Goal: Task Accomplishment & Management: Manage account settings

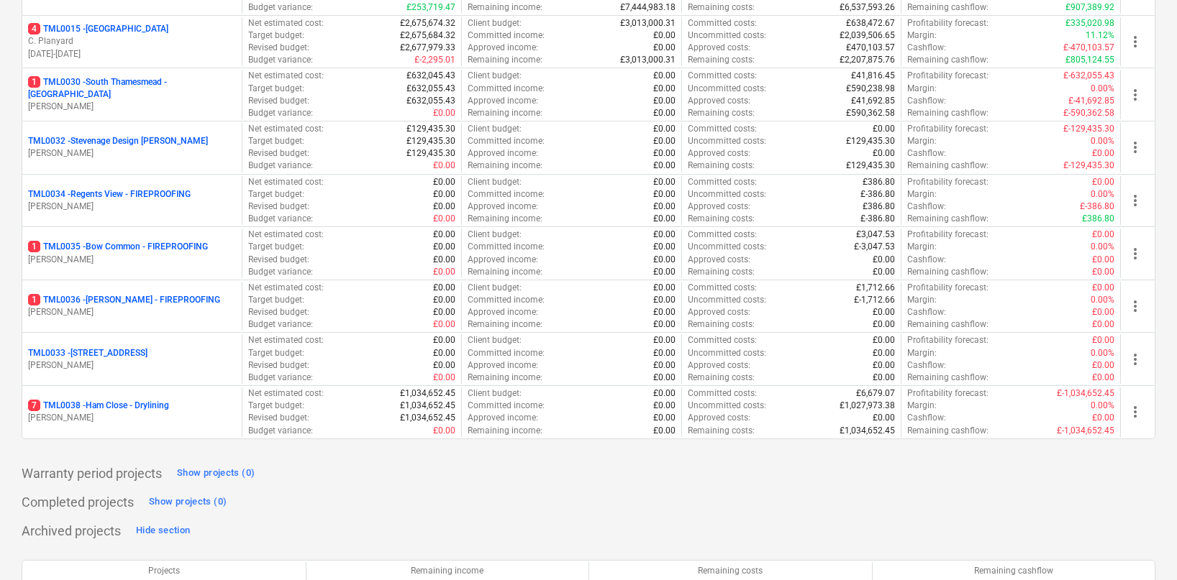
scroll to position [1691, 0]
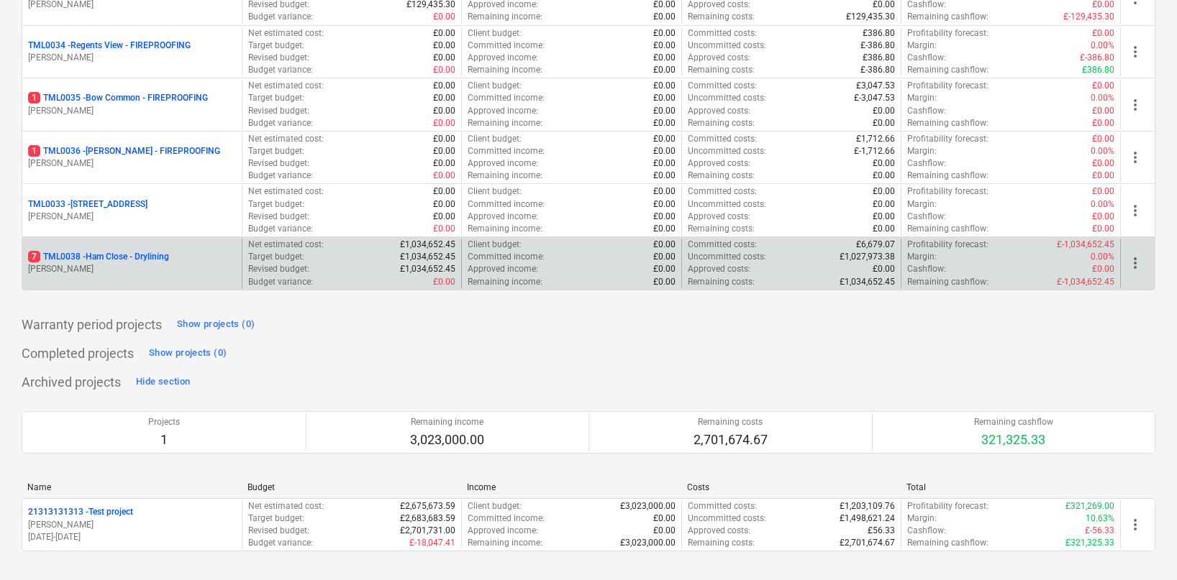
click at [144, 258] on p "7 TML0038 - Ham Close - Drylining" at bounding box center [98, 257] width 141 height 12
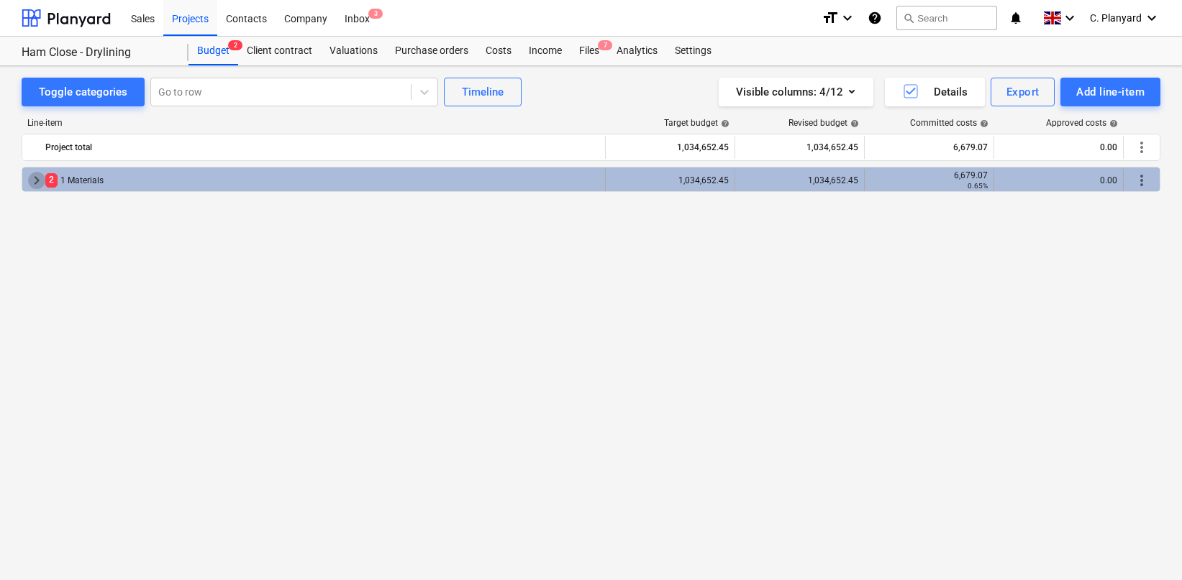
click at [32, 181] on span "keyboard_arrow_right" at bounding box center [36, 180] width 17 height 17
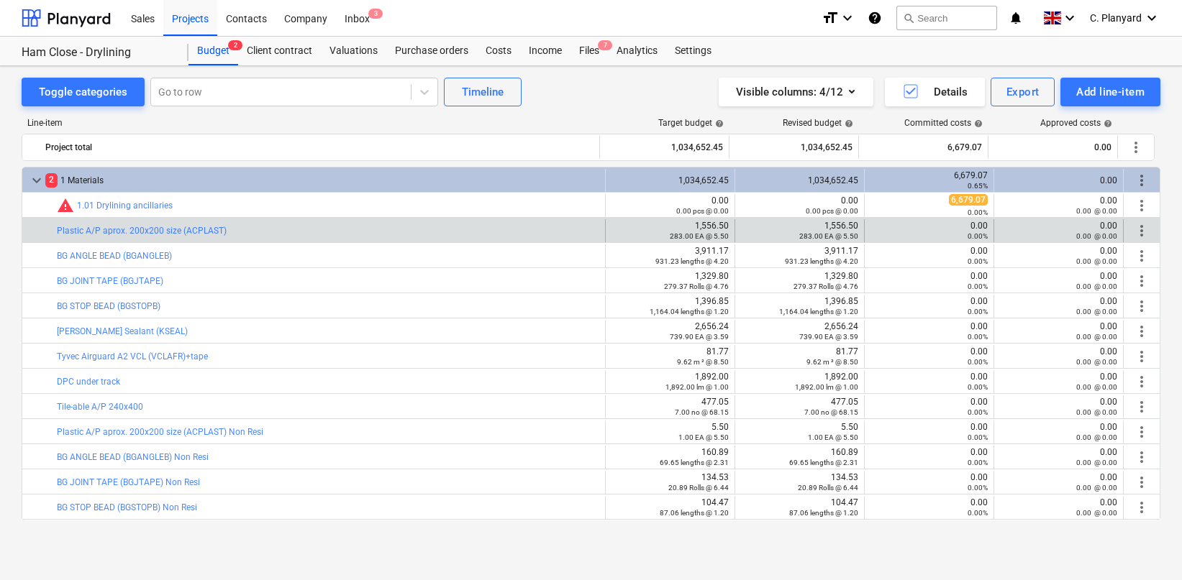
click at [1135, 229] on span "more_vert" at bounding box center [1141, 230] width 17 height 17
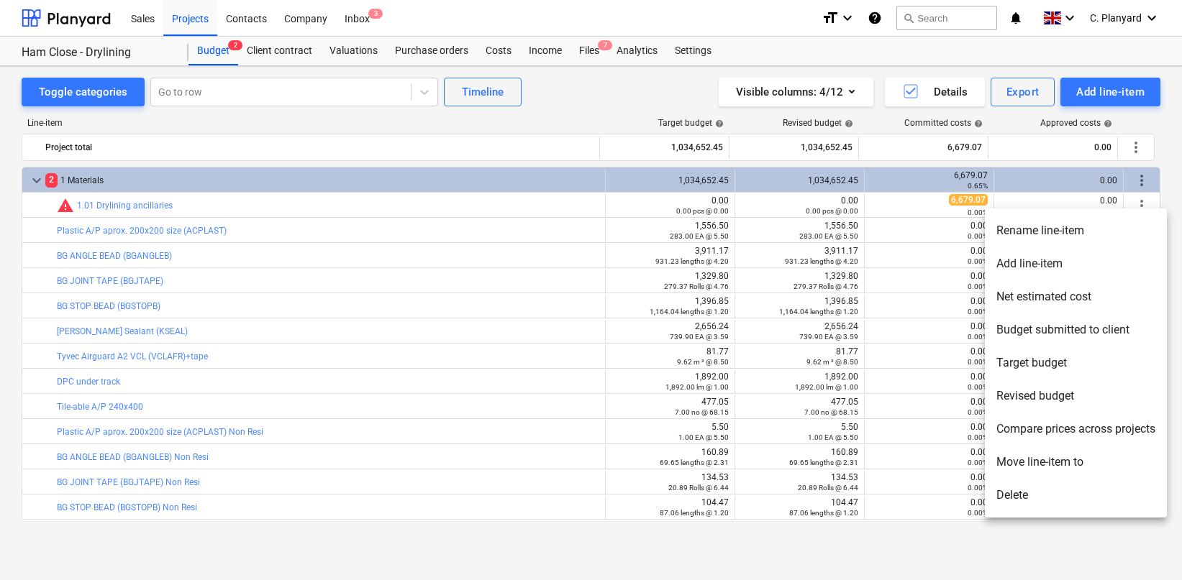
click at [1031, 463] on li "Move line-item to" at bounding box center [1076, 462] width 182 height 33
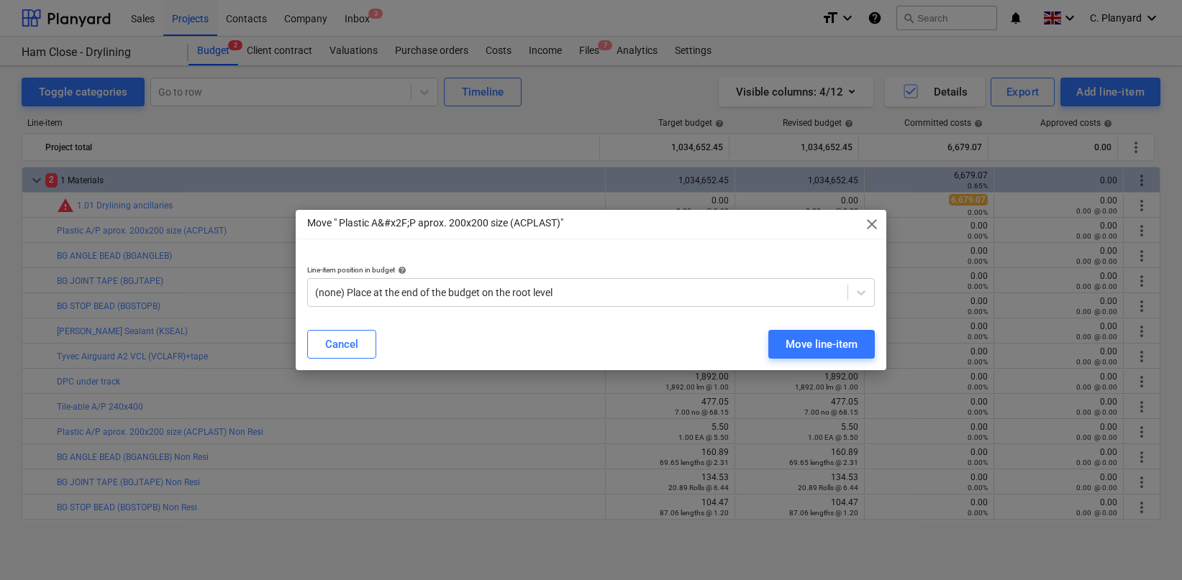
click at [517, 307] on div "Line-item position in budget help (none) Place at the end of the budget on the …" at bounding box center [591, 286] width 591 height 64
click at [510, 294] on div at bounding box center [578, 293] width 526 height 14
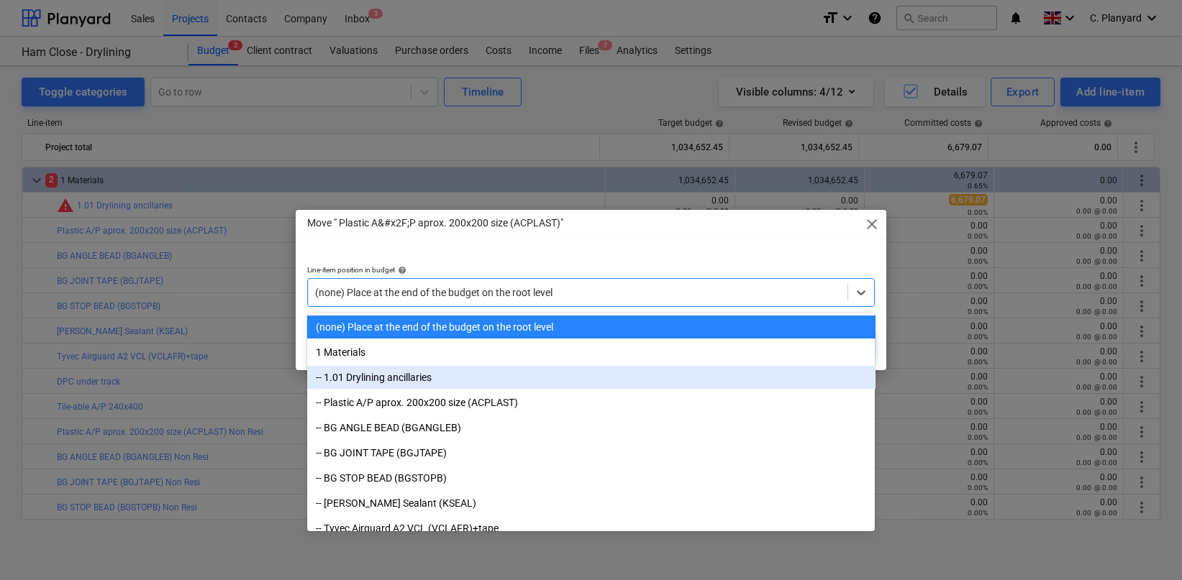
click at [447, 379] on div "-- 1.01 Drylining ancillaries" at bounding box center [591, 377] width 568 height 23
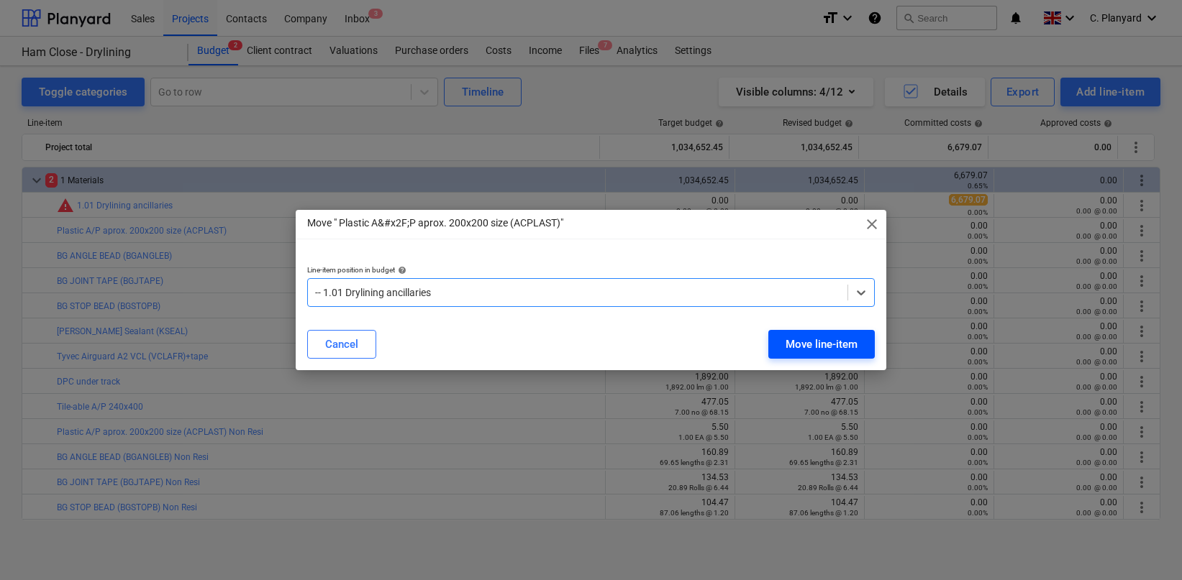
click at [819, 346] on div "Move line-item" at bounding box center [821, 344] width 72 height 19
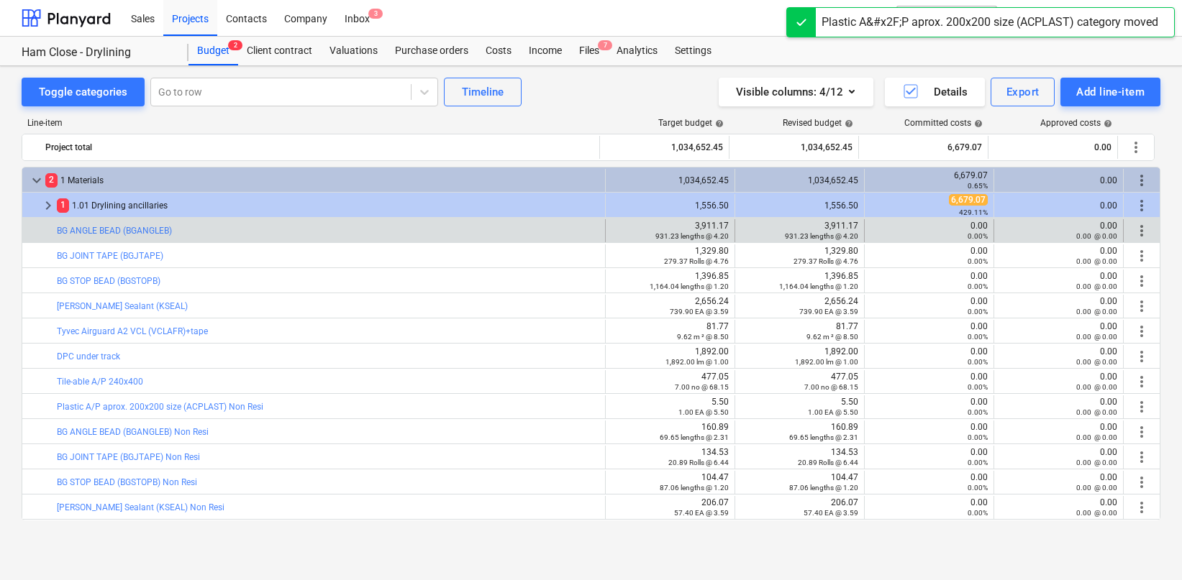
click at [1133, 227] on span "more_vert" at bounding box center [1141, 230] width 17 height 17
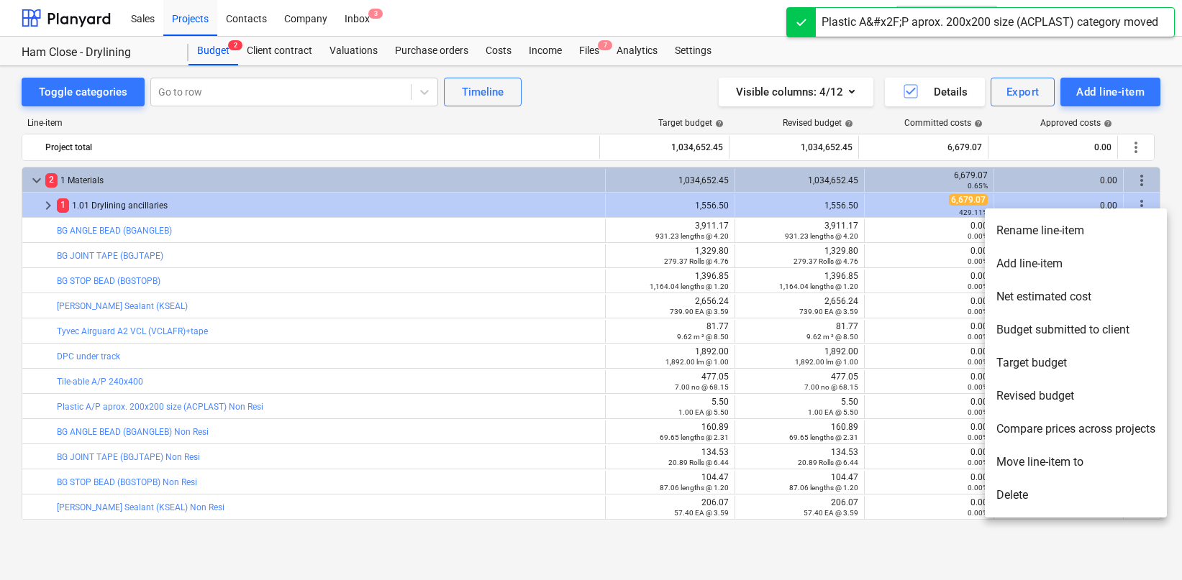
click at [1012, 456] on li "Move line-item to" at bounding box center [1076, 462] width 182 height 33
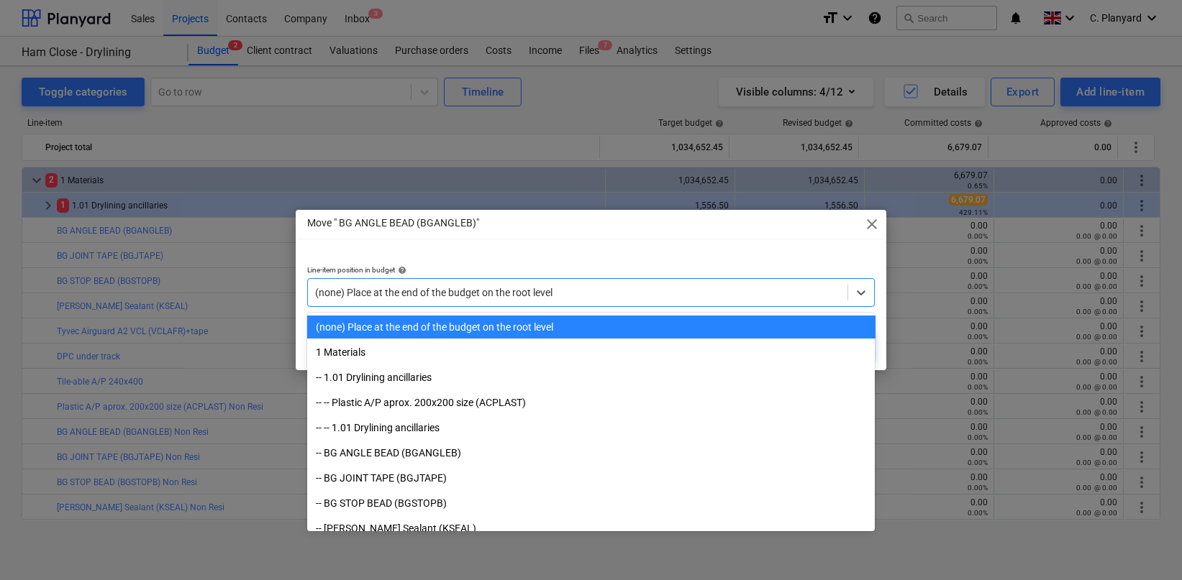
click at [548, 304] on div "(none) Place at the end of the budget on the root level" at bounding box center [591, 292] width 568 height 29
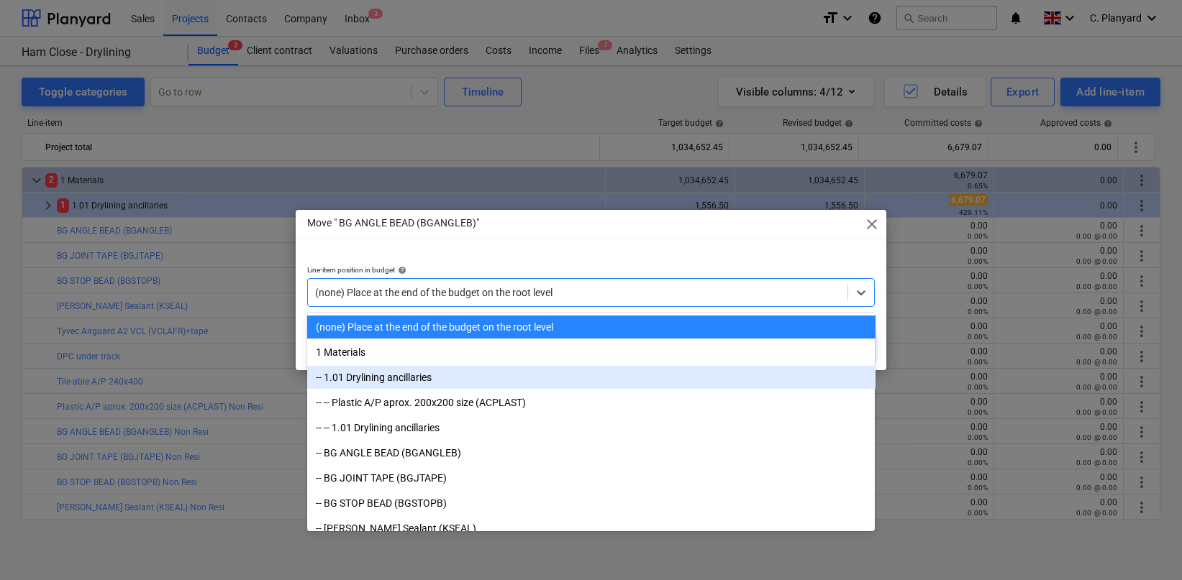
click at [511, 371] on div "-- 1.01 Drylining ancillaries" at bounding box center [591, 377] width 568 height 23
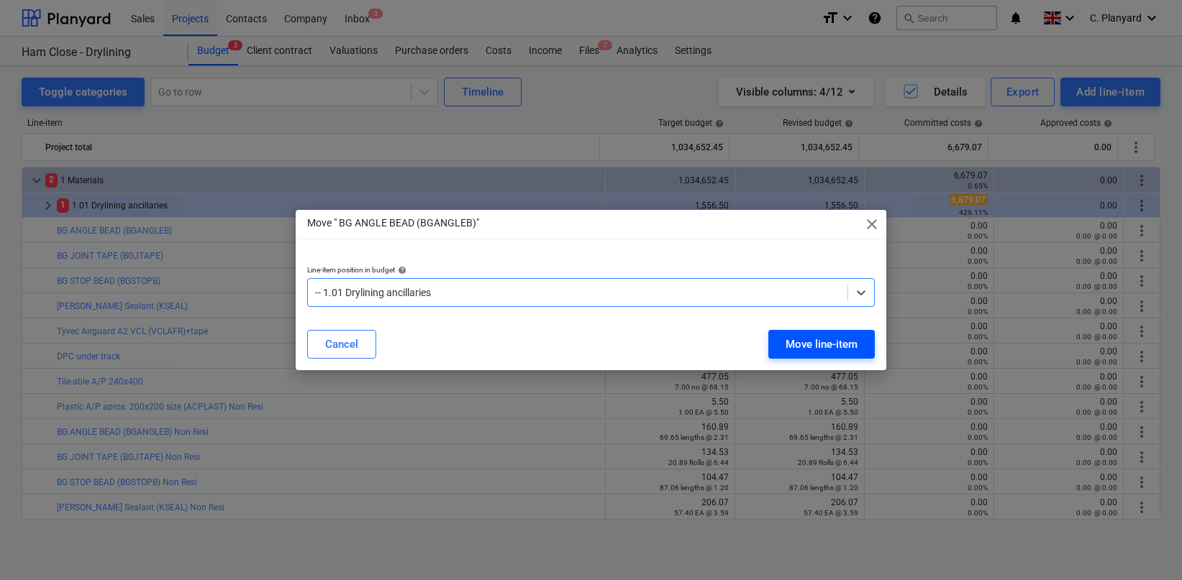
click at [788, 340] on div "Move line-item" at bounding box center [821, 344] width 72 height 19
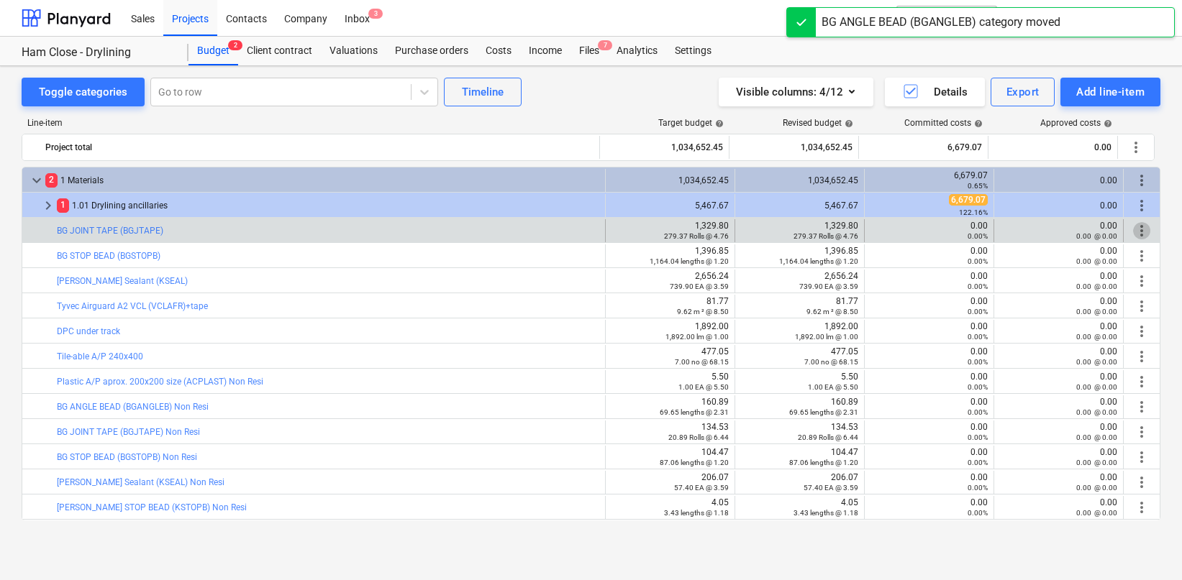
click at [1133, 229] on span "more_vert" at bounding box center [1141, 230] width 17 height 17
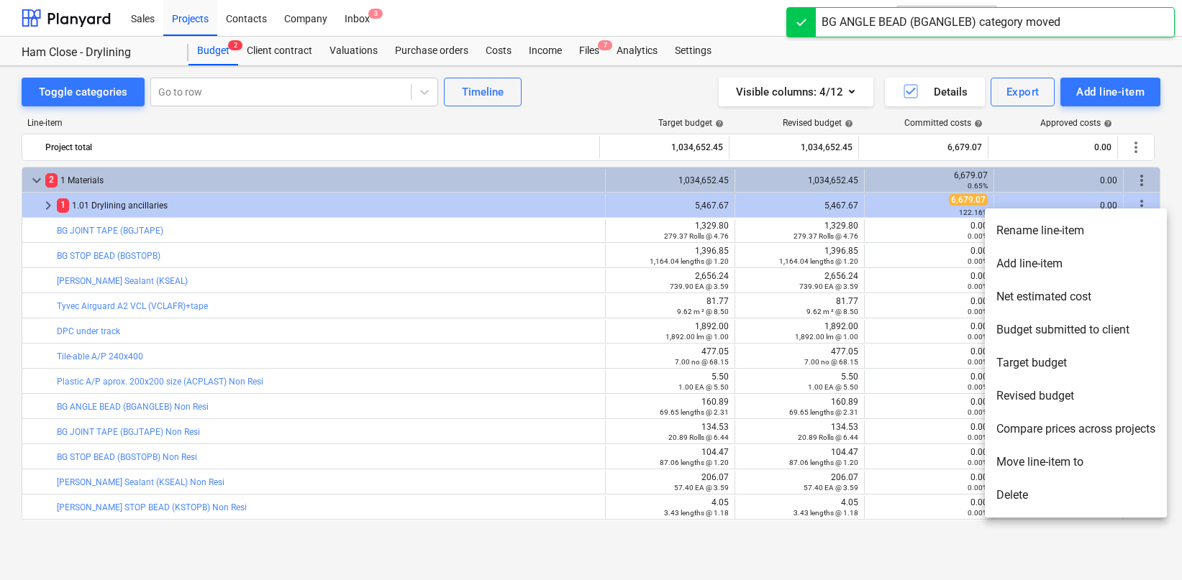
click at [1029, 460] on li "Move line-item to" at bounding box center [1076, 462] width 182 height 33
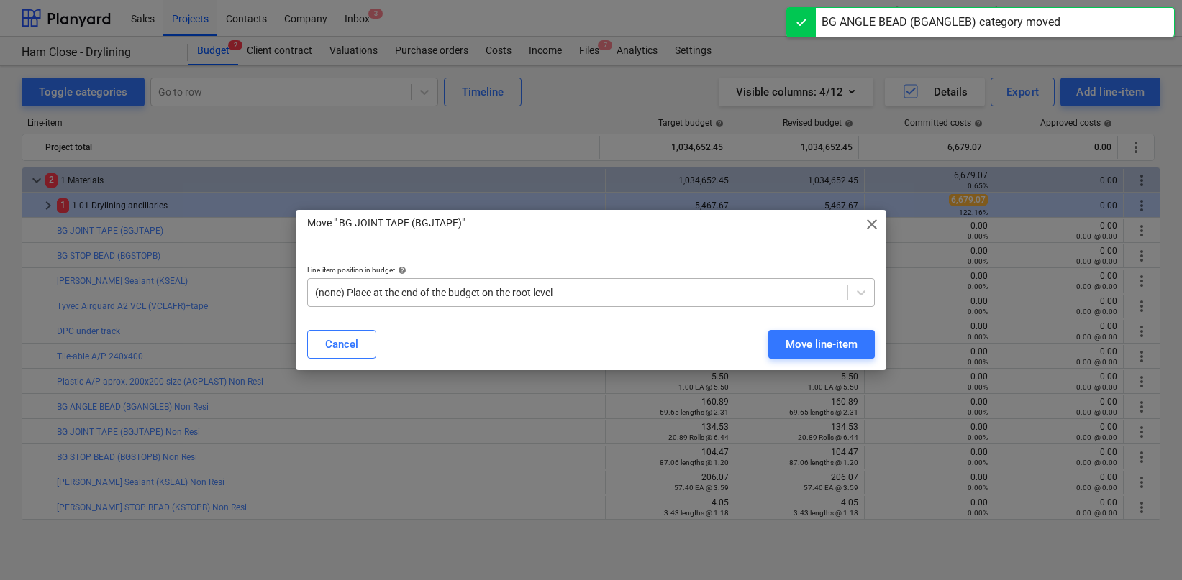
click at [756, 302] on div "(none) Place at the end of the budget on the root level" at bounding box center [578, 293] width 540 height 20
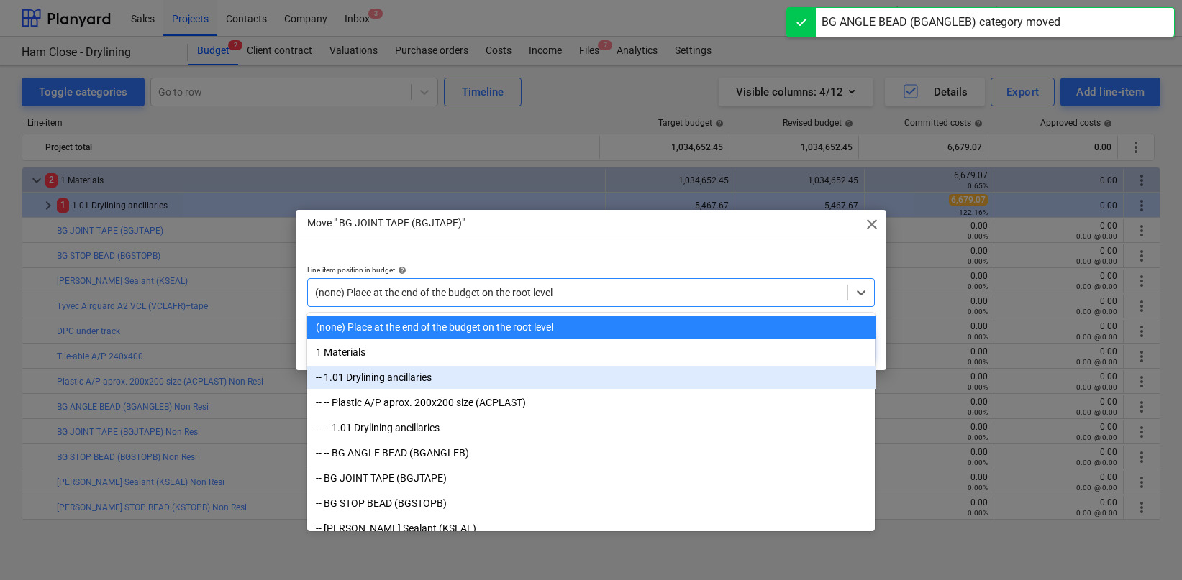
click at [670, 380] on div "-- 1.01 Drylining ancillaries" at bounding box center [591, 377] width 568 height 23
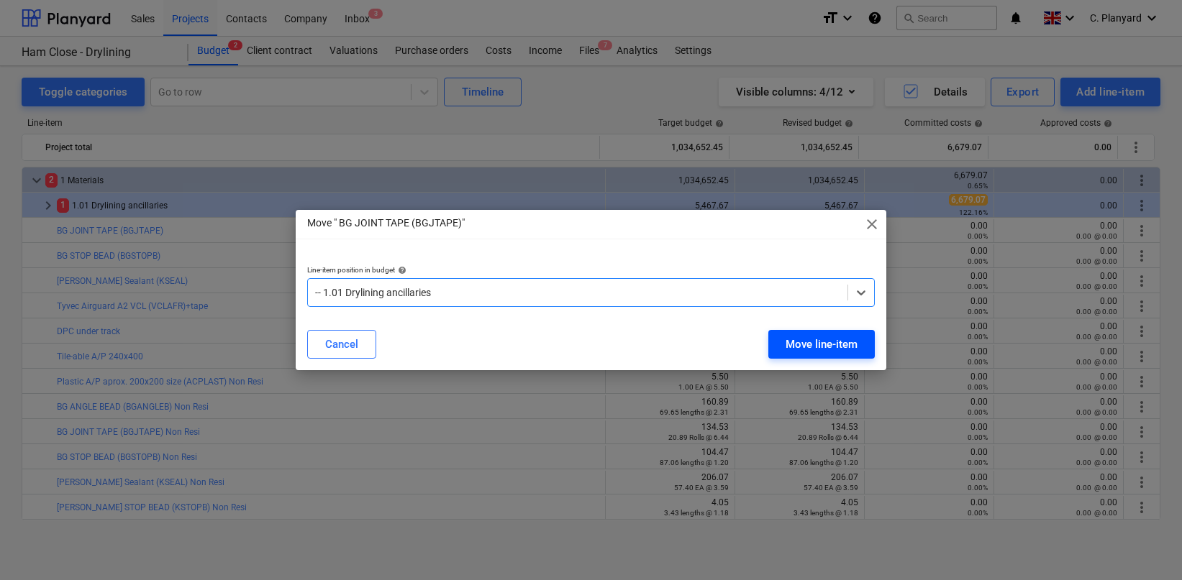
click at [801, 348] on div "Move line-item" at bounding box center [821, 344] width 72 height 19
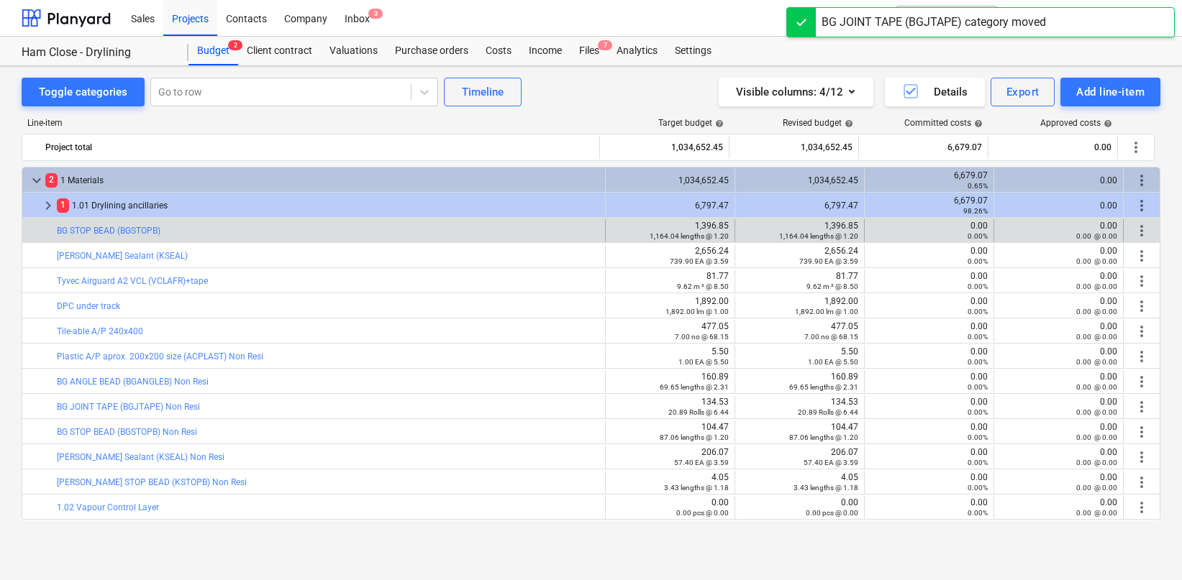
click at [1134, 229] on span "more_vert" at bounding box center [1141, 230] width 17 height 17
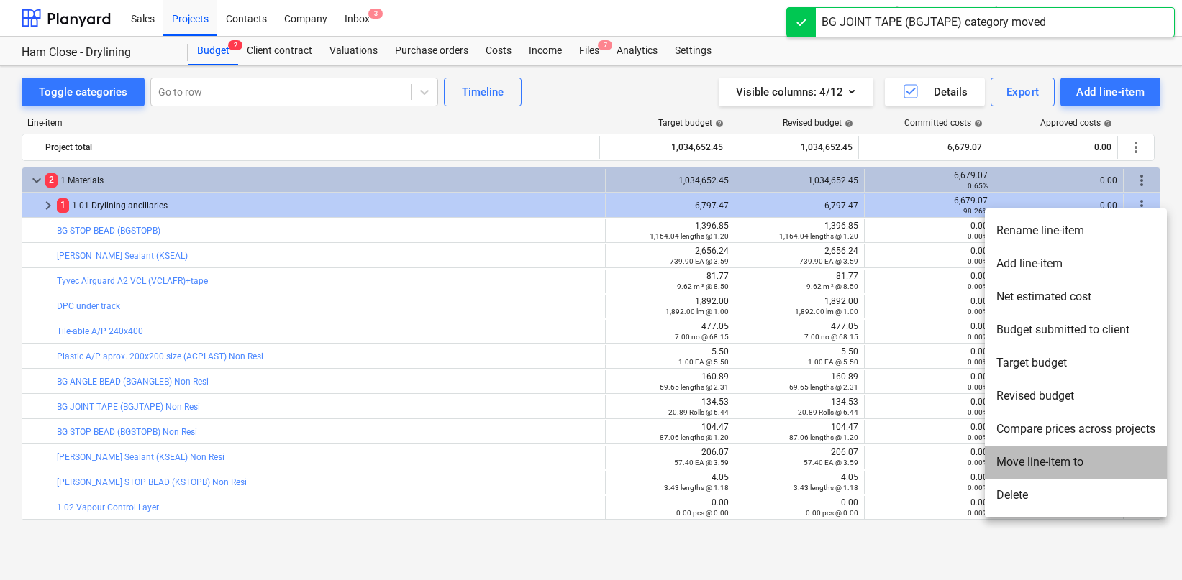
click at [1008, 458] on li "Move line-item to" at bounding box center [1076, 462] width 182 height 33
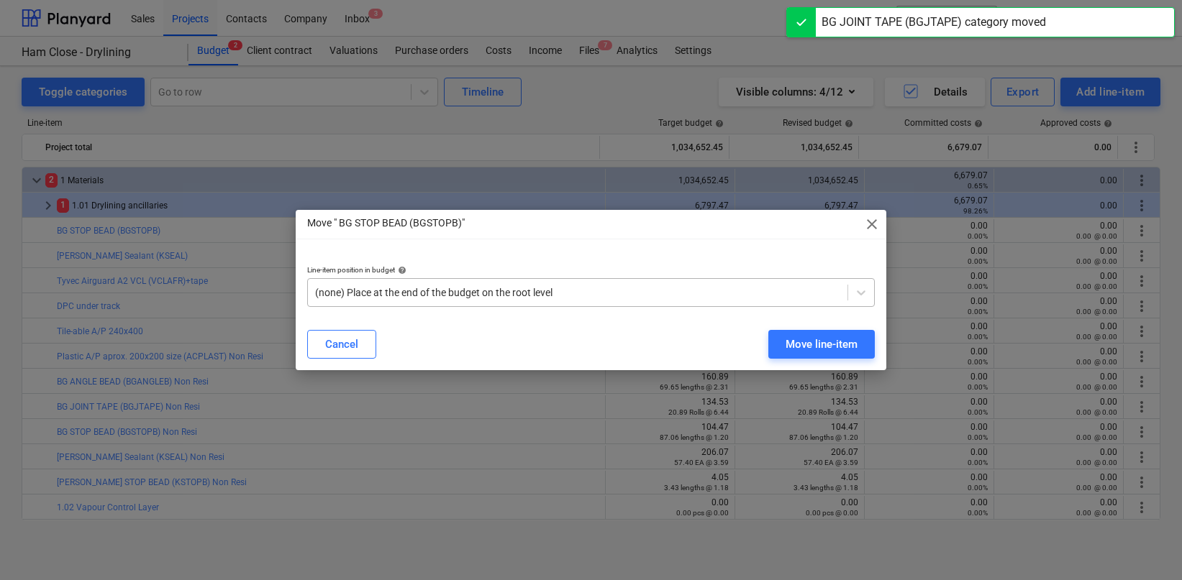
click at [688, 291] on div at bounding box center [578, 293] width 526 height 14
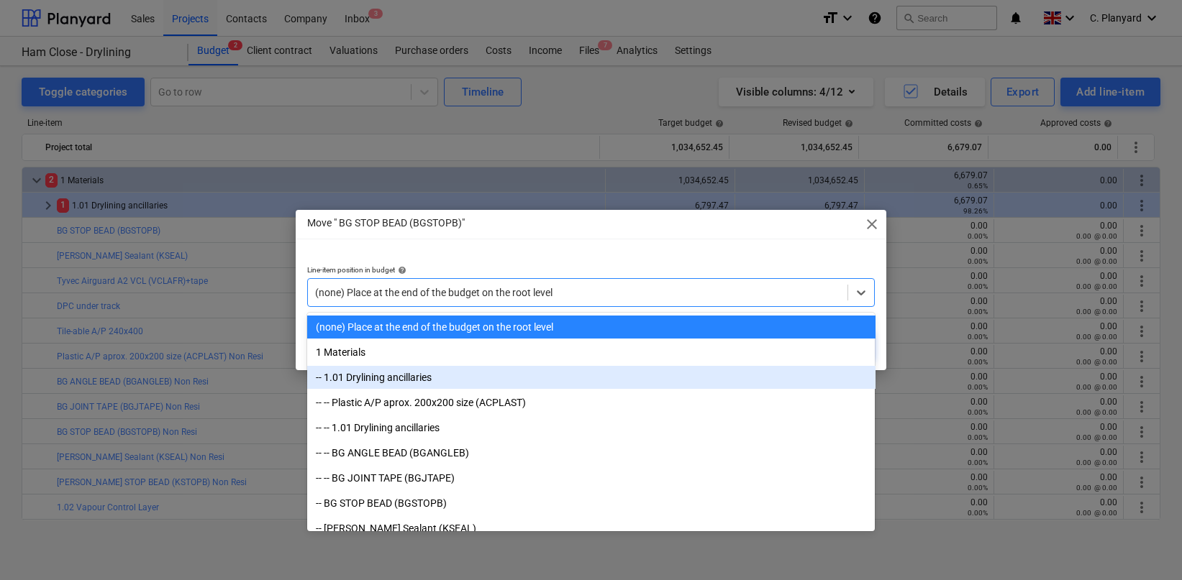
click at [567, 375] on div "-- 1.01 Drylining ancillaries" at bounding box center [591, 377] width 568 height 23
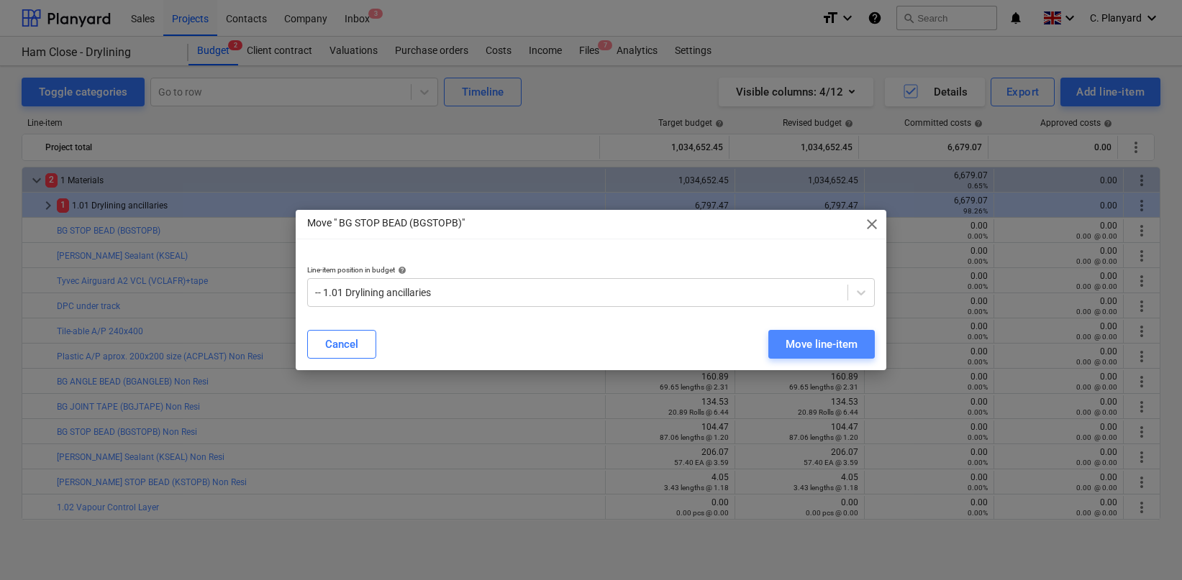
click at [801, 342] on div "Move line-item" at bounding box center [821, 344] width 72 height 19
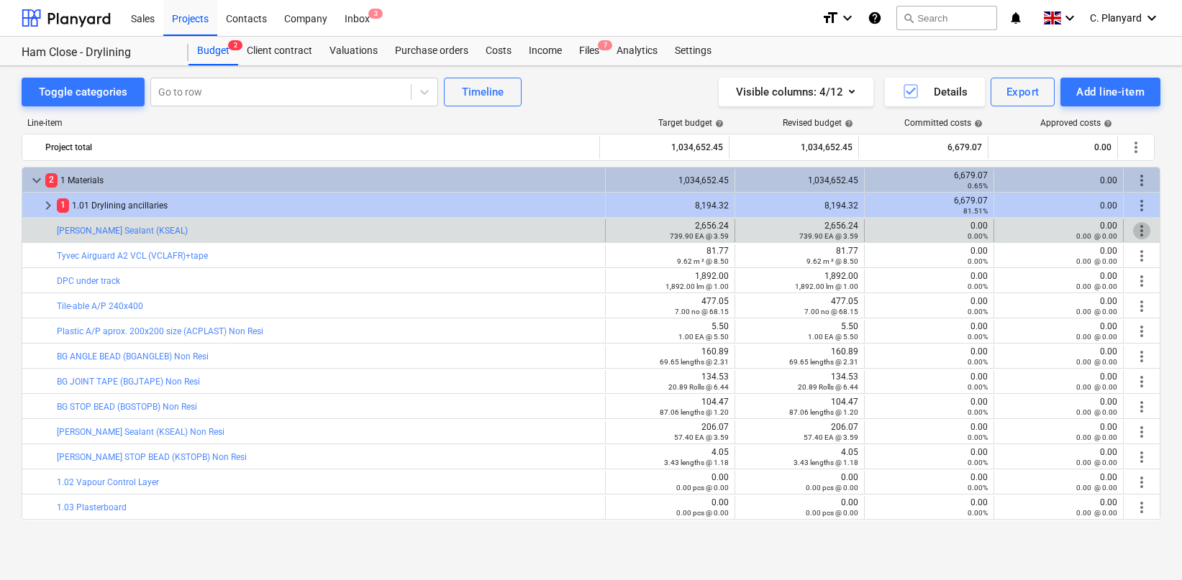
click at [1134, 232] on span "more_vert" at bounding box center [1141, 230] width 17 height 17
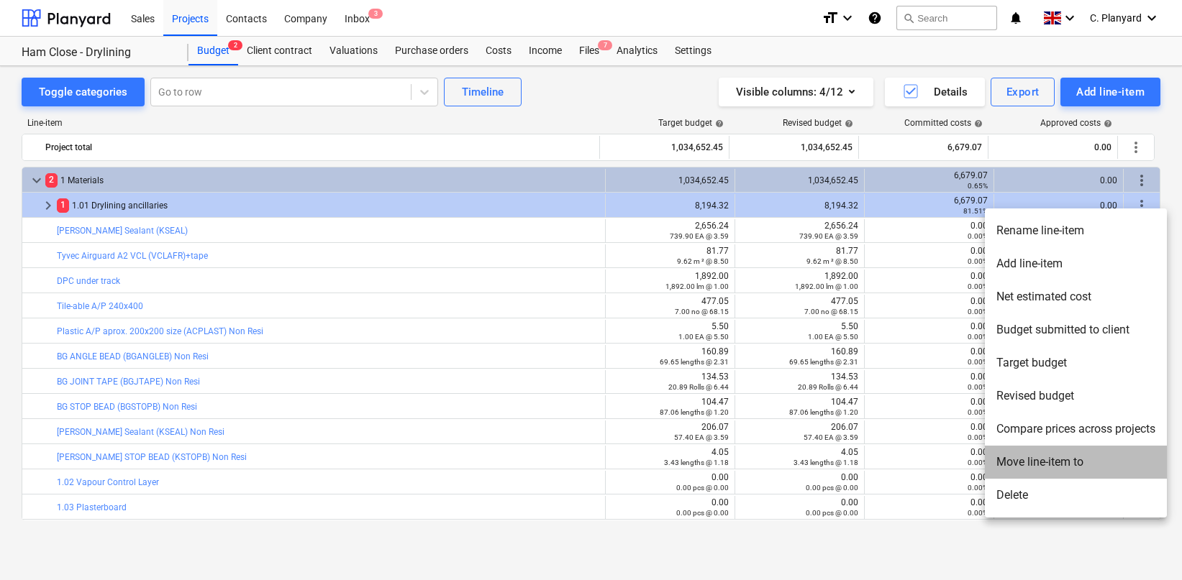
click at [1023, 458] on li "Move line-item to" at bounding box center [1076, 462] width 182 height 33
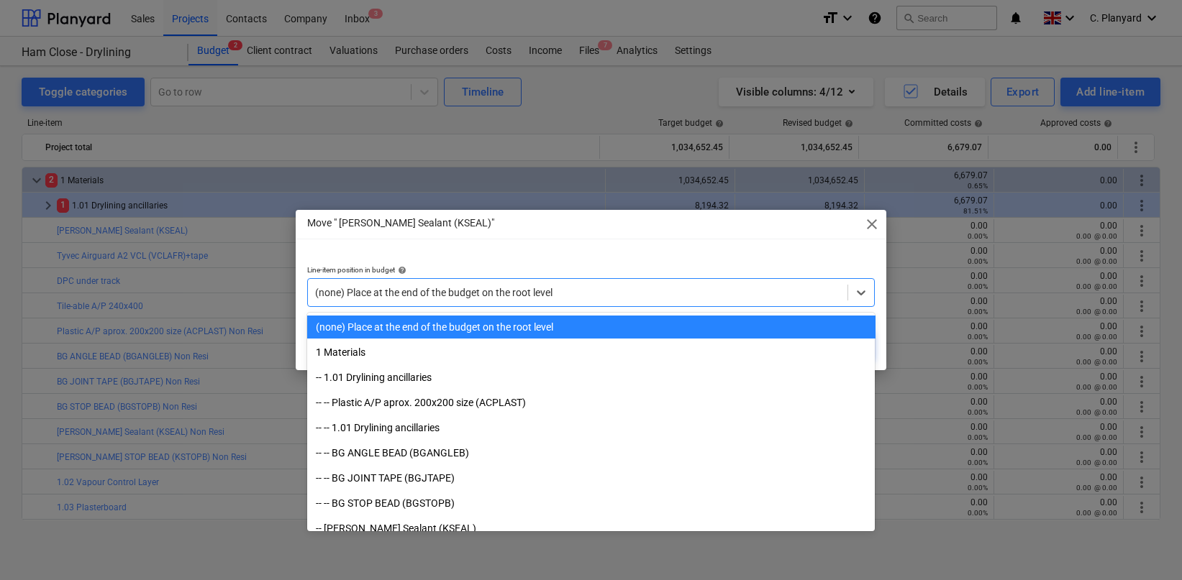
click at [611, 288] on div at bounding box center [578, 293] width 526 height 14
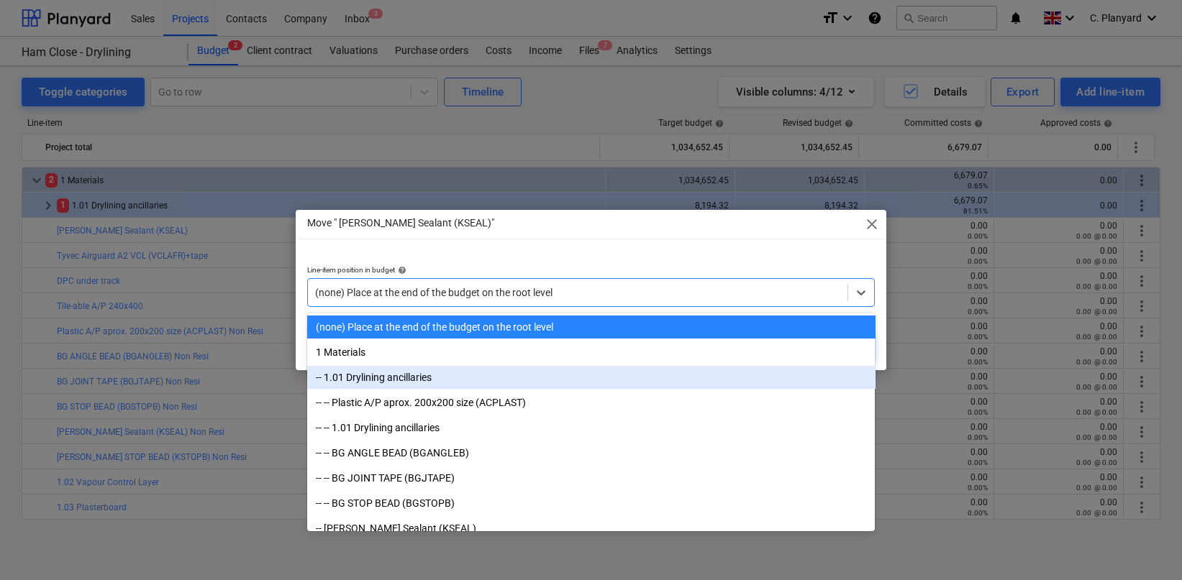
click at [552, 372] on div "-- 1.01 Drylining ancillaries" at bounding box center [591, 377] width 568 height 23
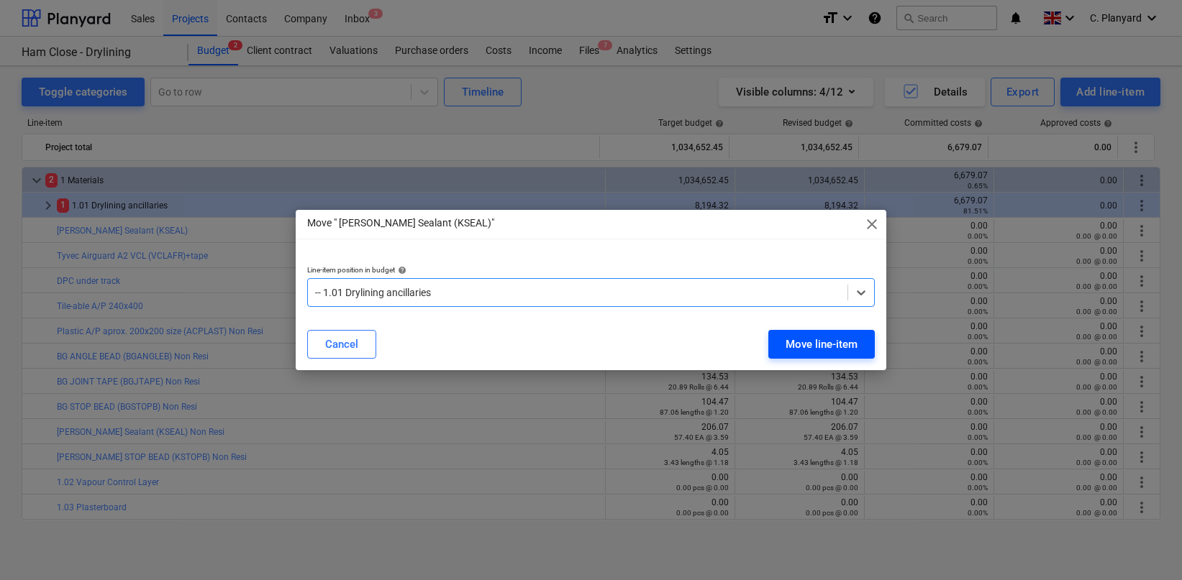
click at [785, 335] on div "Move line-item" at bounding box center [821, 344] width 72 height 19
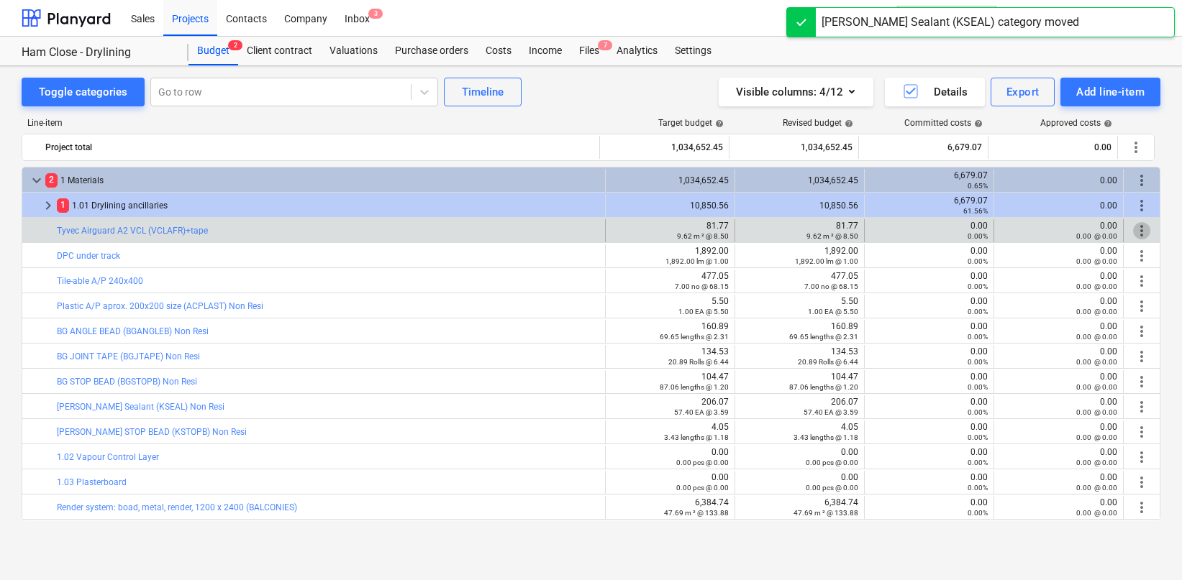
click at [1140, 233] on span "more_vert" at bounding box center [1141, 230] width 17 height 17
click at [1137, 227] on span "more_vert" at bounding box center [1141, 230] width 17 height 17
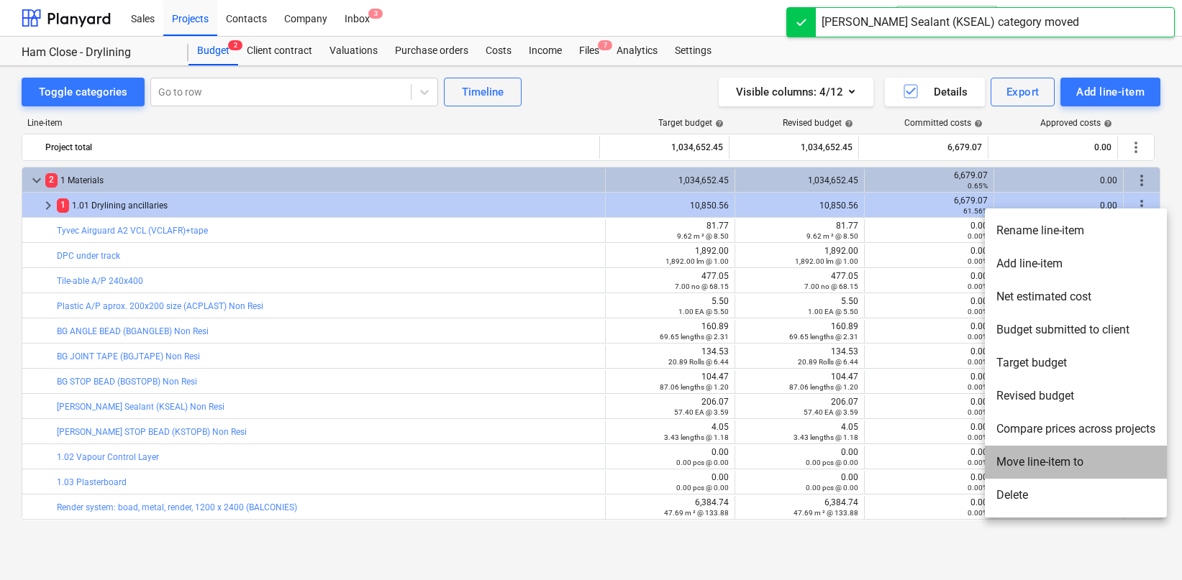
click at [1018, 468] on li "Move line-item to" at bounding box center [1076, 462] width 182 height 33
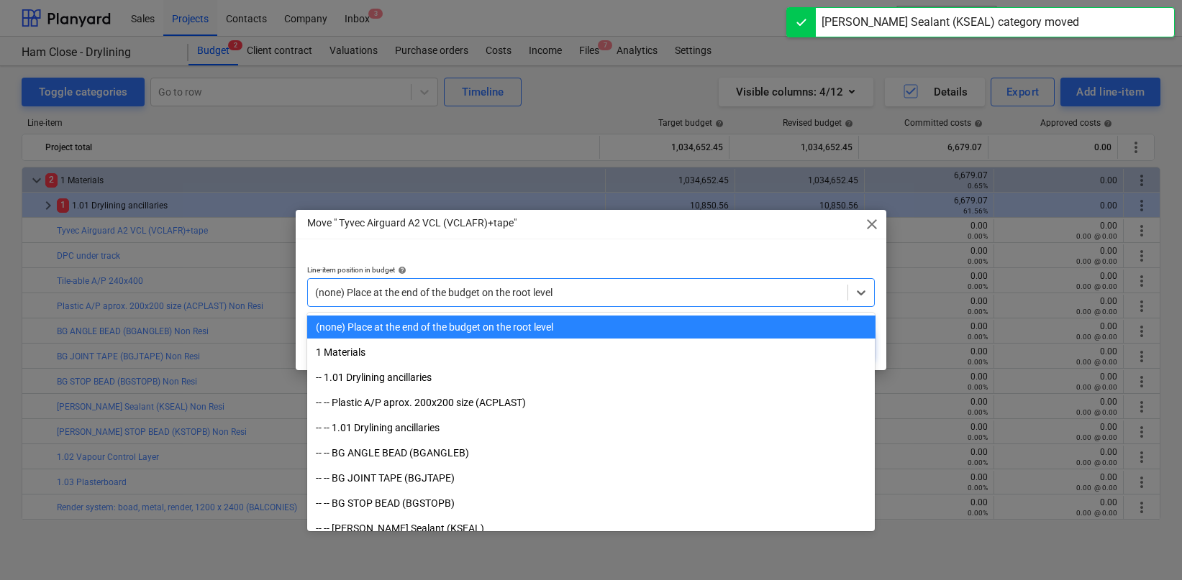
click at [682, 301] on div "(none) Place at the end of the budget on the root level" at bounding box center [578, 293] width 540 height 20
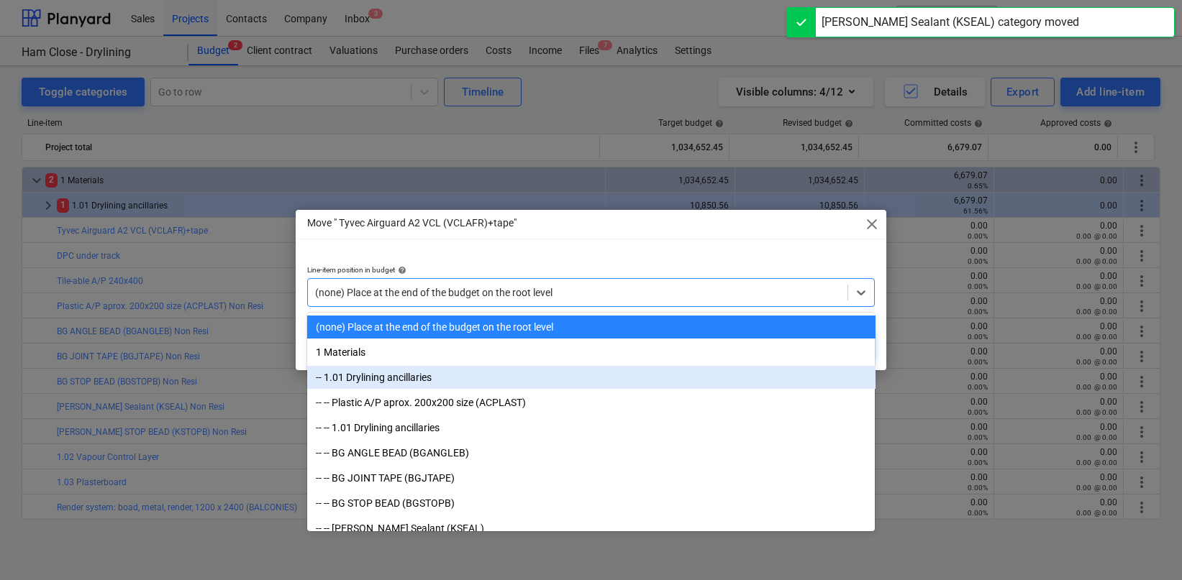
click at [611, 376] on div "-- 1.01 Drylining ancillaries" at bounding box center [591, 377] width 568 height 23
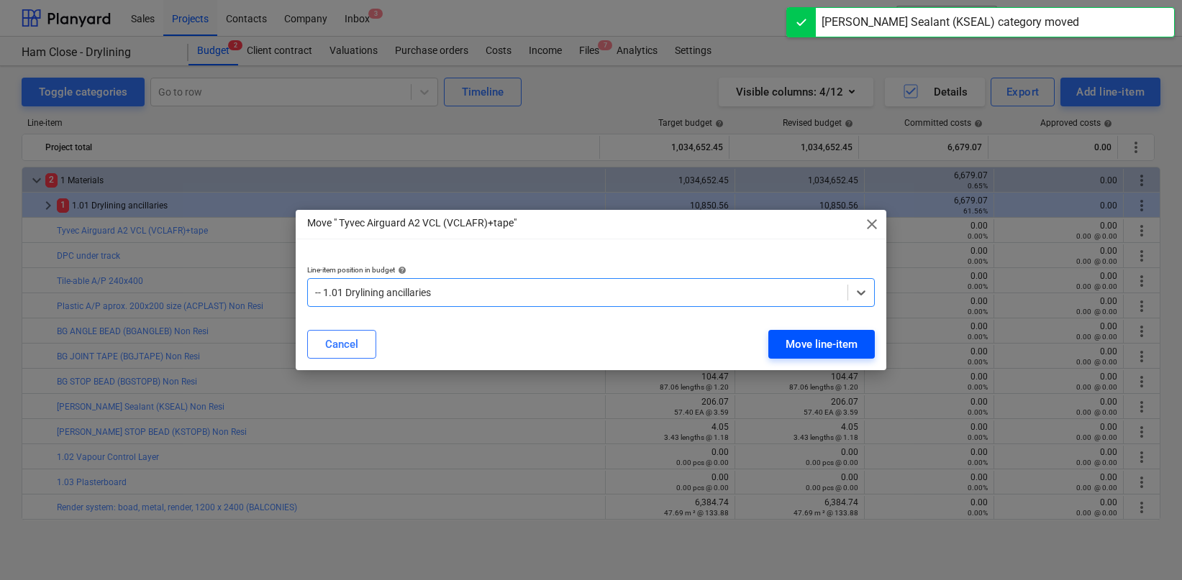
click at [798, 343] on div "Move line-item" at bounding box center [821, 344] width 72 height 19
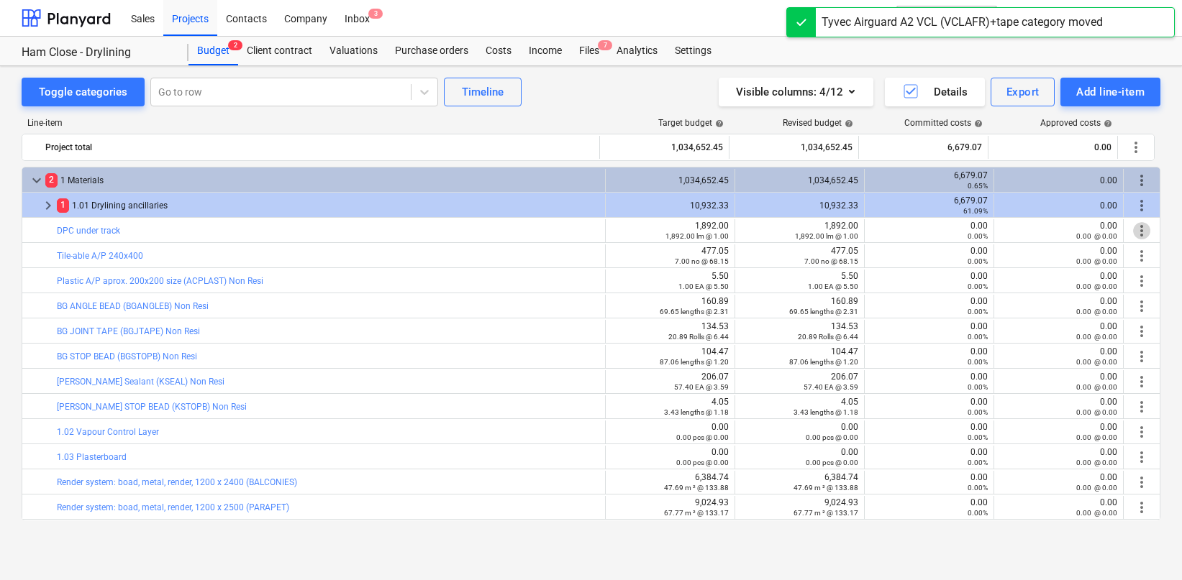
click at [1134, 227] on span "more_vert" at bounding box center [1141, 230] width 17 height 17
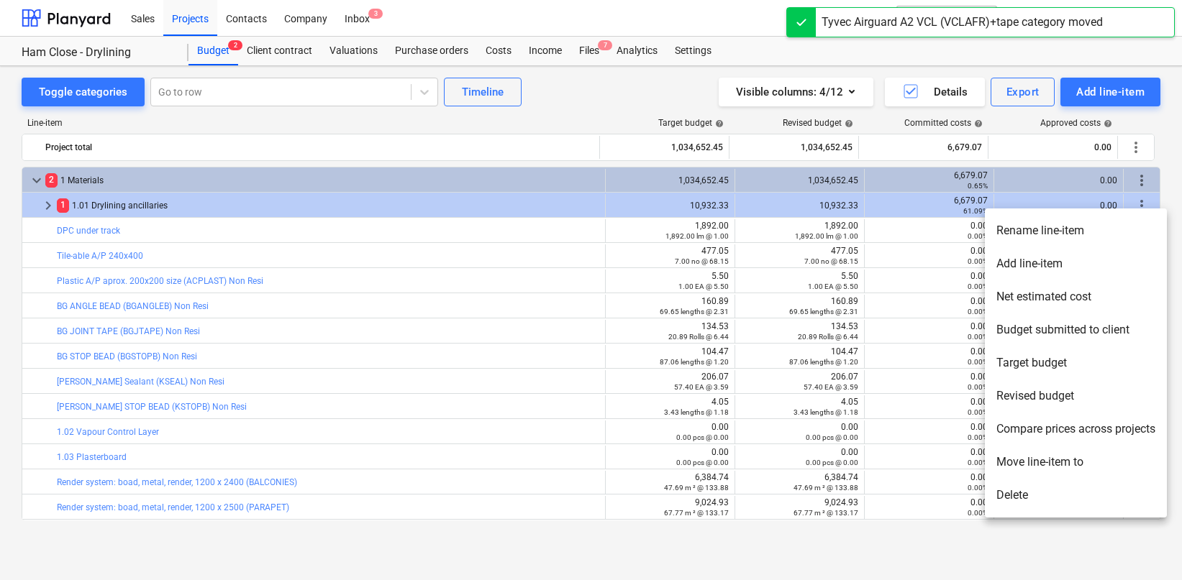
click at [1008, 462] on li "Move line-item to" at bounding box center [1076, 462] width 182 height 33
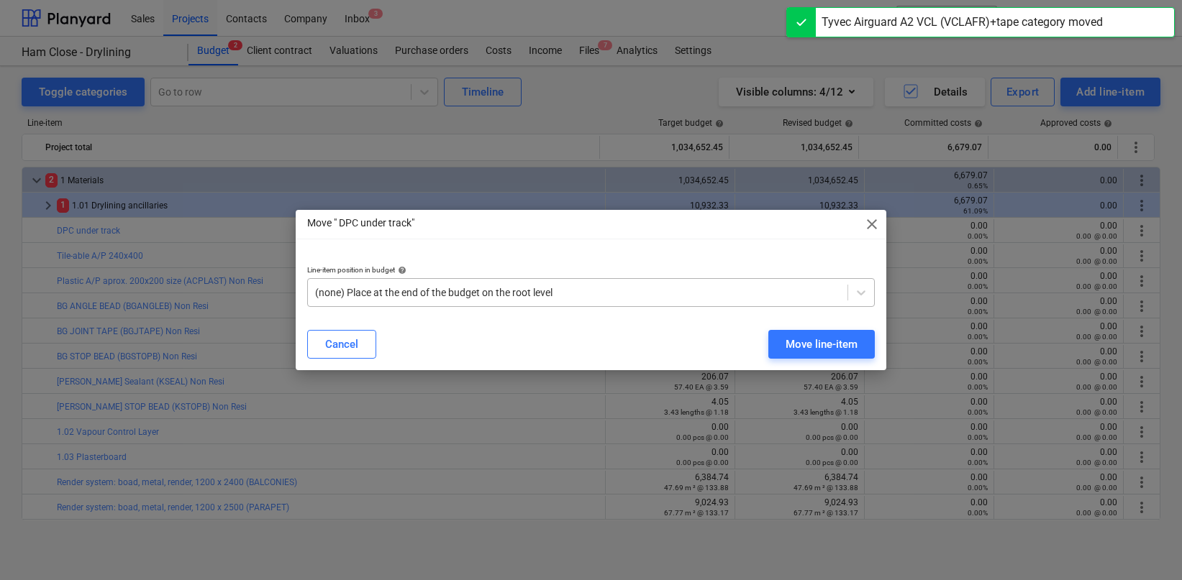
click at [532, 302] on div "(none) Place at the end of the budget on the root level" at bounding box center [578, 293] width 540 height 20
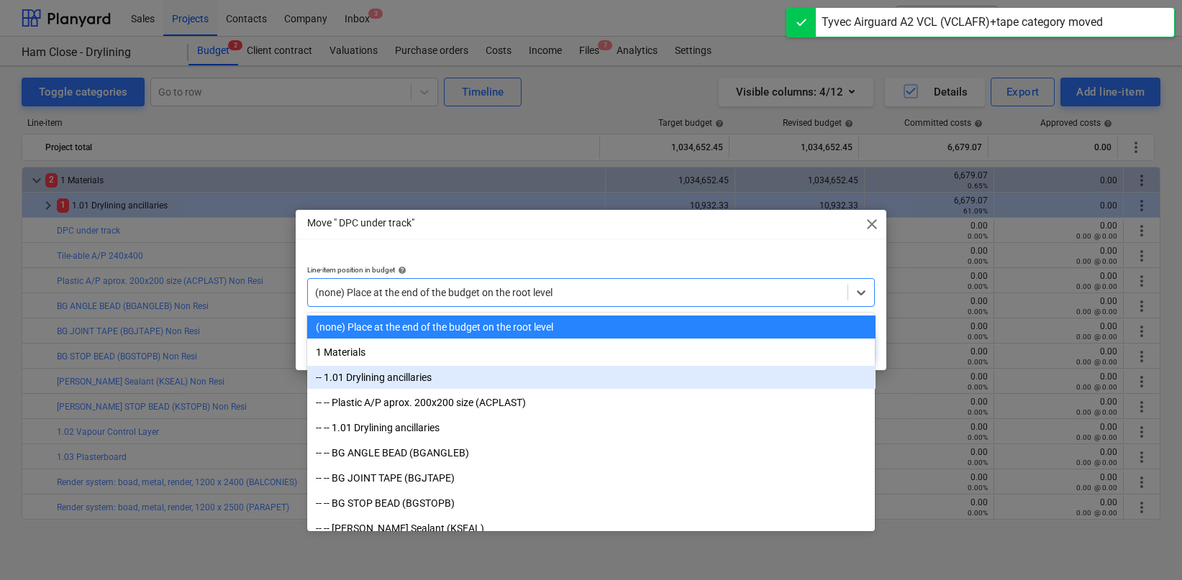
drag, startPoint x: 496, startPoint y: 365, endPoint x: 490, endPoint y: 375, distance: 11.6
click at [490, 375] on div "-- 1.01 Drylining ancillaries" at bounding box center [591, 377] width 568 height 23
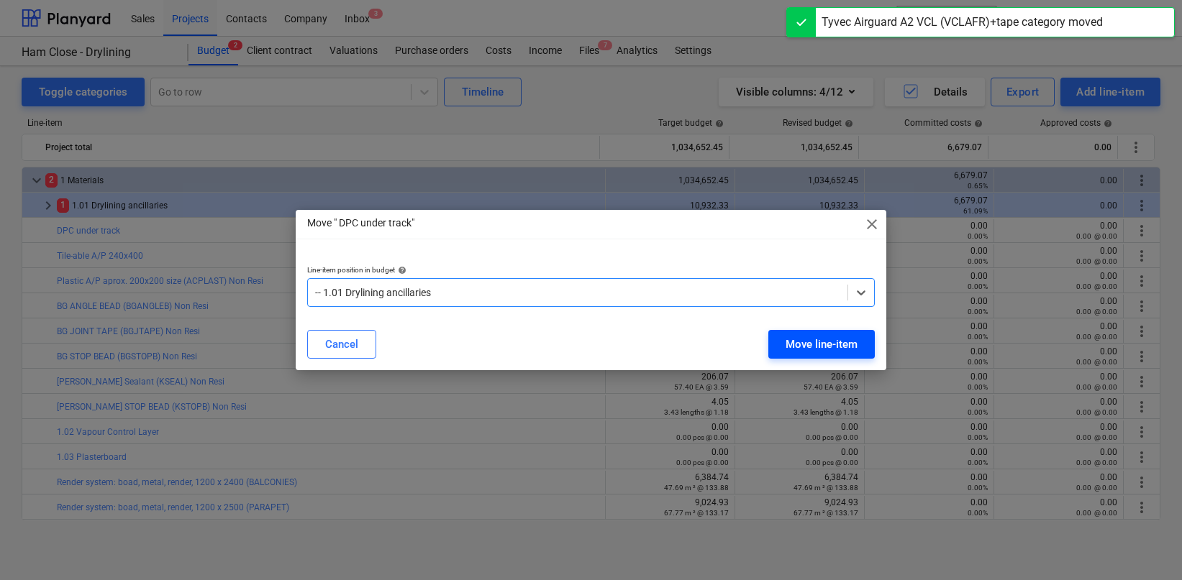
click at [778, 336] on button "Move line-item" at bounding box center [821, 344] width 106 height 29
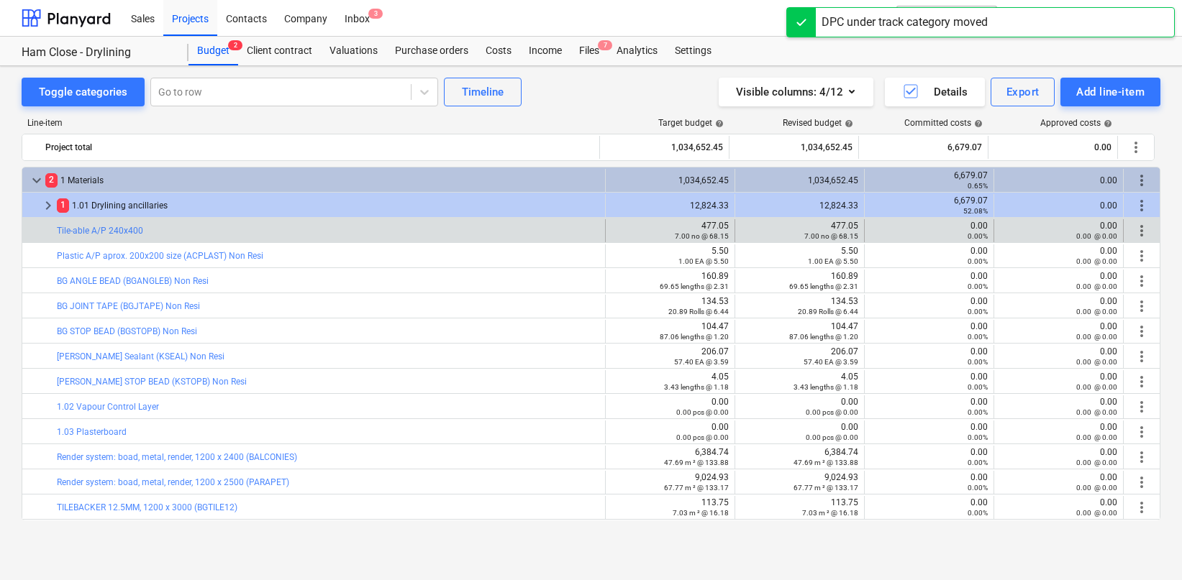
click at [1139, 229] on span "more_vert" at bounding box center [1141, 230] width 17 height 17
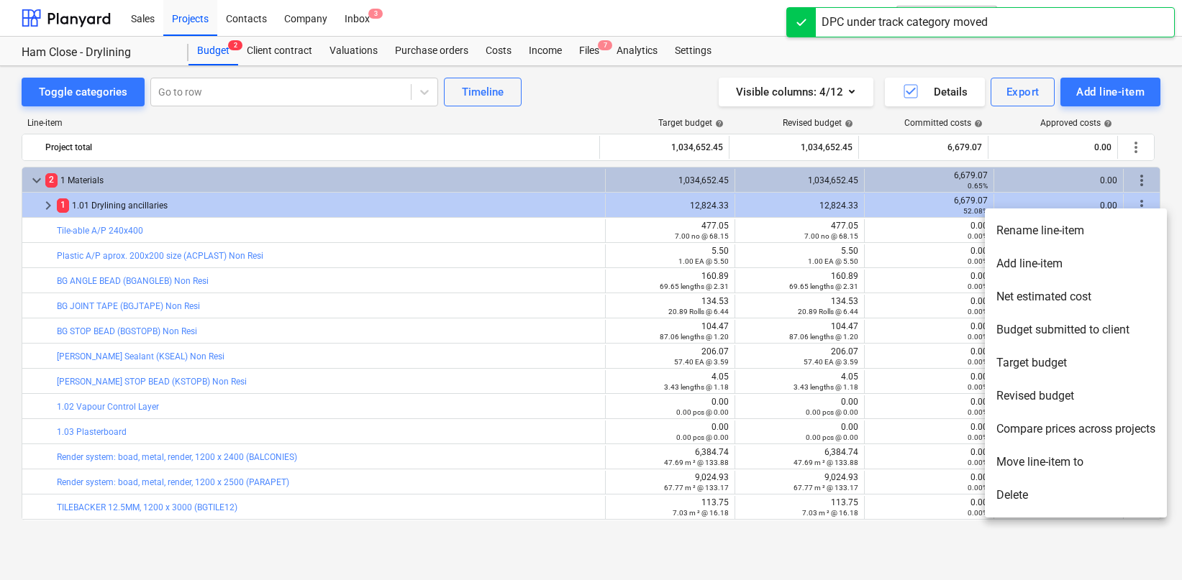
click at [1041, 457] on li "Move line-item to" at bounding box center [1076, 462] width 182 height 33
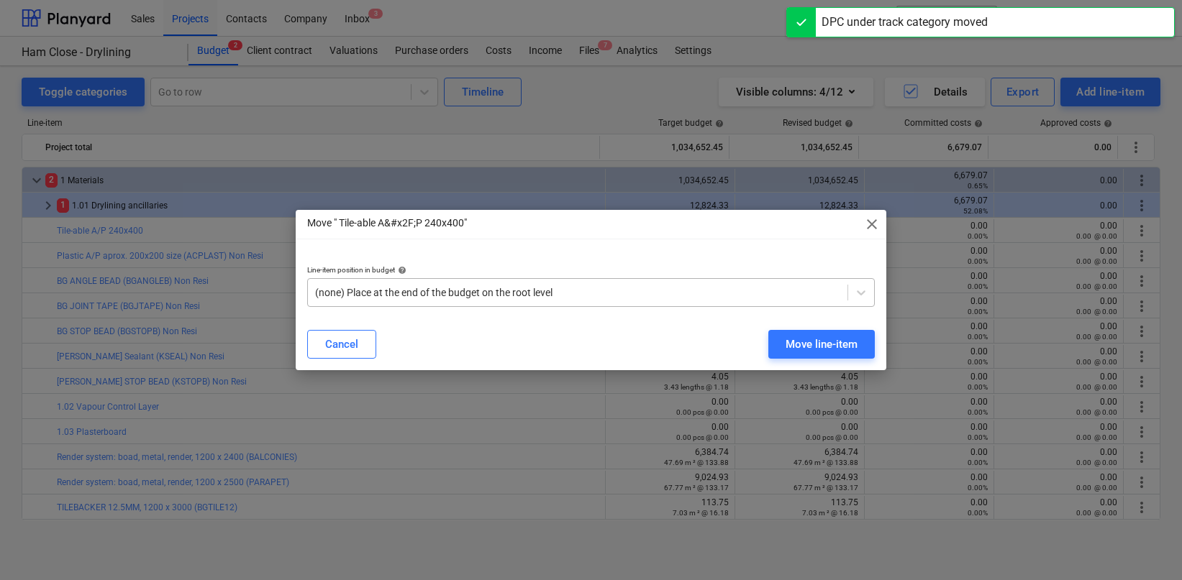
click at [717, 291] on div at bounding box center [578, 293] width 526 height 14
click at [786, 344] on div "Move line-item" at bounding box center [821, 344] width 72 height 19
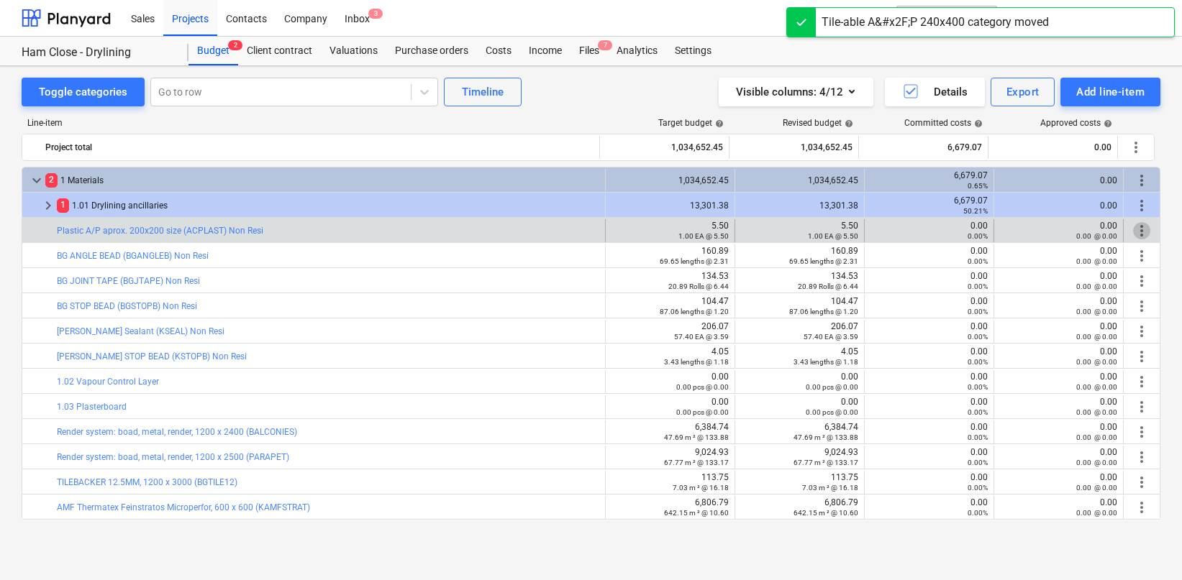
click at [1133, 227] on span "more_vert" at bounding box center [1141, 230] width 17 height 17
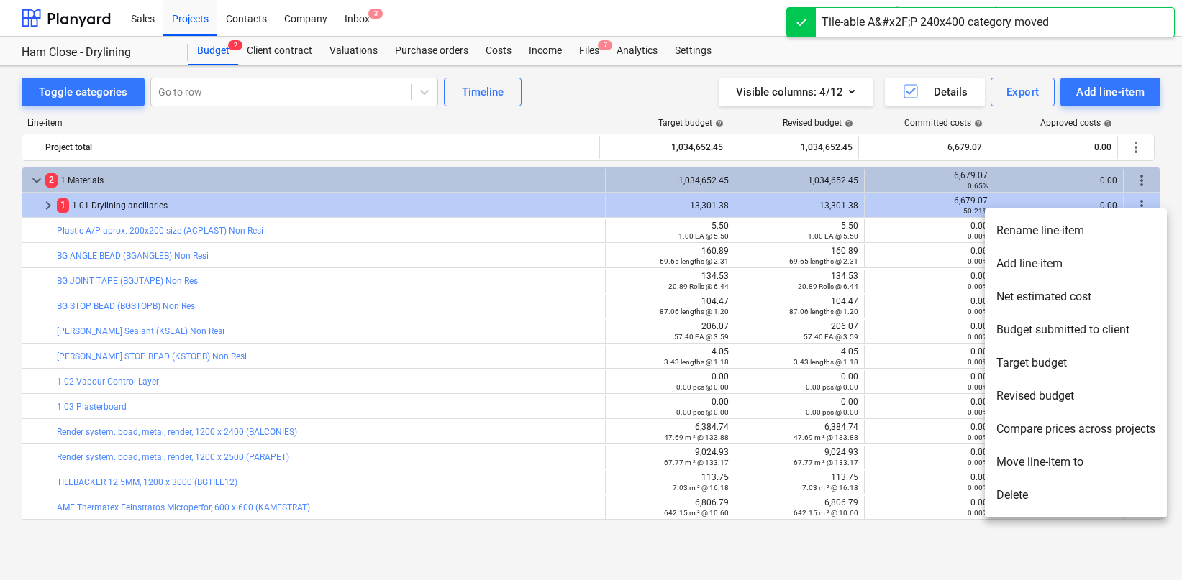
click at [1021, 456] on li "Move line-item to" at bounding box center [1076, 462] width 182 height 33
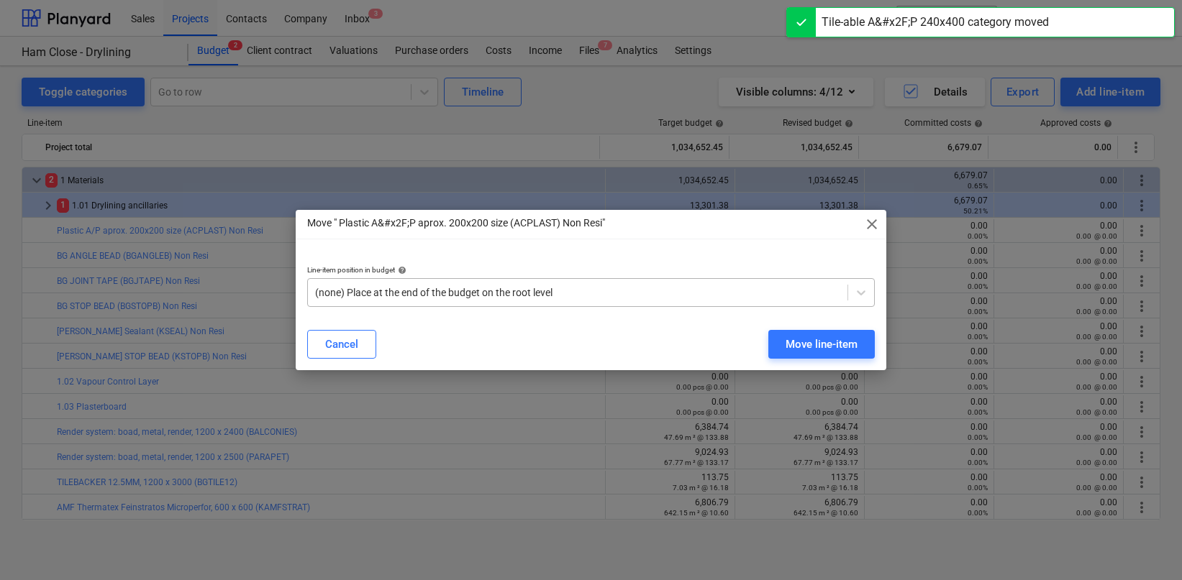
click at [652, 293] on div at bounding box center [578, 293] width 526 height 14
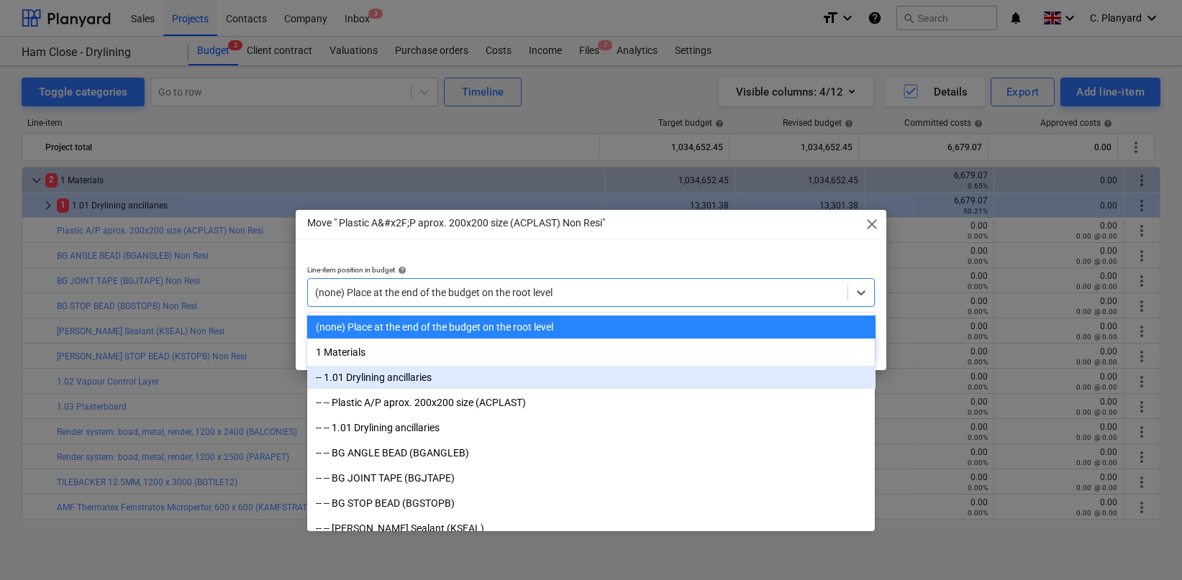
click at [576, 387] on div "-- 1.01 Drylining ancillaries" at bounding box center [591, 377] width 568 height 23
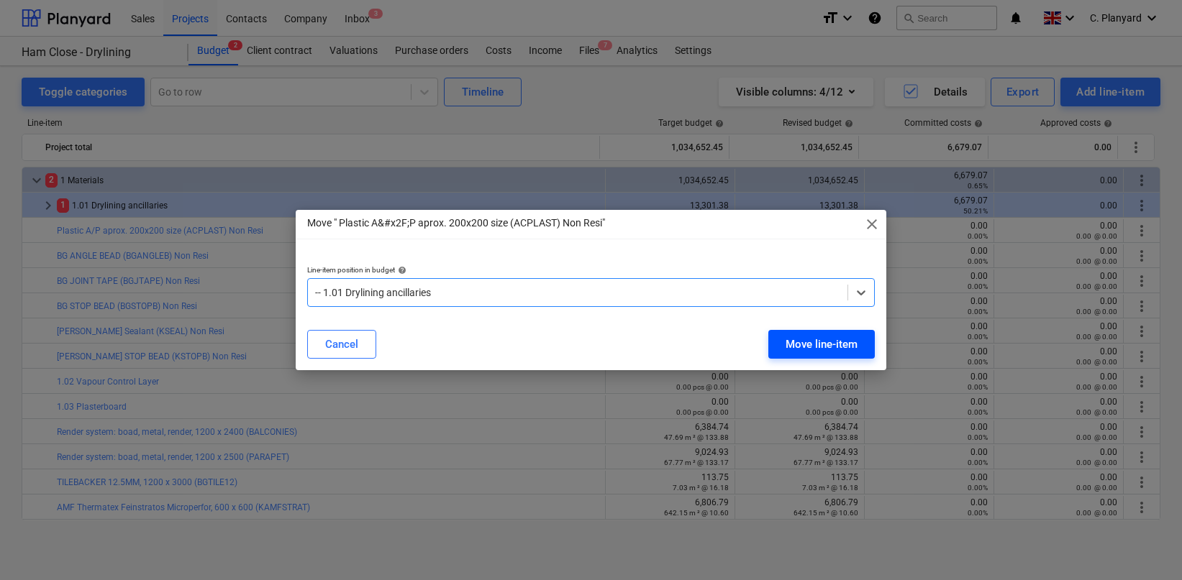
click at [801, 348] on div "Move line-item" at bounding box center [821, 344] width 72 height 19
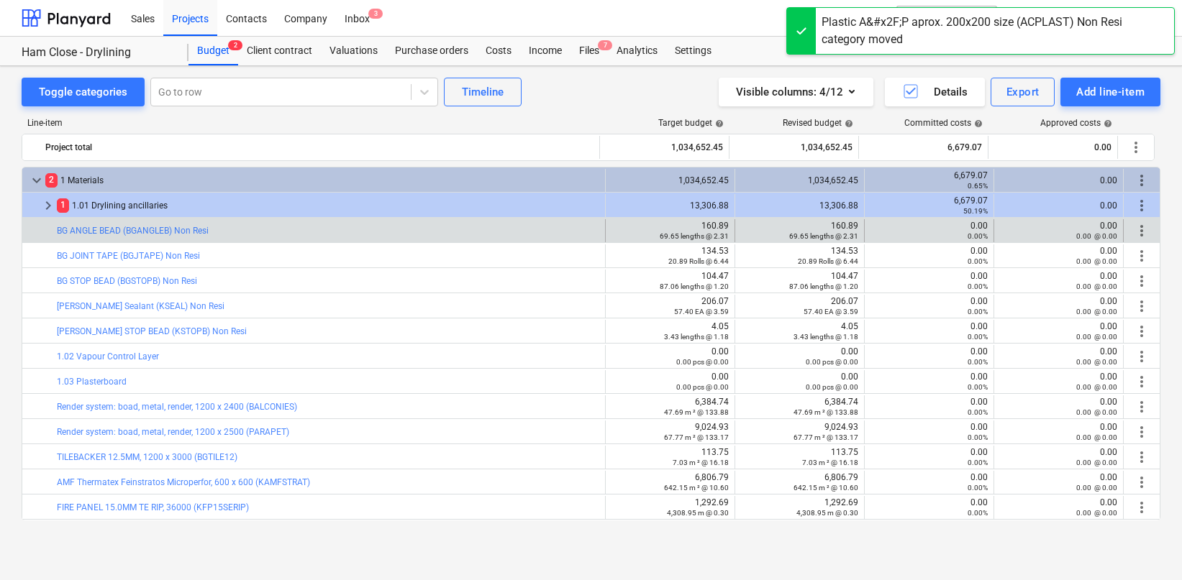
click at [1133, 232] on span "more_vert" at bounding box center [1141, 230] width 17 height 17
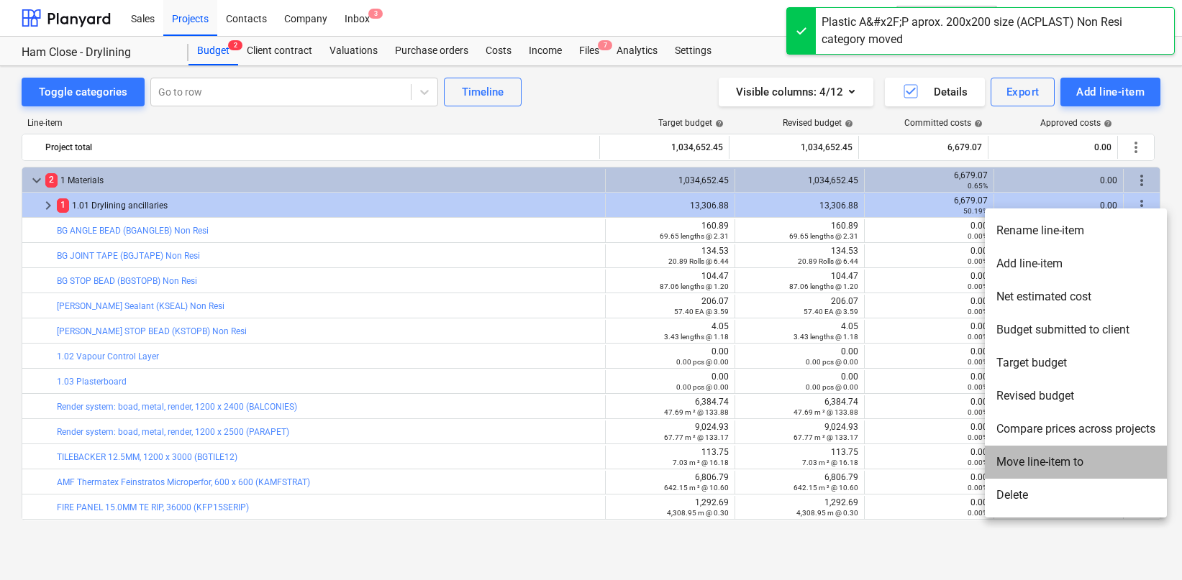
click at [1013, 467] on li "Move line-item to" at bounding box center [1076, 462] width 182 height 33
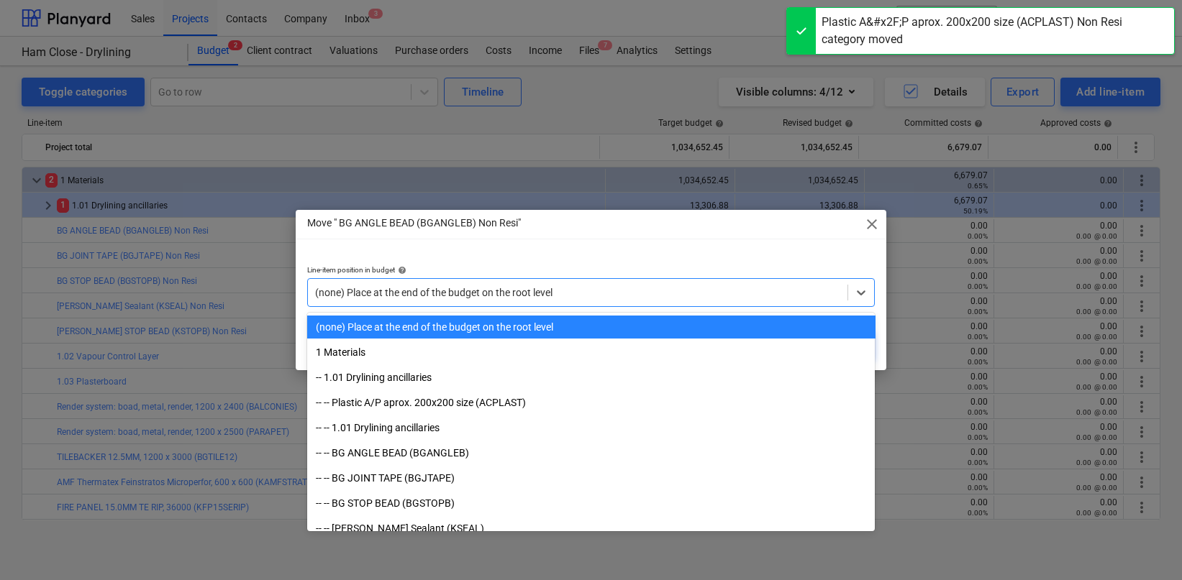
click at [607, 297] on div at bounding box center [578, 293] width 526 height 14
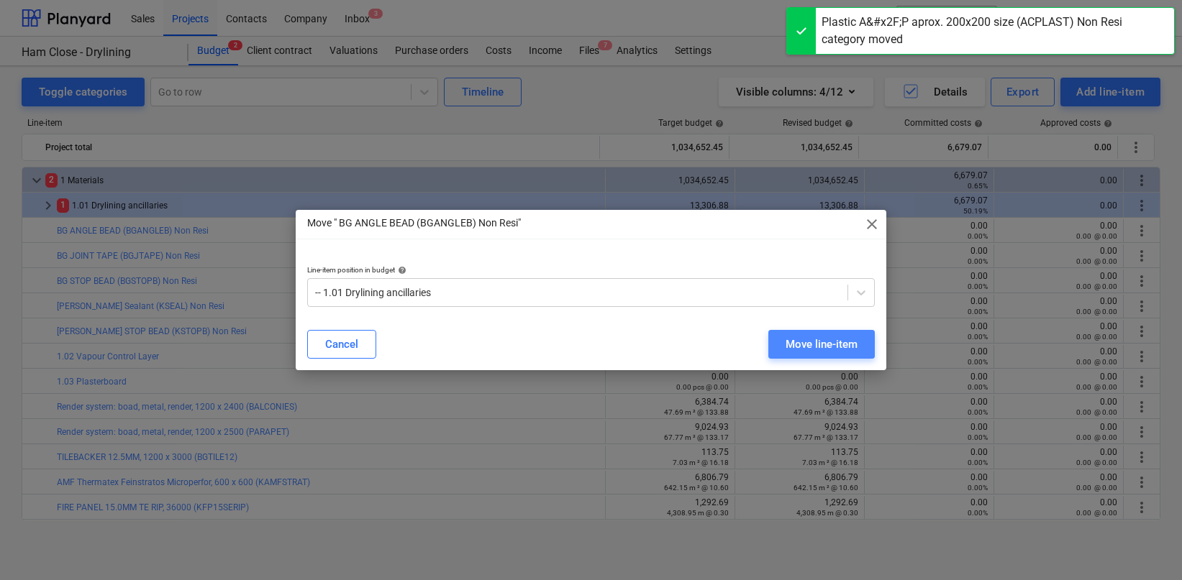
click at [806, 346] on div "Move line-item" at bounding box center [821, 344] width 72 height 19
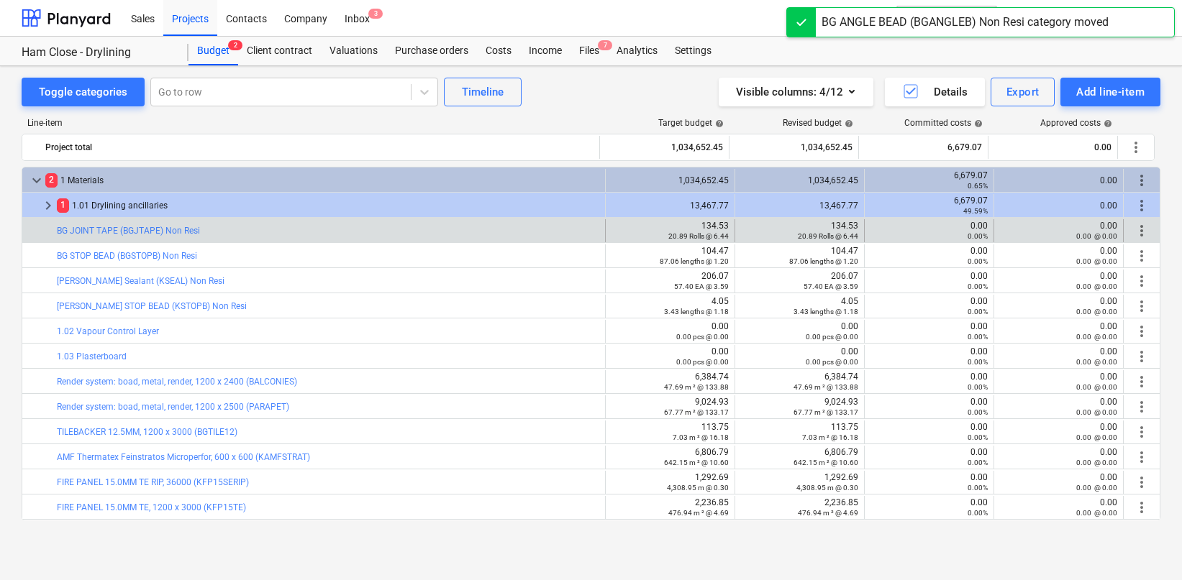
click at [1133, 231] on span "more_vert" at bounding box center [1141, 230] width 17 height 17
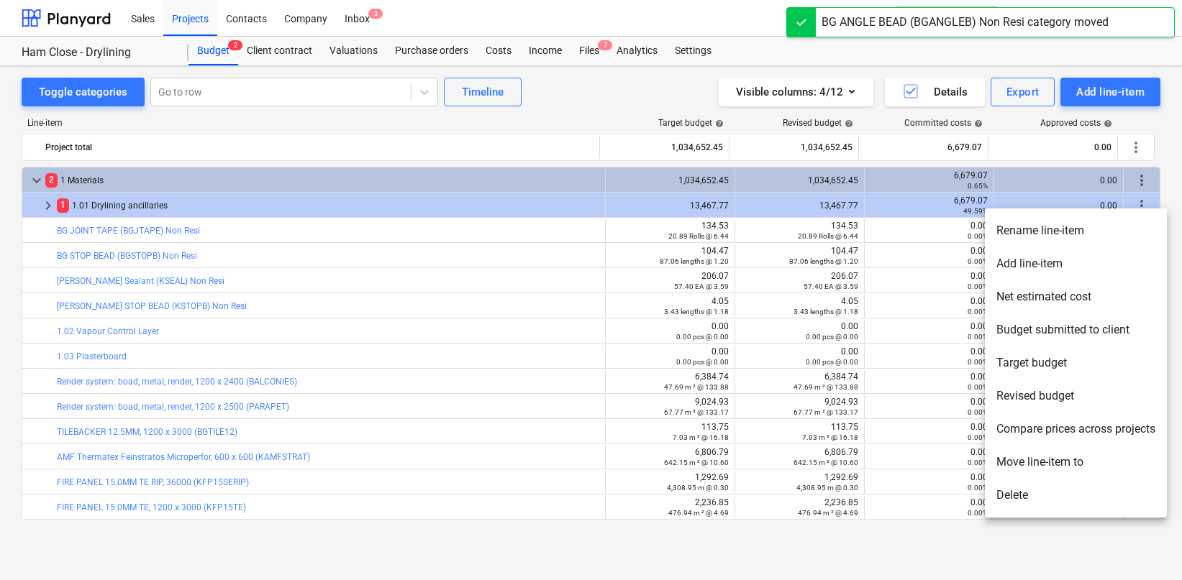
click at [1016, 465] on li "Move line-item to" at bounding box center [1076, 462] width 182 height 33
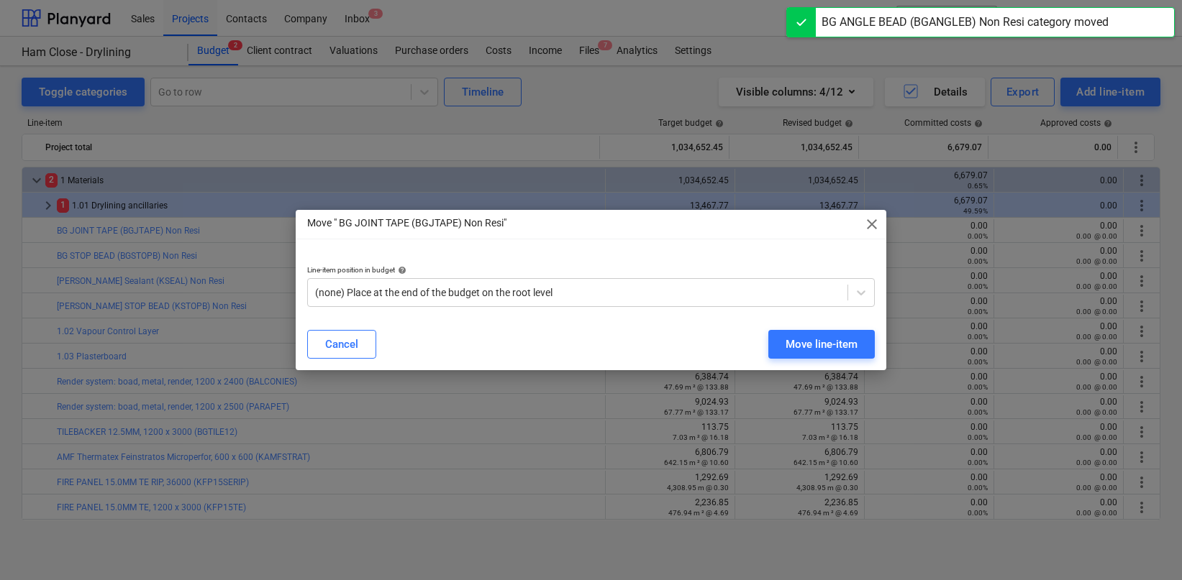
click at [739, 311] on div "Line-item position in budget help (none) Place at the end of the budget on the …" at bounding box center [591, 286] width 591 height 64
click at [701, 299] on div "(none) Place at the end of the budget on the root level" at bounding box center [578, 293] width 540 height 20
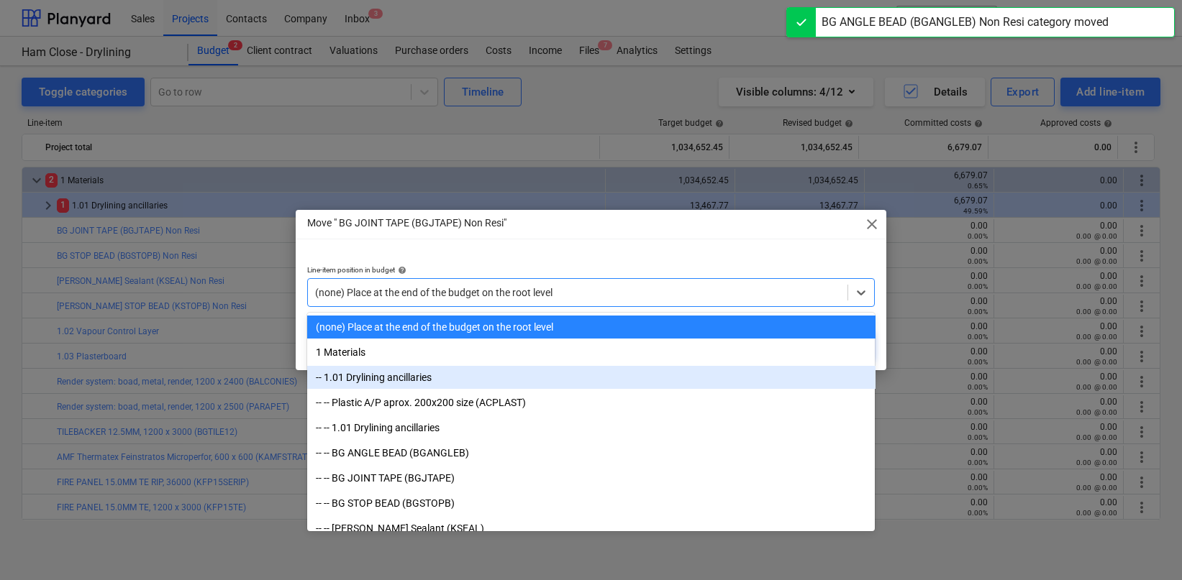
click at [637, 375] on div "-- 1.01 Drylining ancillaries" at bounding box center [591, 377] width 568 height 23
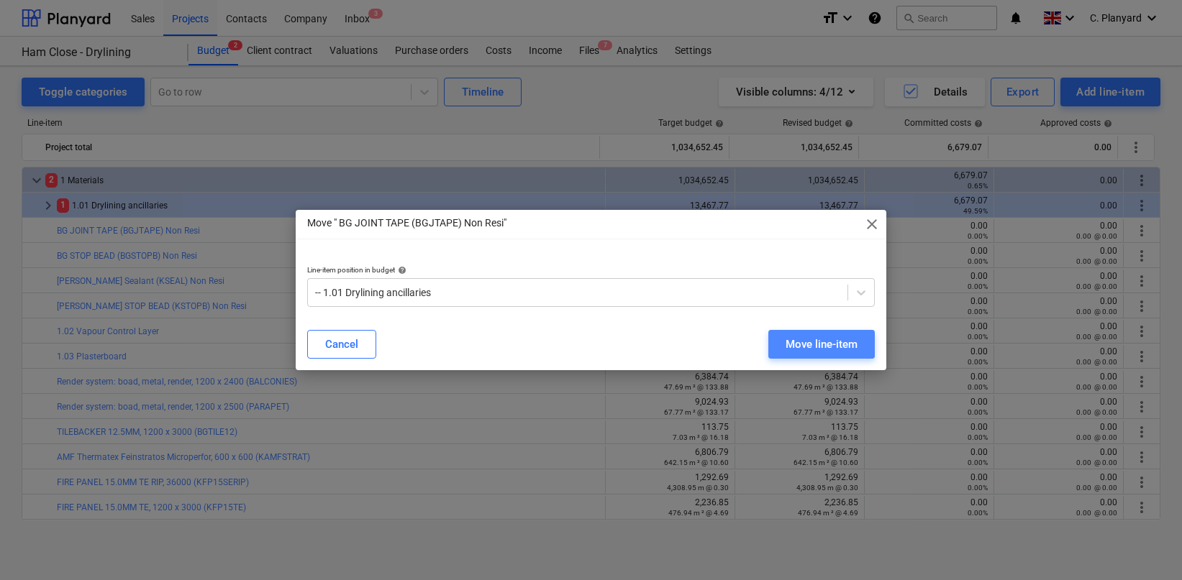
click at [805, 347] on div "Move line-item" at bounding box center [821, 344] width 72 height 19
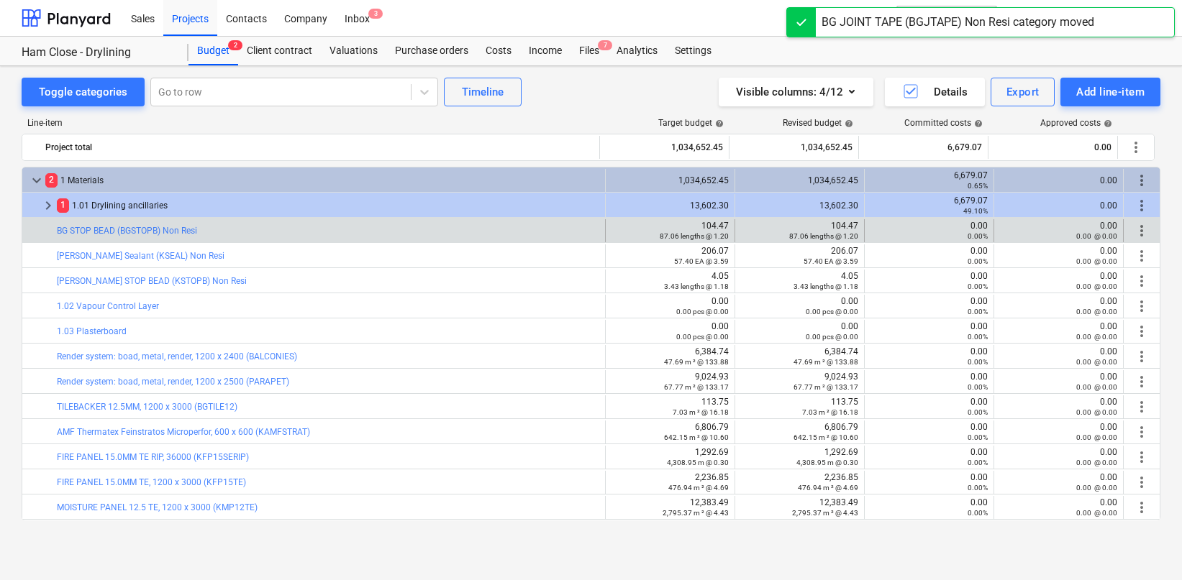
click at [1133, 232] on span "more_vert" at bounding box center [1141, 230] width 17 height 17
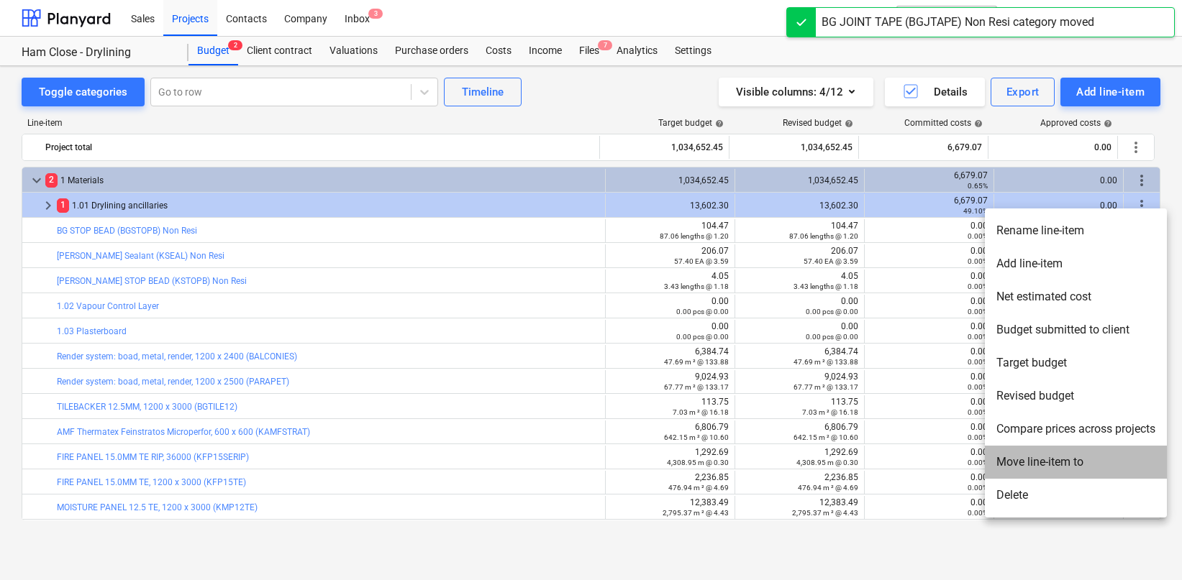
click at [1029, 454] on li "Move line-item to" at bounding box center [1076, 462] width 182 height 33
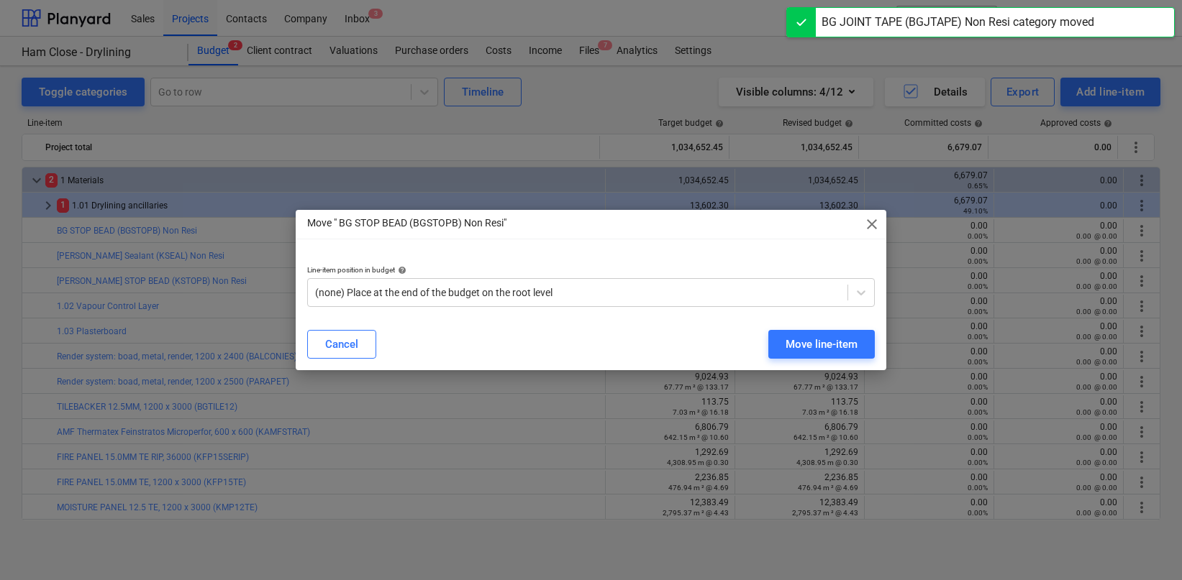
click at [638, 303] on div "(none) Place at the end of the budget on the root level" at bounding box center [591, 292] width 568 height 29
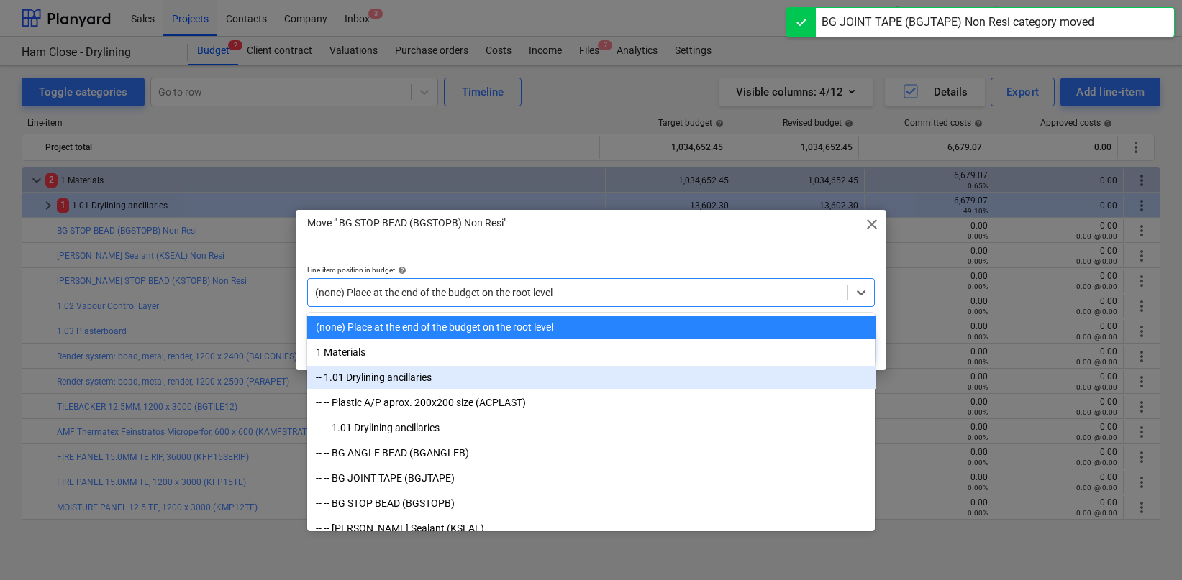
click at [579, 382] on div "-- 1.01 Drylining ancillaries" at bounding box center [591, 377] width 568 height 23
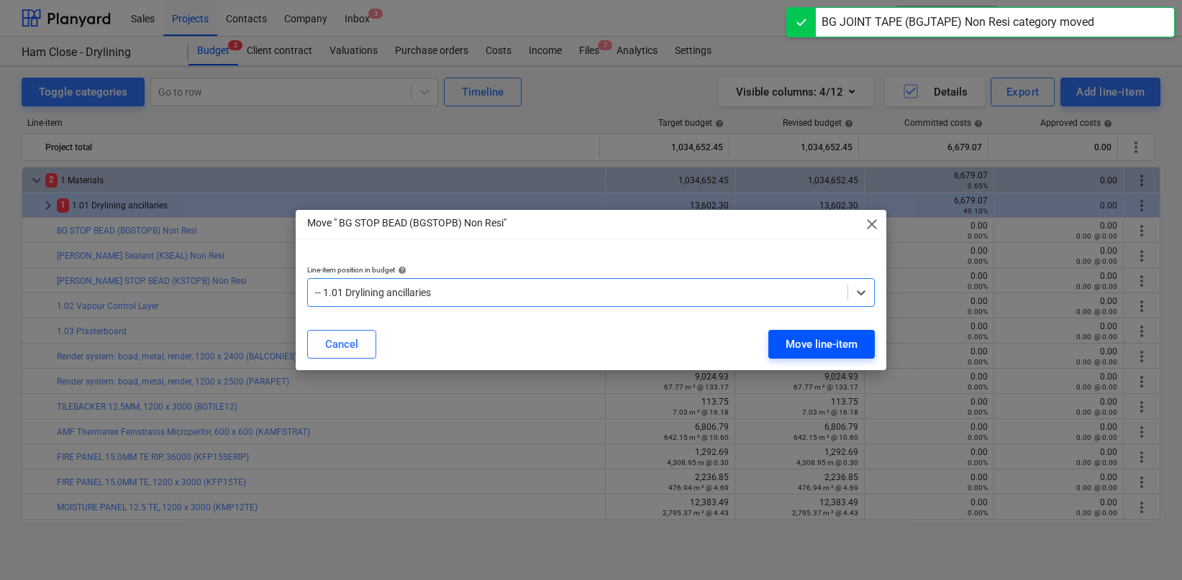
click at [793, 345] on div "Move line-item" at bounding box center [821, 344] width 72 height 19
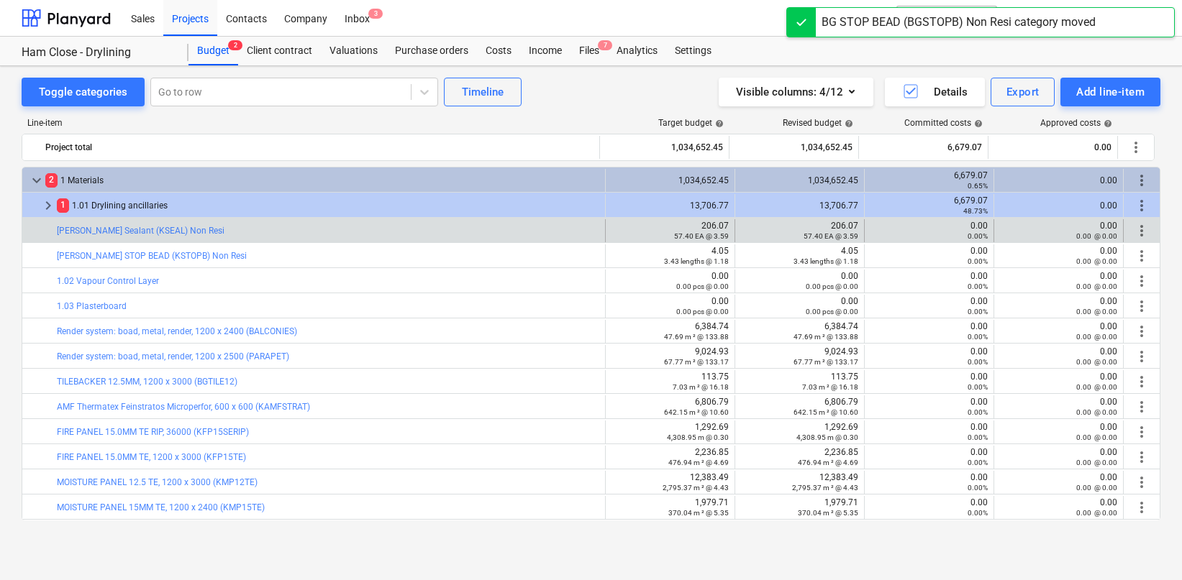
click at [1133, 232] on span "more_vert" at bounding box center [1141, 230] width 17 height 17
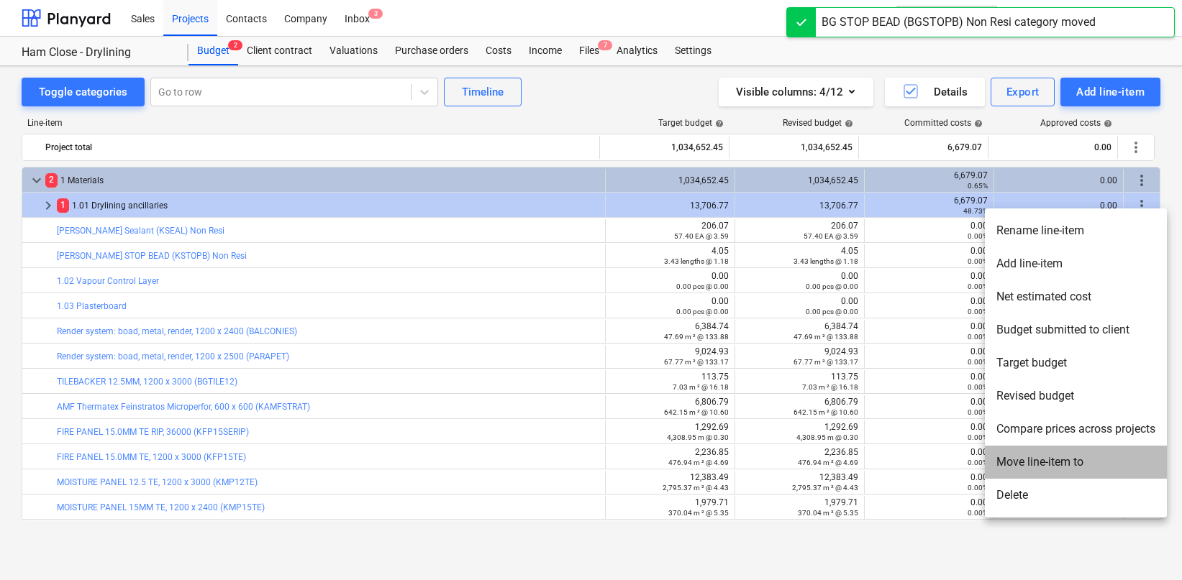
click at [1019, 456] on li "Move line-item to" at bounding box center [1076, 462] width 182 height 33
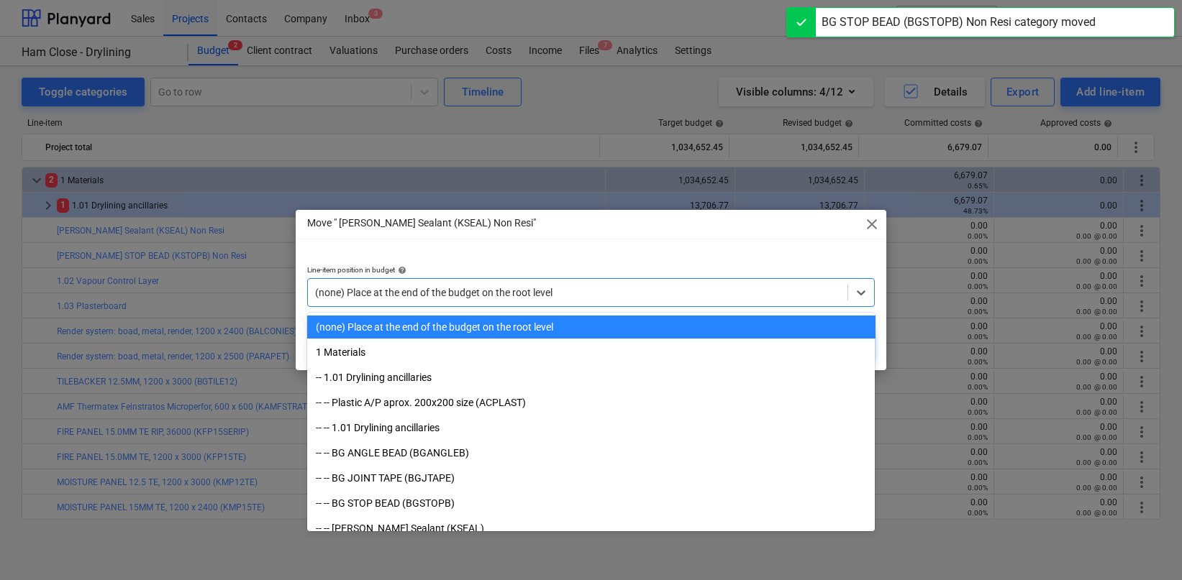
click at [673, 281] on div "(none) Place at the end of the budget on the root level" at bounding box center [591, 292] width 568 height 29
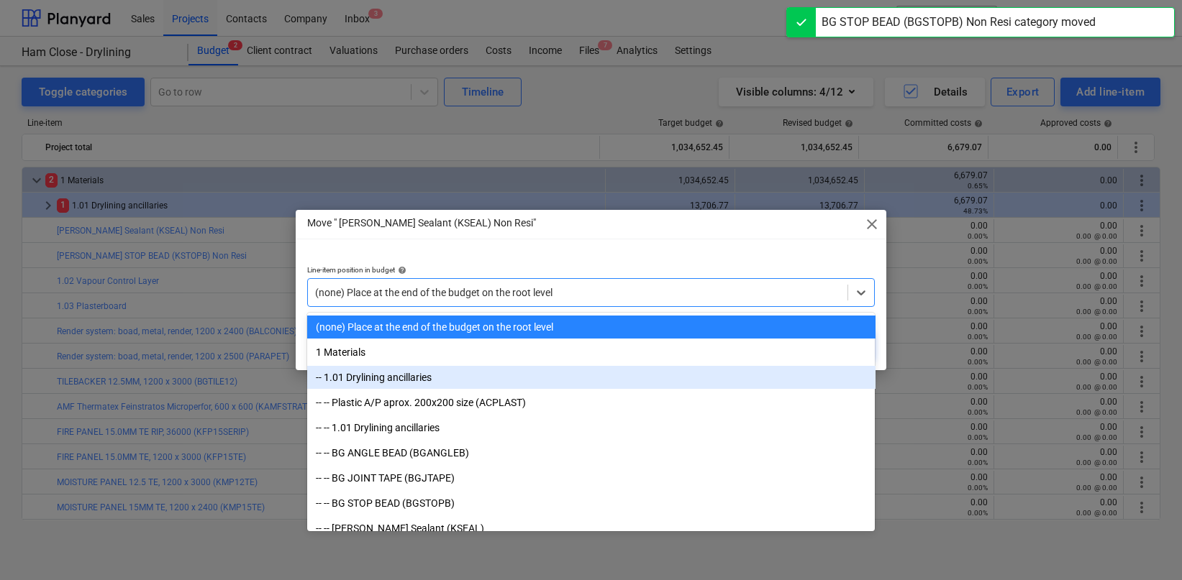
click at [544, 379] on div "-- 1.01 Drylining ancillaries" at bounding box center [591, 377] width 568 height 23
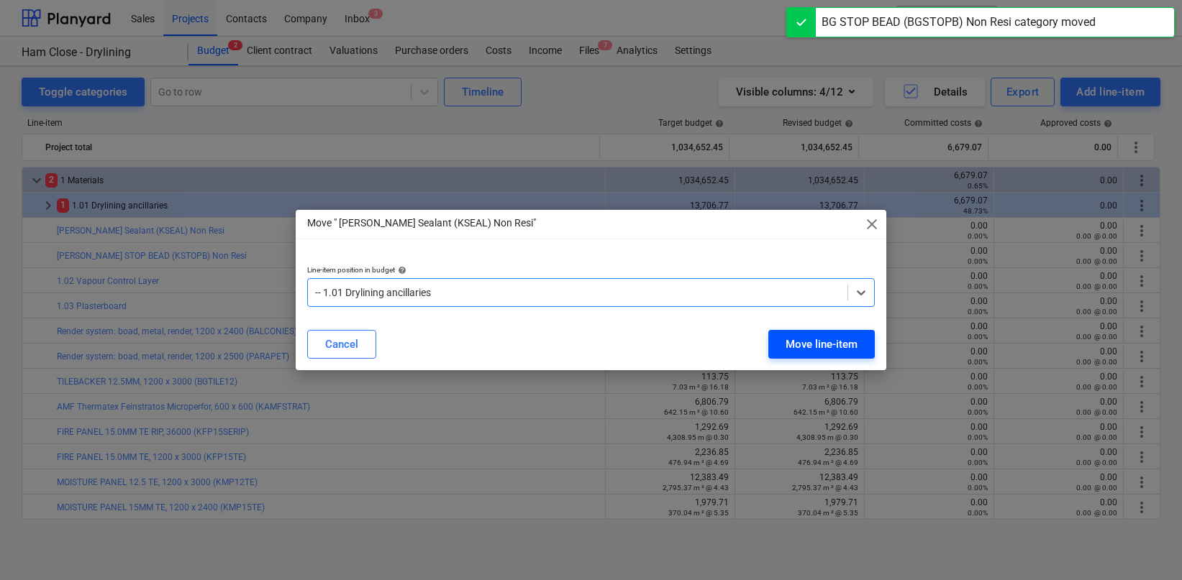
click at [807, 352] on div "Move line-item" at bounding box center [821, 344] width 72 height 19
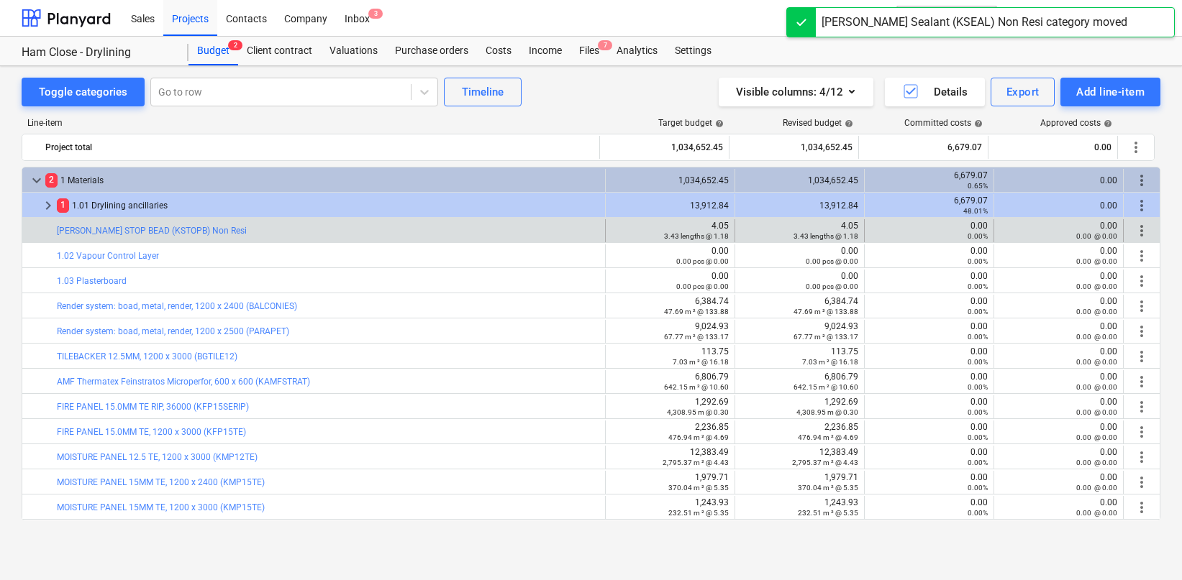
click at [1145, 232] on div "more_vert" at bounding box center [1141, 230] width 24 height 23
click at [1140, 232] on span "more_vert" at bounding box center [1141, 230] width 17 height 17
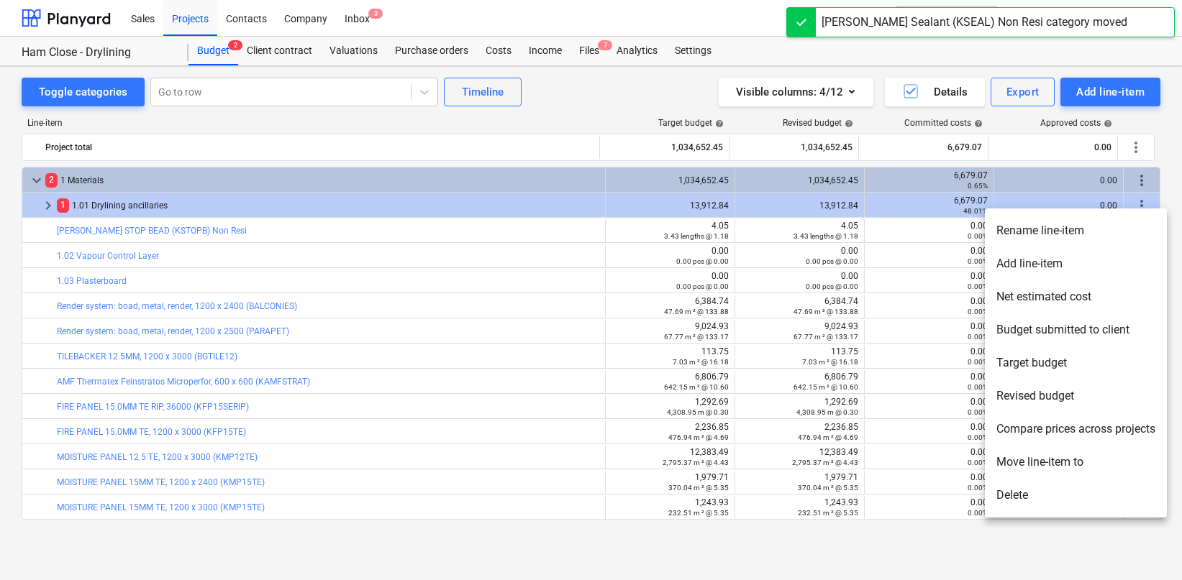
click at [1019, 457] on li "Move line-item to" at bounding box center [1076, 462] width 182 height 33
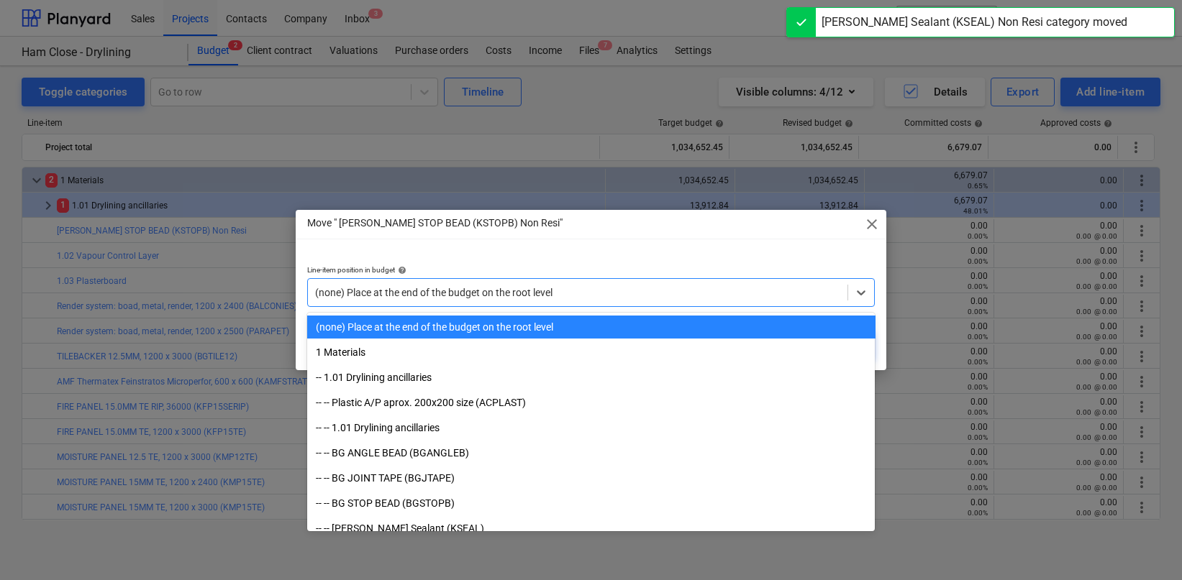
click at [721, 286] on div at bounding box center [578, 293] width 526 height 14
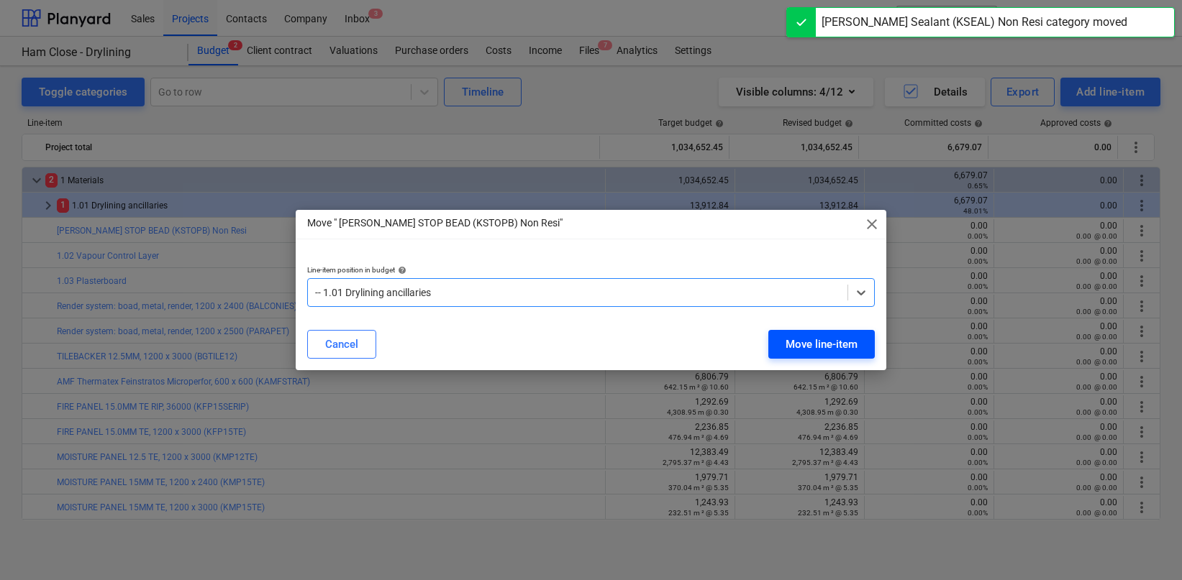
click at [785, 347] on div "Move line-item" at bounding box center [821, 344] width 72 height 19
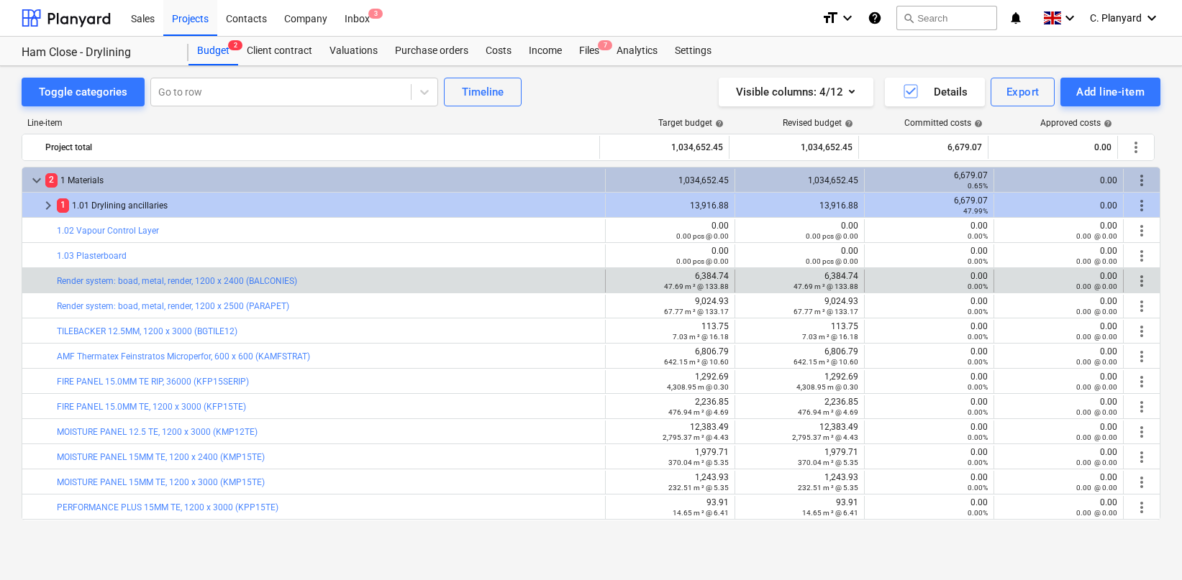
click at [1138, 280] on span "more_vert" at bounding box center [1141, 281] width 17 height 17
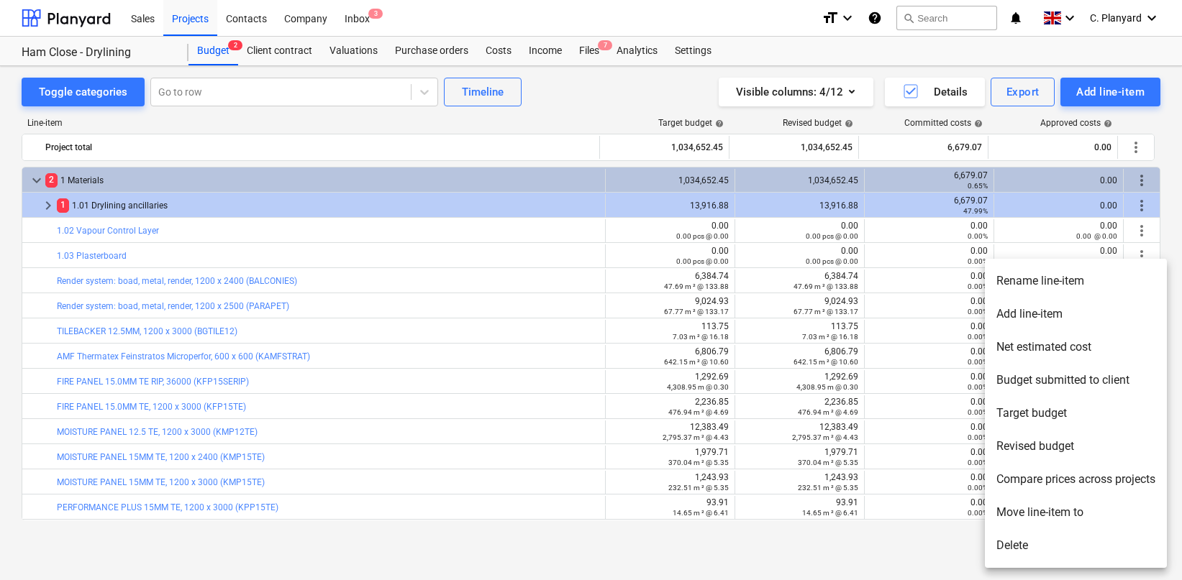
click at [1019, 512] on li "Move line-item to" at bounding box center [1076, 512] width 182 height 33
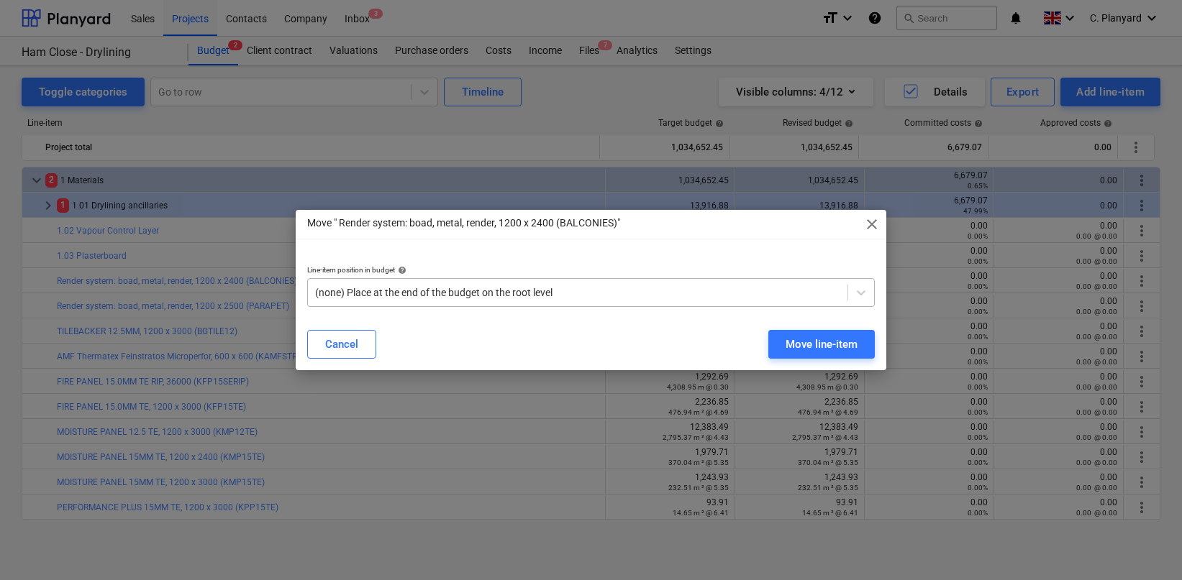
click at [643, 287] on div at bounding box center [578, 293] width 526 height 14
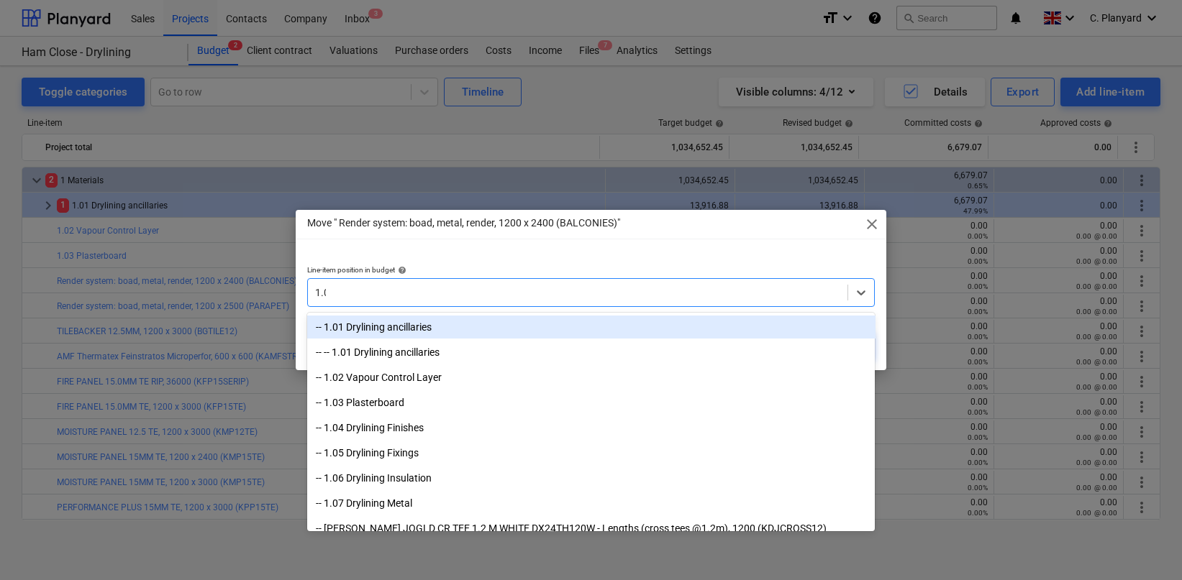
type input "1.03"
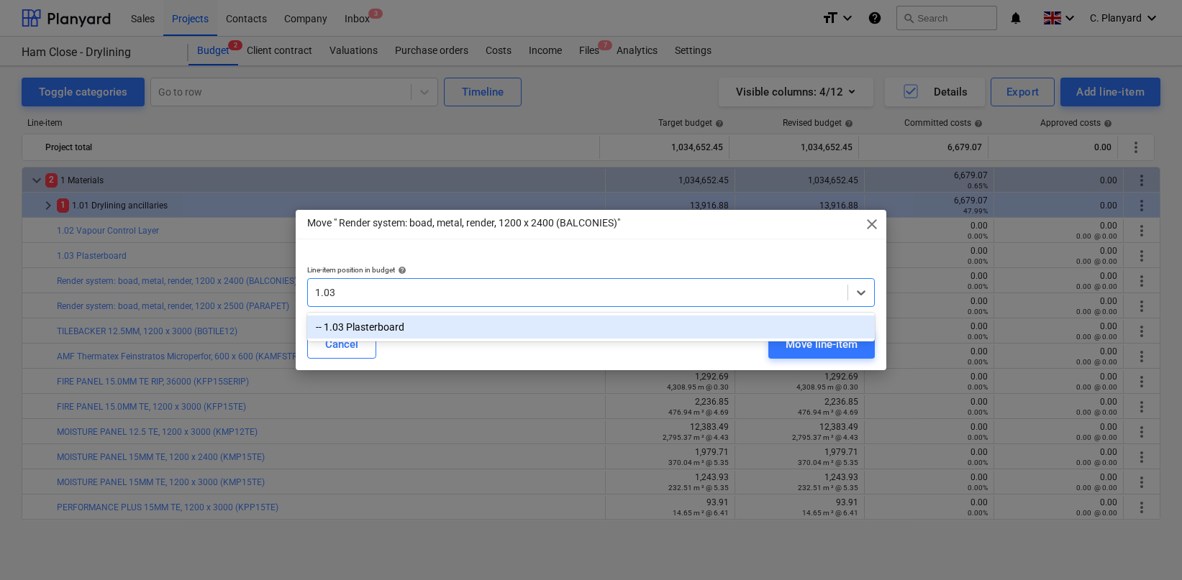
click at [542, 327] on div "-- 1.03 Plasterboard" at bounding box center [591, 327] width 568 height 23
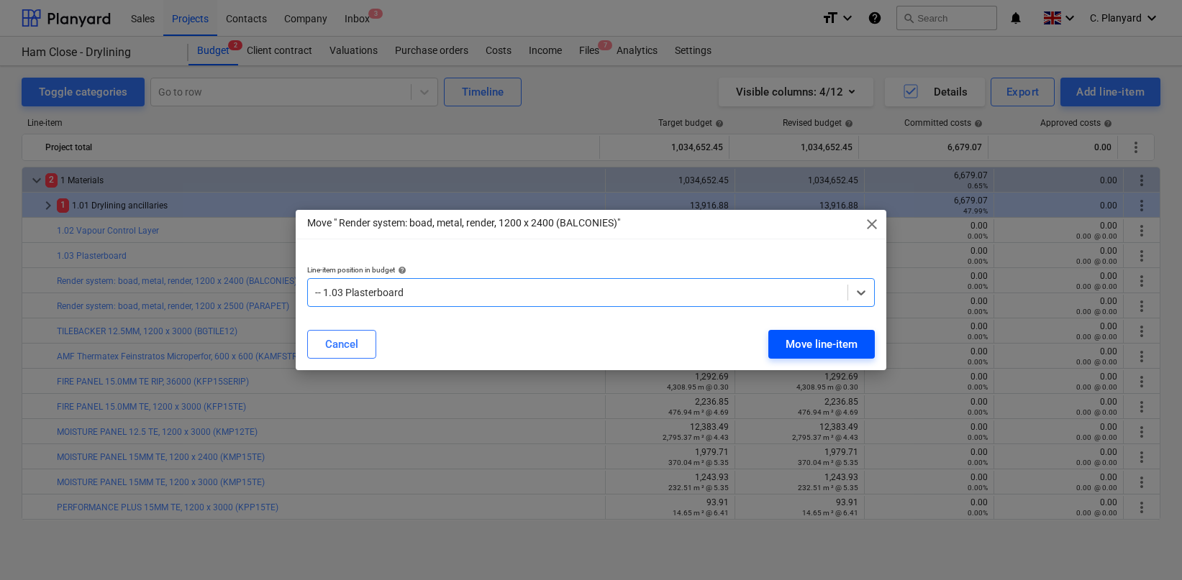
click at [850, 345] on div "Move line-item" at bounding box center [821, 344] width 72 height 19
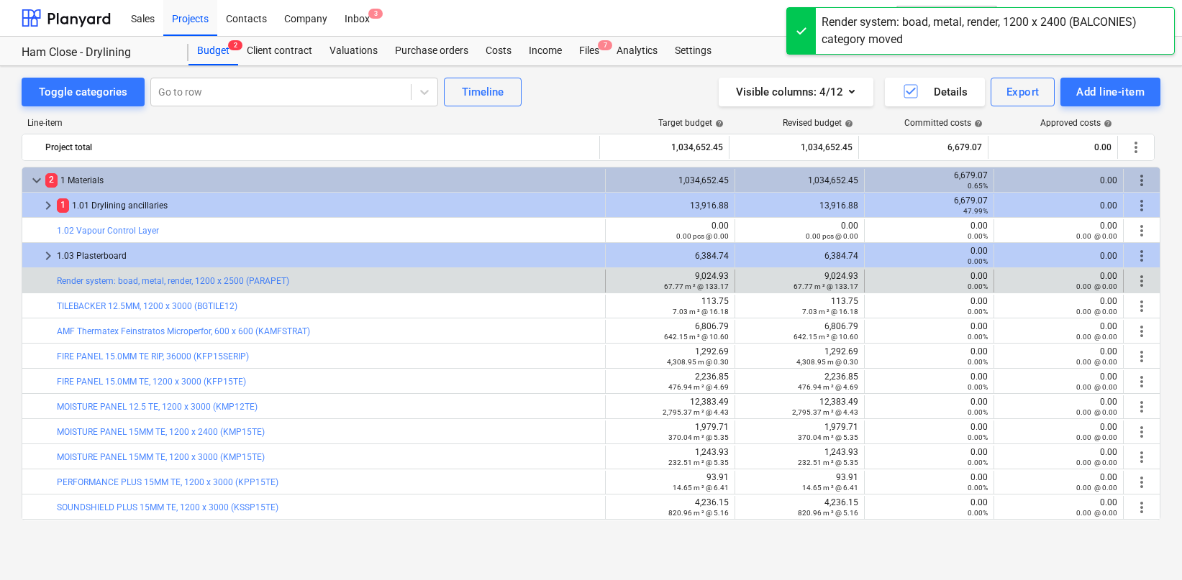
click at [1133, 278] on span "more_vert" at bounding box center [1141, 281] width 17 height 17
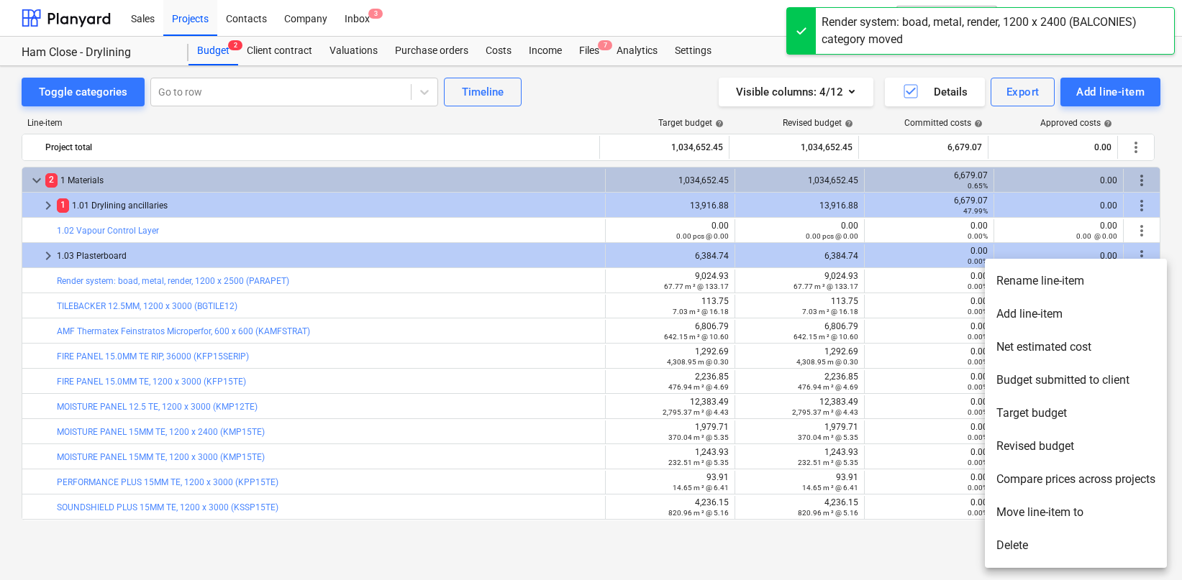
click at [1021, 506] on li "Move line-item to" at bounding box center [1076, 512] width 182 height 33
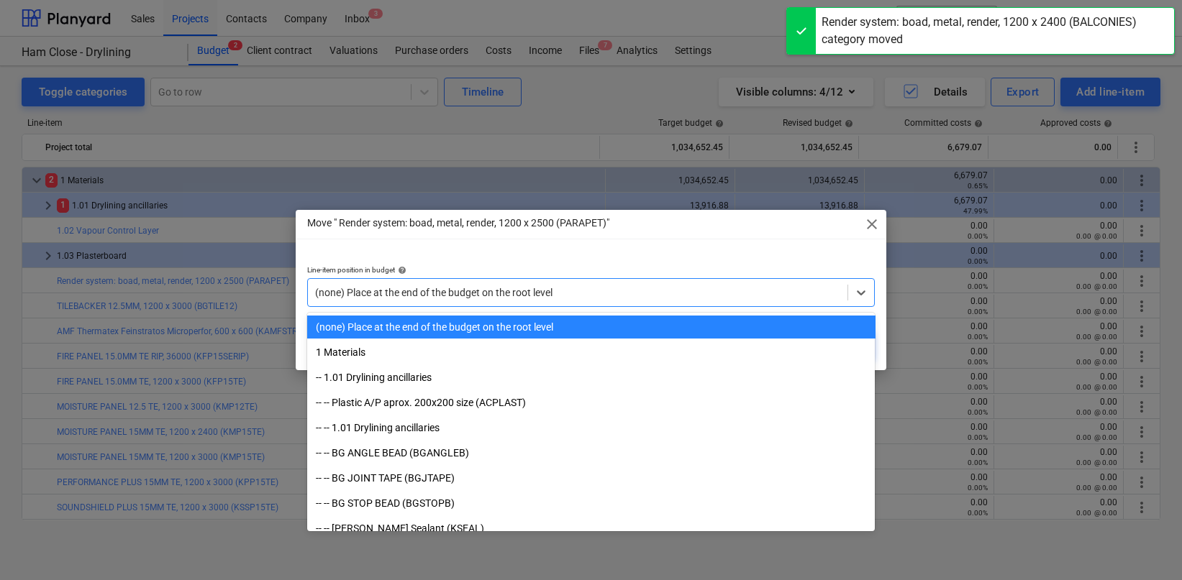
click at [707, 284] on div "(none) Place at the end of the budget on the root level" at bounding box center [578, 293] width 540 height 20
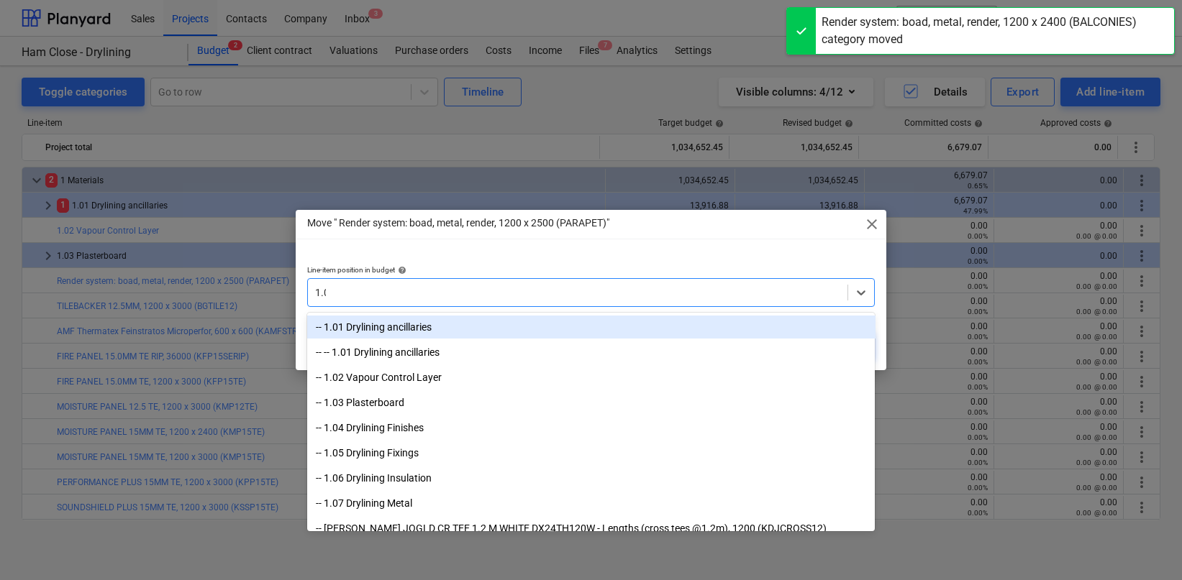
type input "1.03"
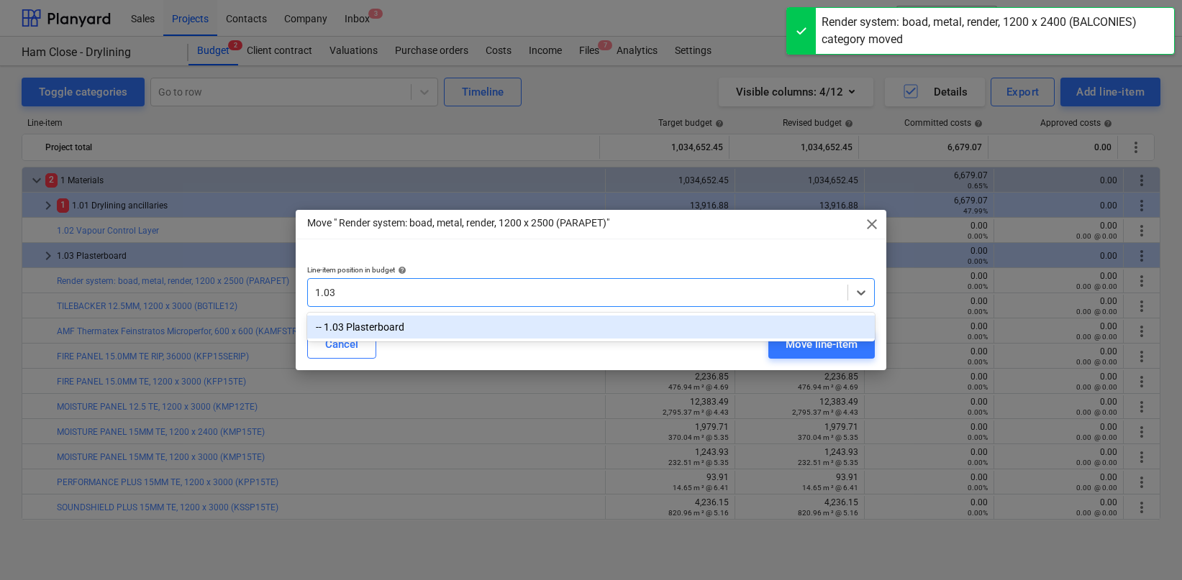
click at [683, 318] on div "-- 1.03 Plasterboard" at bounding box center [591, 327] width 568 height 23
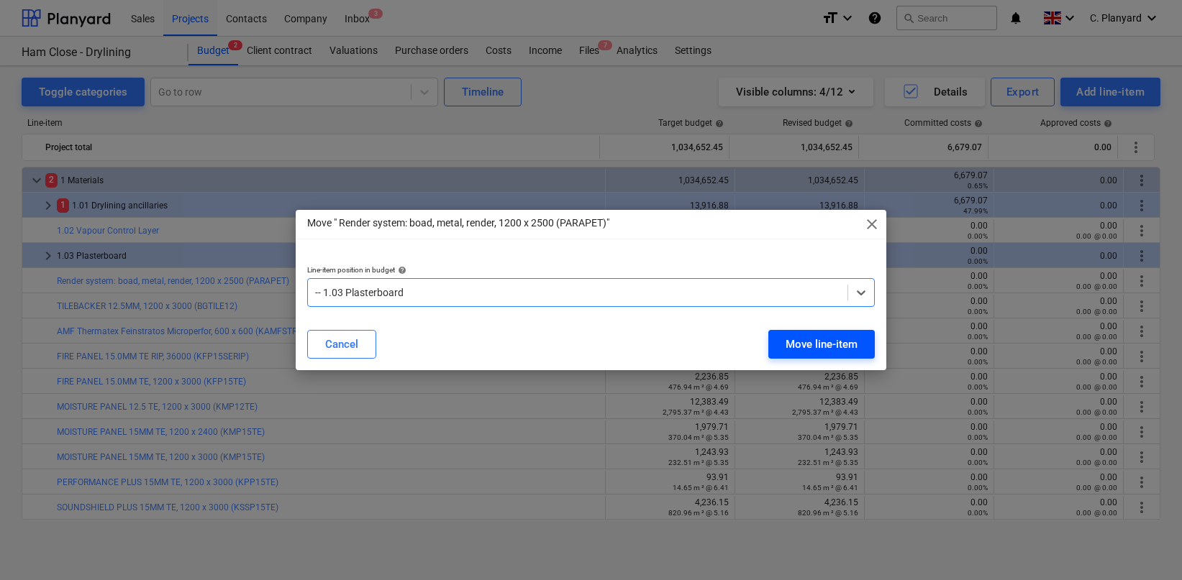
click at [791, 347] on div "Move line-item" at bounding box center [821, 344] width 72 height 19
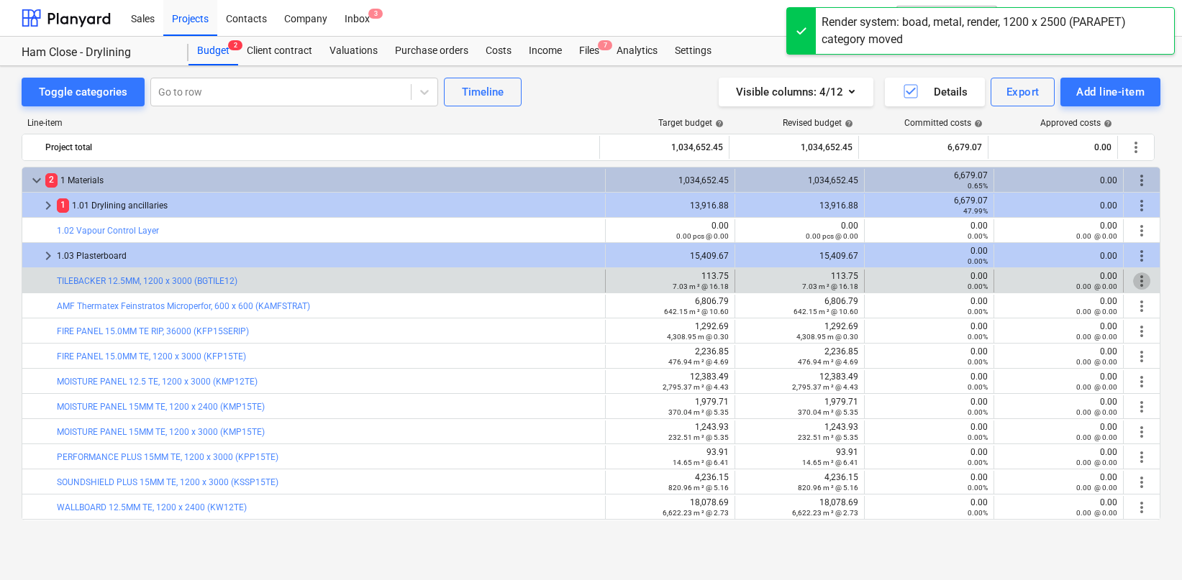
click at [1133, 281] on span "more_vert" at bounding box center [1141, 281] width 17 height 17
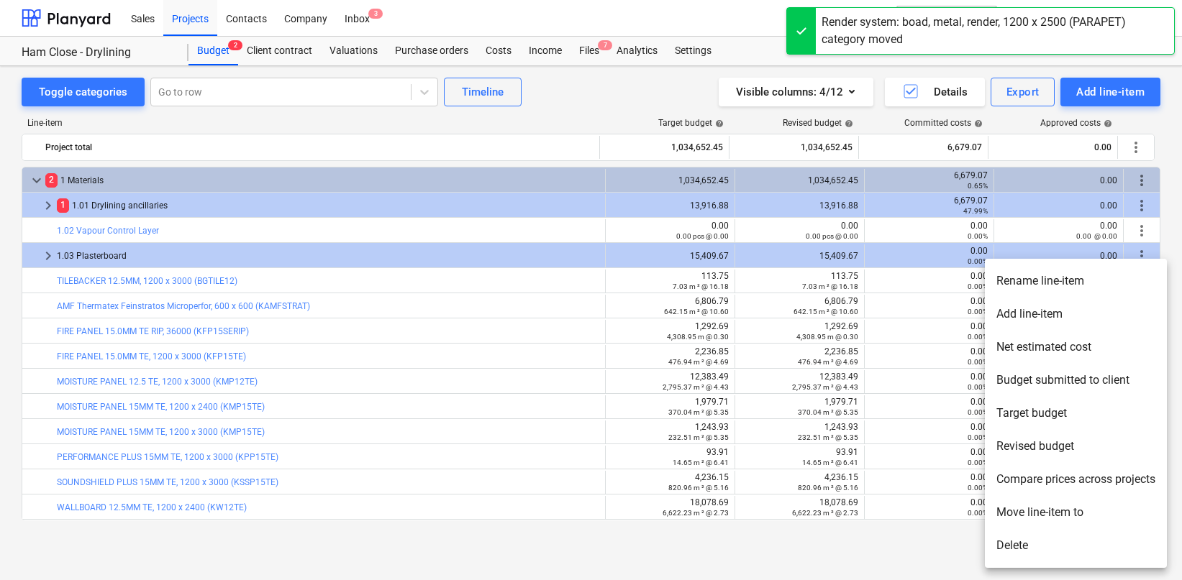
click at [1024, 499] on li "Move line-item to" at bounding box center [1076, 512] width 182 height 33
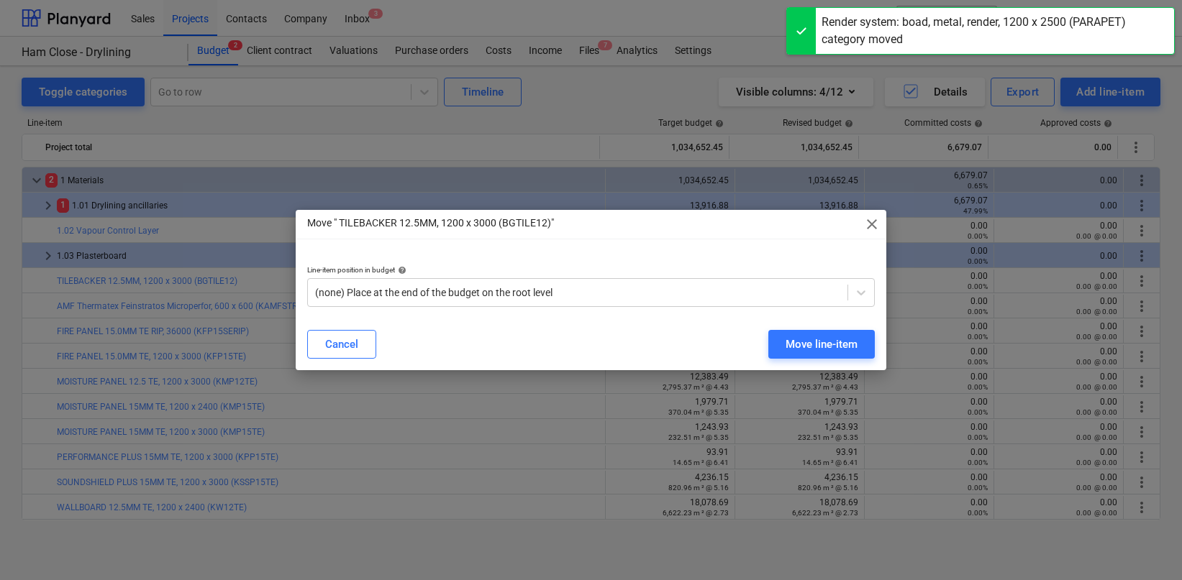
click at [652, 276] on p "Line-item position in budget help" at bounding box center [591, 271] width 568 height 12
click at [652, 286] on div at bounding box center [578, 293] width 526 height 14
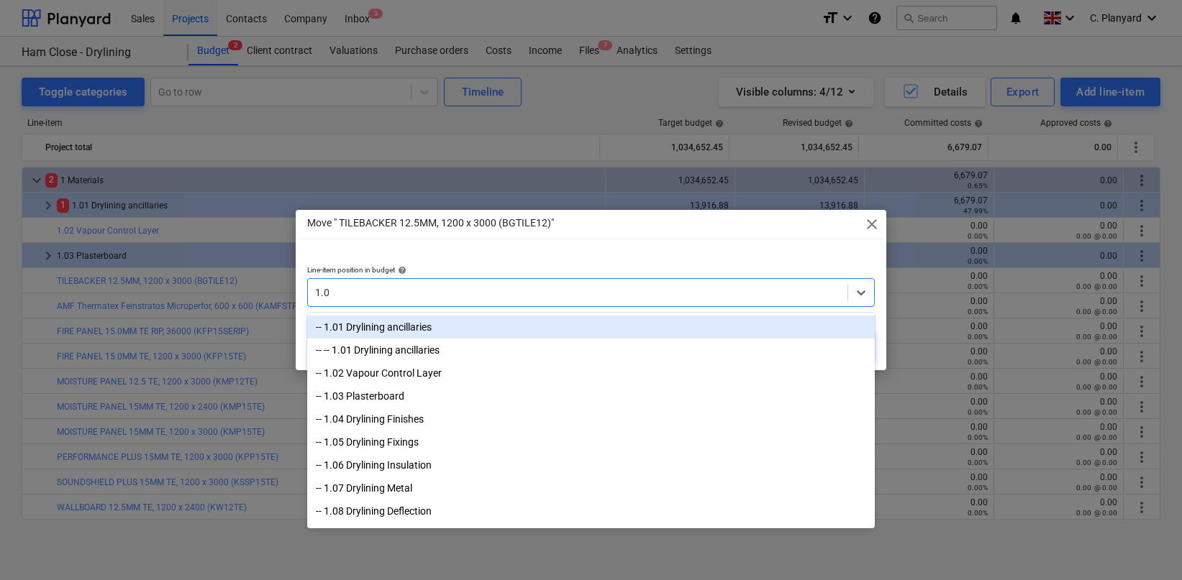
type input "1.03"
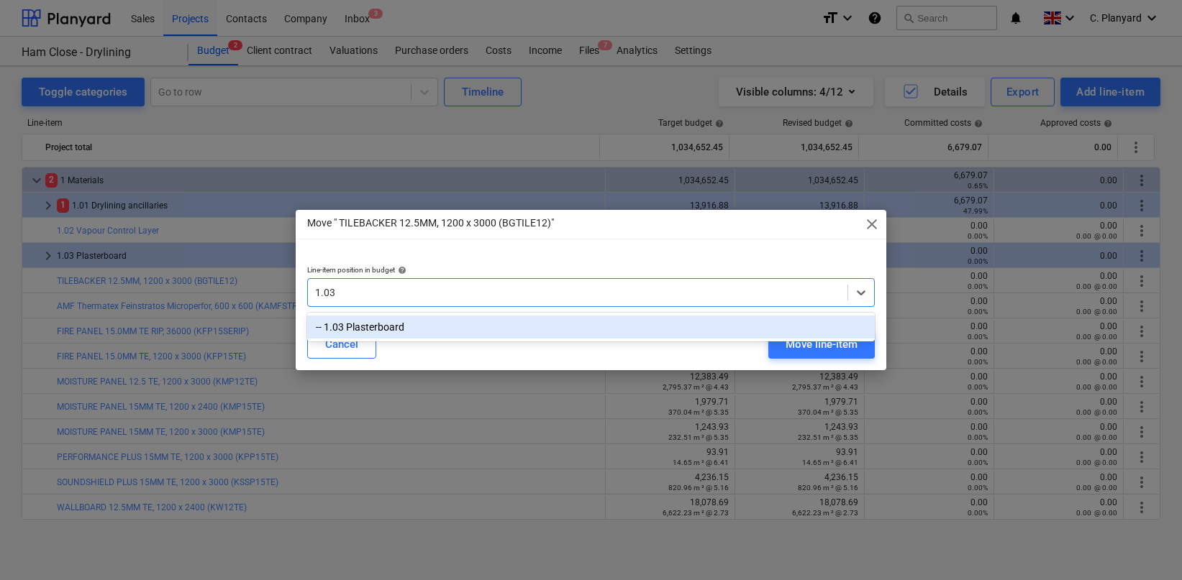
click at [630, 327] on div "-- 1.03 Plasterboard" at bounding box center [591, 327] width 568 height 23
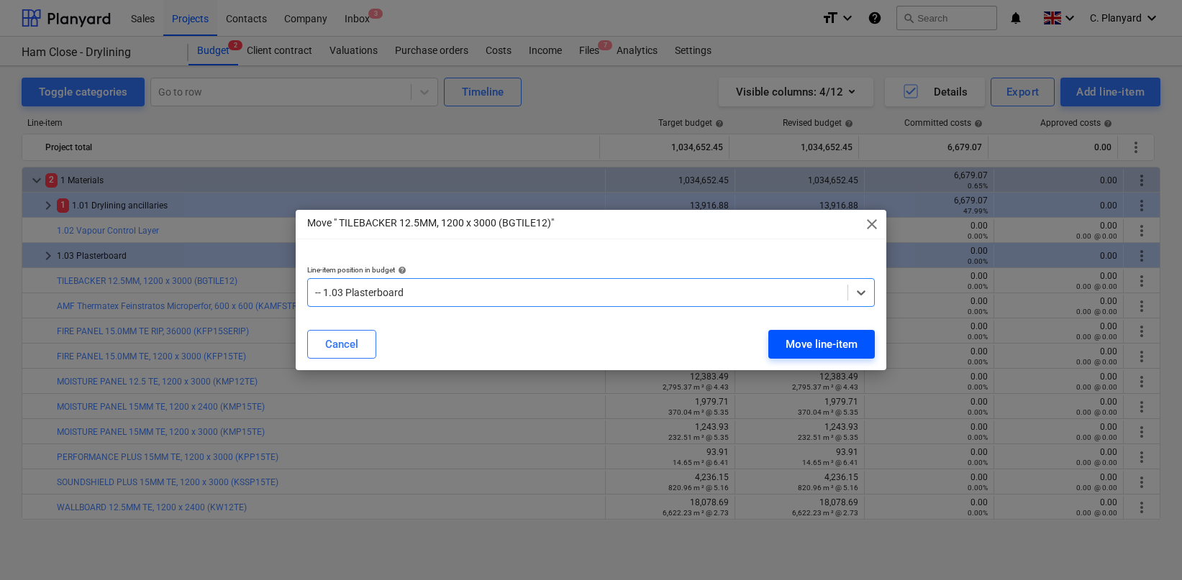
click at [800, 354] on button "Move line-item" at bounding box center [821, 344] width 106 height 29
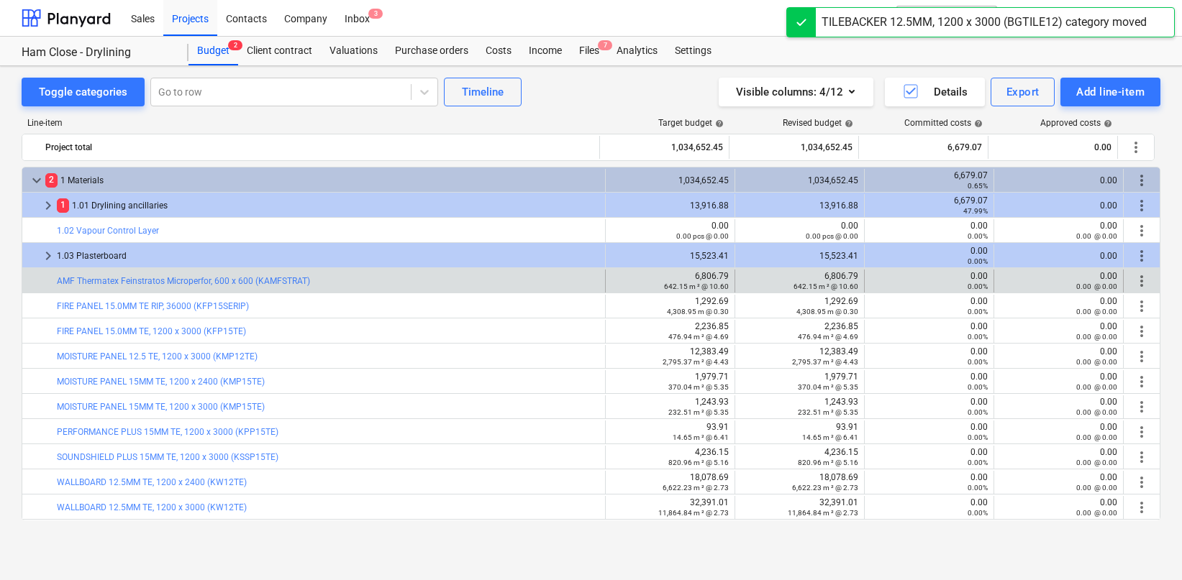
click at [1142, 286] on span "more_vert" at bounding box center [1141, 281] width 17 height 17
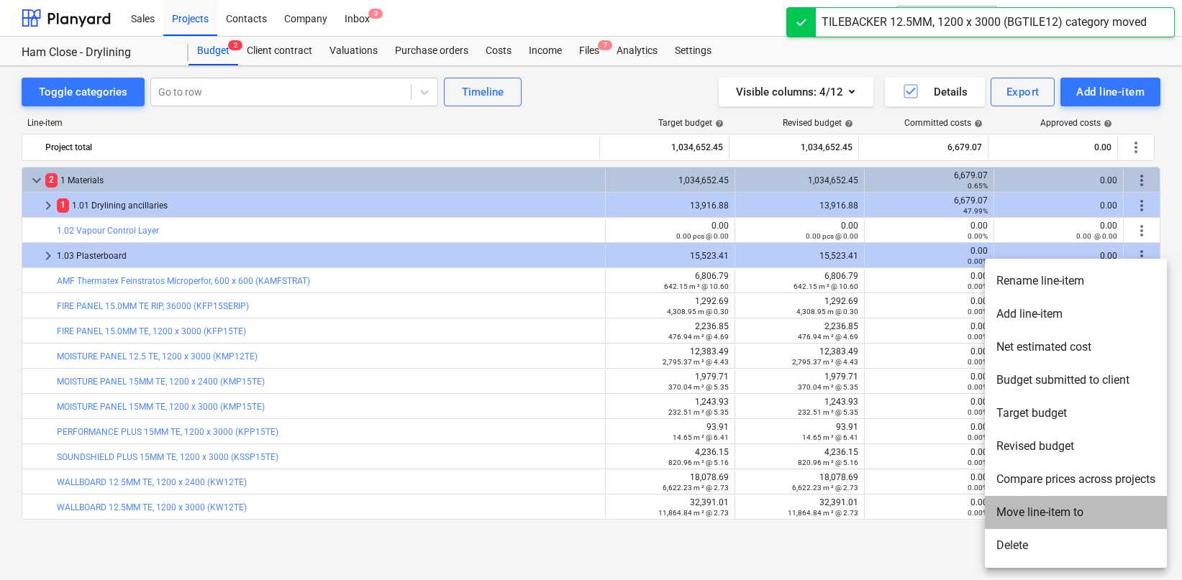
click at [1044, 505] on li "Move line-item to" at bounding box center [1076, 512] width 182 height 33
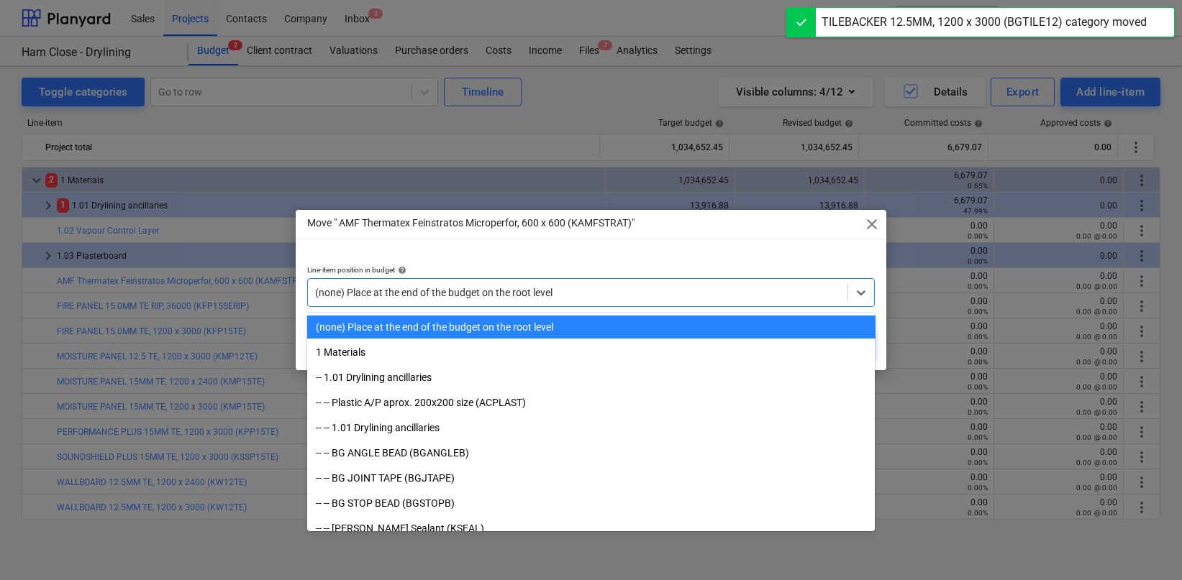
click at [741, 286] on div at bounding box center [578, 293] width 526 height 14
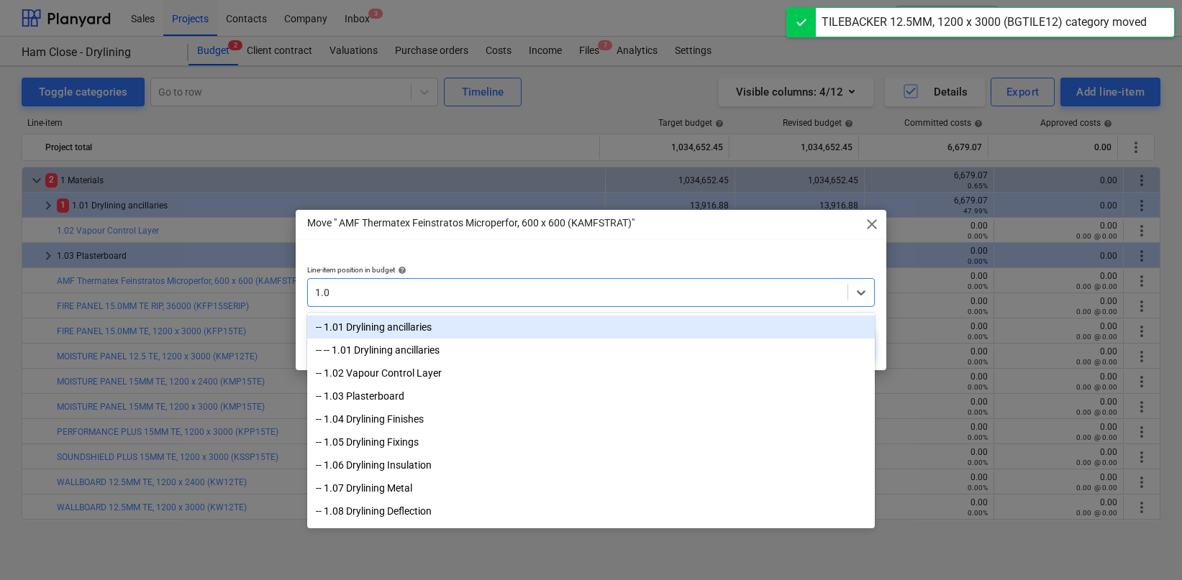
type input "1.03"
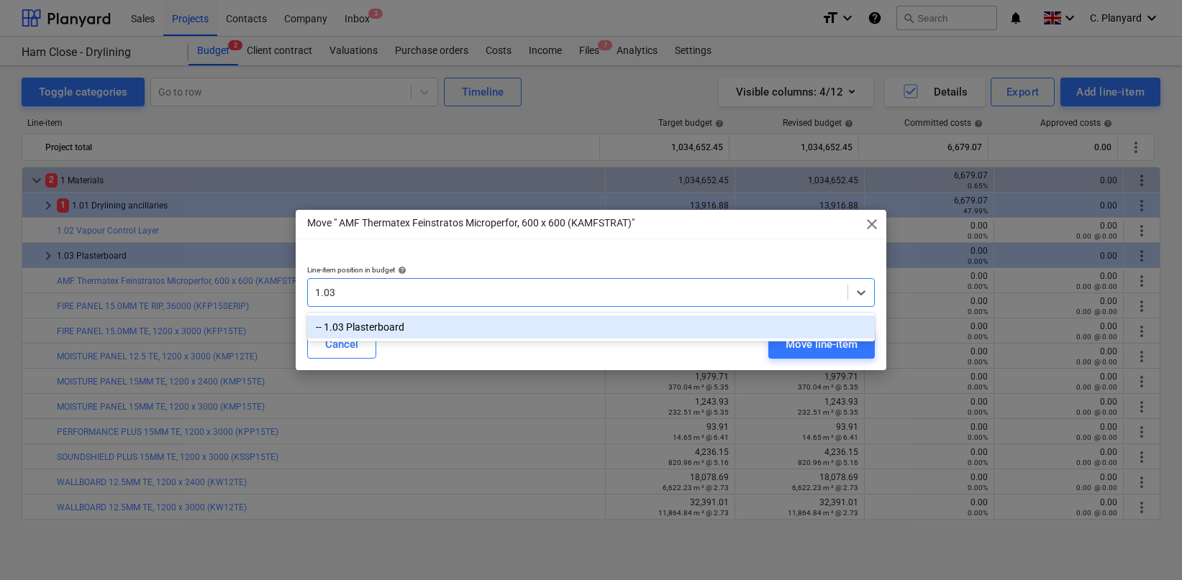
click at [690, 322] on div "-- 1.03 Plasterboard" at bounding box center [591, 327] width 568 height 23
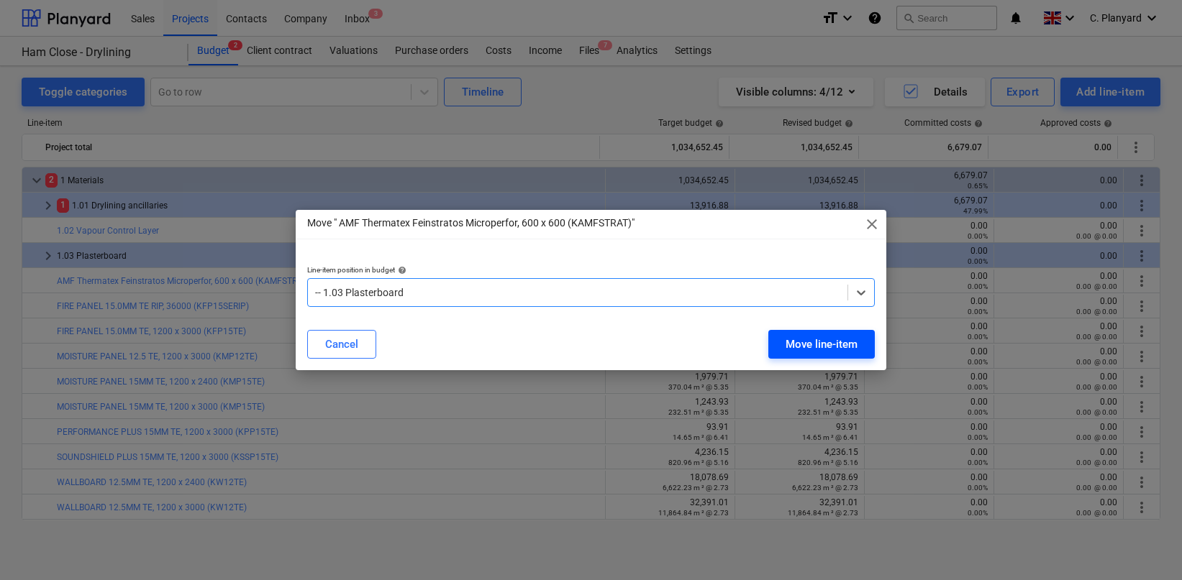
click at [783, 340] on button "Move line-item" at bounding box center [821, 344] width 106 height 29
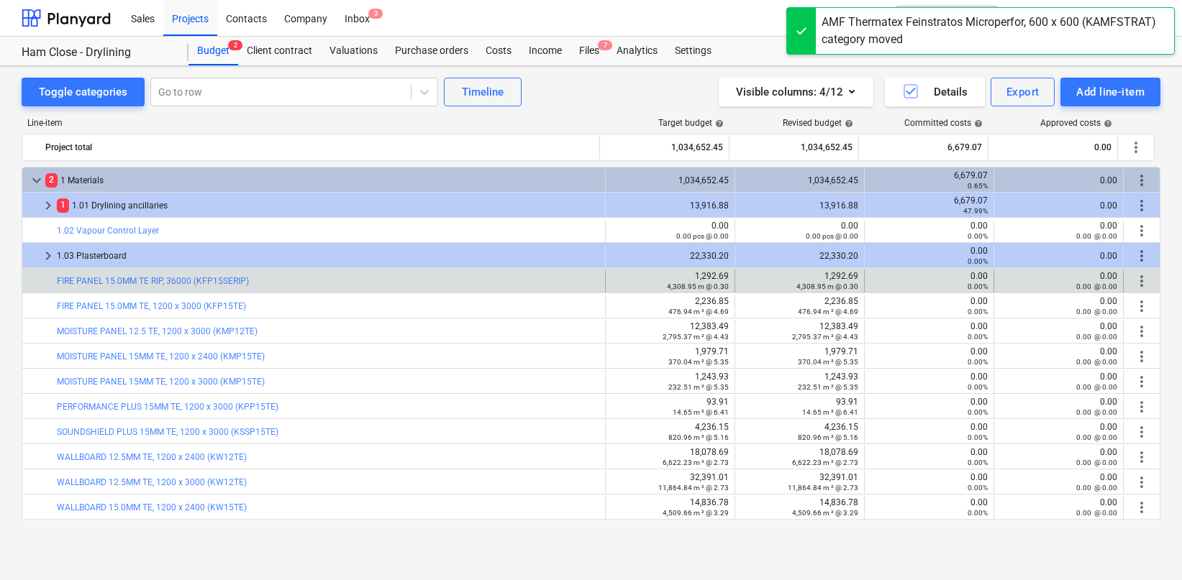
click at [1133, 278] on span "more_vert" at bounding box center [1141, 281] width 17 height 17
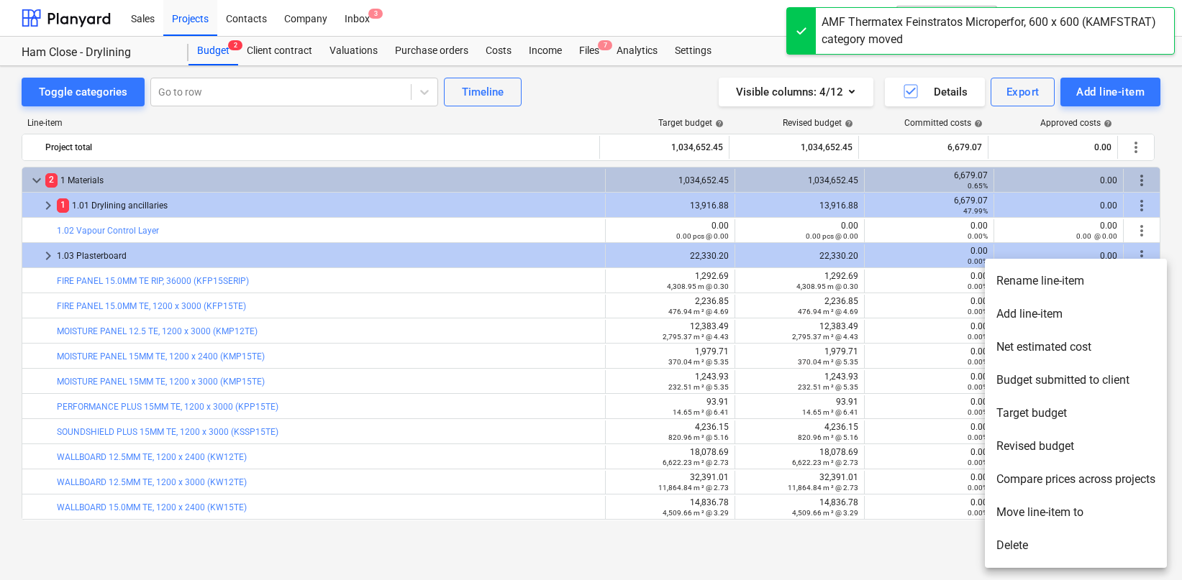
click at [1036, 506] on li "Move line-item to" at bounding box center [1076, 512] width 182 height 33
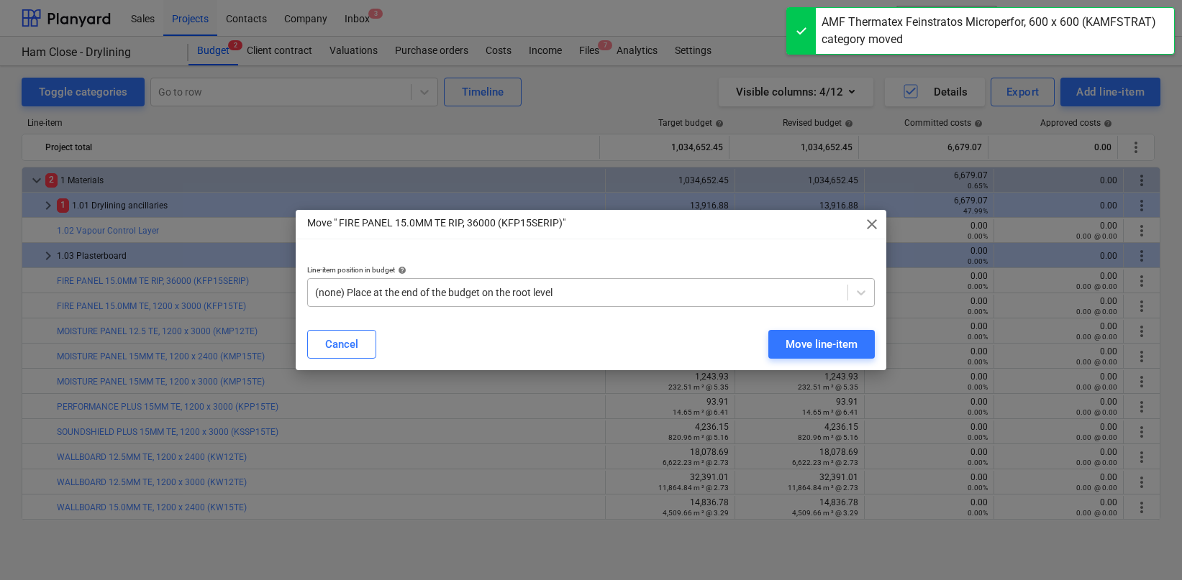
click at [711, 287] on div at bounding box center [578, 293] width 526 height 14
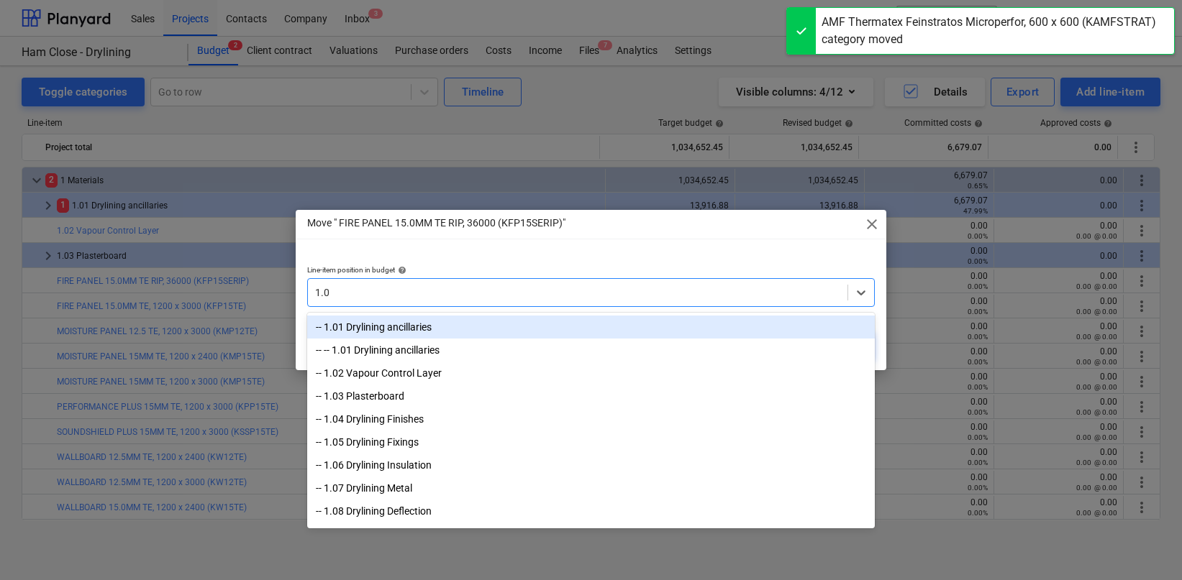
type input "1.03"
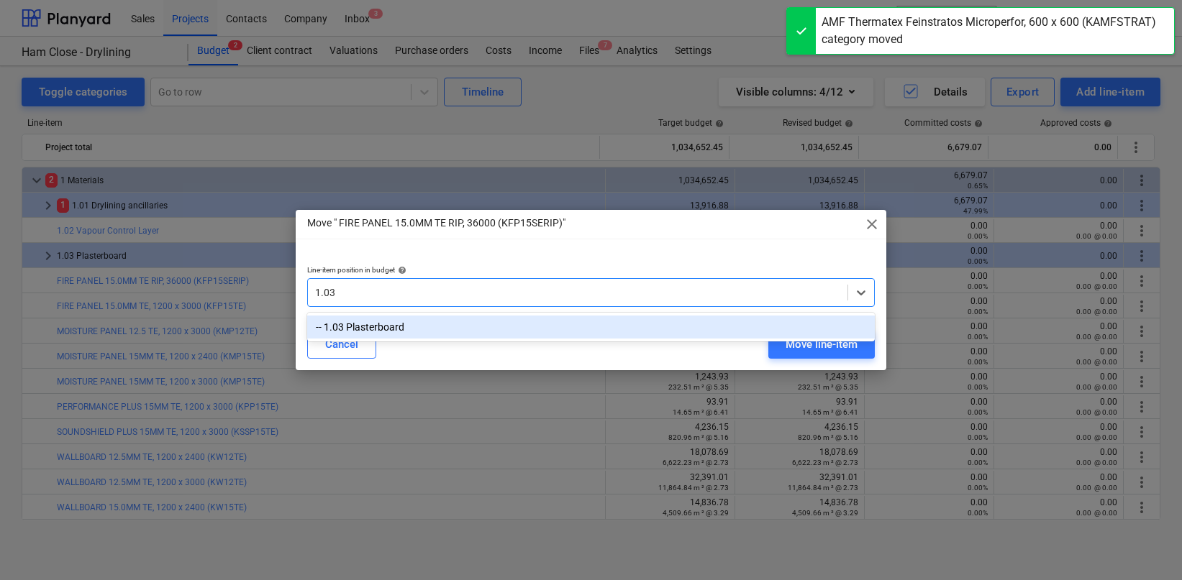
click at [684, 328] on div "-- 1.03 Plasterboard" at bounding box center [591, 327] width 568 height 23
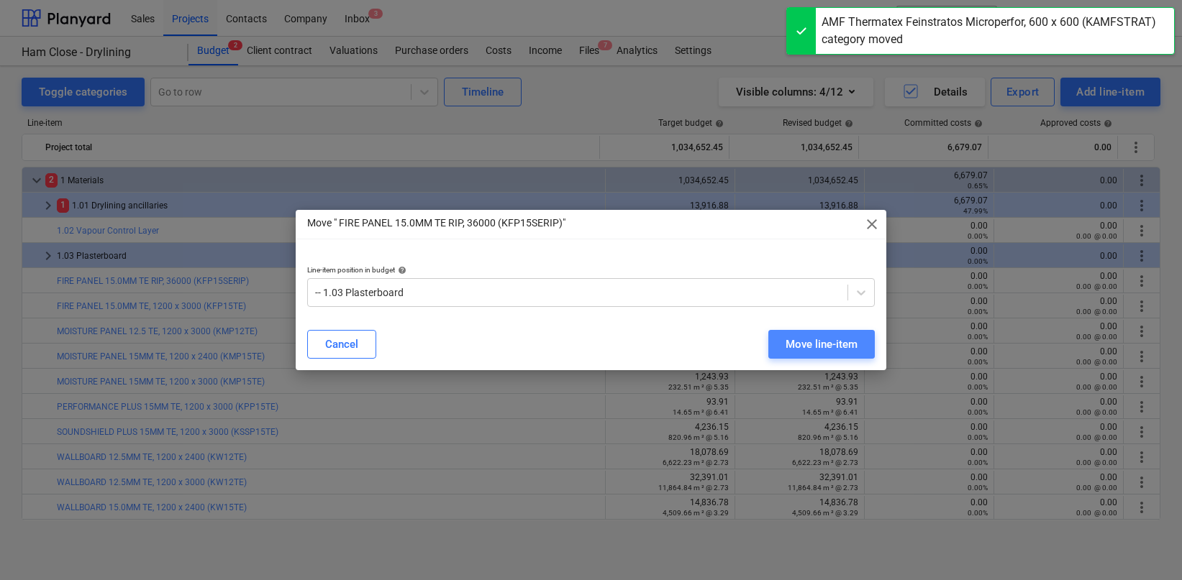
click at [803, 347] on div "Move line-item" at bounding box center [821, 344] width 72 height 19
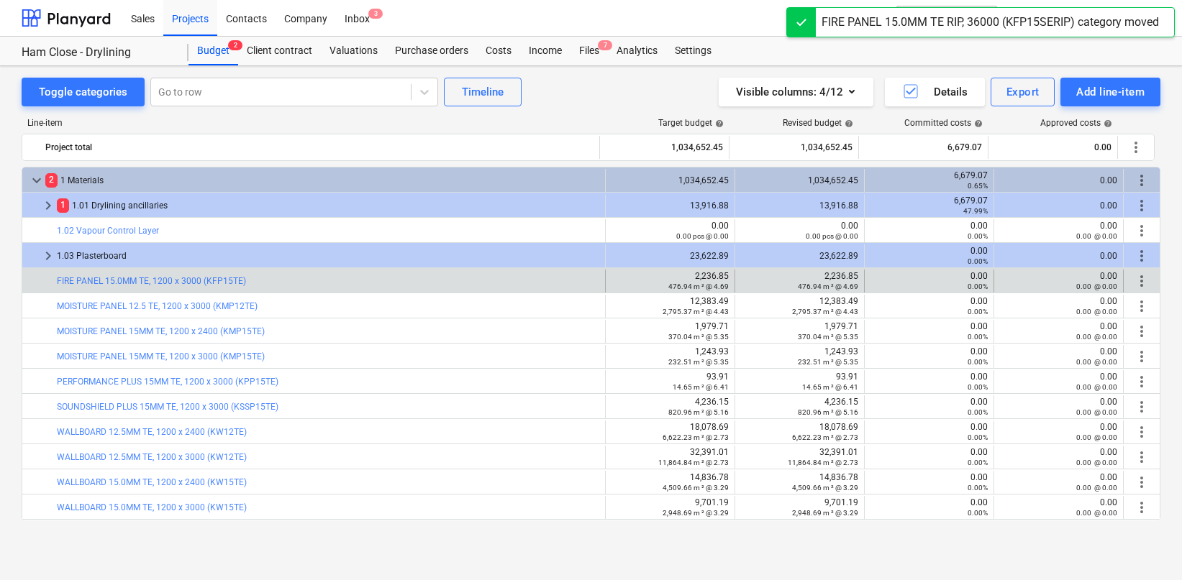
click at [1133, 283] on span "more_vert" at bounding box center [1141, 281] width 17 height 17
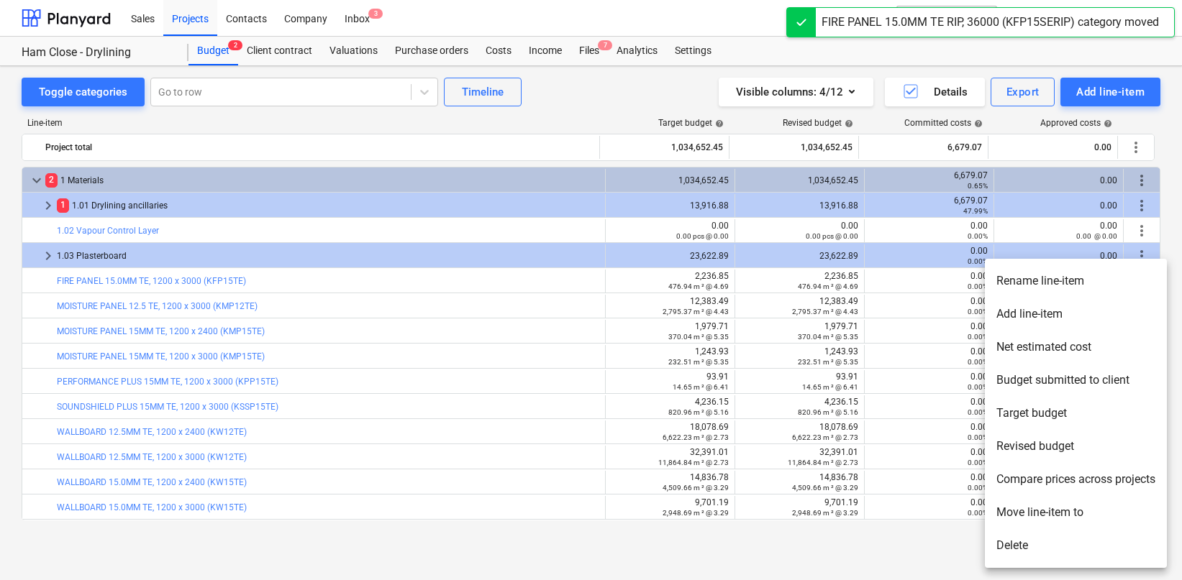
click at [1016, 514] on li "Move line-item to" at bounding box center [1076, 512] width 182 height 33
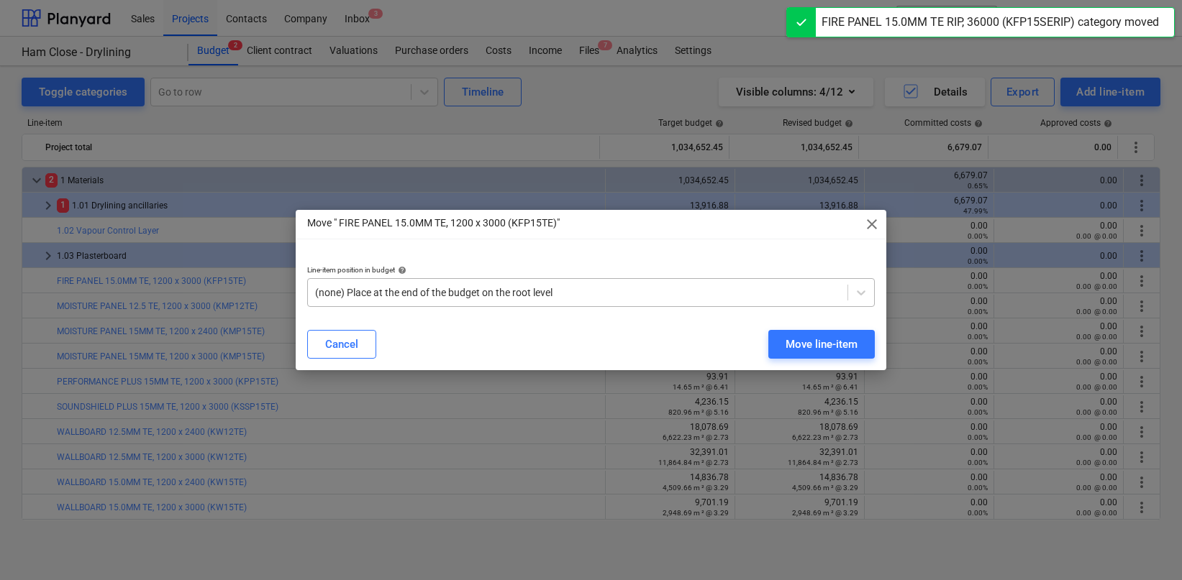
click at [720, 294] on div at bounding box center [578, 293] width 526 height 14
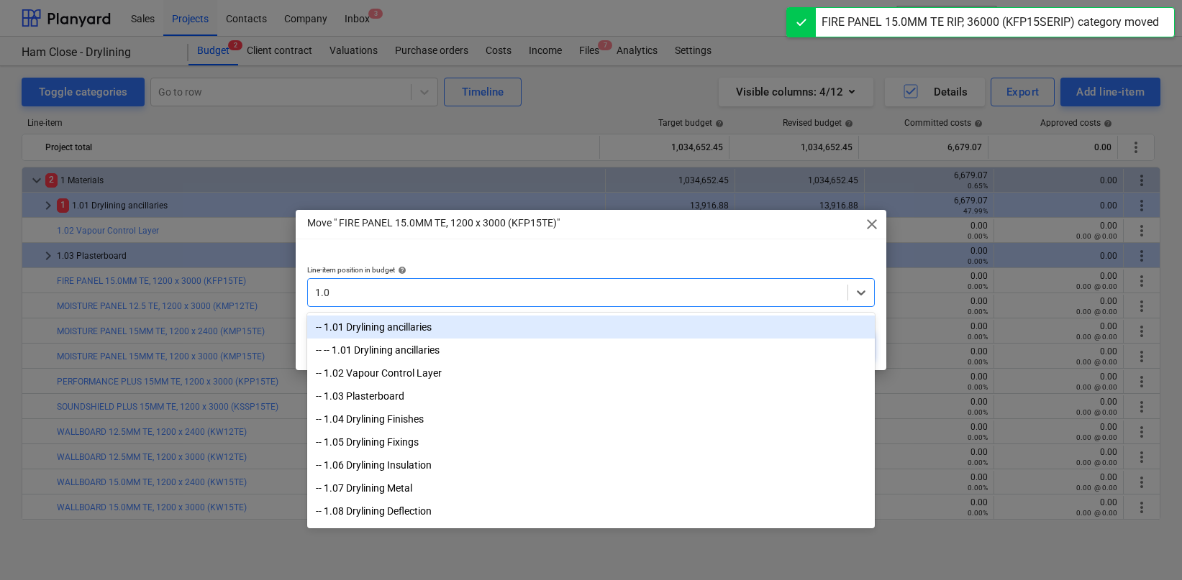
type input "1.03"
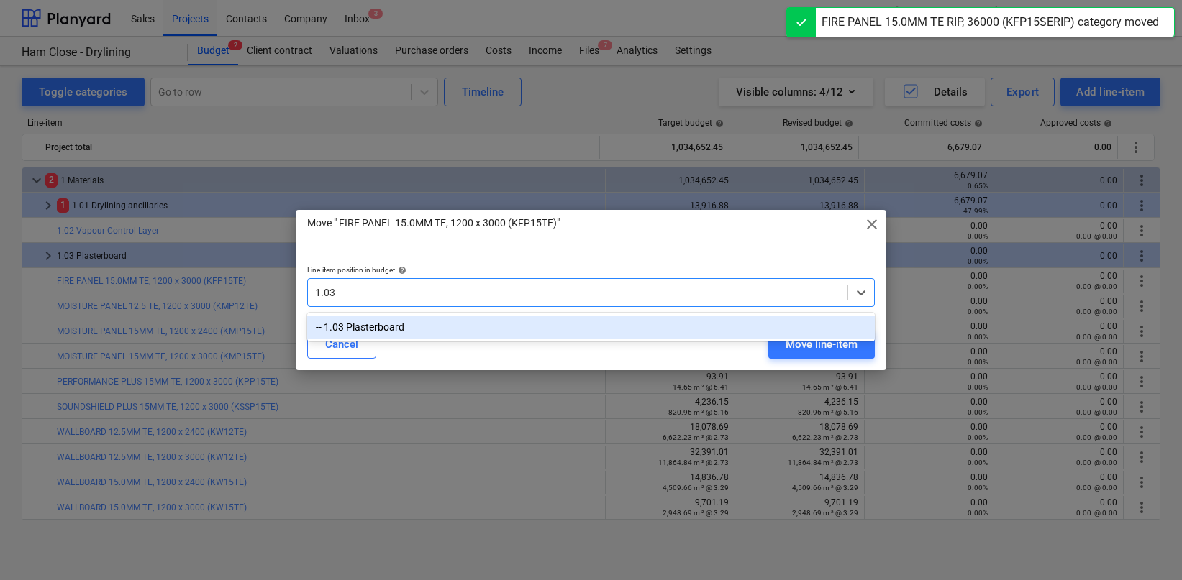
click at [698, 322] on div "-- 1.03 Plasterboard" at bounding box center [591, 327] width 568 height 23
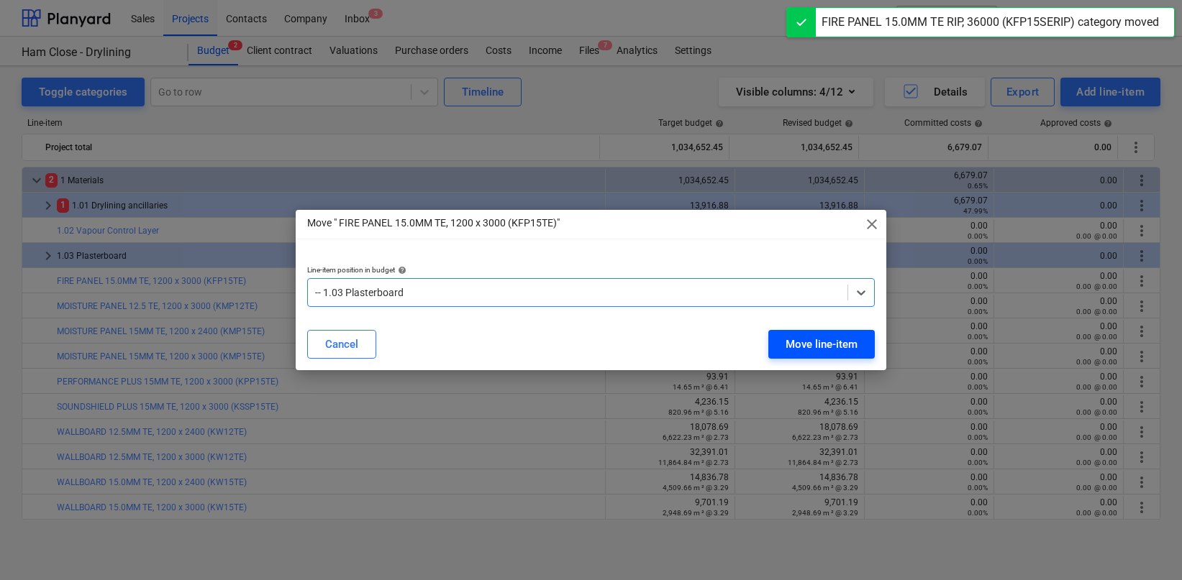
click at [800, 352] on div "Move line-item" at bounding box center [821, 344] width 72 height 19
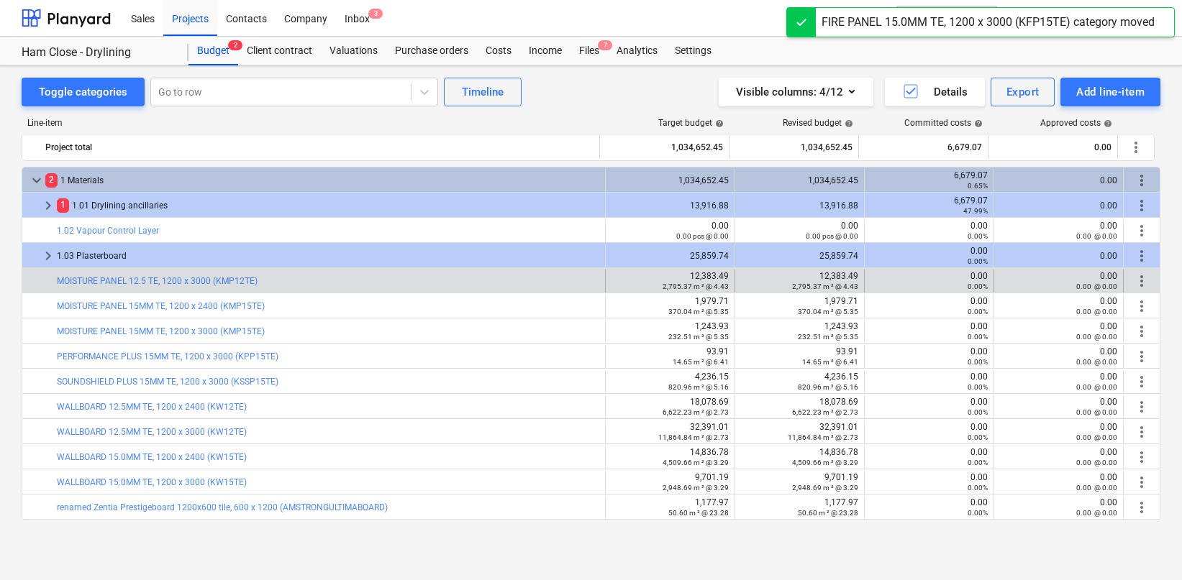
click at [1139, 279] on span "more_vert" at bounding box center [1141, 281] width 17 height 17
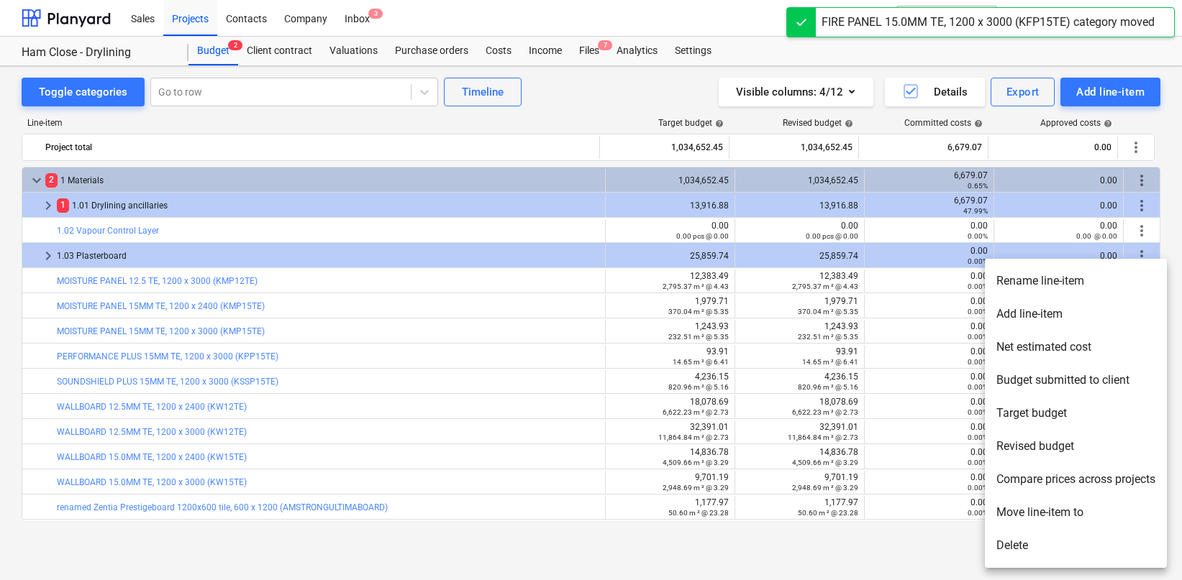
click at [1019, 507] on li "Move line-item to" at bounding box center [1076, 512] width 182 height 33
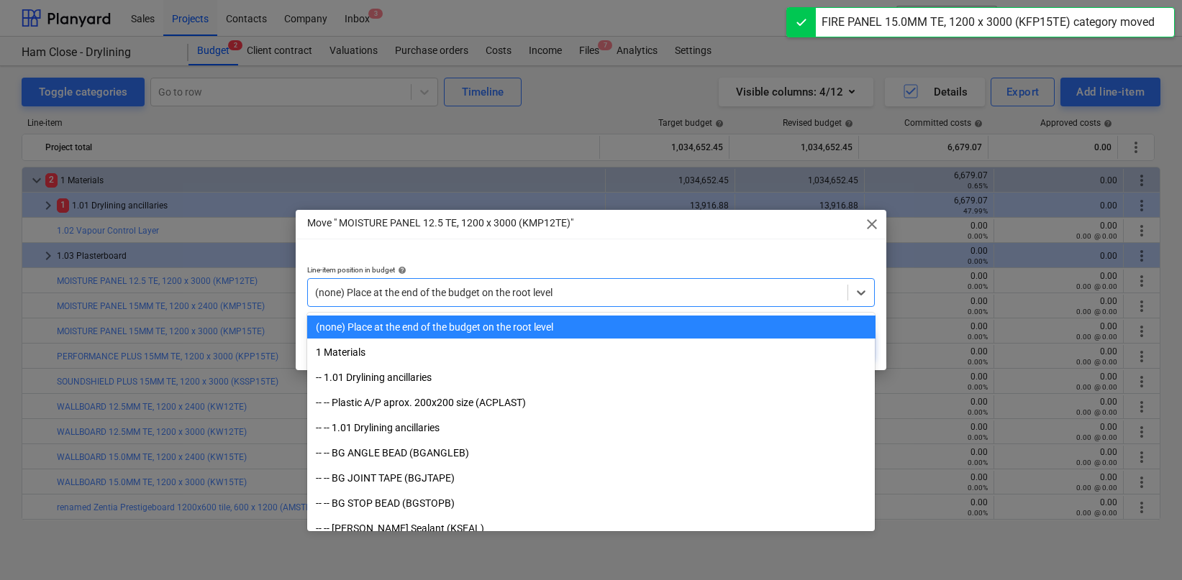
click at [701, 299] on div at bounding box center [578, 293] width 526 height 14
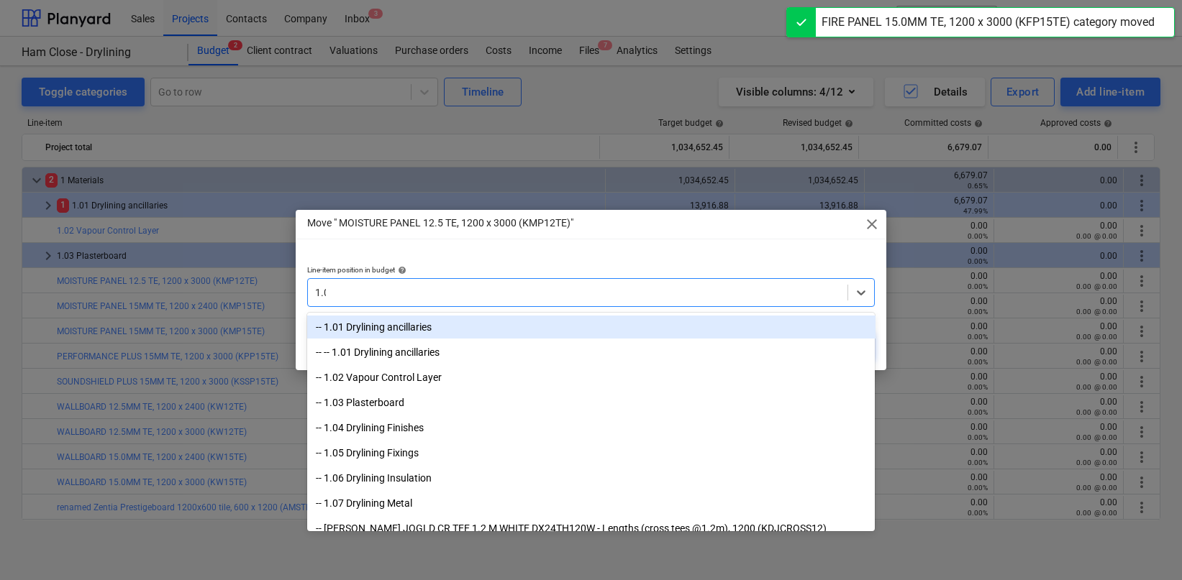
type input "1.03"
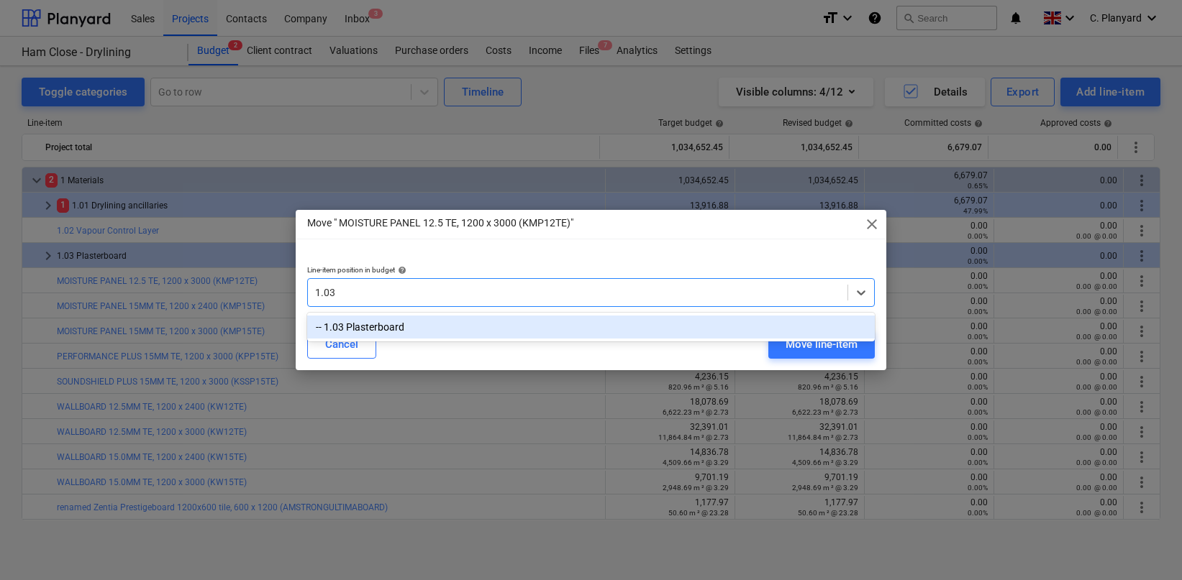
click at [696, 325] on div "-- 1.03 Plasterboard" at bounding box center [591, 327] width 568 height 23
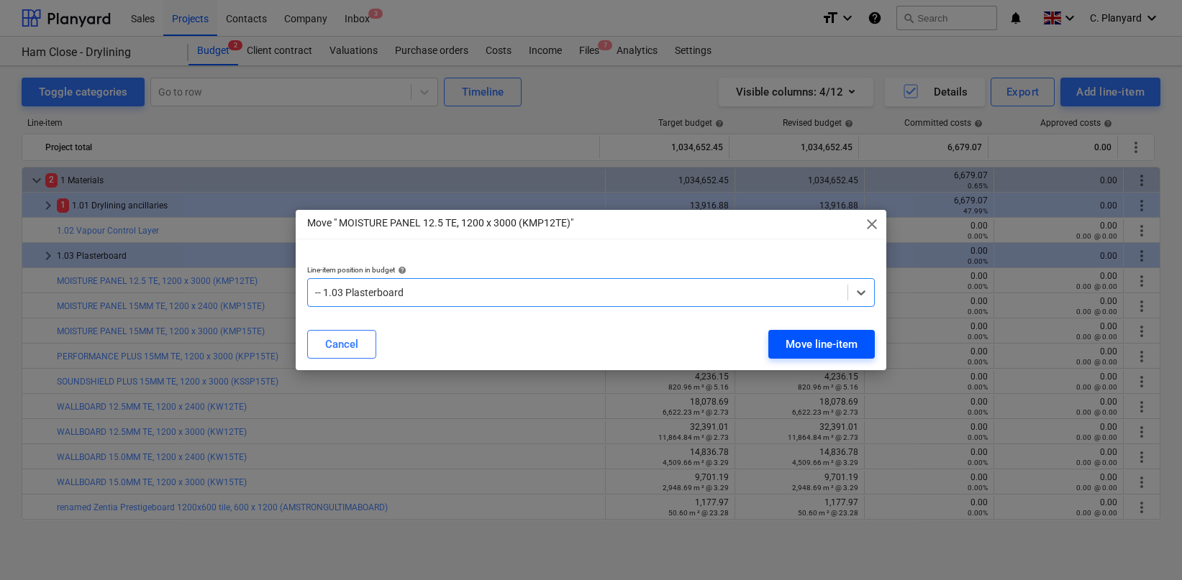
click at [792, 350] on div "Move line-item" at bounding box center [821, 344] width 72 height 19
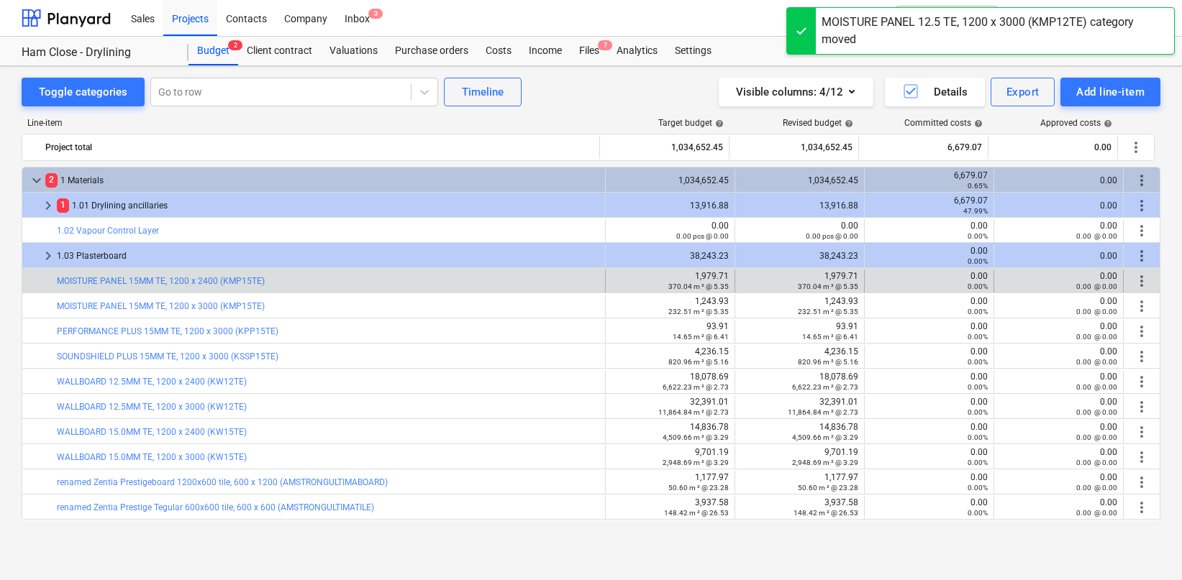
click at [1135, 281] on span "more_vert" at bounding box center [1141, 281] width 17 height 17
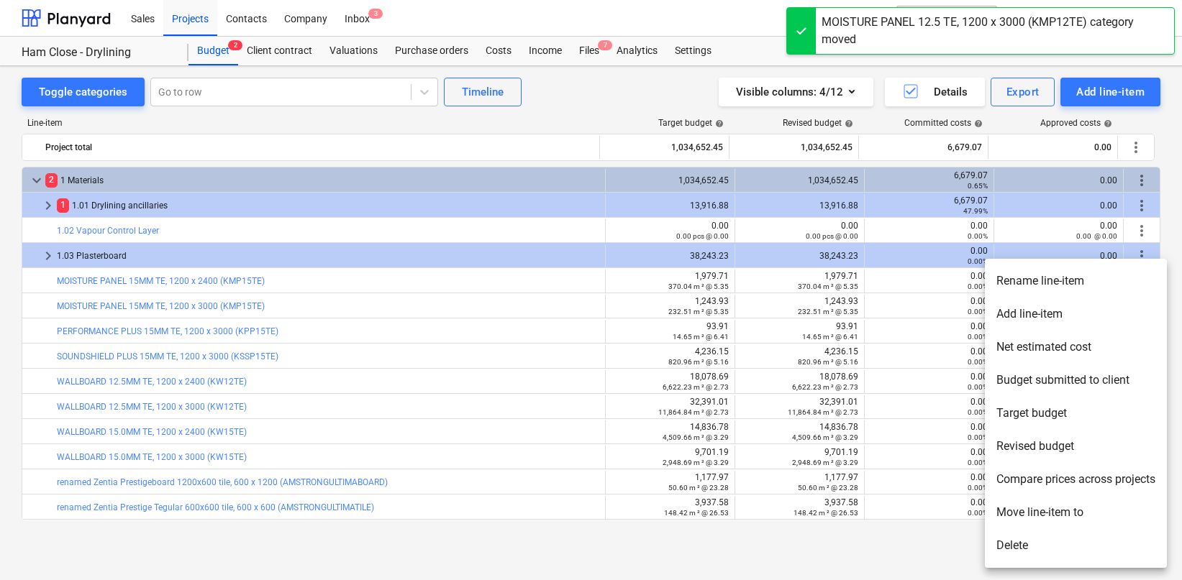
click at [1021, 514] on li "Move line-item to" at bounding box center [1076, 512] width 182 height 33
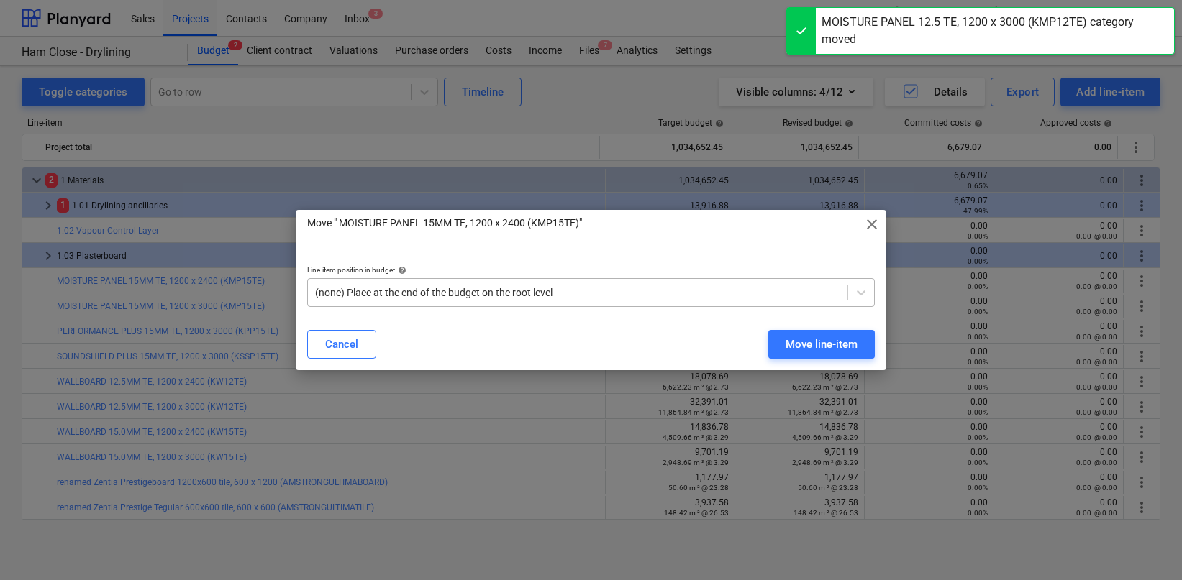
click at [691, 290] on div at bounding box center [578, 293] width 526 height 14
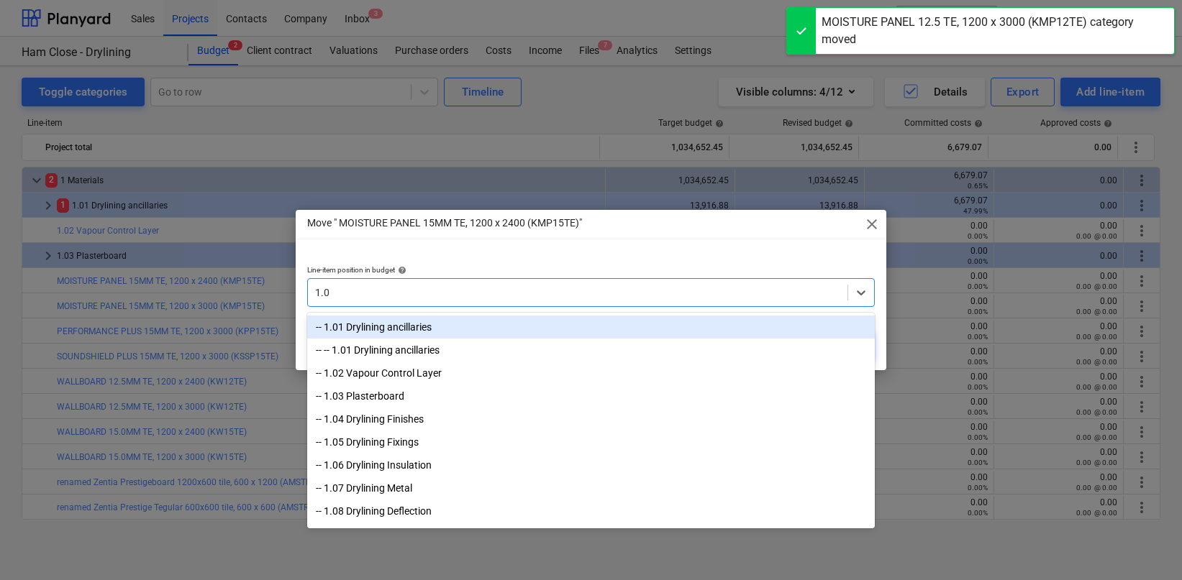
type input "1.03"
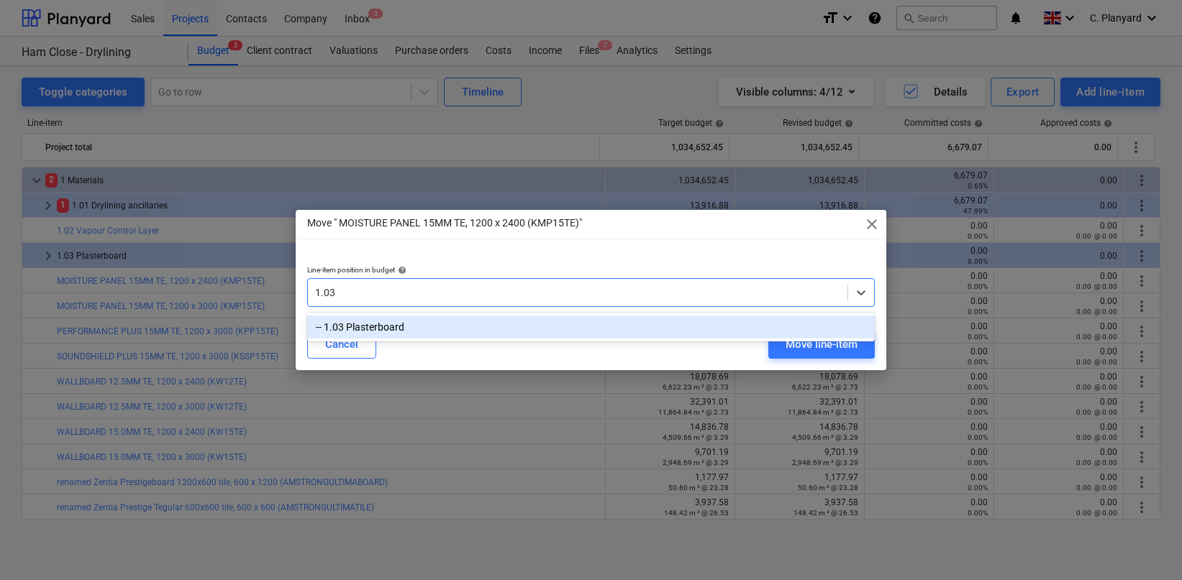
click at [626, 325] on div "-- 1.03 Plasterboard" at bounding box center [591, 327] width 568 height 23
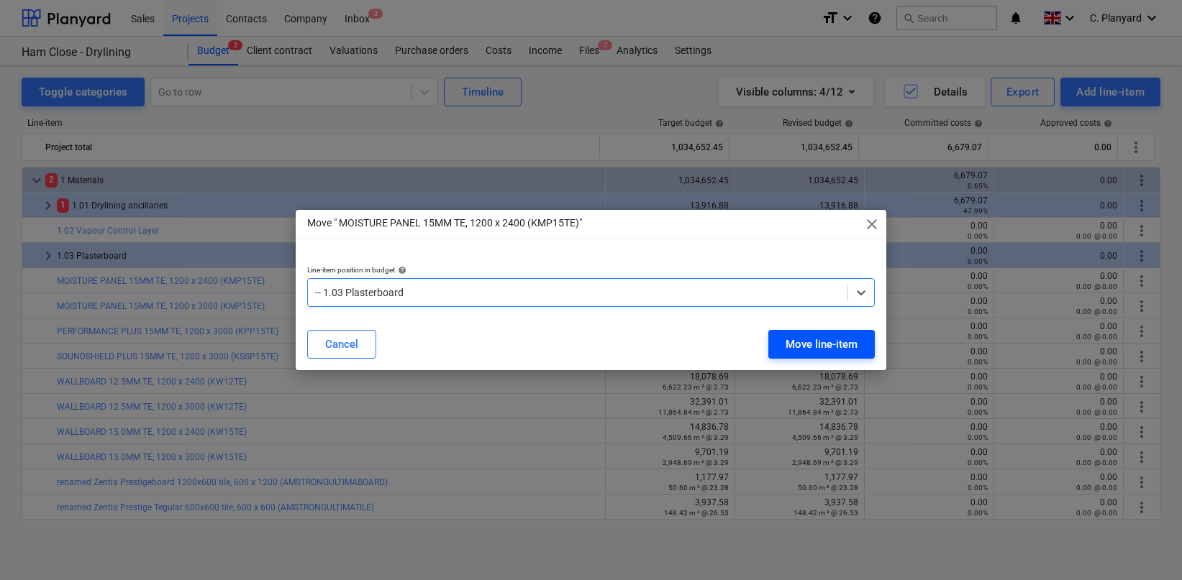
click at [818, 344] on div "Move line-item" at bounding box center [821, 344] width 72 height 19
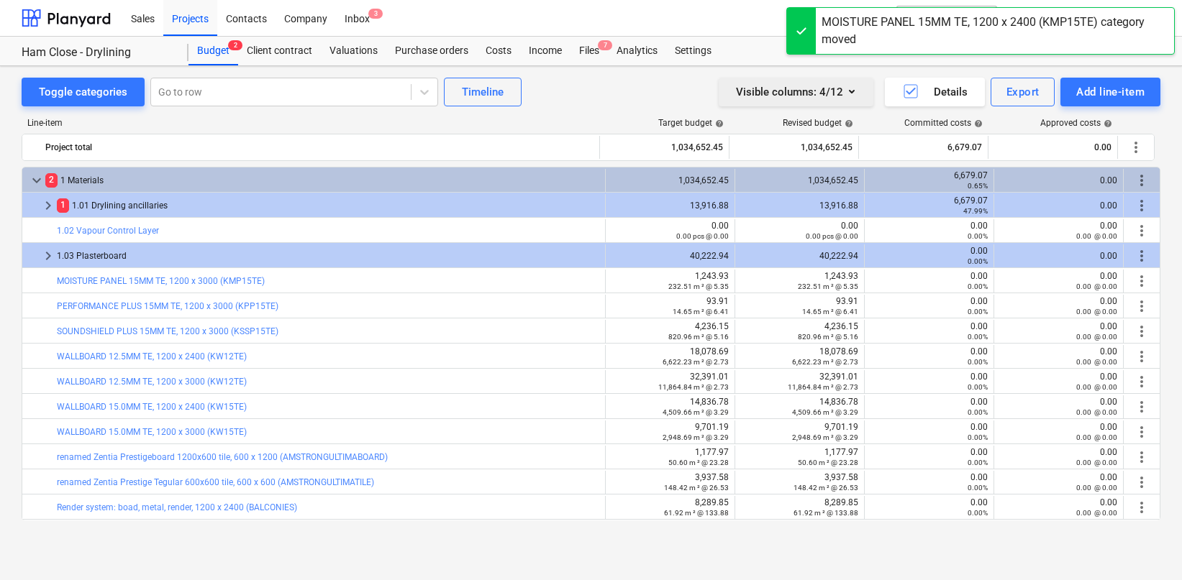
click at [803, 91] on div "Visible columns : 4/12" at bounding box center [796, 92] width 120 height 19
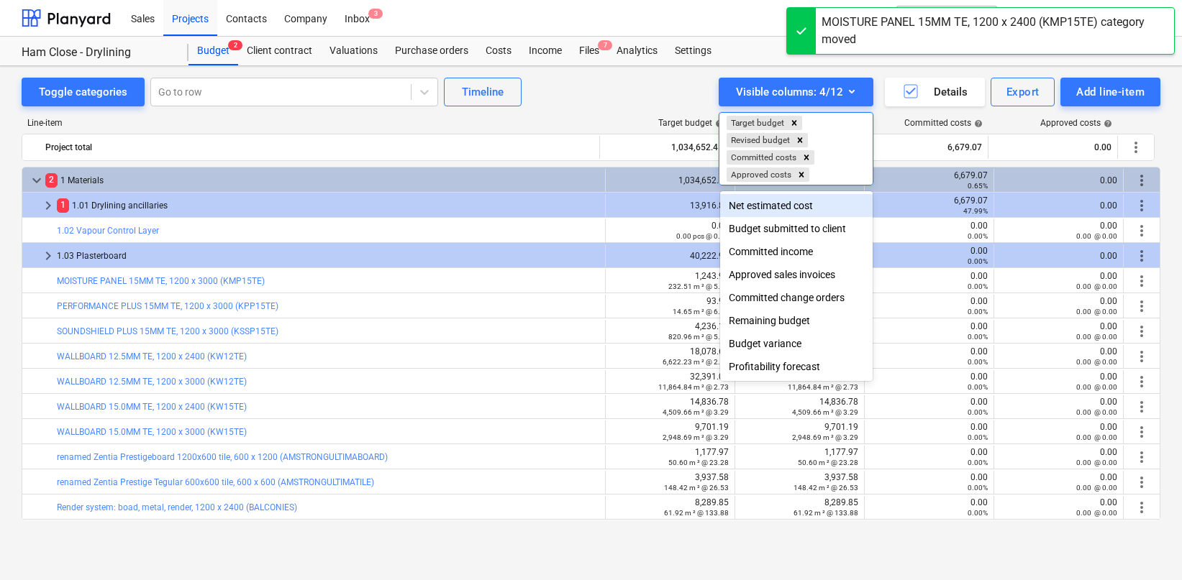
click at [776, 222] on div "Budget submitted to client" at bounding box center [796, 228] width 152 height 23
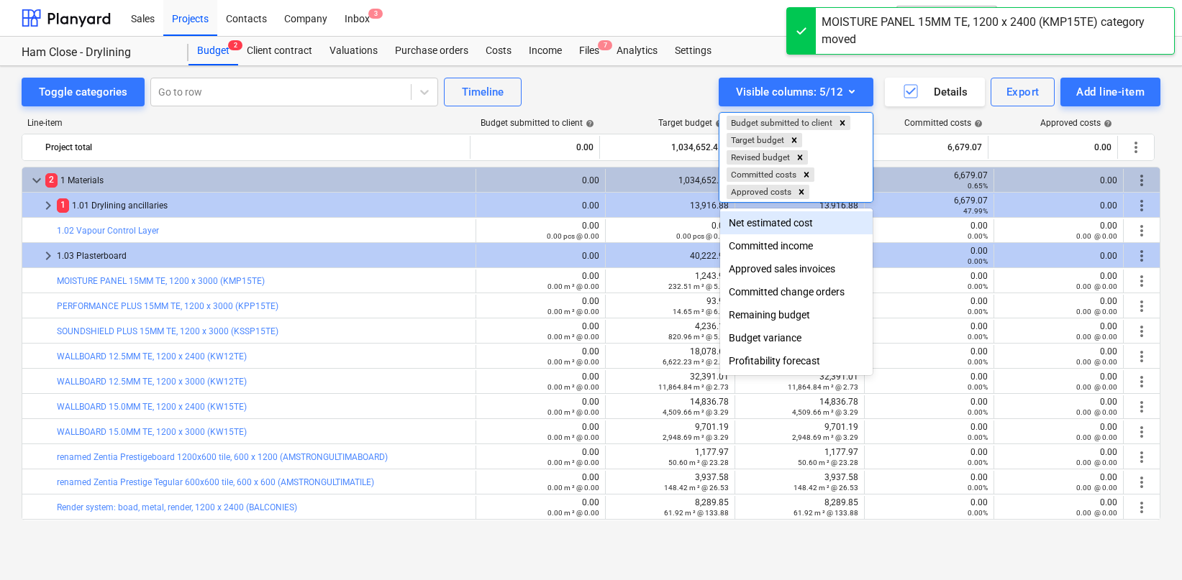
click at [770, 209] on div "Net estimated cost Committed income Approved sales invoices Committed change or…" at bounding box center [796, 292] width 152 height 167
click at [764, 226] on div "Net estimated cost" at bounding box center [796, 222] width 152 height 23
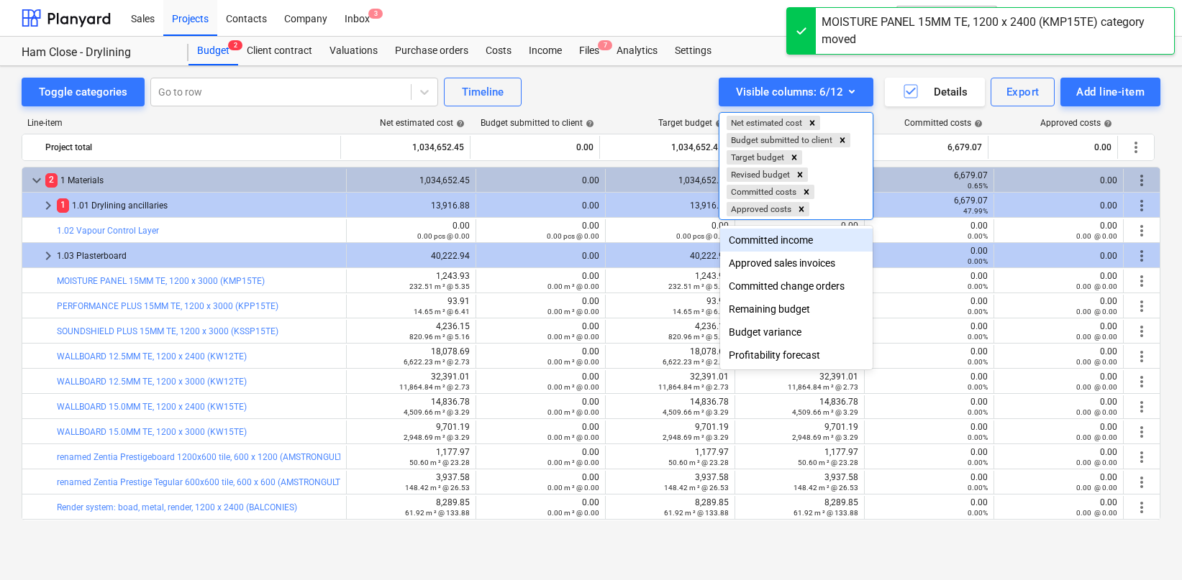
click at [576, 94] on div at bounding box center [591, 290] width 1182 height 580
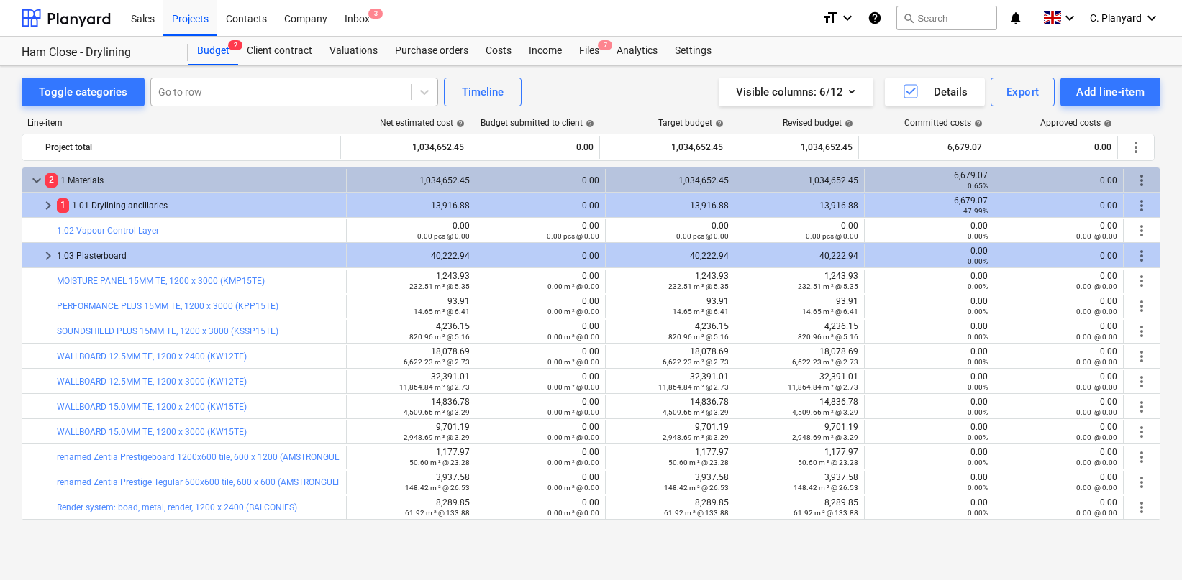
click at [228, 96] on div at bounding box center [280, 92] width 245 height 14
type input "knauf therm"
click at [321, 85] on div at bounding box center [280, 92] width 245 height 14
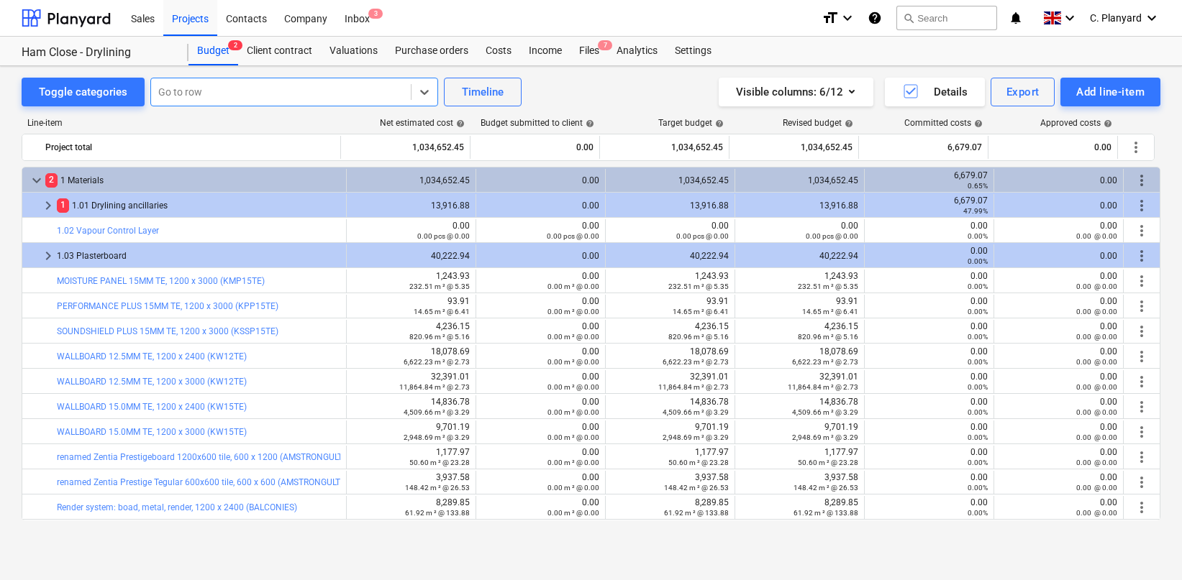
click at [297, 86] on div at bounding box center [280, 92] width 245 height 14
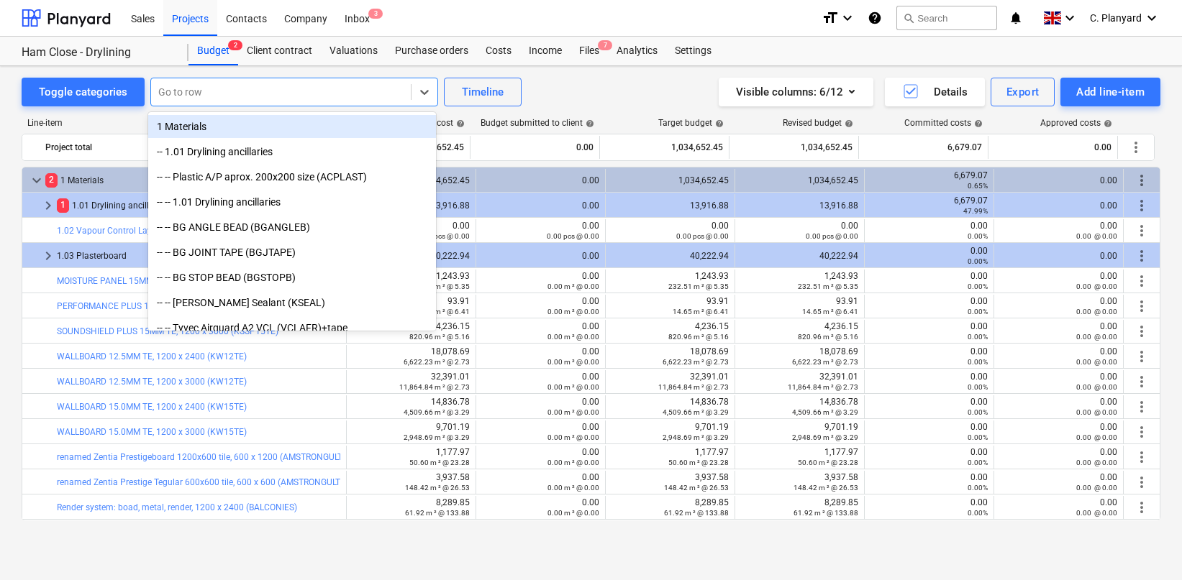
click at [229, 78] on div "Go to row" at bounding box center [294, 92] width 288 height 29
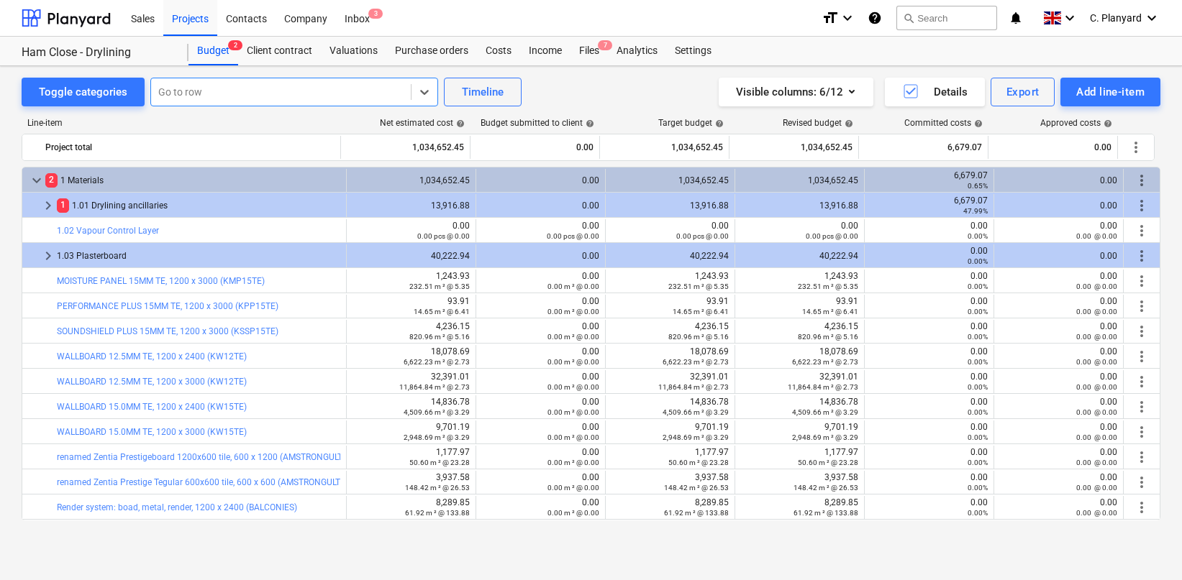
click at [227, 85] on div at bounding box center [280, 92] width 245 height 14
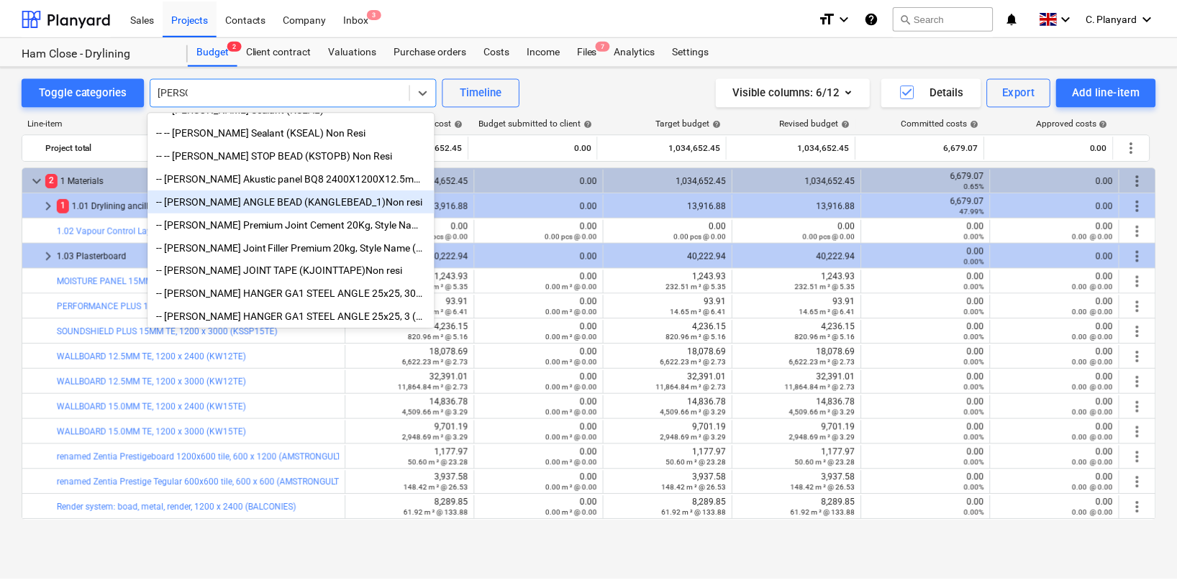
scroll to position [20, 0]
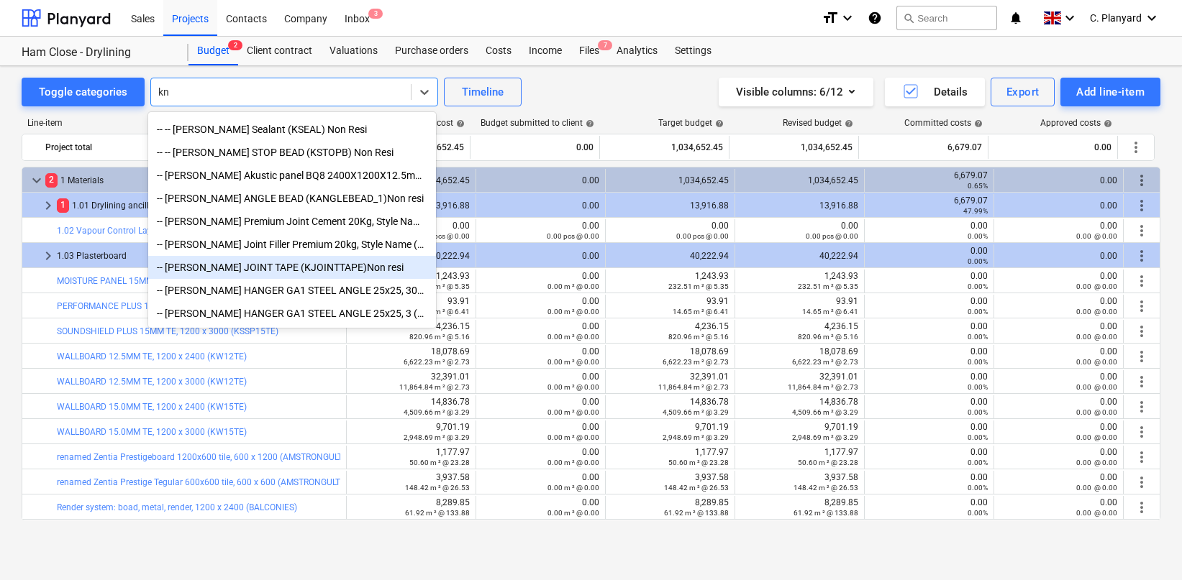
type input "k"
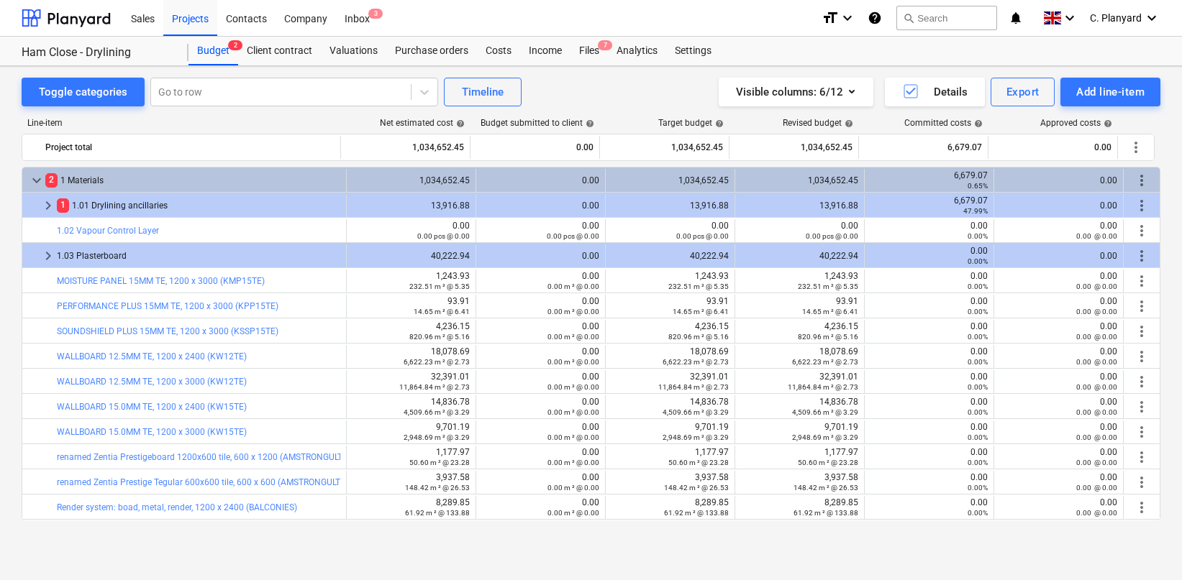
click at [8, 129] on div "Toggle categories Go to row Timeline Visible columns : 6/12 Details Export Add …" at bounding box center [591, 307] width 1182 height 483
click at [441, 35] on div "Sales Projects Contacts Company Inbox 3" at bounding box center [466, 18] width 688 height 36
click at [426, 49] on div "Purchase orders" at bounding box center [431, 51] width 91 height 29
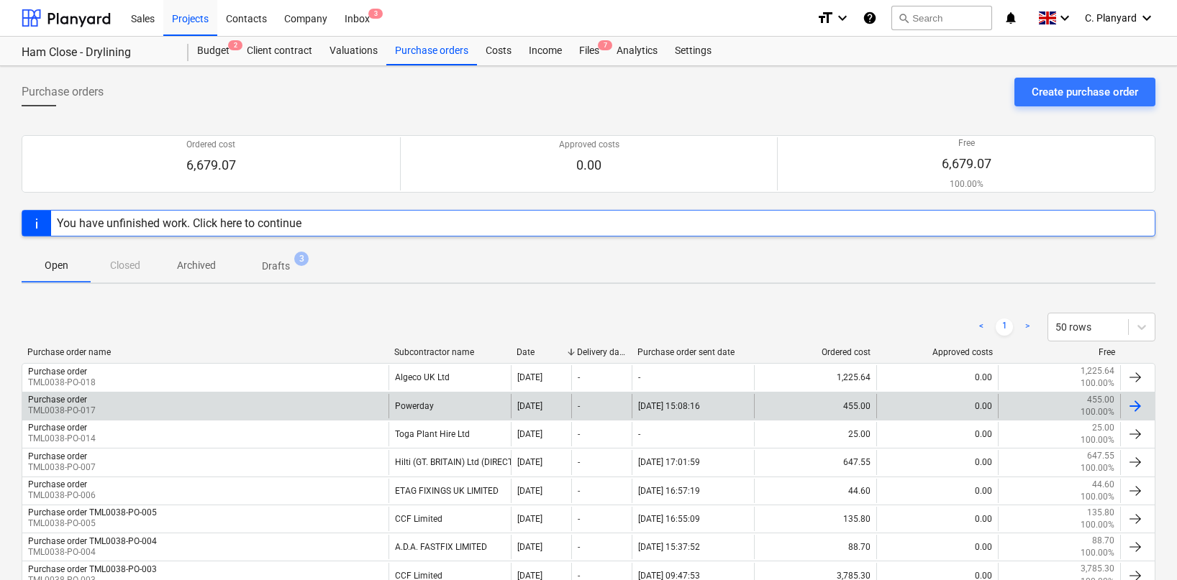
click at [151, 410] on div "Purchase order TML0038-PO-017" at bounding box center [205, 406] width 366 height 24
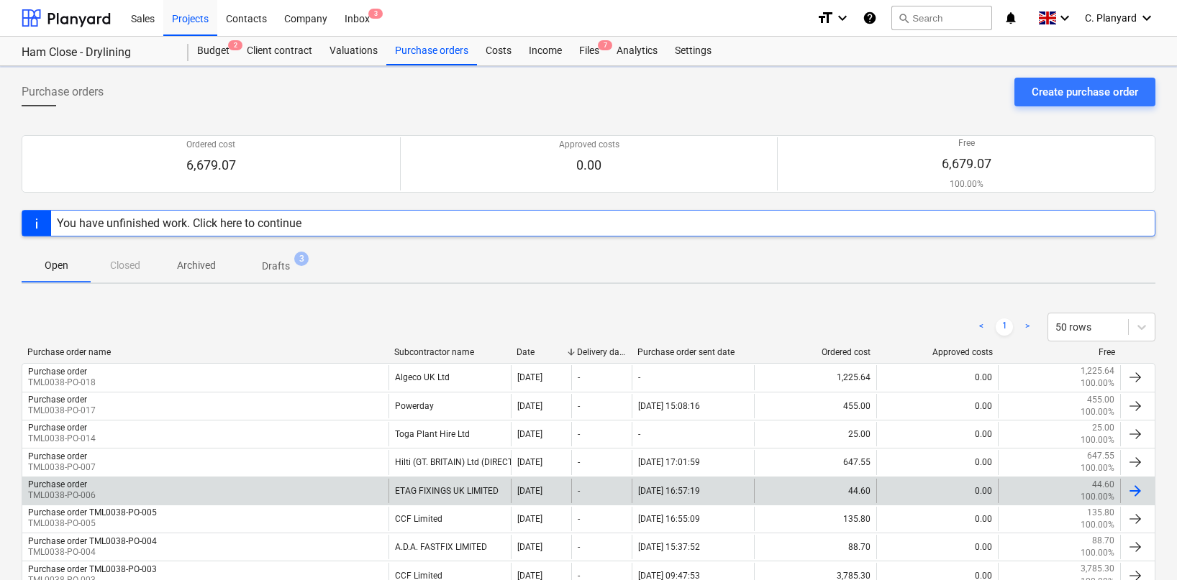
scroll to position [58, 0]
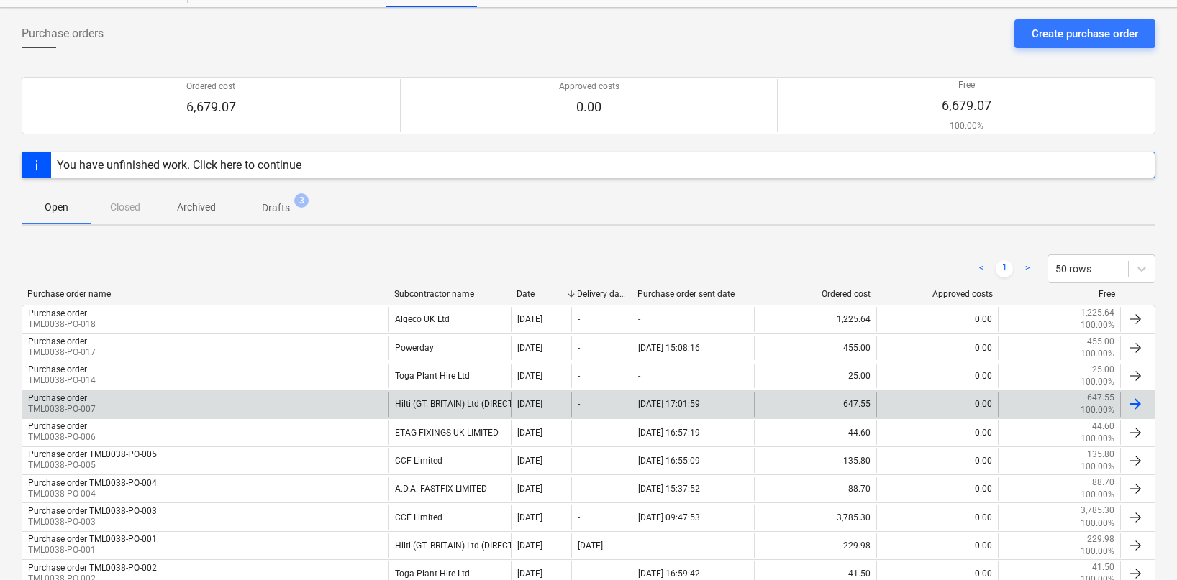
click at [152, 401] on div "Purchase order TML0038-PO-007" at bounding box center [205, 404] width 366 height 24
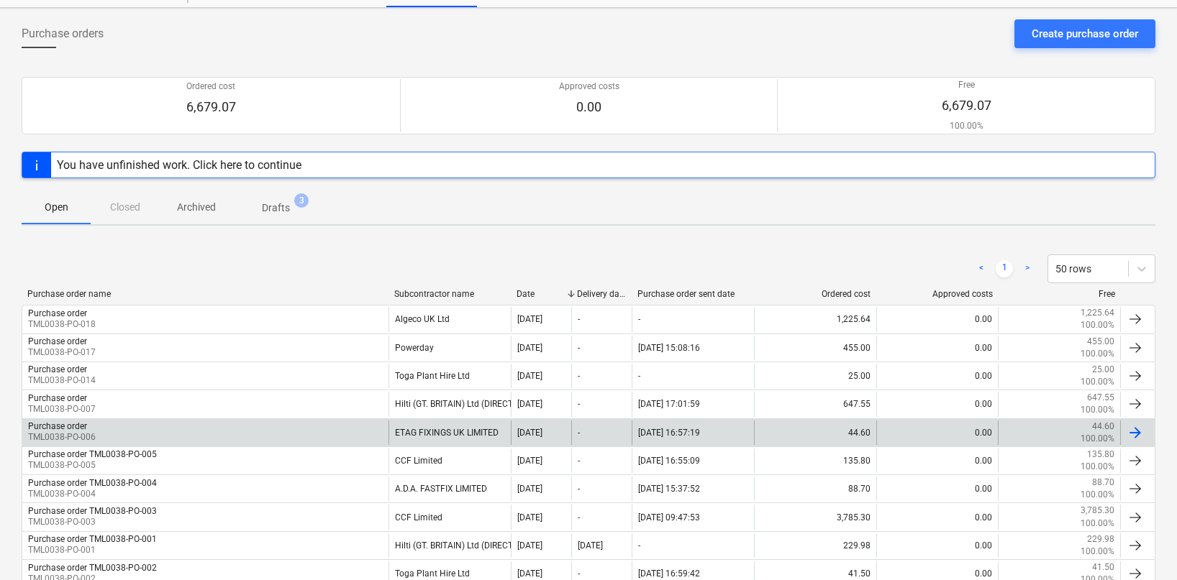
scroll to position [147, 0]
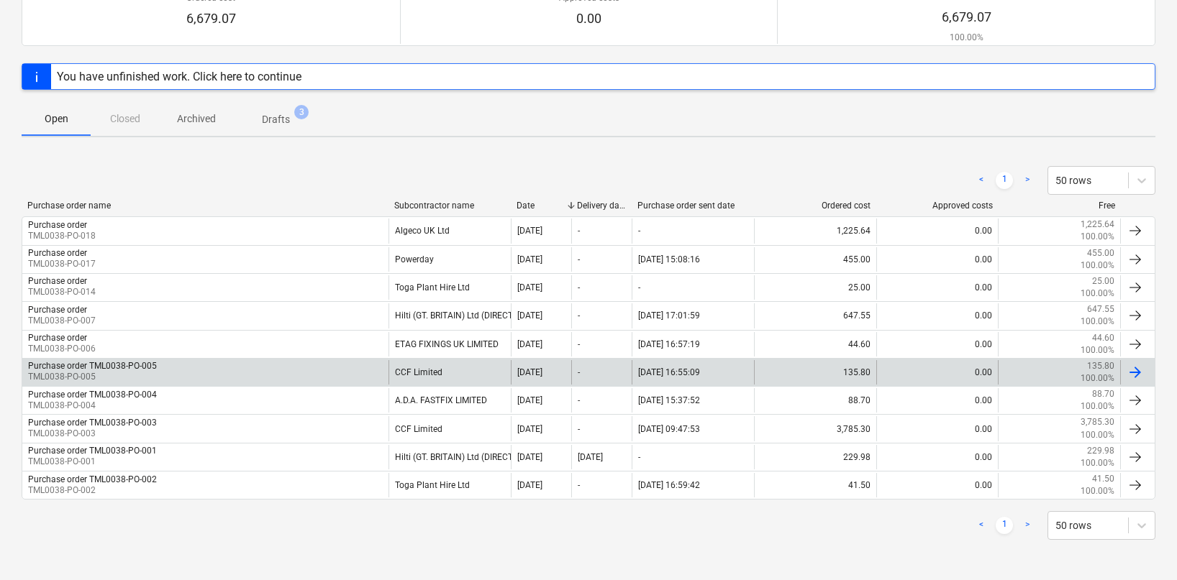
click at [206, 383] on div "Purchase order TML0038-PO-005 TML0038-PO-005" at bounding box center [205, 372] width 366 height 24
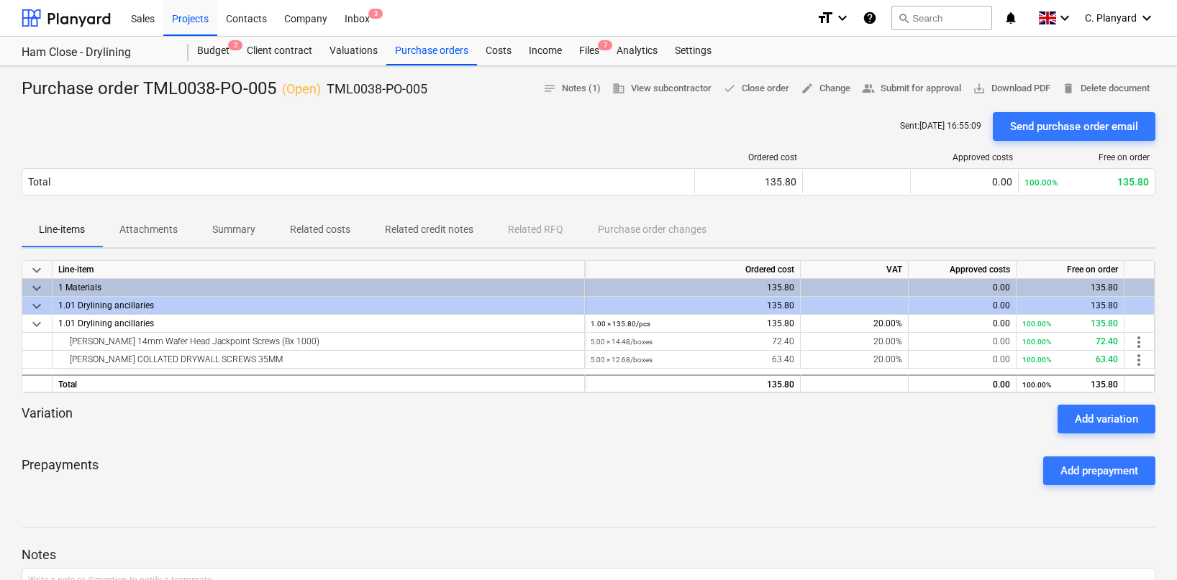
click at [216, 73] on div "Purchase order TML0038-PO-005 ( Open ) TML0038-PO-005 notes Notes (1) business …" at bounding box center [588, 467] width 1177 height 803
click at [216, 53] on div "Budget 2" at bounding box center [213, 51] width 50 height 29
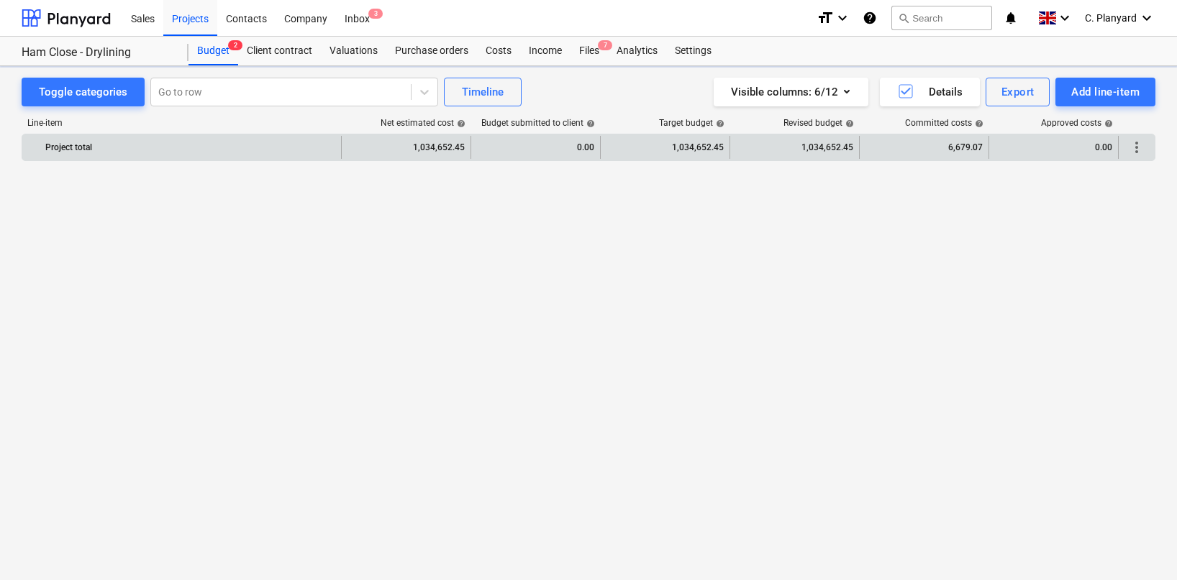
click at [196, 62] on div "Budget 2" at bounding box center [213, 51] width 50 height 29
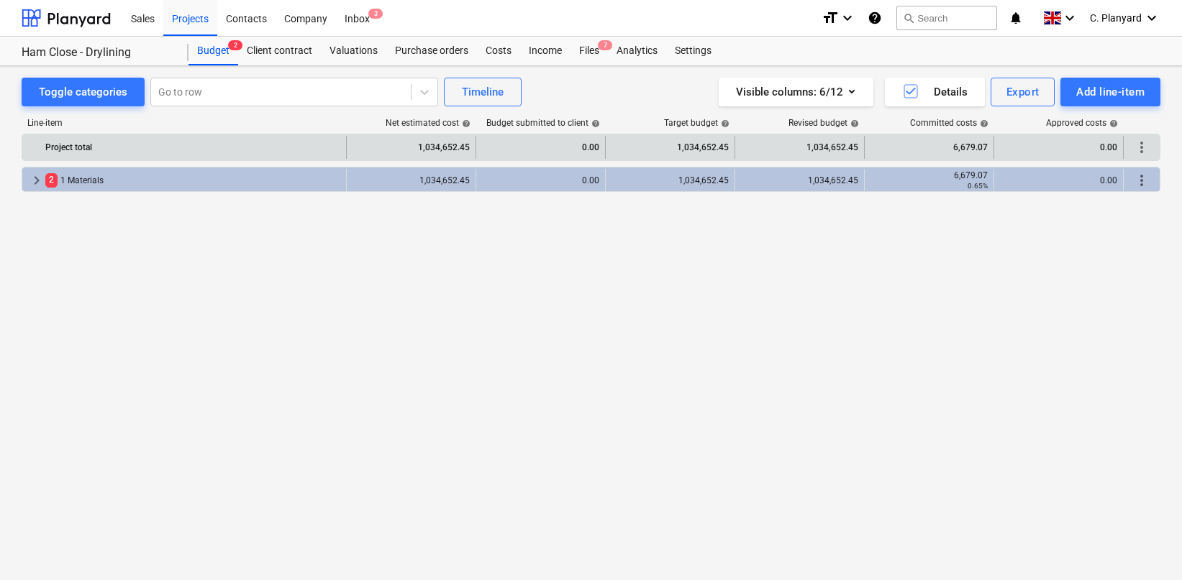
click at [32, 183] on span "keyboard_arrow_right" at bounding box center [36, 180] width 17 height 17
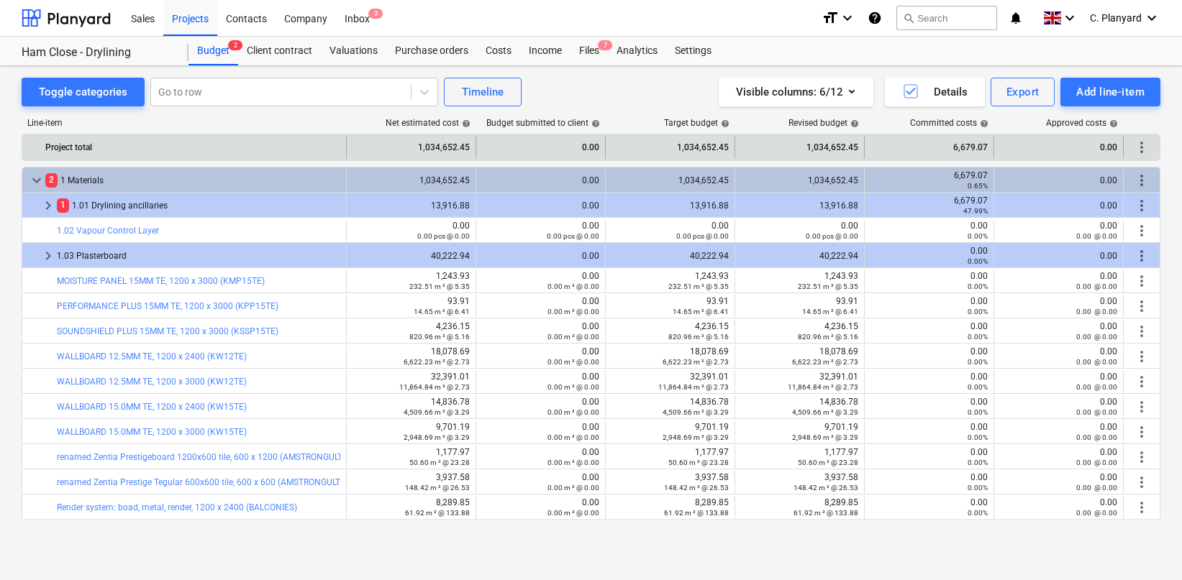
click at [37, 181] on span "keyboard_arrow_down" at bounding box center [36, 180] width 17 height 17
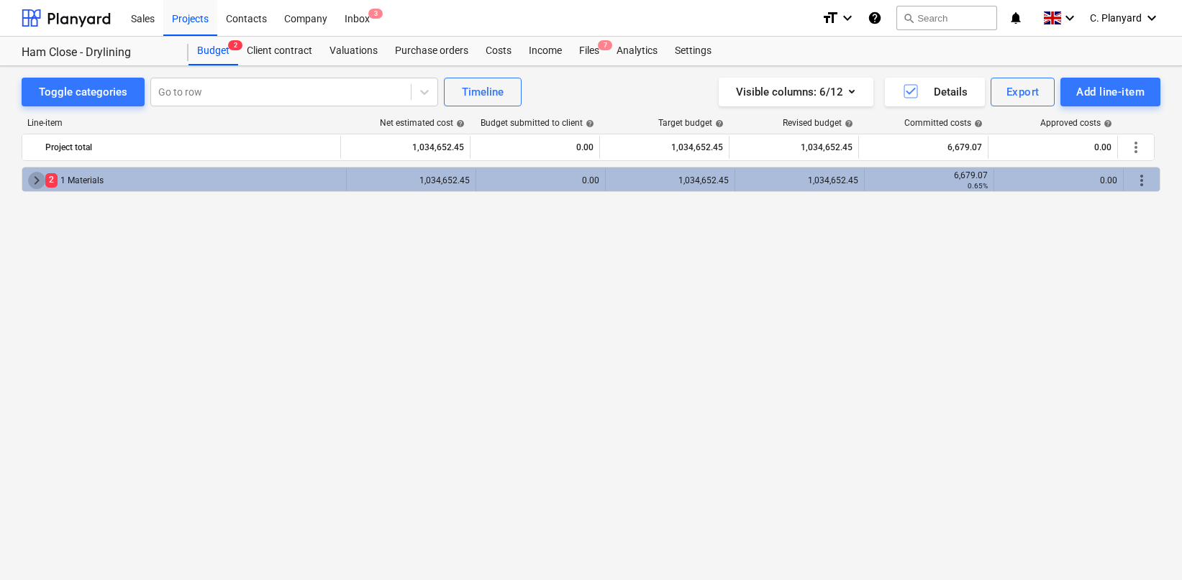
click at [35, 176] on span "keyboard_arrow_right" at bounding box center [36, 180] width 17 height 17
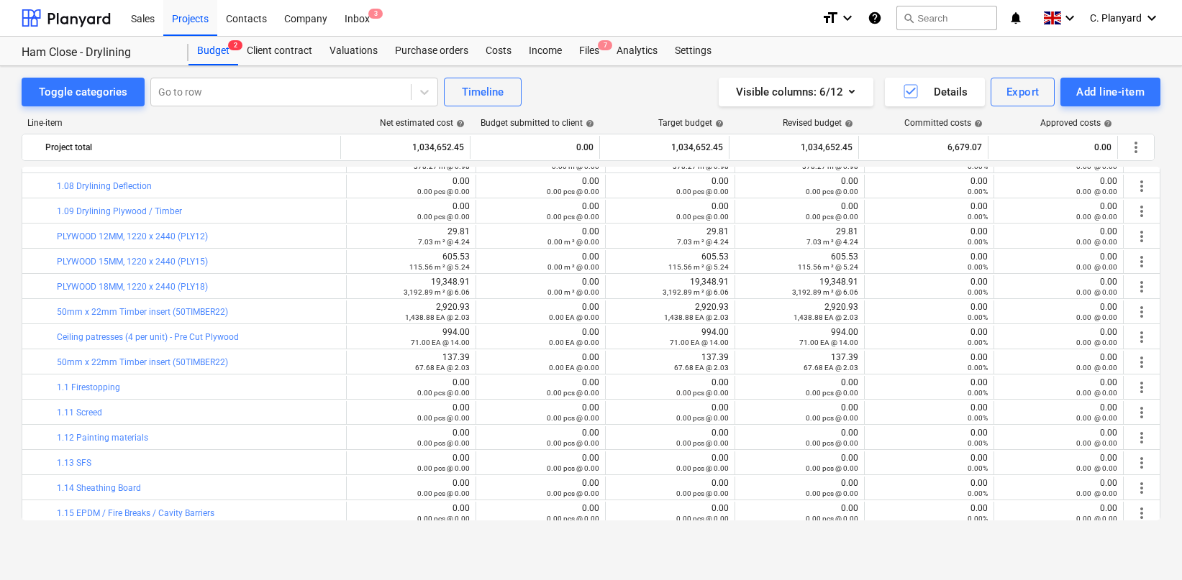
scroll to position [3397, 0]
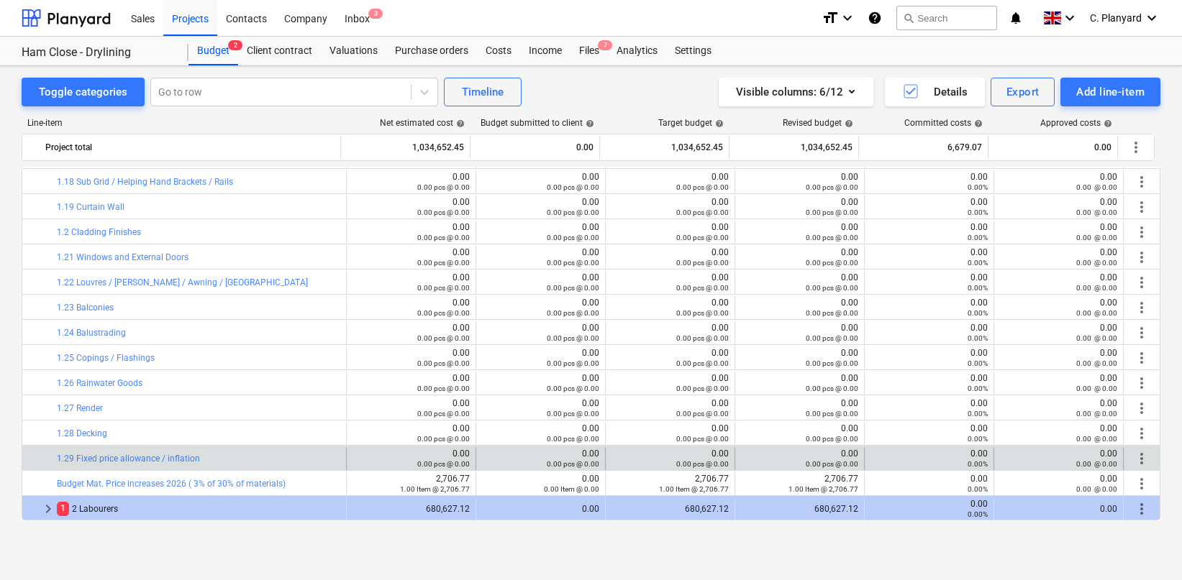
click at [1132, 446] on div "bar_chart 1.29 Fixed price allowance / inflation edit 0.00 0.00 pcs @ 0.00 edit…" at bounding box center [590, 458] width 1137 height 24
click at [1132, 449] on div "more_vert" at bounding box center [1141, 458] width 24 height 23
click at [1134, 452] on span "more_vert" at bounding box center [1141, 458] width 17 height 17
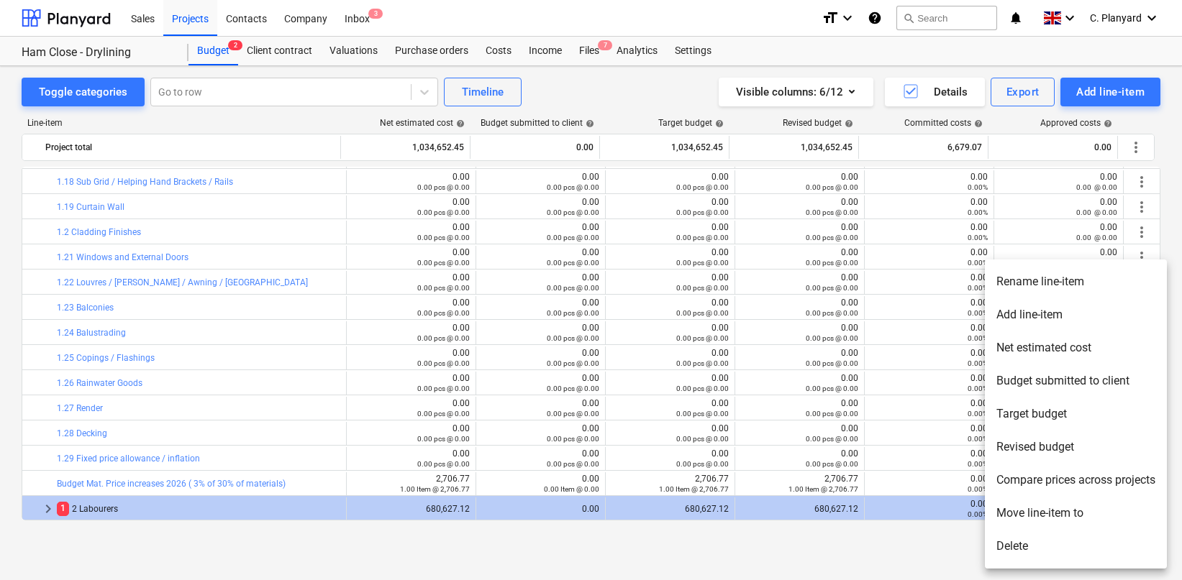
click at [1024, 539] on li "Delete" at bounding box center [1076, 546] width 182 height 33
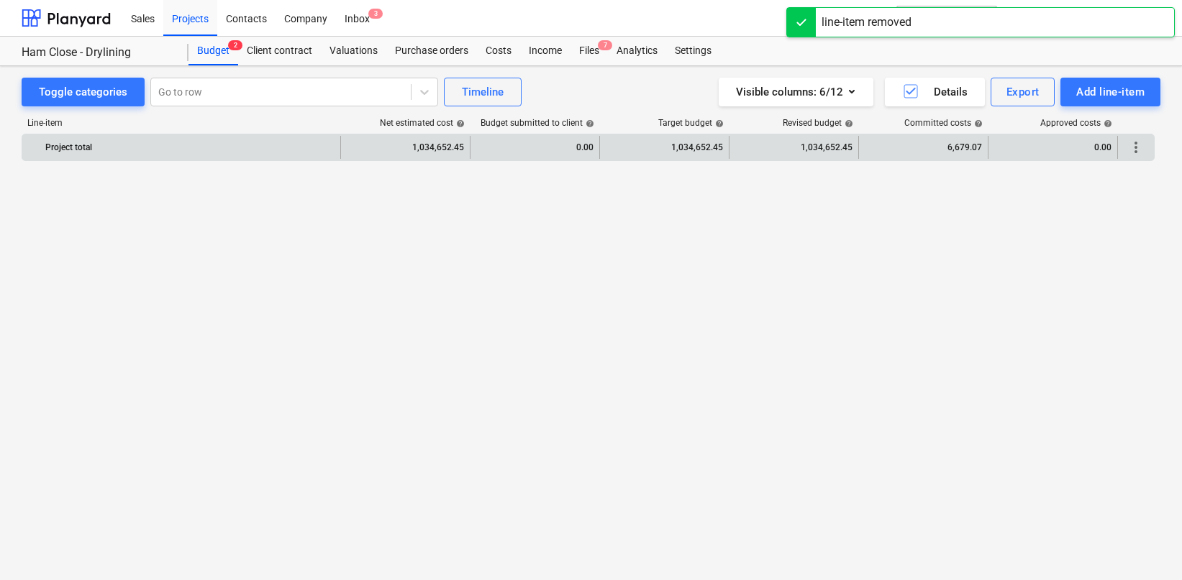
scroll to position [3372, 0]
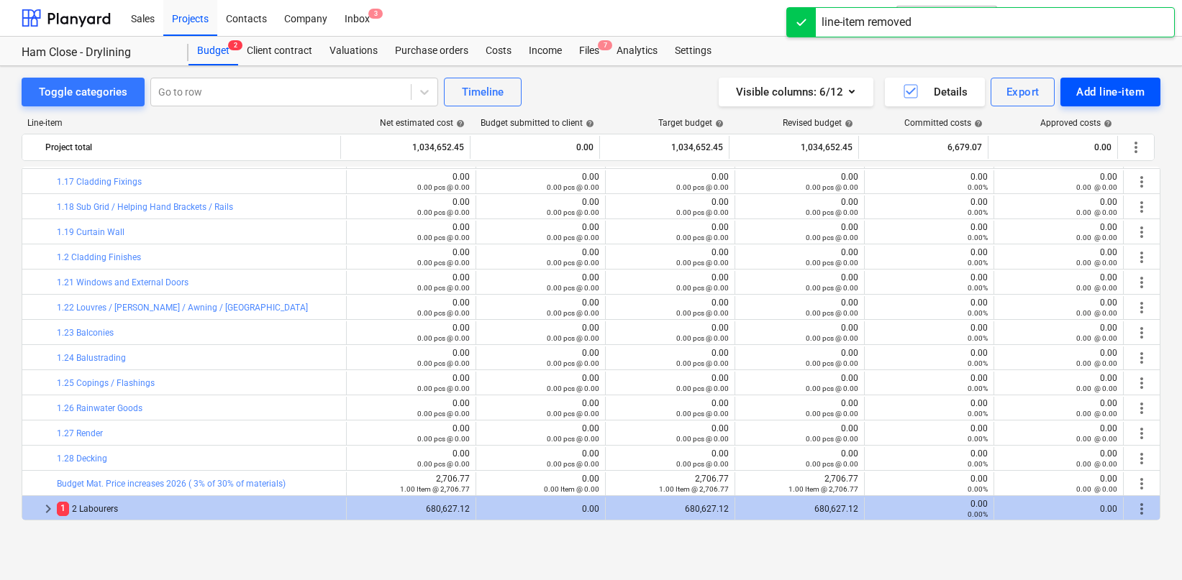
click at [1077, 90] on div "Add line-item" at bounding box center [1110, 92] width 68 height 19
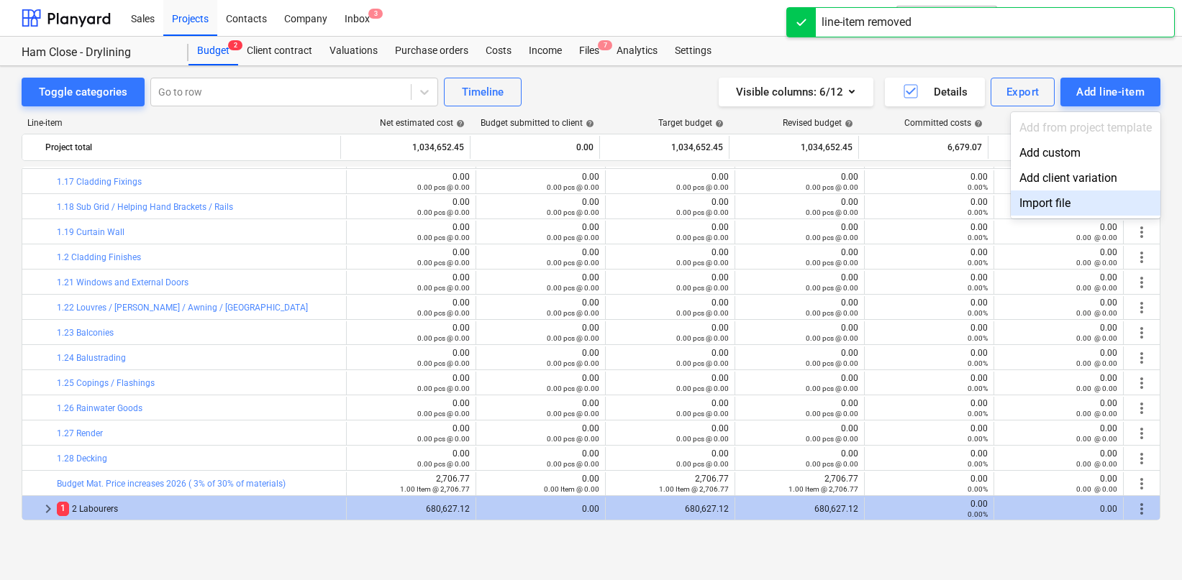
click at [1017, 203] on div "Import file" at bounding box center [1086, 203] width 150 height 25
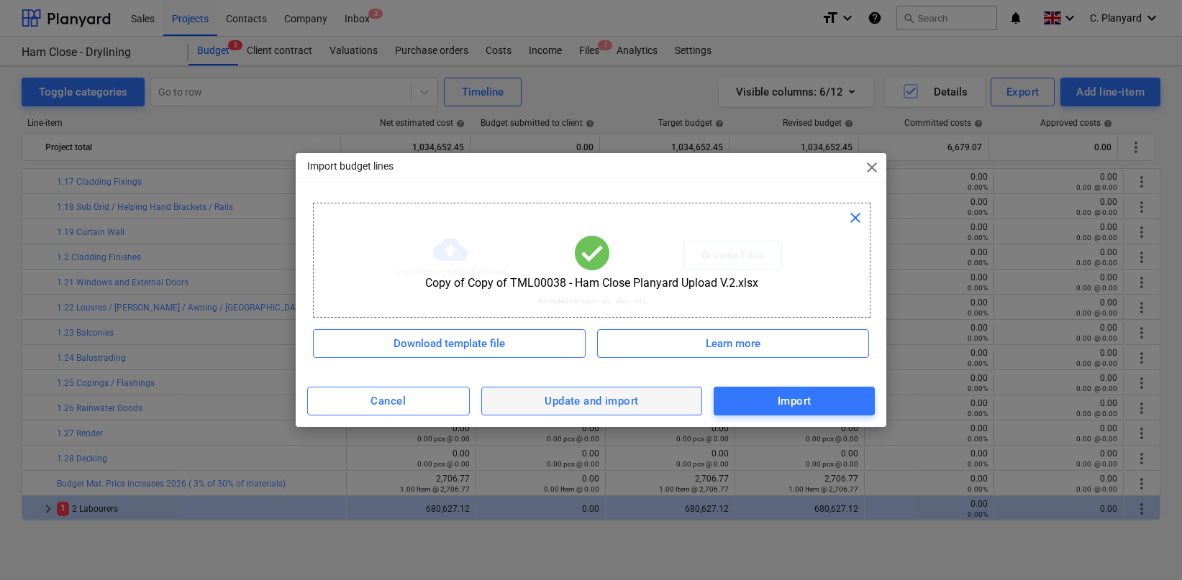
click at [577, 399] on div "Update and import" at bounding box center [592, 401] width 94 height 19
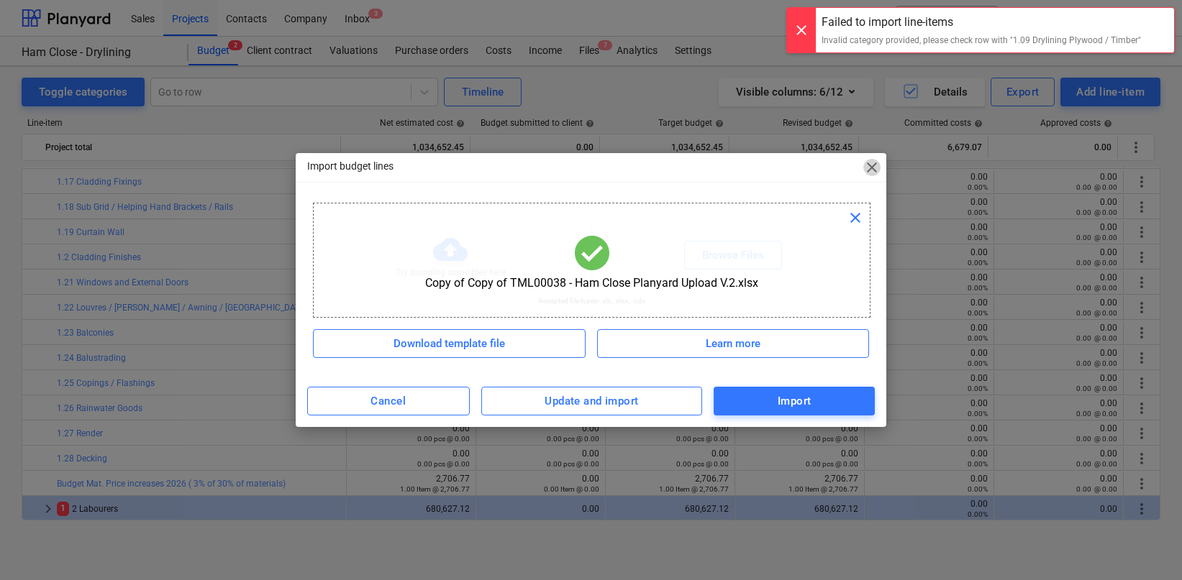
click at [868, 166] on span "close" at bounding box center [871, 167] width 17 height 17
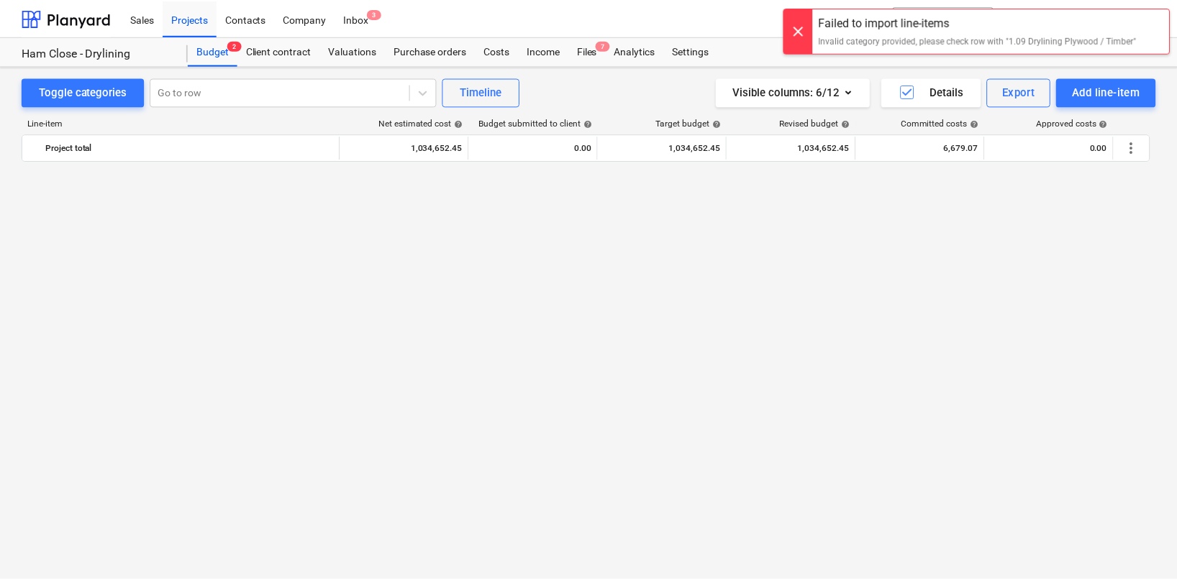
scroll to position [0, 0]
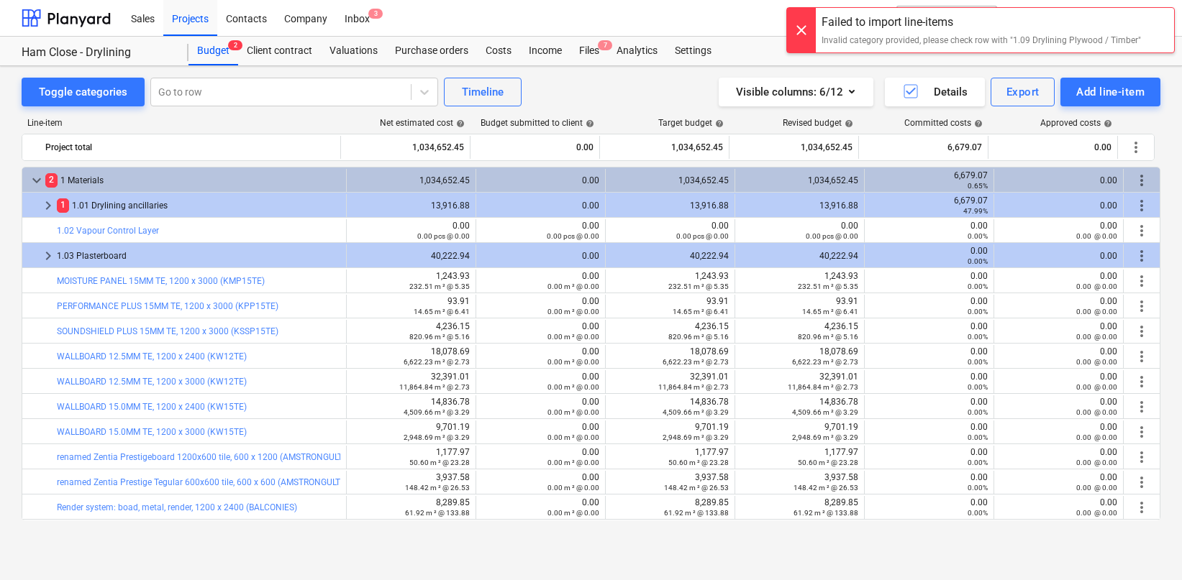
click at [794, 26] on div at bounding box center [801, 30] width 29 height 45
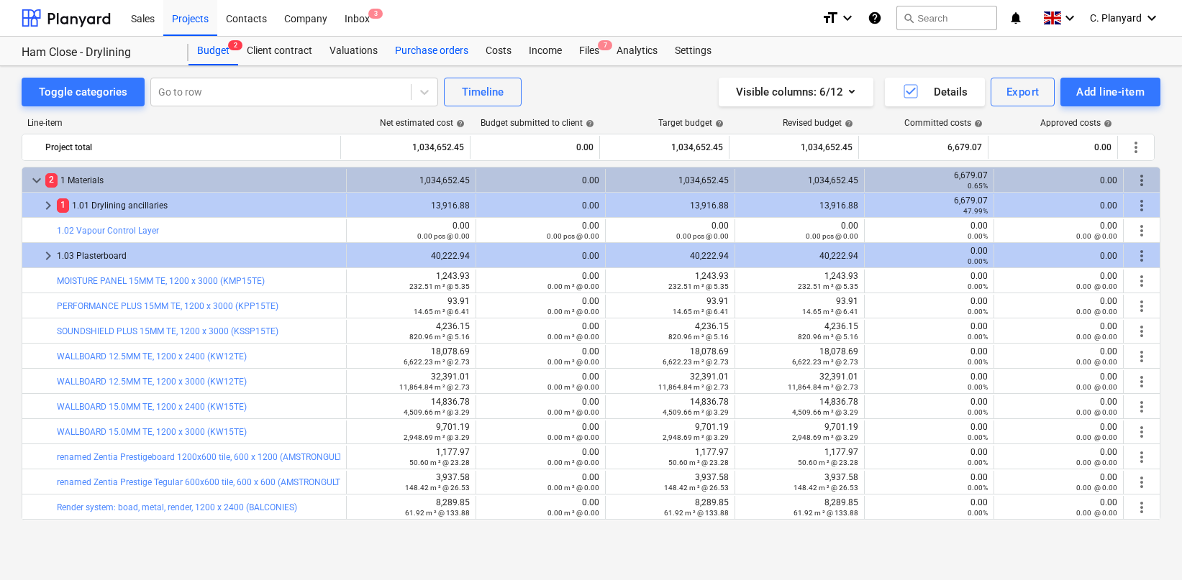
click at [411, 44] on div "Purchase orders" at bounding box center [431, 51] width 91 height 29
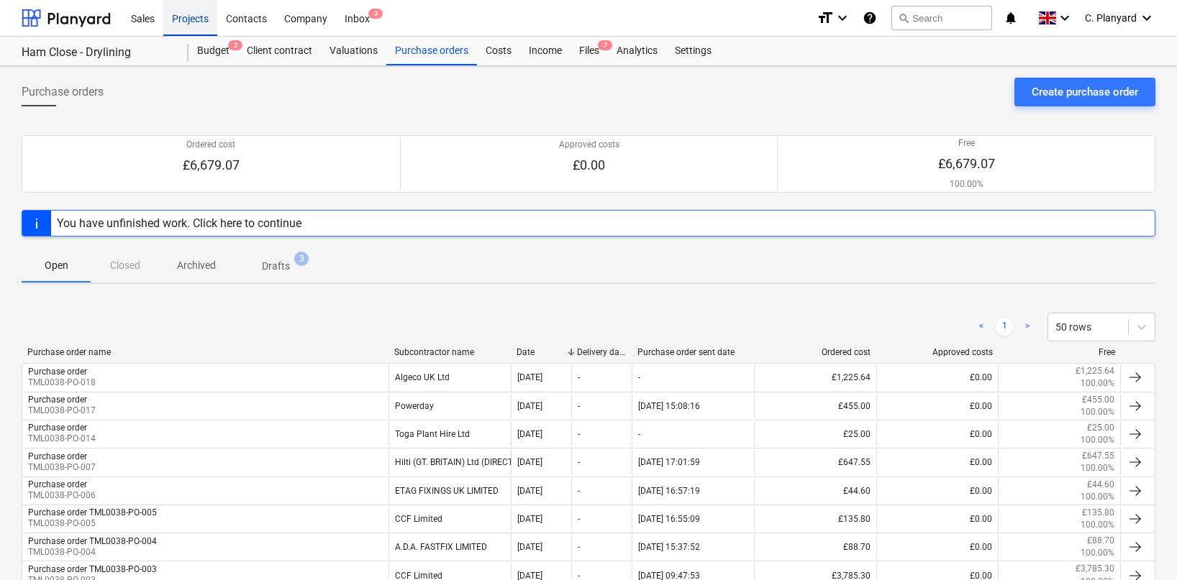
click at [206, 17] on div "Projects" at bounding box center [190, 17] width 54 height 37
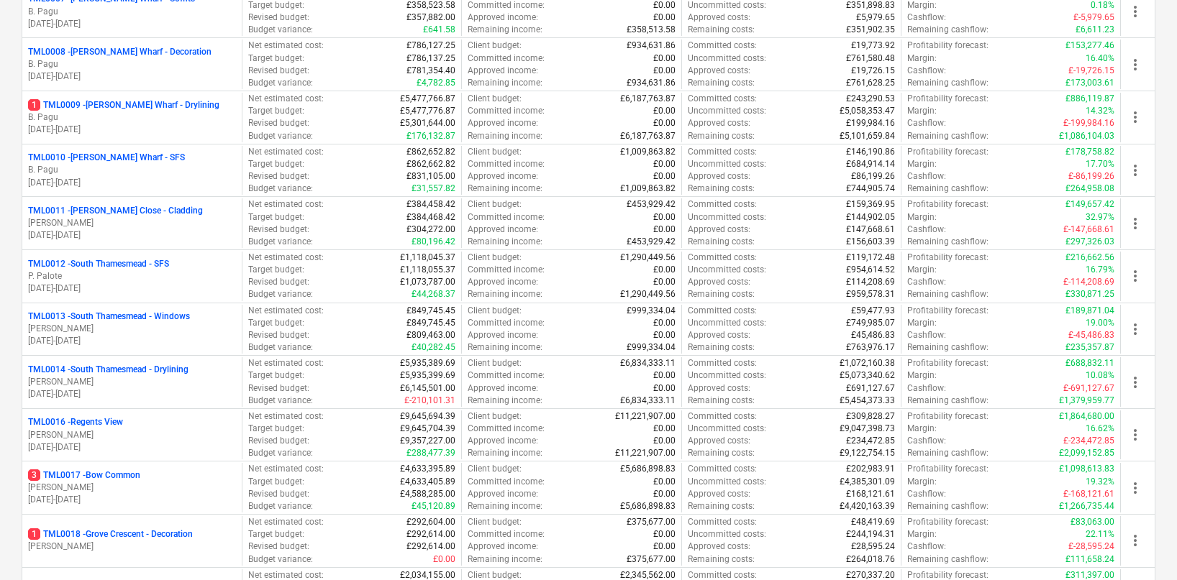
scroll to position [1744, 0]
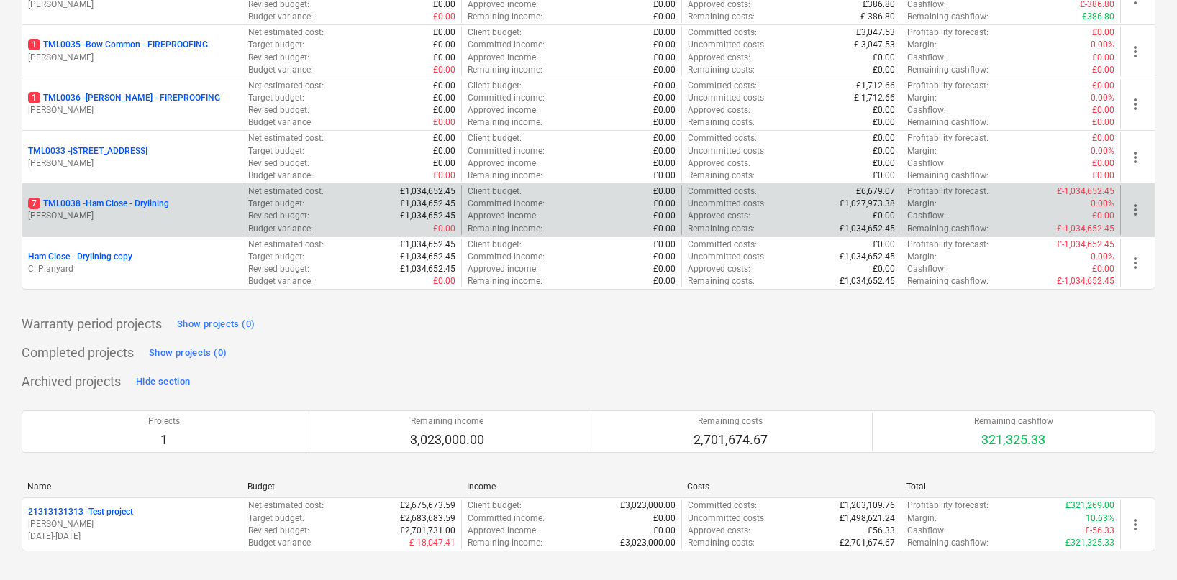
click at [177, 210] on p "M. Tomlinson" at bounding box center [132, 216] width 208 height 12
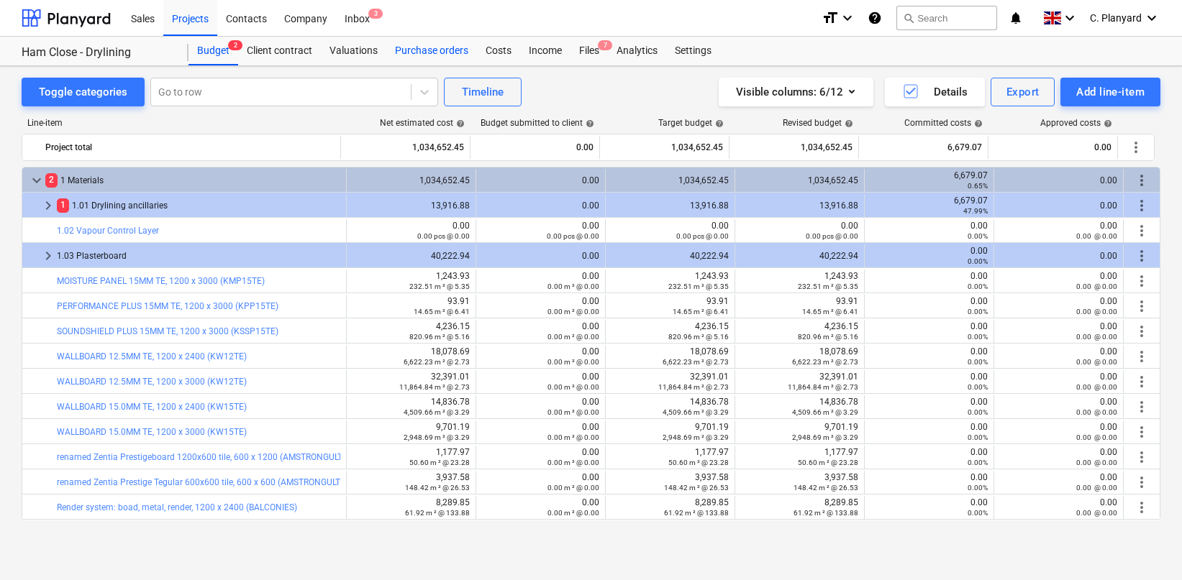
click at [452, 45] on div "Purchase orders" at bounding box center [431, 51] width 91 height 29
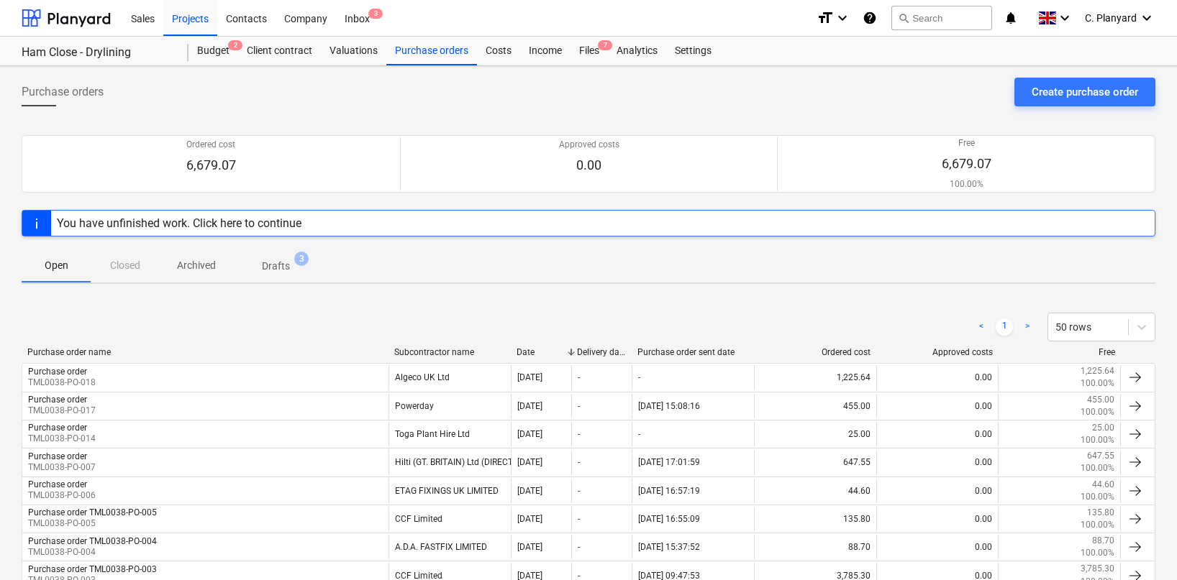
scroll to position [103, 0]
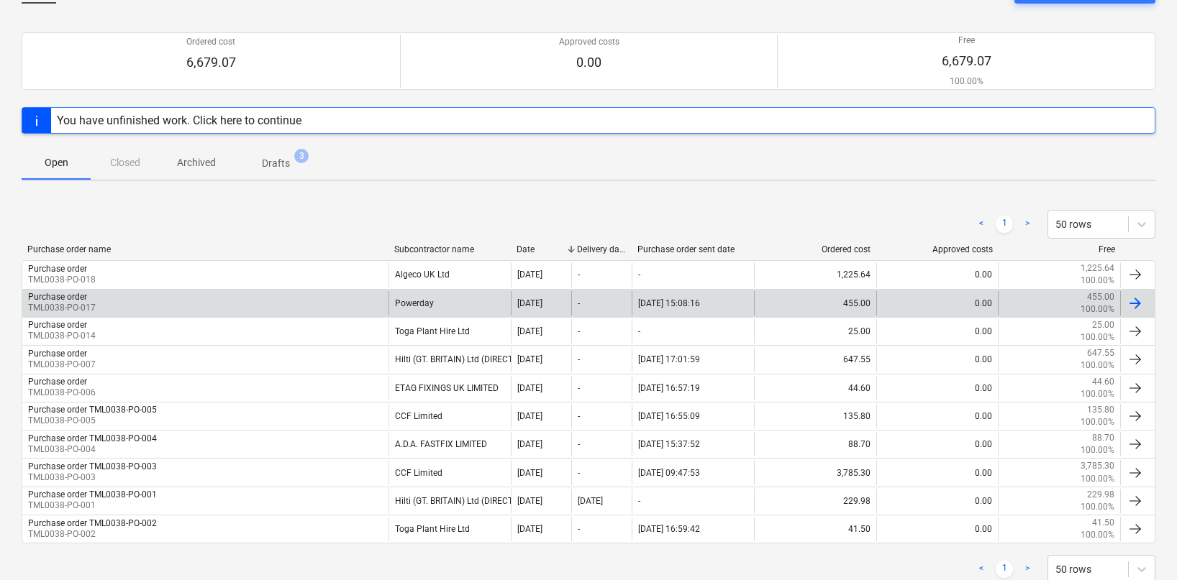
click at [307, 302] on div "Purchase order TML0038-PO-017" at bounding box center [205, 303] width 366 height 24
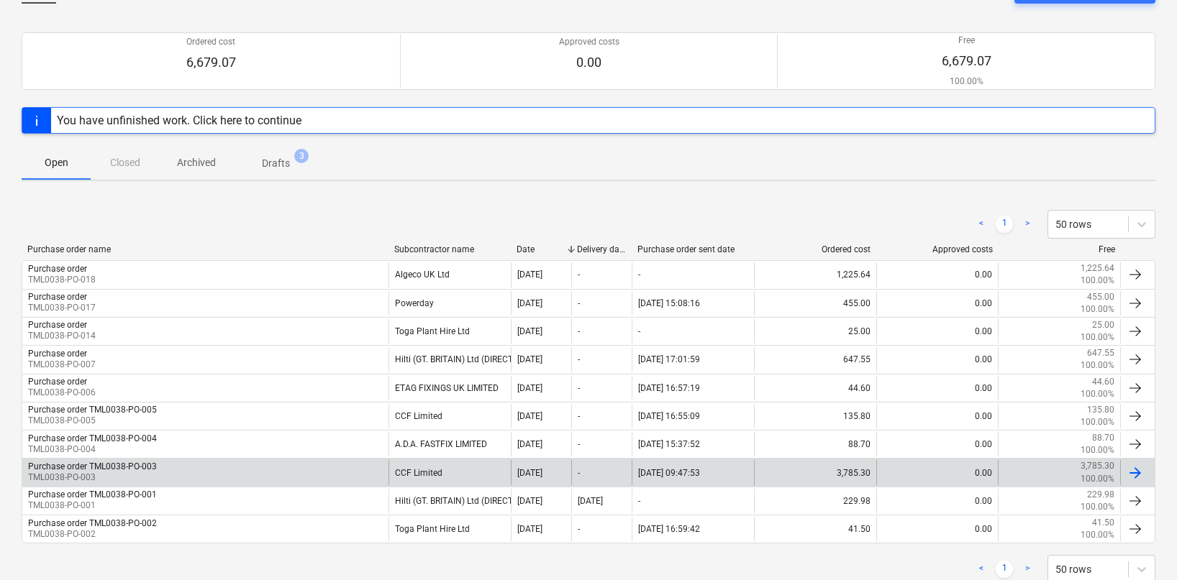
scroll to position [142, 0]
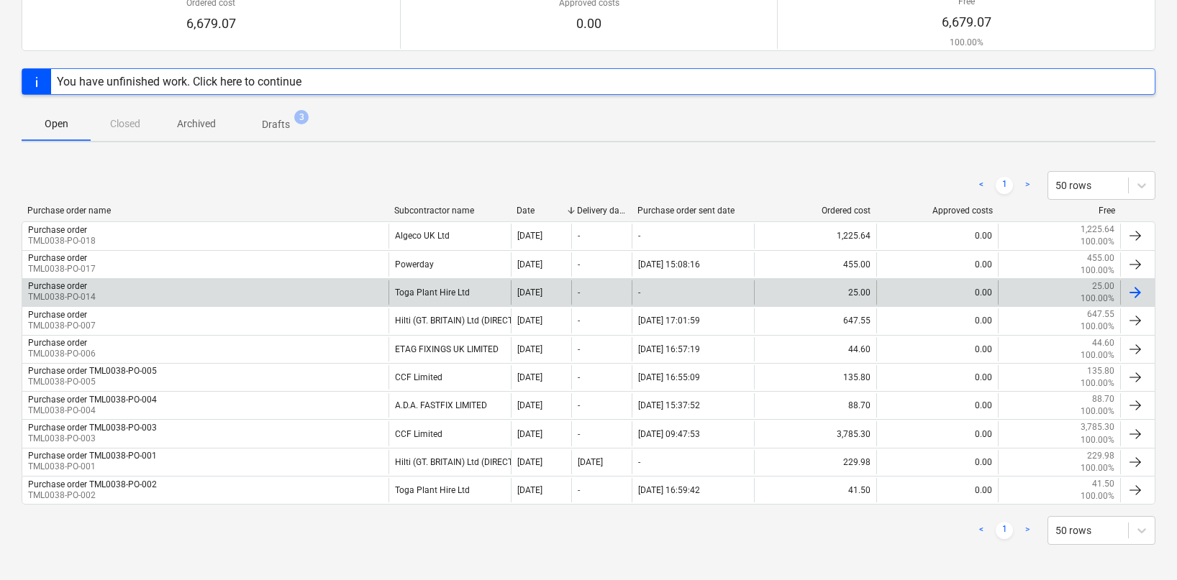
click at [200, 298] on div "Purchase order TML0038-PO-014" at bounding box center [205, 293] width 366 height 24
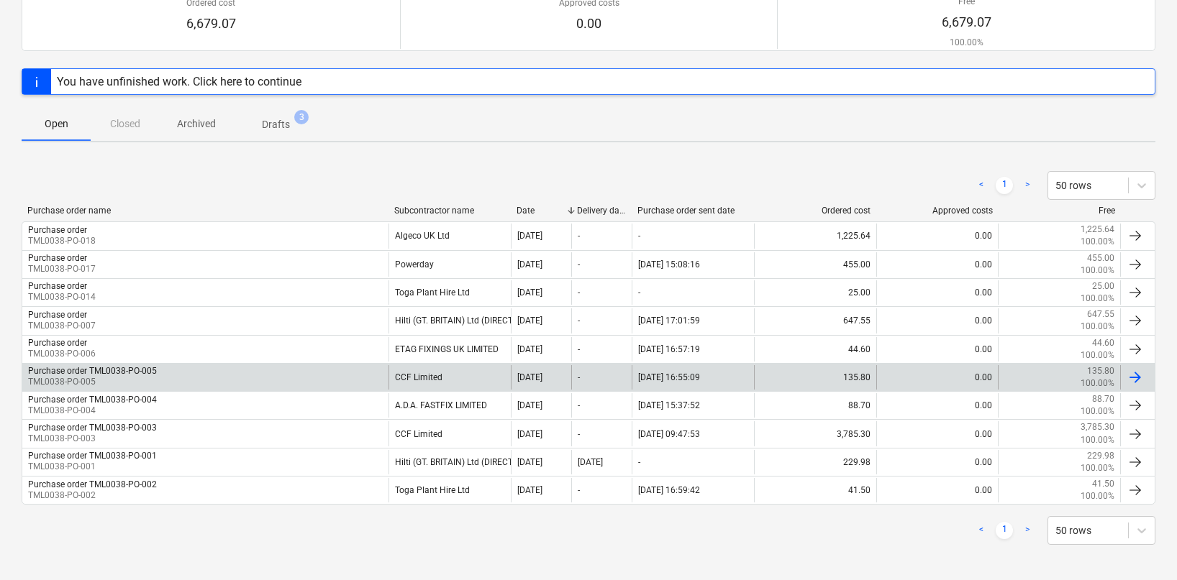
scroll to position [147, 0]
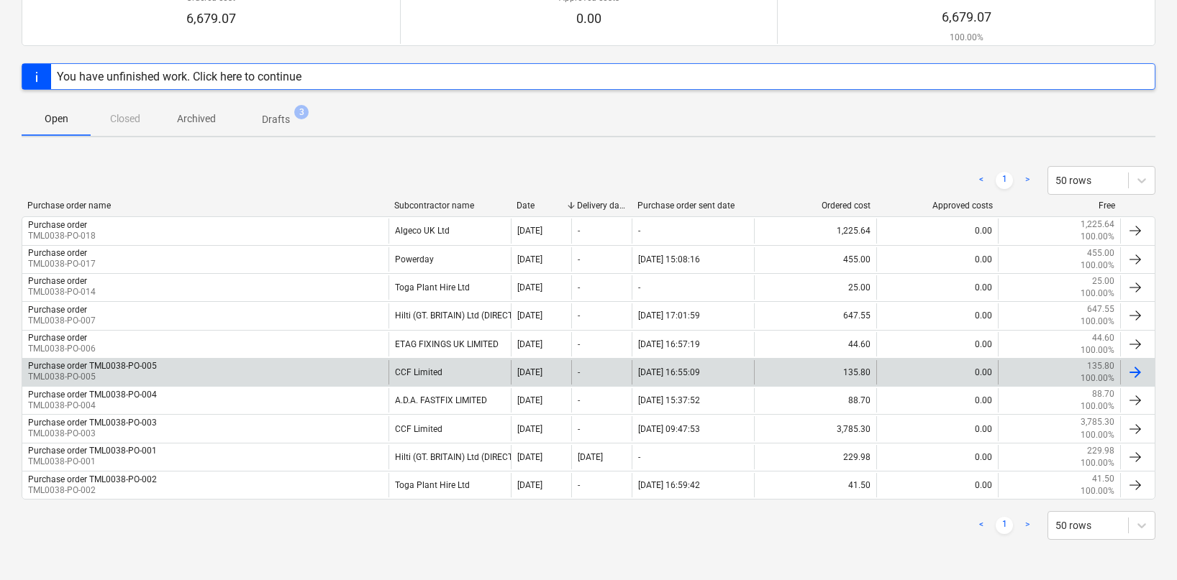
click at [173, 375] on div "Purchase order TML0038-PO-005 TML0038-PO-005" at bounding box center [205, 372] width 366 height 24
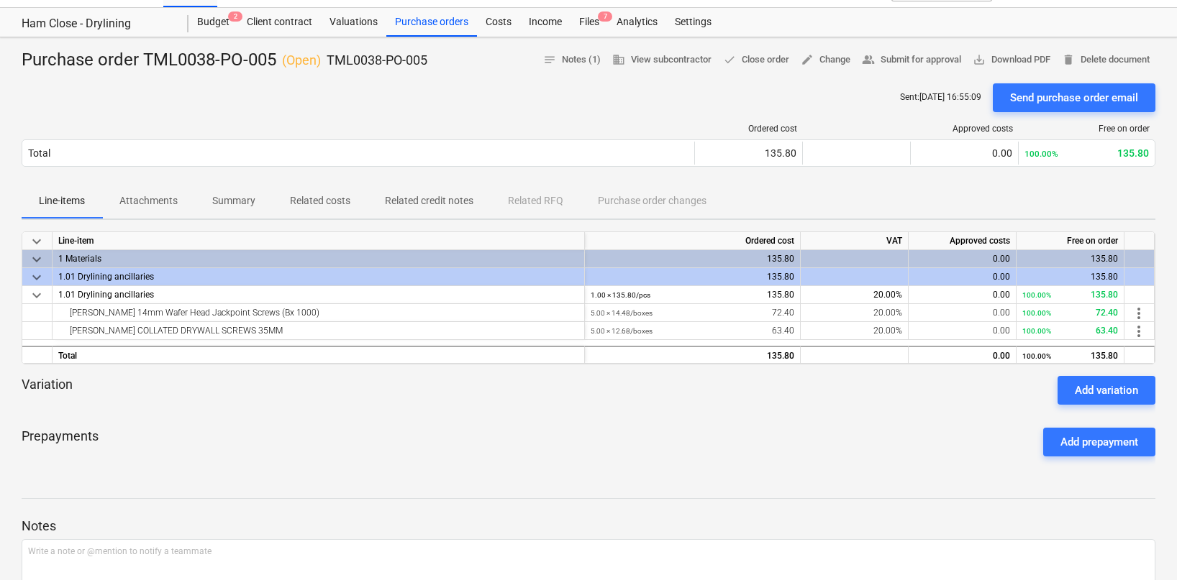
scroll to position [29, 0]
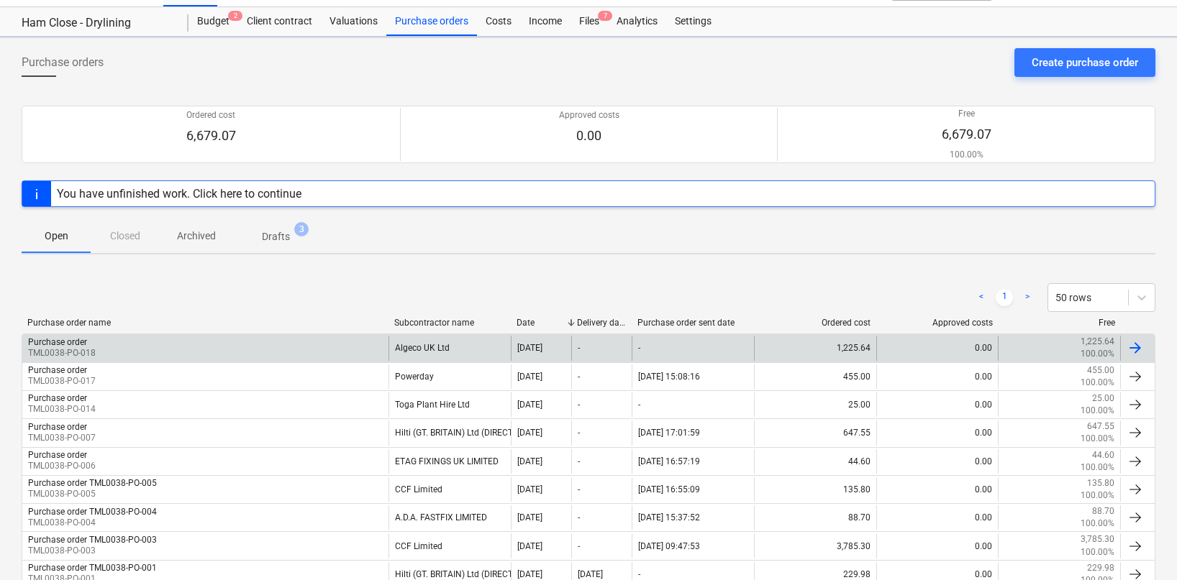
scroll to position [147, 0]
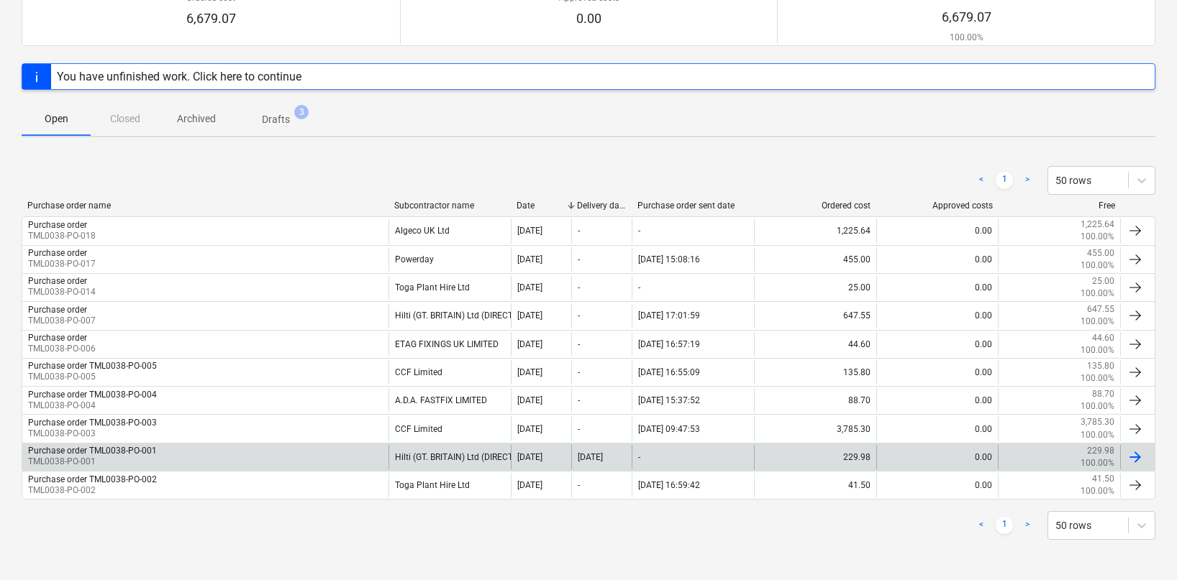
click at [188, 460] on div "Purchase order TML0038-PO-001 TML0038-PO-001" at bounding box center [205, 457] width 366 height 24
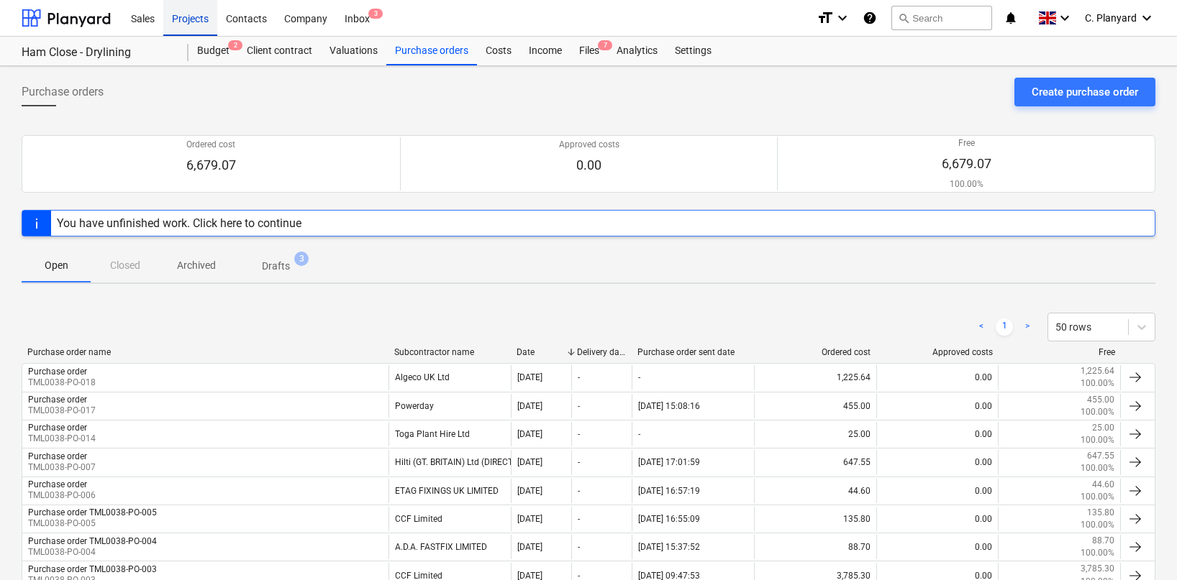
click at [196, 14] on div "Projects" at bounding box center [190, 17] width 54 height 37
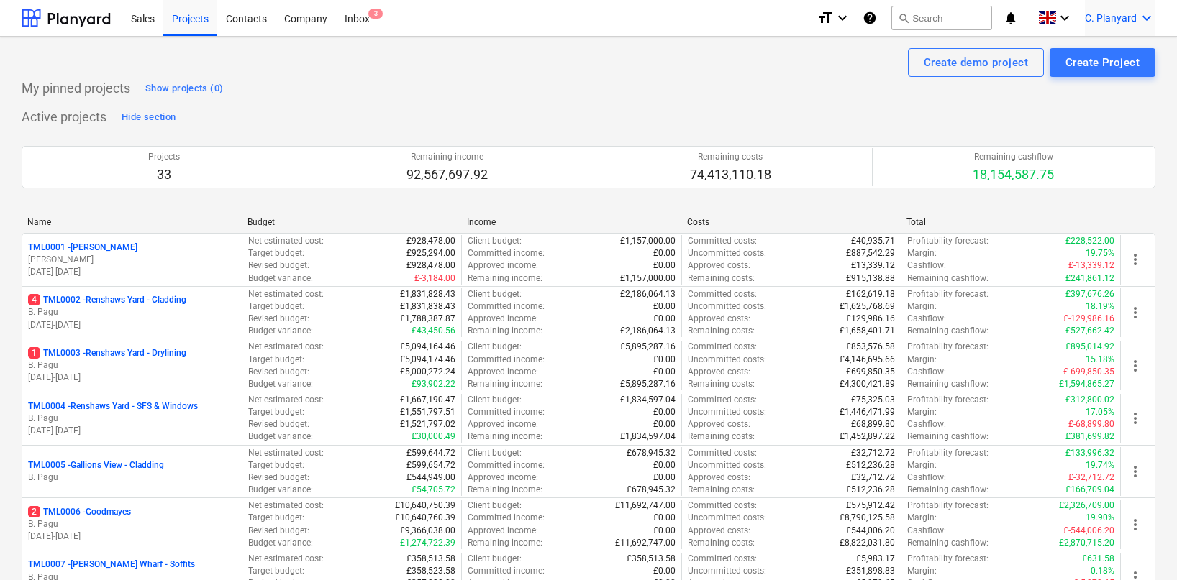
click at [1123, 14] on span "C. Planyard" at bounding box center [1111, 18] width 52 height 12
click at [1098, 82] on div "Log out" at bounding box center [1112, 79] width 86 height 23
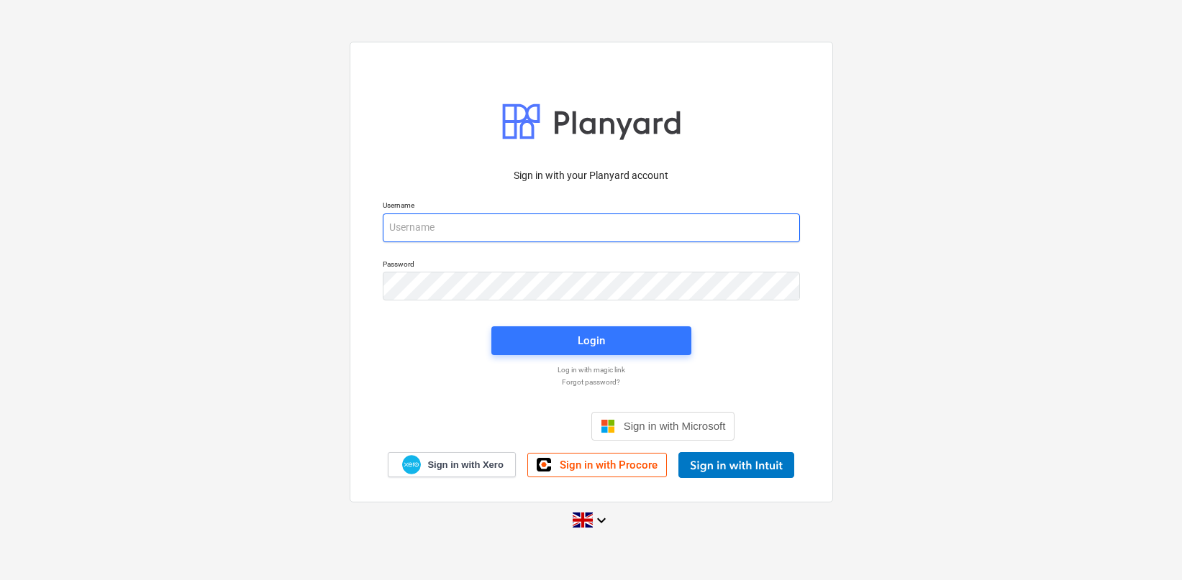
click at [478, 220] on input "email" at bounding box center [591, 228] width 417 height 29
click at [526, 214] on input "email" at bounding box center [591, 228] width 417 height 29
type input "carl@planyard.com"
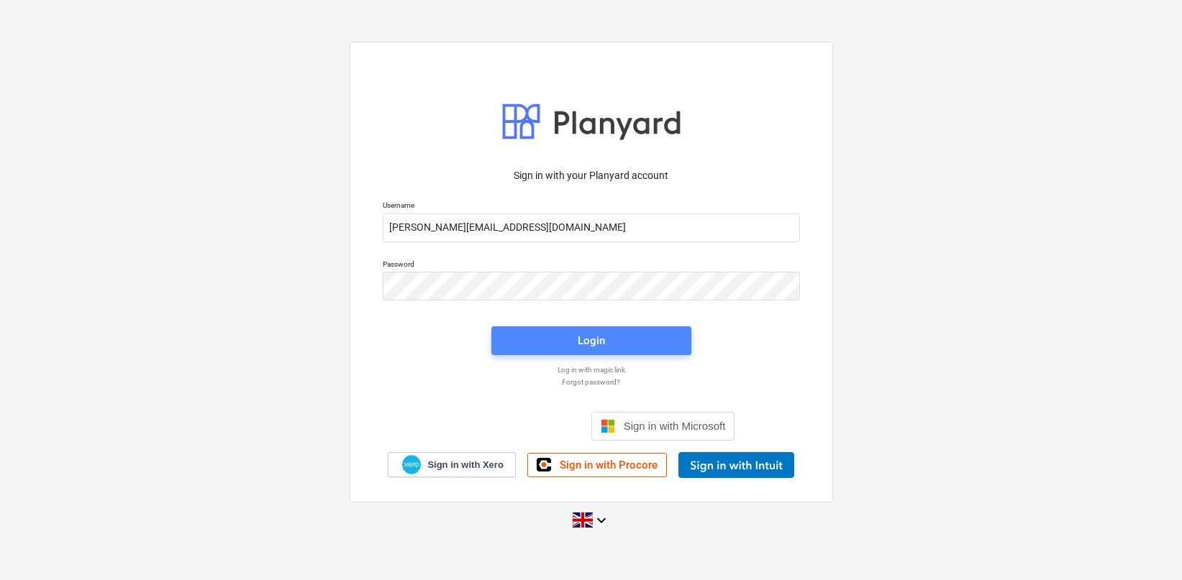
click at [557, 334] on span "Login" at bounding box center [591, 341] width 165 height 19
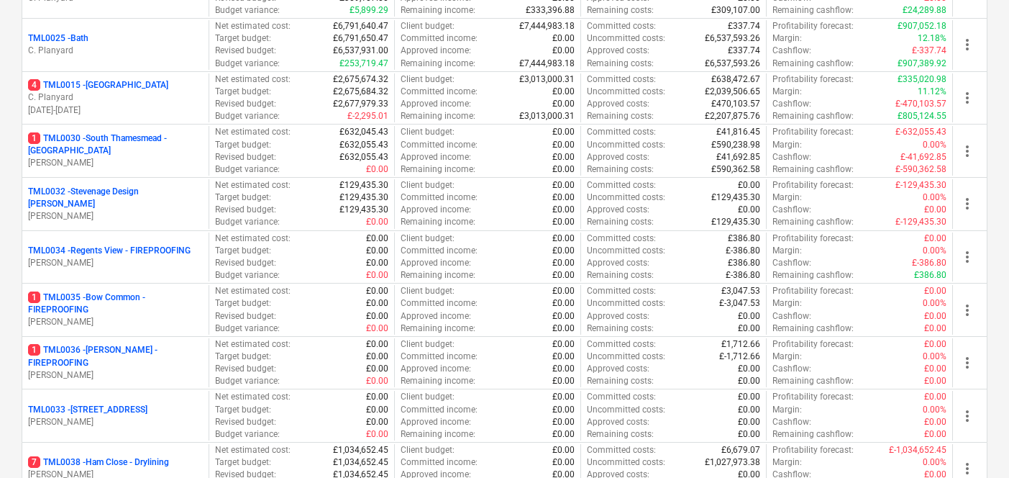
scroll to position [1794, 0]
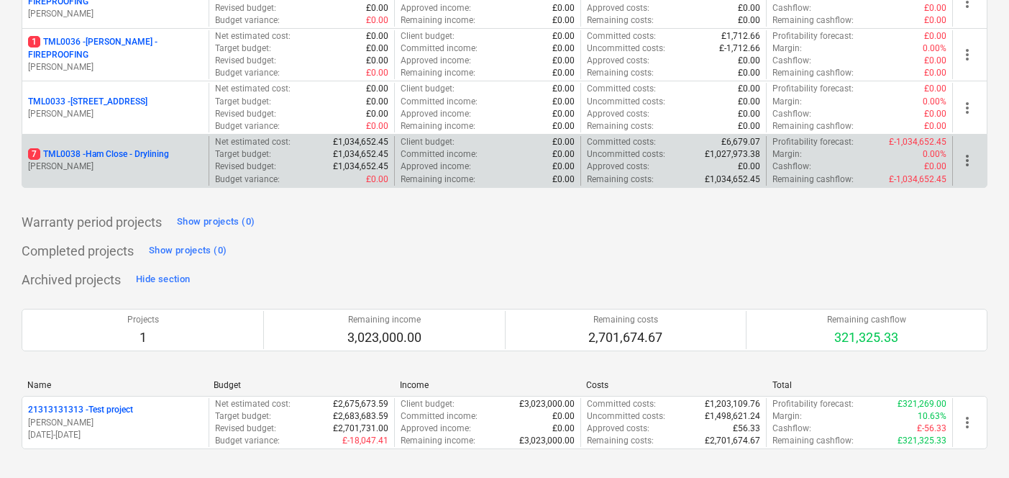
click at [118, 154] on p "7 TML0038 - Ham Close - Drylining" at bounding box center [98, 154] width 141 height 12
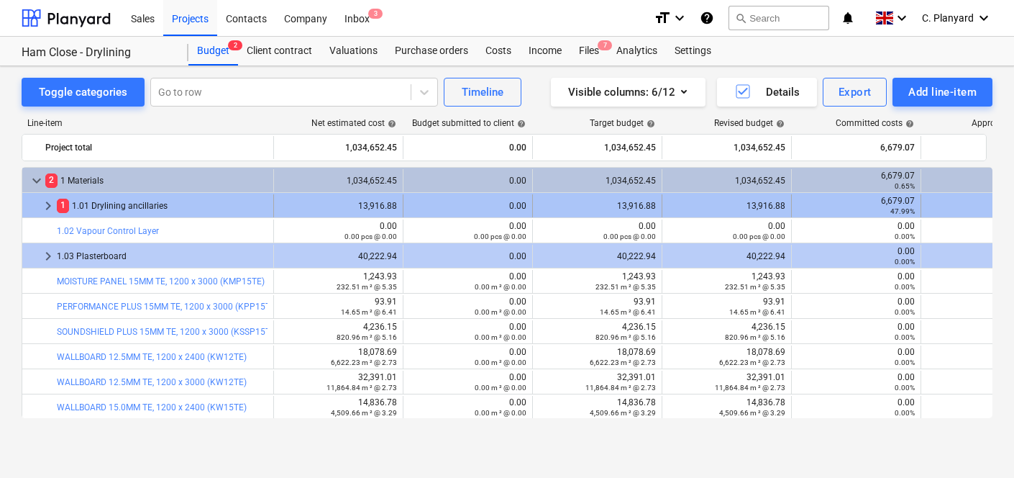
click at [47, 205] on span "keyboard_arrow_right" at bounding box center [48, 205] width 17 height 17
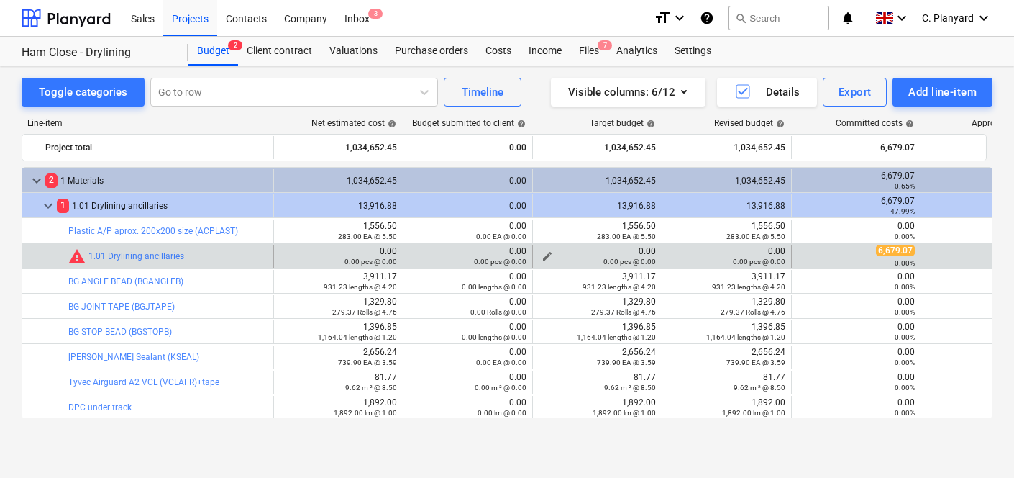
scroll to position [0, 100]
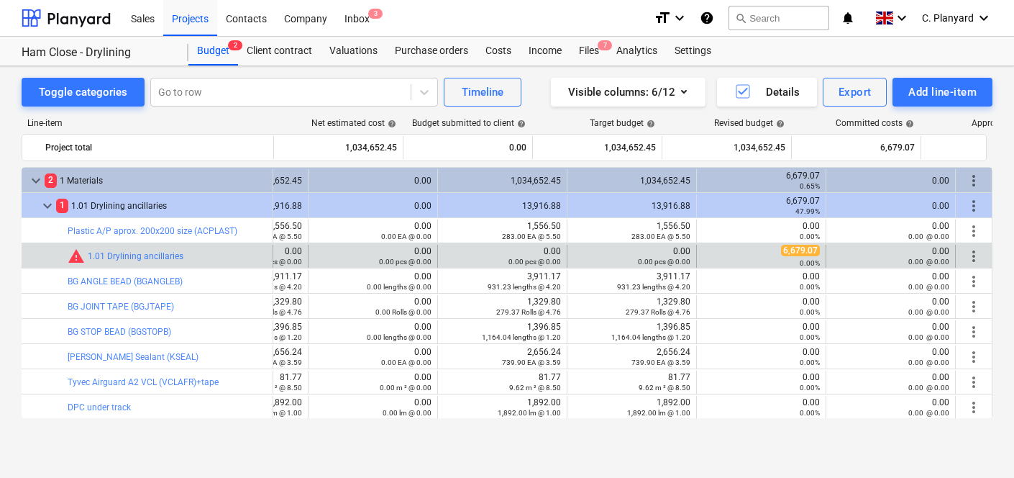
click at [968, 247] on span "more_vert" at bounding box center [973, 255] width 17 height 17
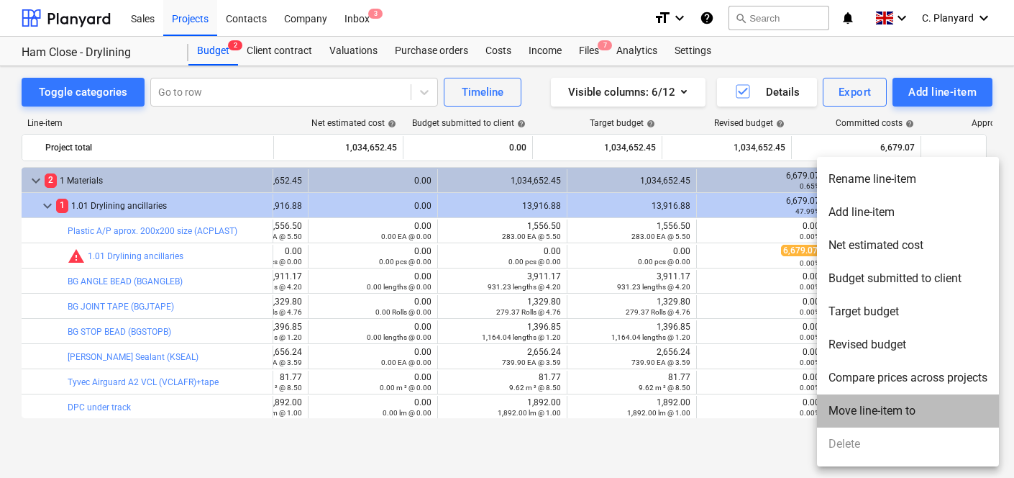
click at [878, 403] on li "Move line-item to" at bounding box center [908, 410] width 182 height 33
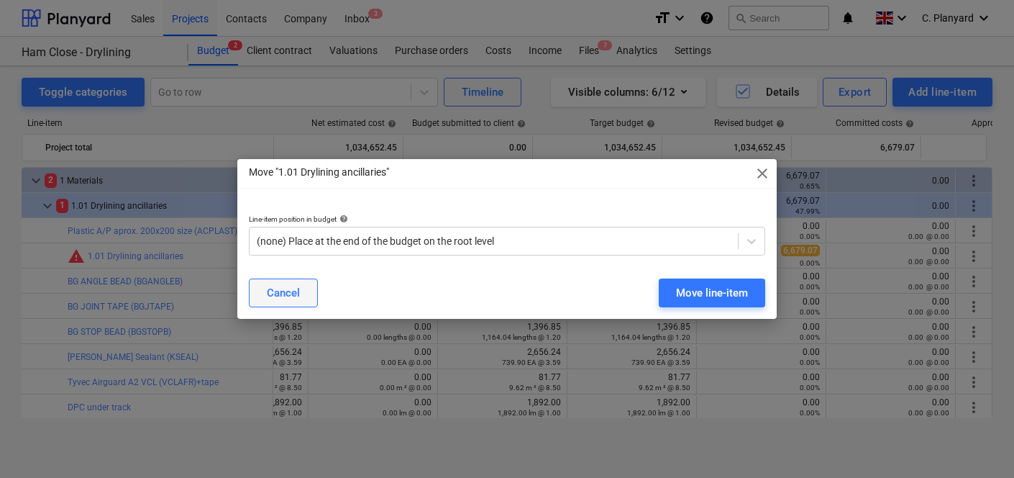
click at [290, 295] on div "Cancel" at bounding box center [283, 292] width 33 height 19
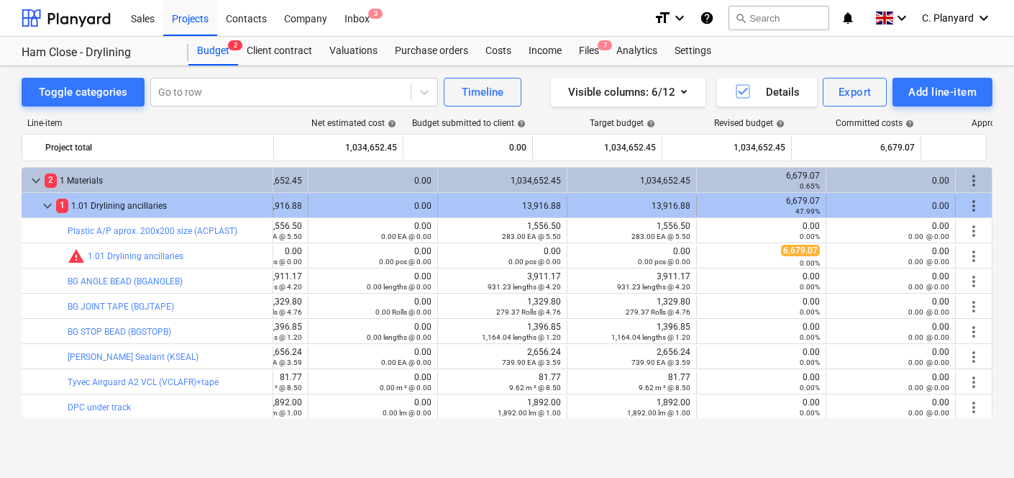
click at [970, 204] on span "more_vert" at bounding box center [973, 205] width 17 height 17
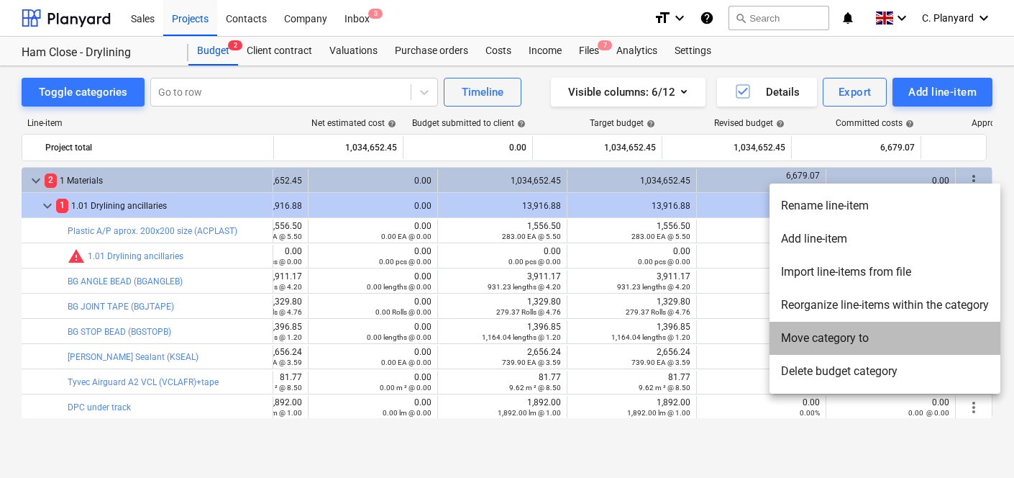
click at [825, 341] on li "Move category to" at bounding box center [885, 338] width 231 height 33
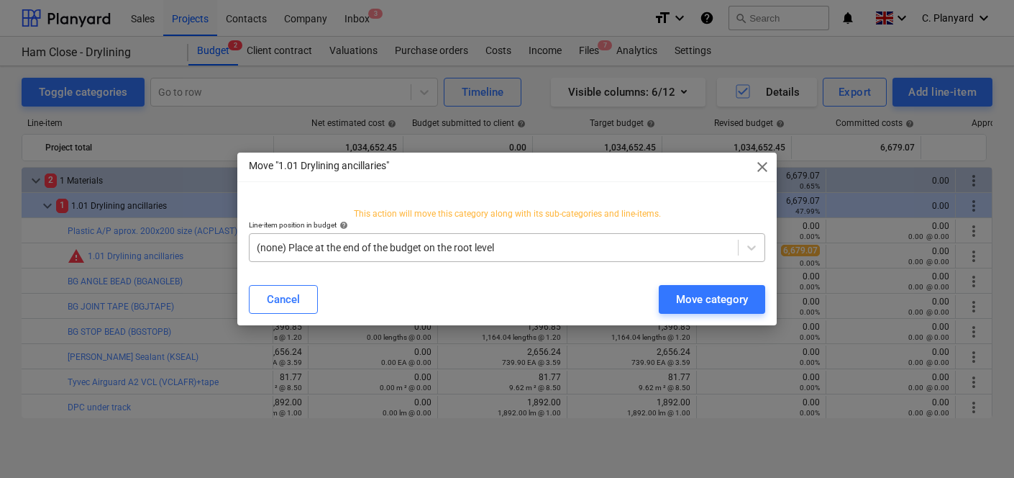
click at [376, 248] on div at bounding box center [494, 247] width 474 height 14
click at [768, 163] on span "close" at bounding box center [762, 166] width 17 height 17
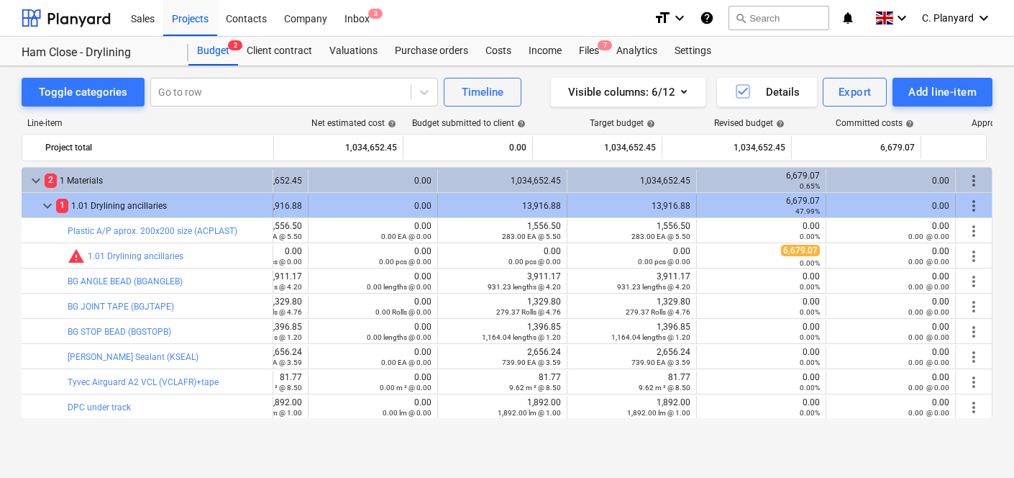
click at [967, 194] on div "more_vert" at bounding box center [974, 205] width 24 height 23
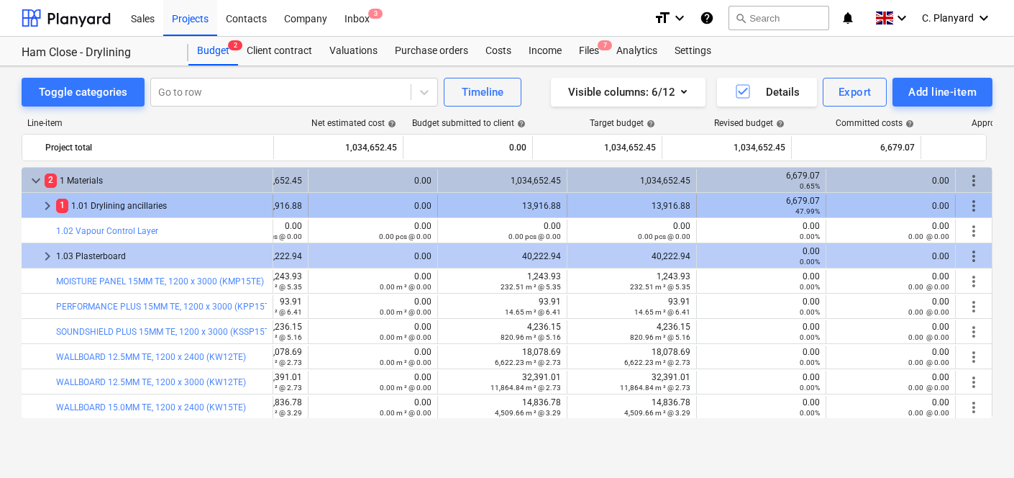
click at [931, 201] on div "0.00" at bounding box center [890, 206] width 117 height 10
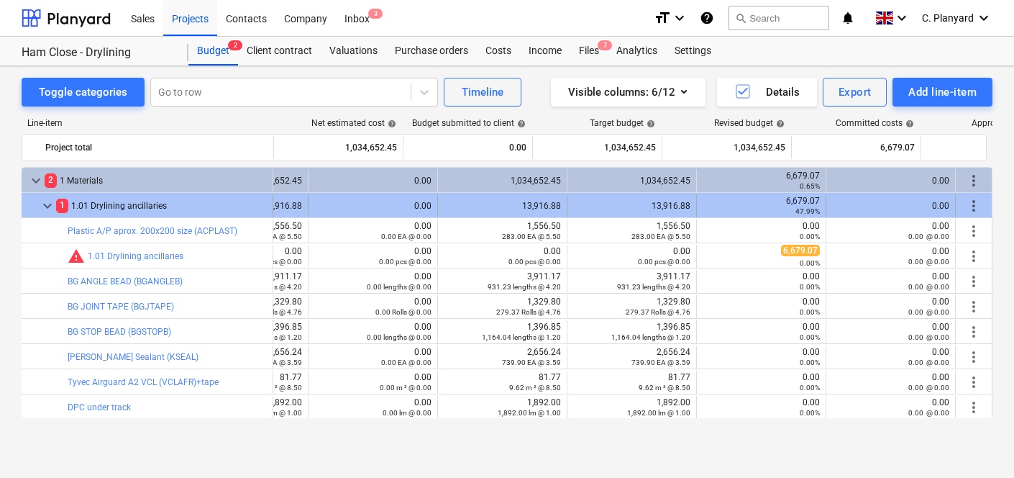
click at [968, 211] on span "more_vert" at bounding box center [973, 205] width 17 height 17
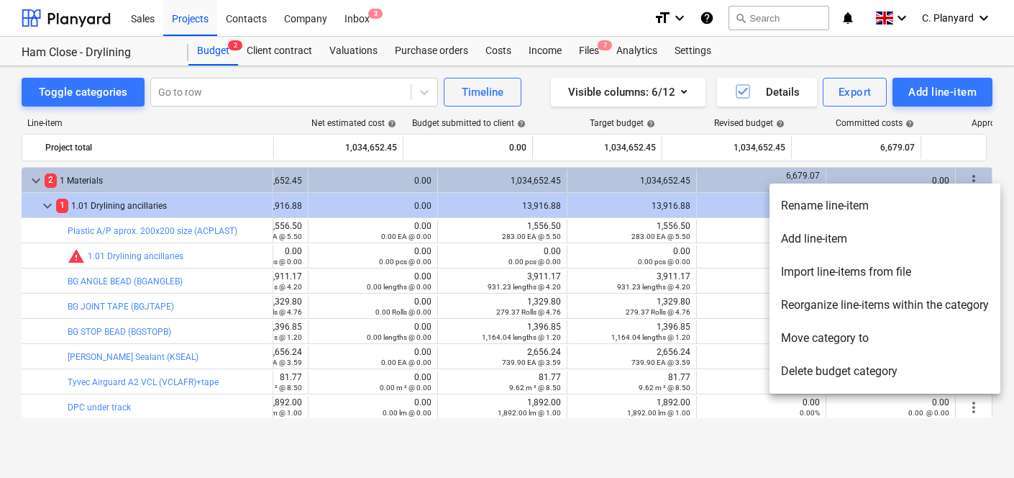
click at [865, 302] on li "Reorganize line-items within the category" at bounding box center [885, 304] width 231 height 33
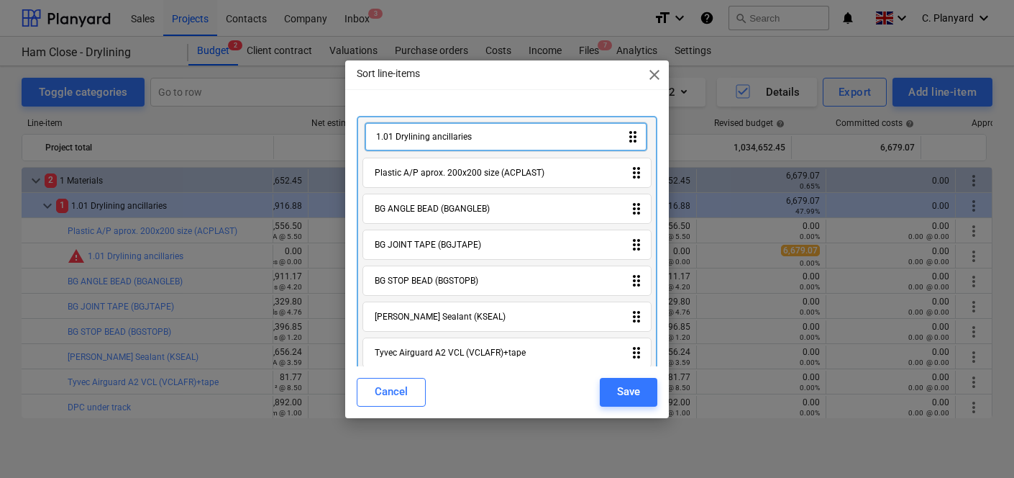
drag, startPoint x: 460, startPoint y: 180, endPoint x: 461, endPoint y: 140, distance: 40.3
click at [461, 140] on div "Plastic A/P aprox. 200x200 size (ACPLAST) drag_indicator 1.01 Drylining ancilla…" at bounding box center [507, 391] width 301 height 551
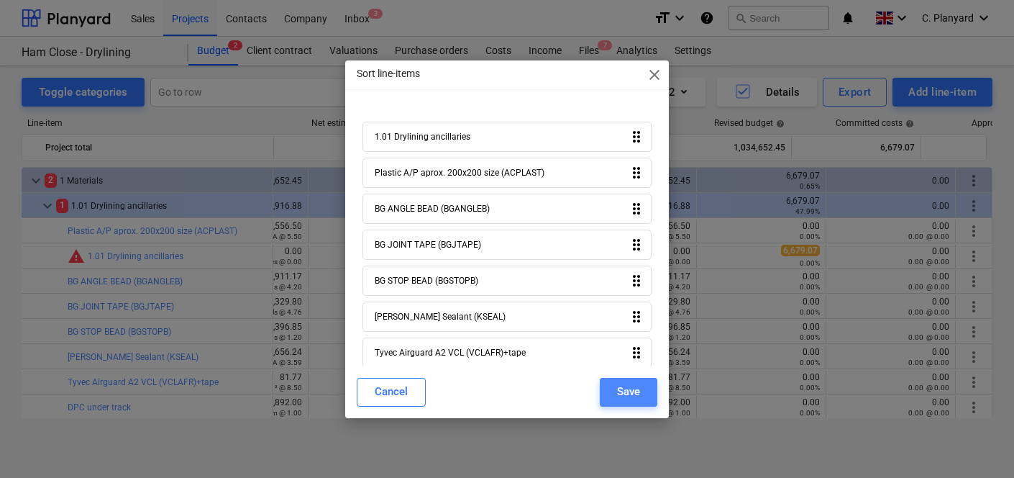
click at [624, 391] on div "Save" at bounding box center [628, 391] width 23 height 19
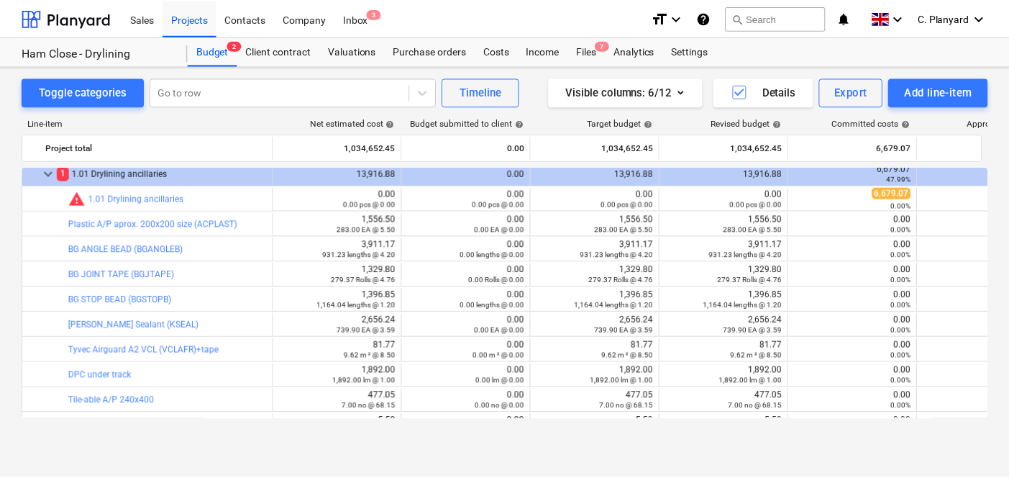
scroll to position [0, 0]
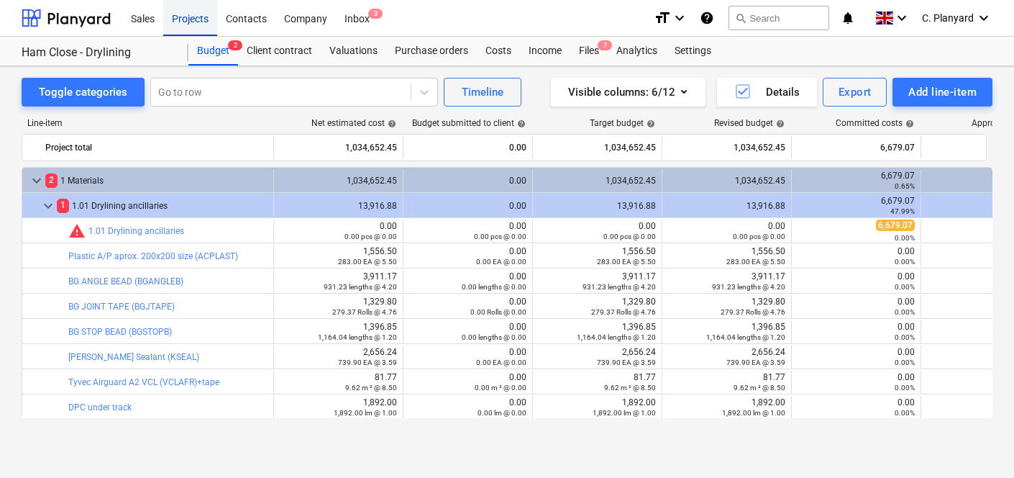
click at [191, 17] on div "Projects" at bounding box center [190, 17] width 54 height 37
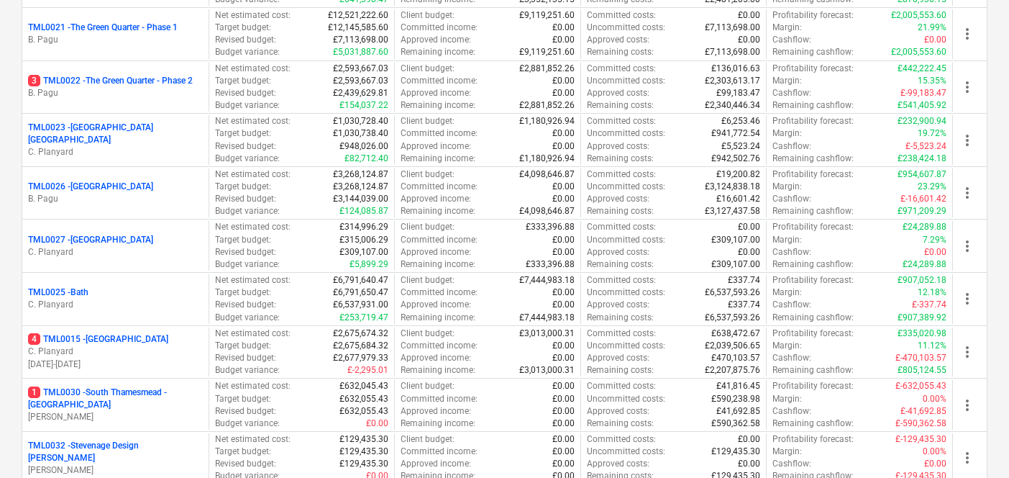
scroll to position [1794, 0]
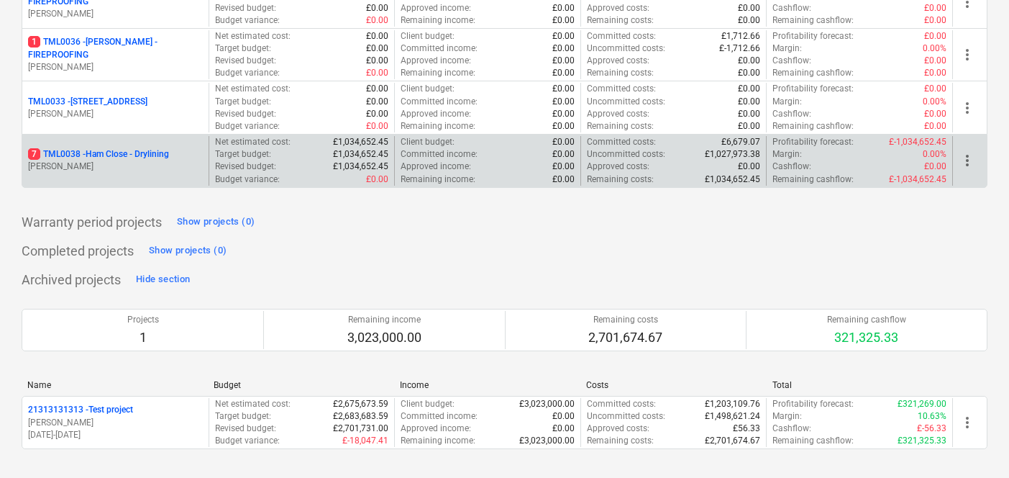
click at [968, 163] on span "more_vert" at bounding box center [967, 160] width 17 height 17
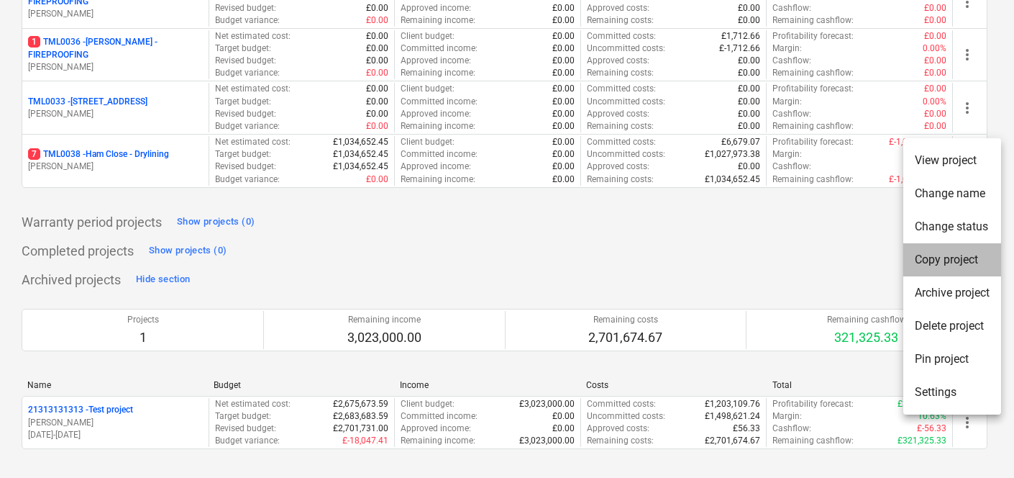
click at [939, 263] on li "Copy project" at bounding box center [952, 259] width 98 height 33
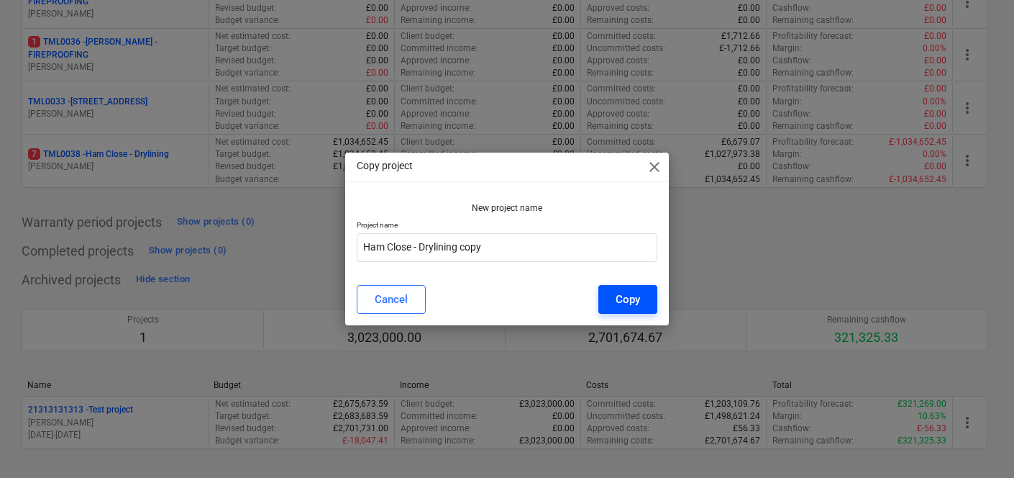
click at [633, 298] on div "Copy" at bounding box center [628, 299] width 24 height 19
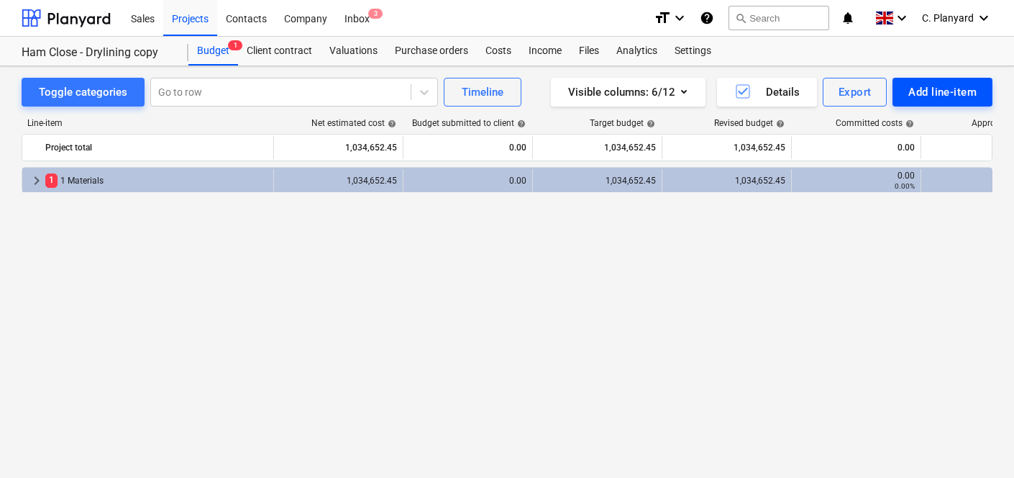
click at [911, 81] on button "Add line-item" at bounding box center [943, 92] width 100 height 29
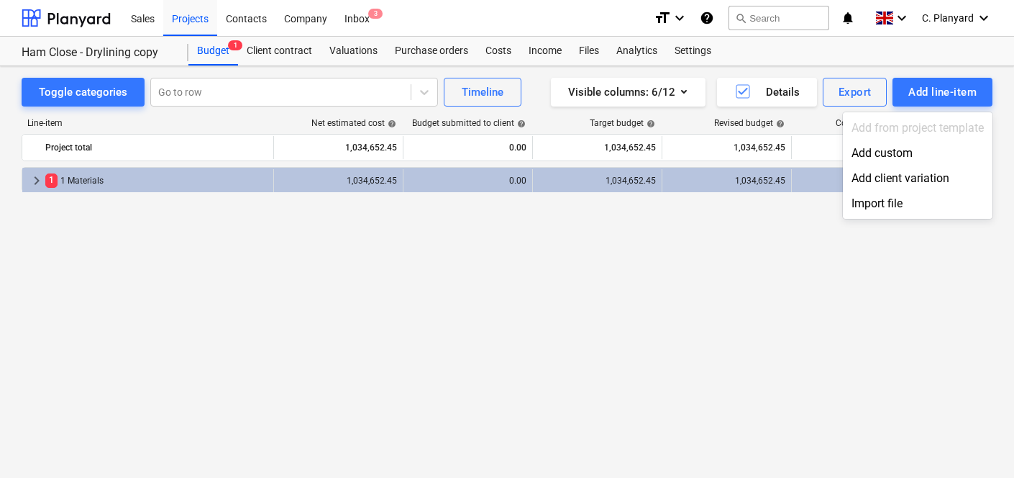
drag, startPoint x: 916, startPoint y: 86, endPoint x: 906, endPoint y: 129, distance: 44.5
click at [916, 86] on div at bounding box center [507, 239] width 1014 height 478
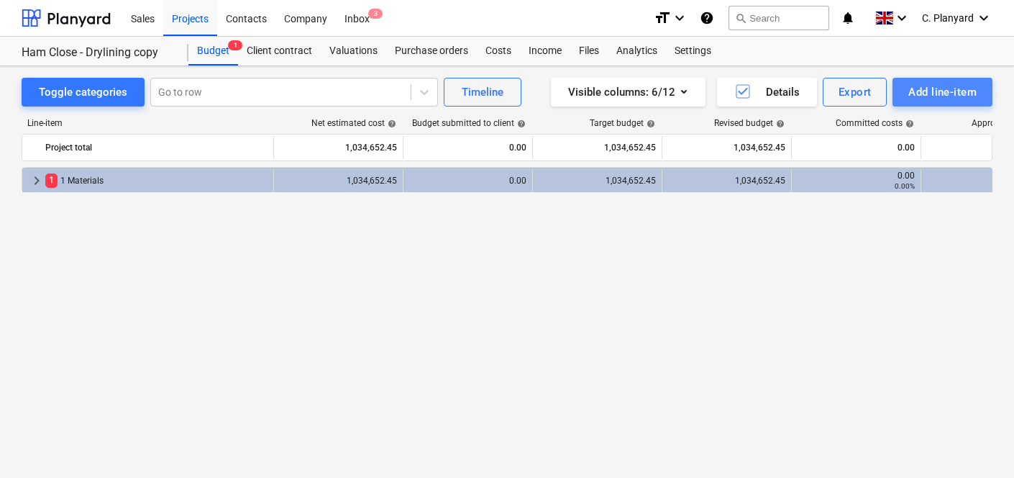
click at [922, 88] on div "Add line-item" at bounding box center [943, 92] width 68 height 19
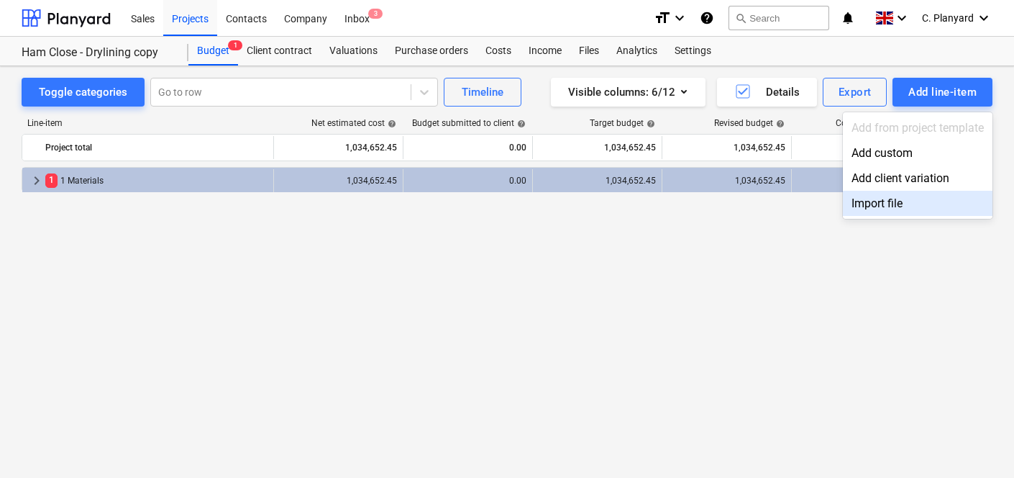
click at [880, 199] on div "Import file" at bounding box center [918, 203] width 150 height 25
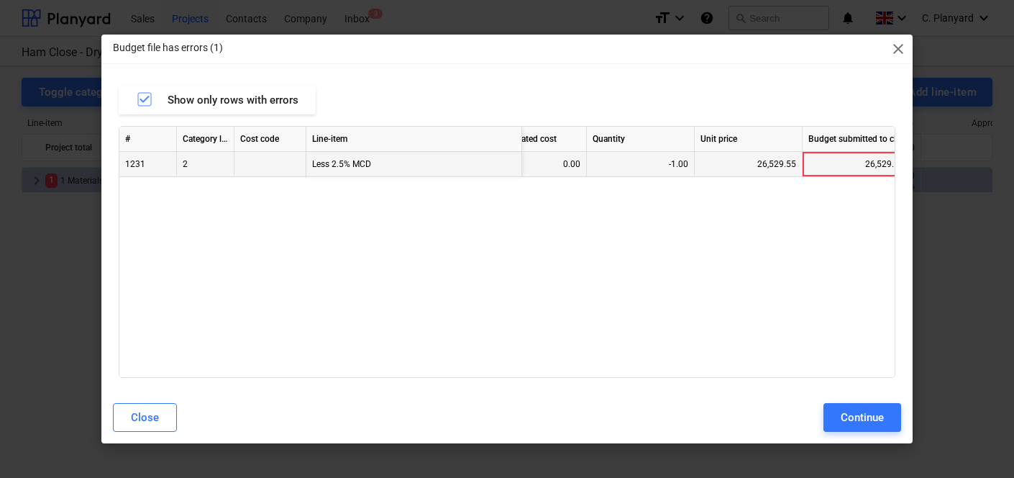
scroll to position [0, 401]
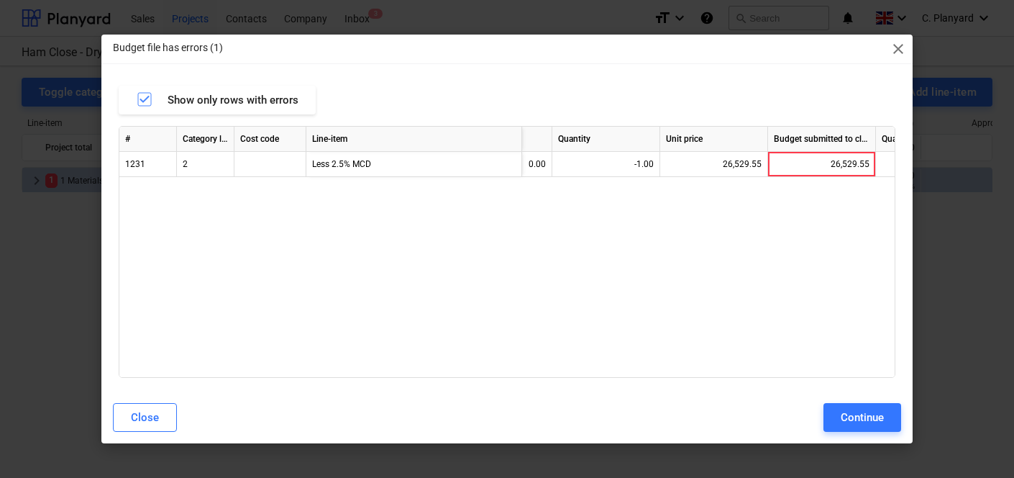
click at [893, 67] on div "Budget file has errors (1) close Show only rows with errors # Category level Co…" at bounding box center [506, 239] width 811 height 409
click at [901, 40] on span "close" at bounding box center [898, 48] width 17 height 17
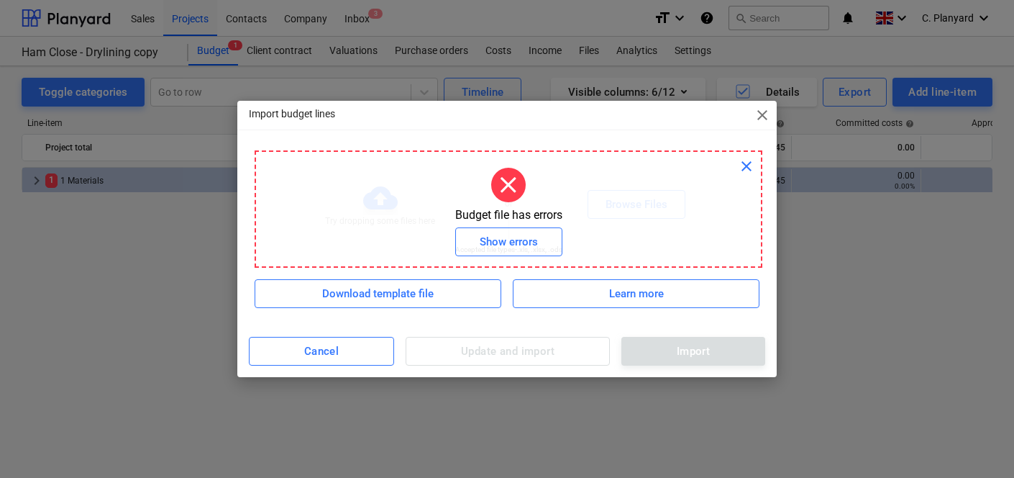
click at [749, 172] on span "close" at bounding box center [746, 166] width 17 height 17
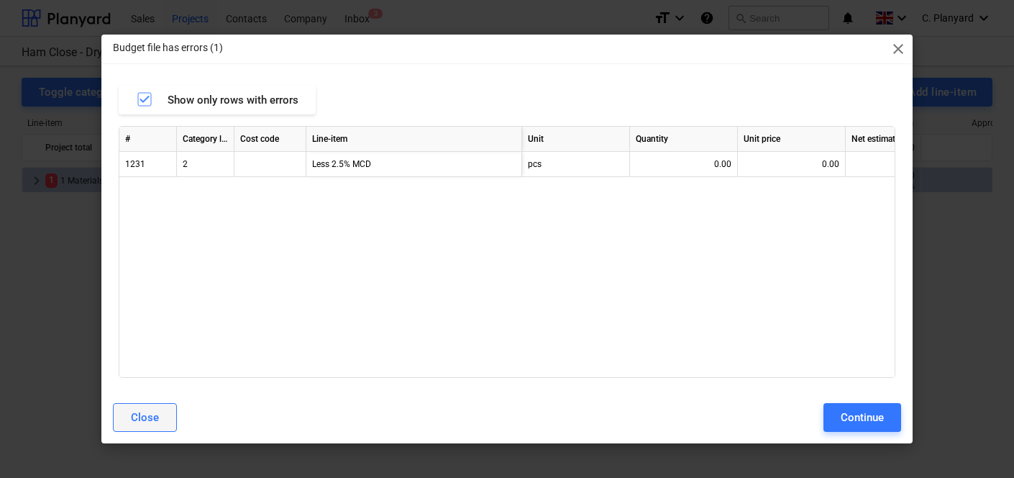
click at [152, 414] on div "Close" at bounding box center [145, 417] width 28 height 19
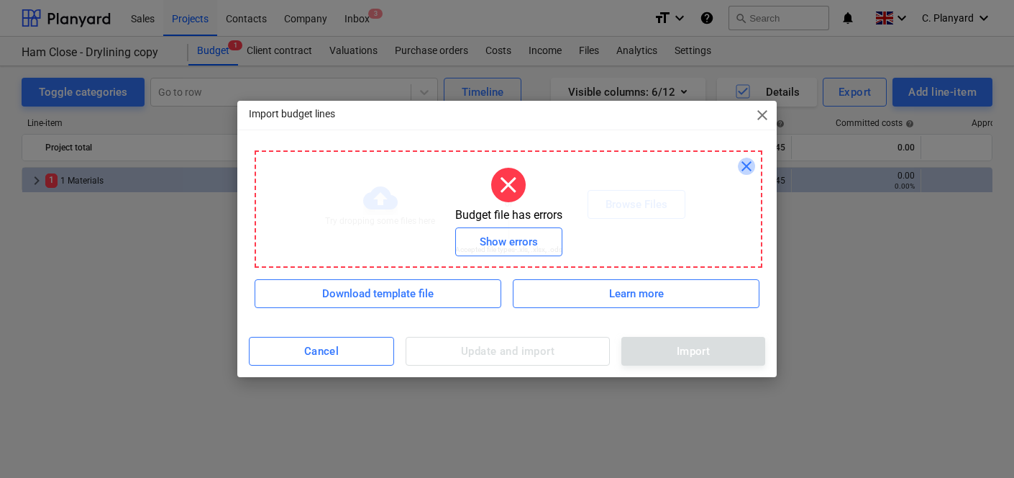
click at [743, 169] on span "close" at bounding box center [746, 166] width 17 height 17
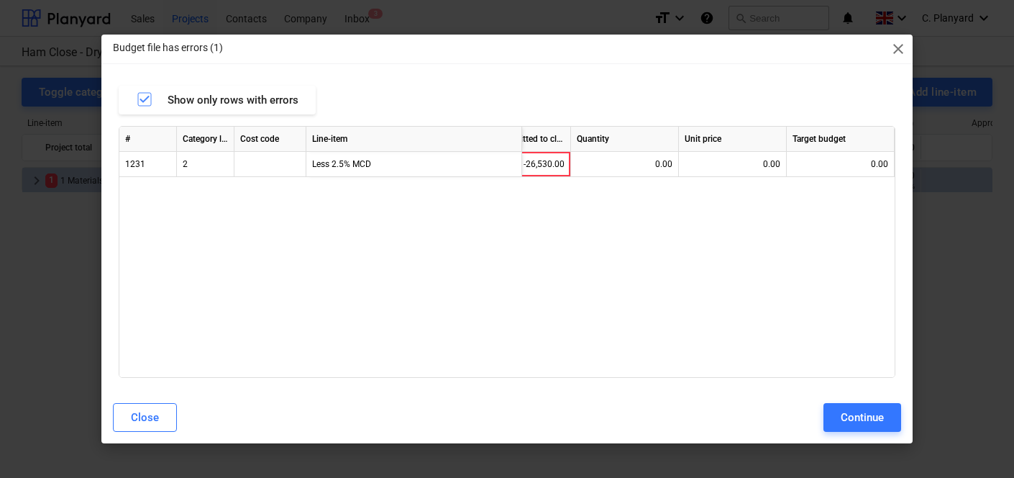
scroll to position [0, 516]
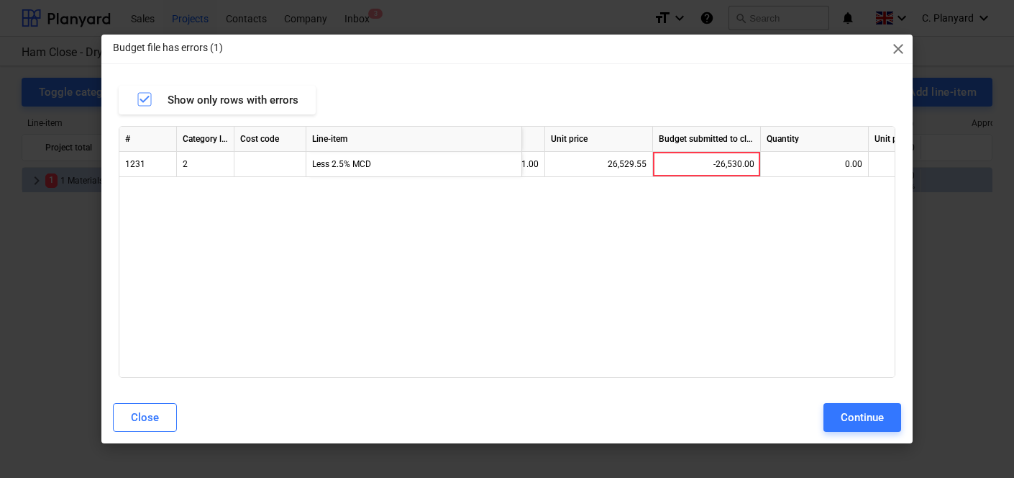
click at [893, 41] on span "close" at bounding box center [898, 48] width 17 height 17
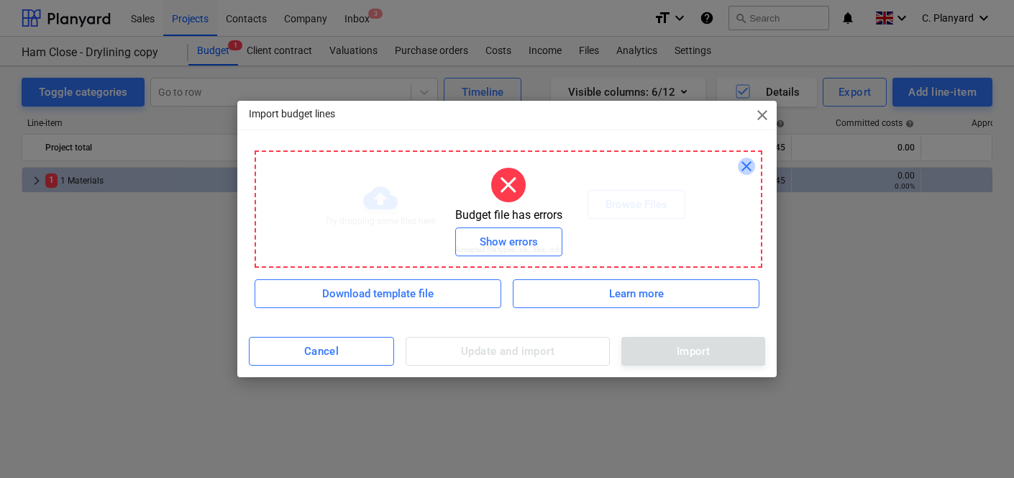
click at [743, 165] on span "close" at bounding box center [746, 166] width 17 height 17
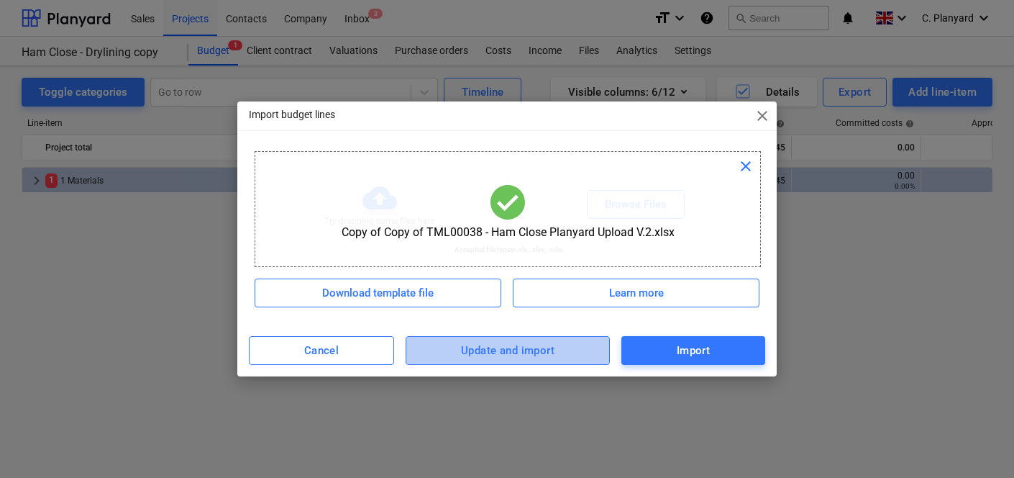
click at [467, 350] on div "Update and import" at bounding box center [508, 350] width 94 height 19
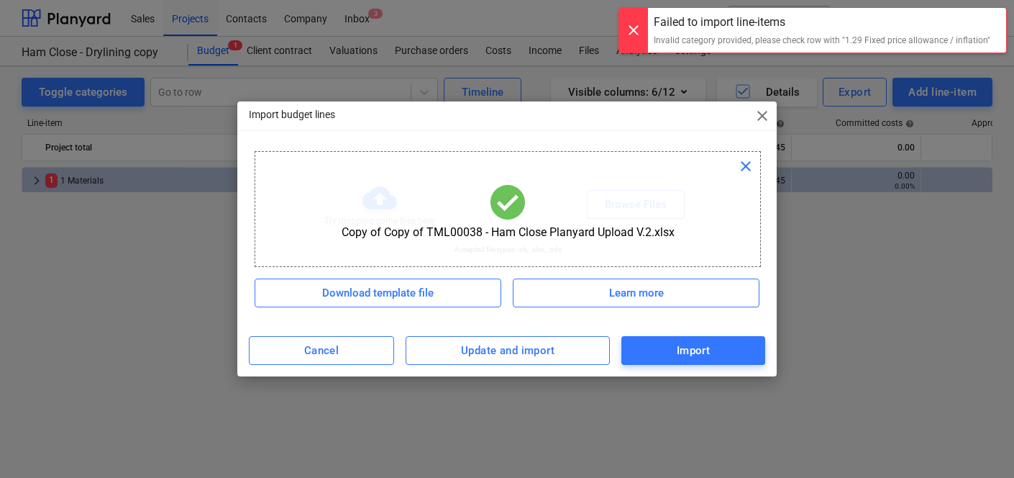
click at [724, 20] on div "Failed to import line-items" at bounding box center [822, 22] width 337 height 17
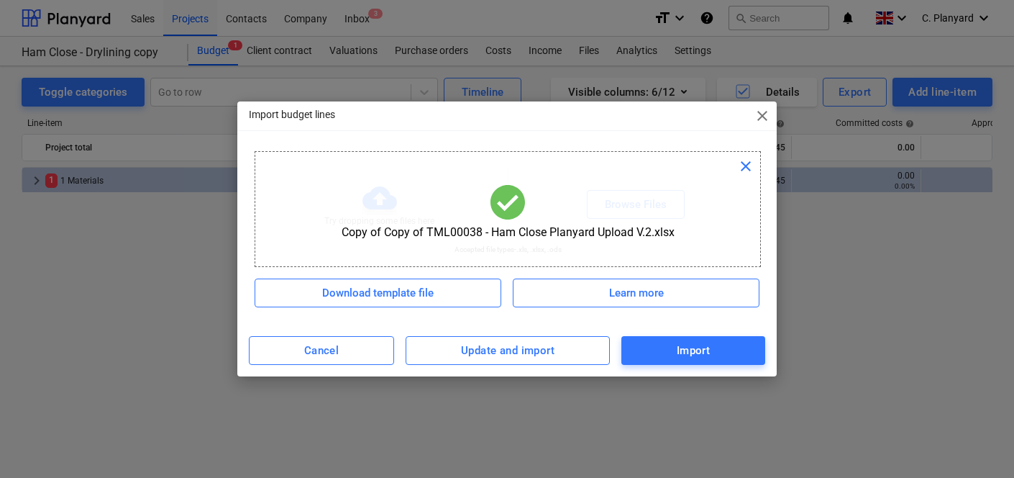
click at [758, 120] on span "close" at bounding box center [762, 115] width 17 height 17
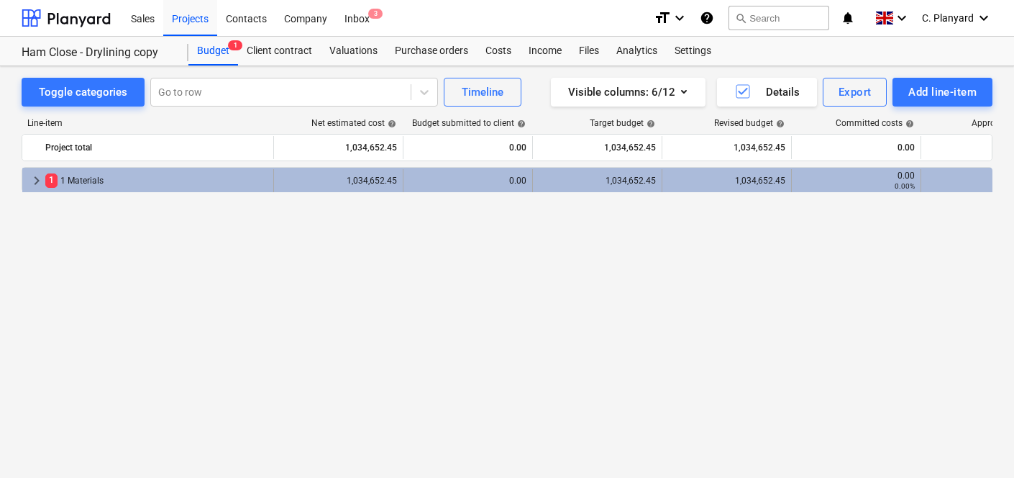
click at [54, 187] on div "1 1 Materials" at bounding box center [156, 180] width 222 height 23
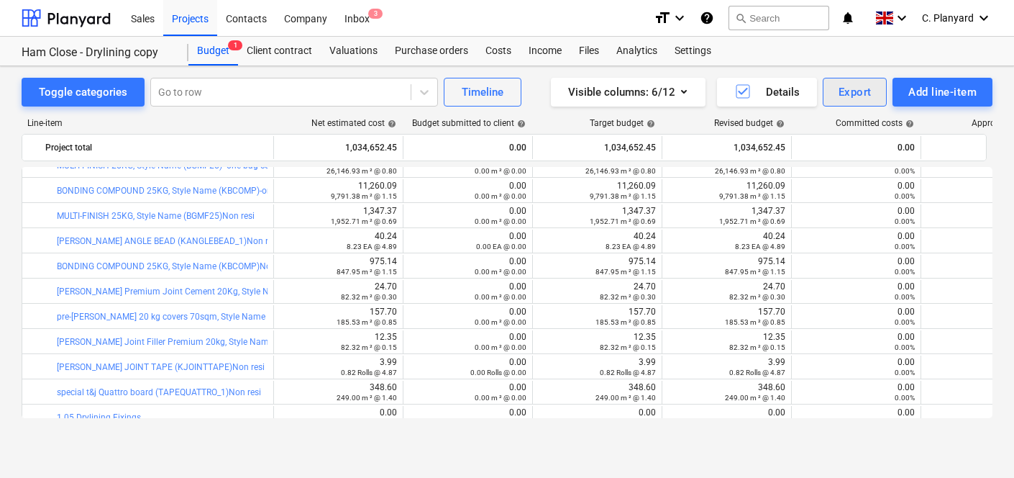
scroll to position [0, 0]
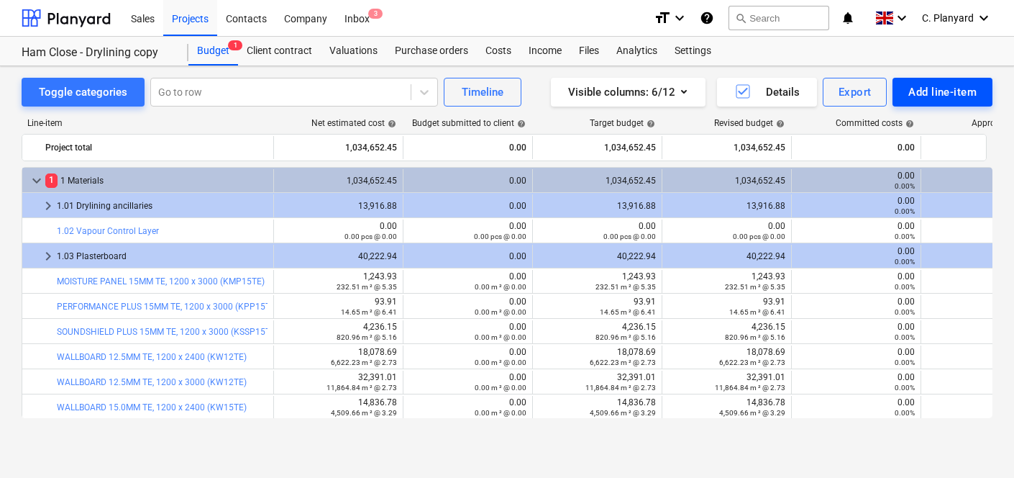
click at [907, 90] on button "Add line-item" at bounding box center [943, 92] width 100 height 29
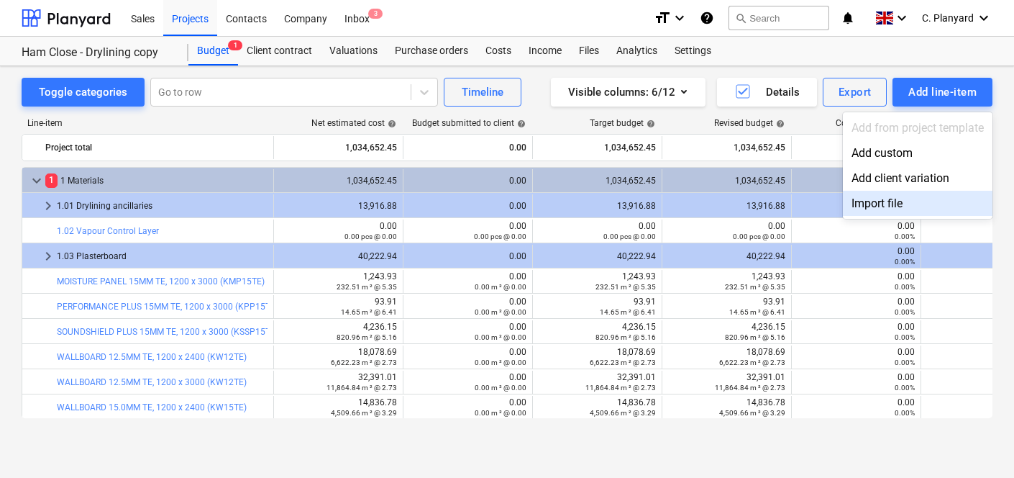
click at [880, 200] on div "Import file" at bounding box center [918, 203] width 150 height 25
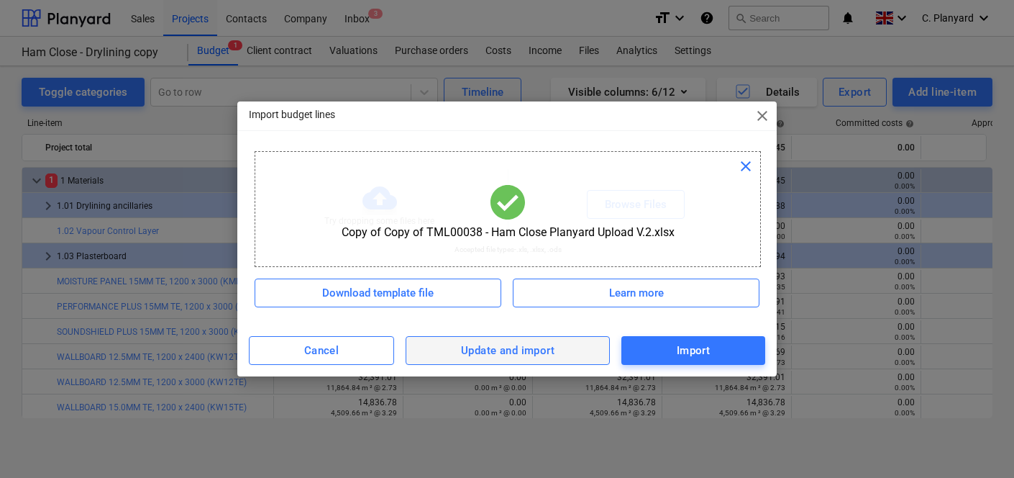
click at [511, 345] on div "Update and import" at bounding box center [508, 350] width 94 height 19
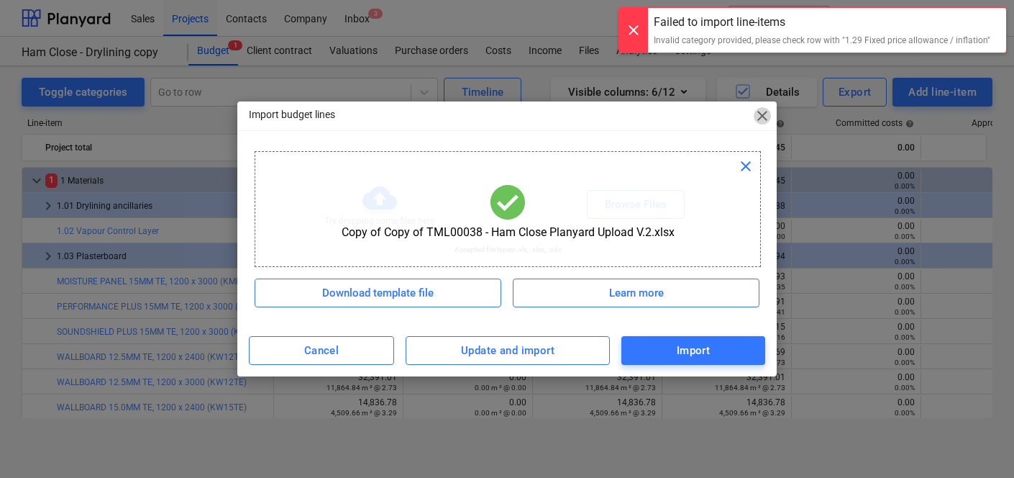
click at [770, 111] on span "close" at bounding box center [762, 115] width 17 height 17
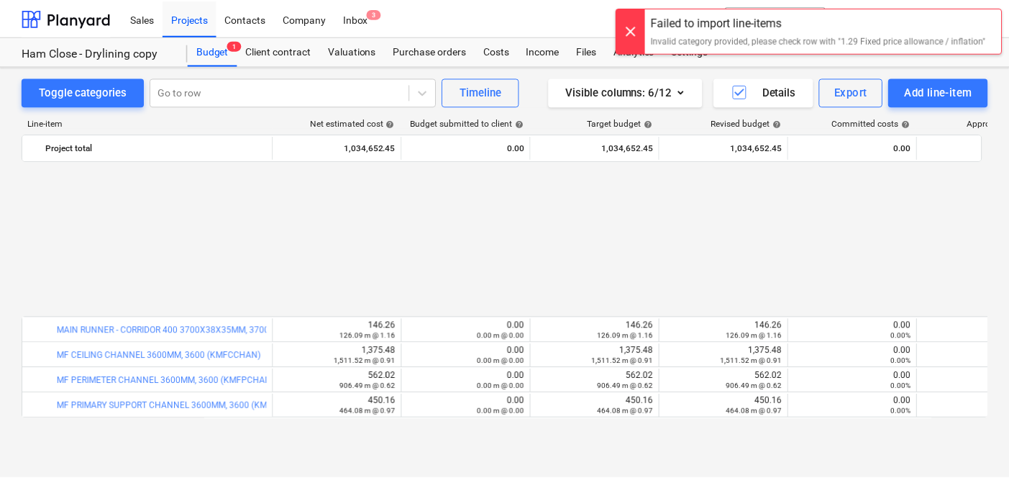
scroll to position [3500, 0]
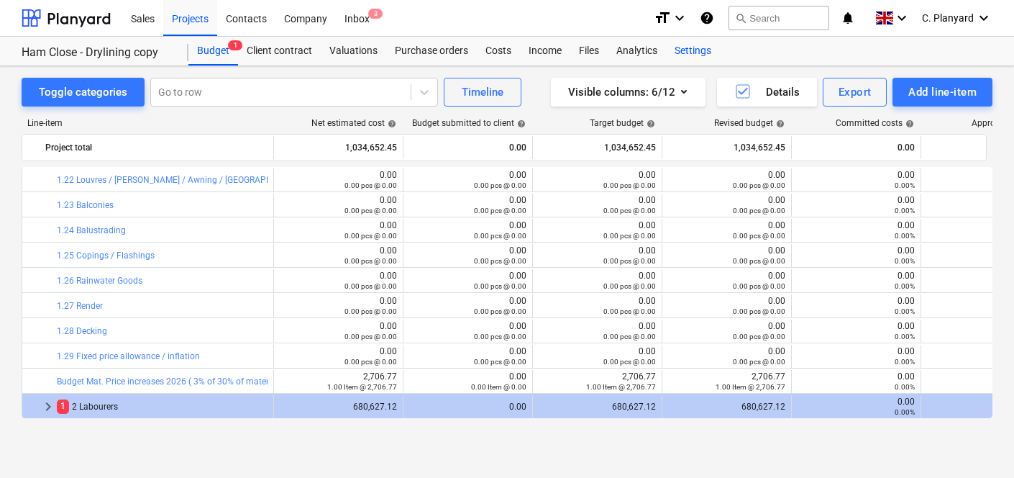
click at [685, 51] on div "Settings" at bounding box center [693, 51] width 54 height 29
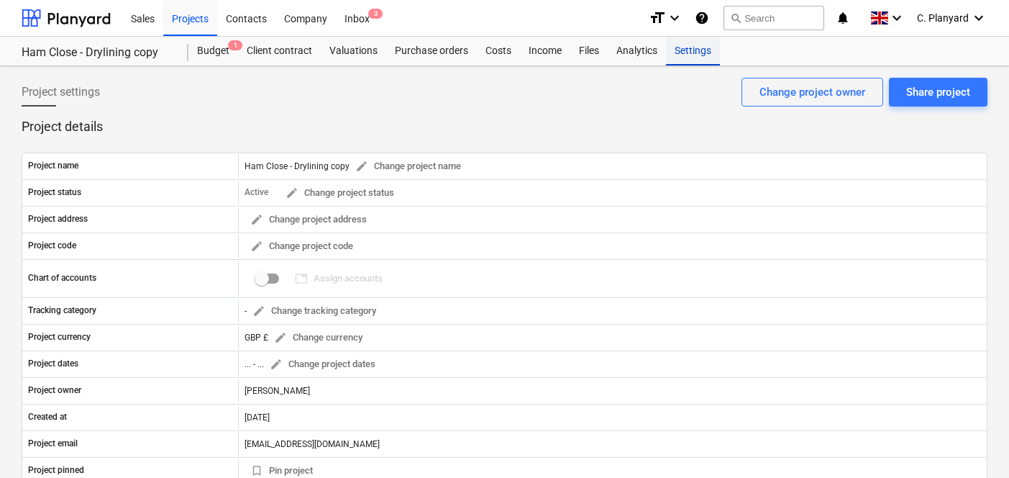
click at [685, 51] on div "Settings" at bounding box center [693, 51] width 54 height 29
click at [193, 17] on div "Projects" at bounding box center [190, 17] width 54 height 37
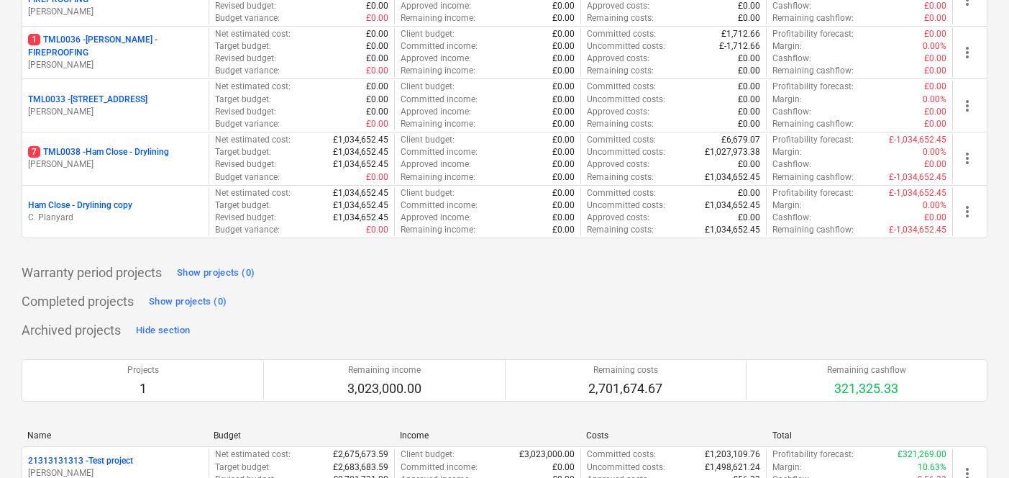
scroll to position [1772, 0]
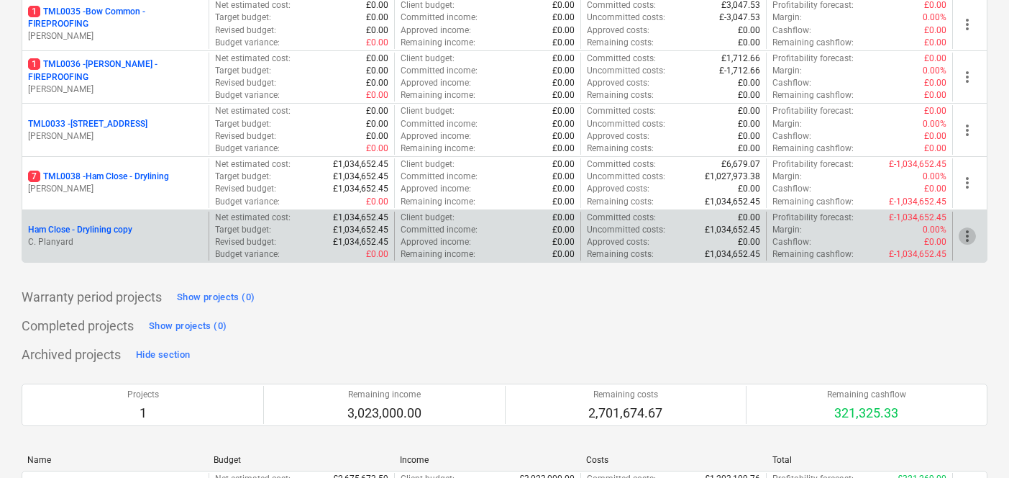
click at [959, 234] on span "more_vert" at bounding box center [967, 235] width 17 height 17
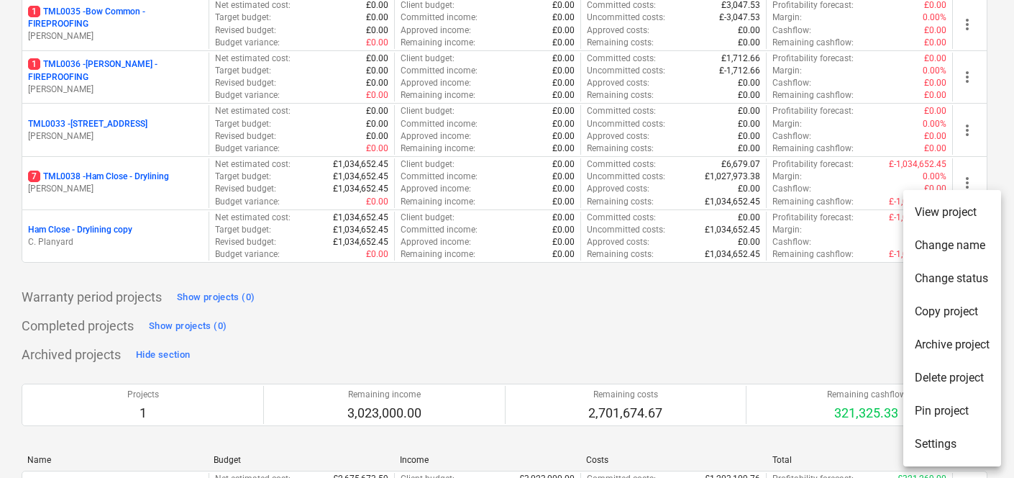
click at [829, 315] on div at bounding box center [507, 239] width 1014 height 478
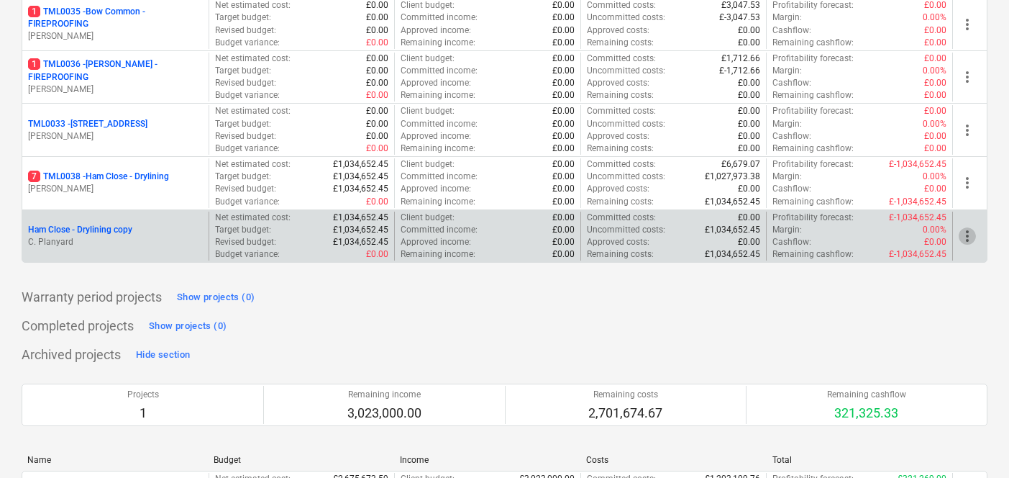
click at [967, 230] on span "more_vert" at bounding box center [967, 235] width 17 height 17
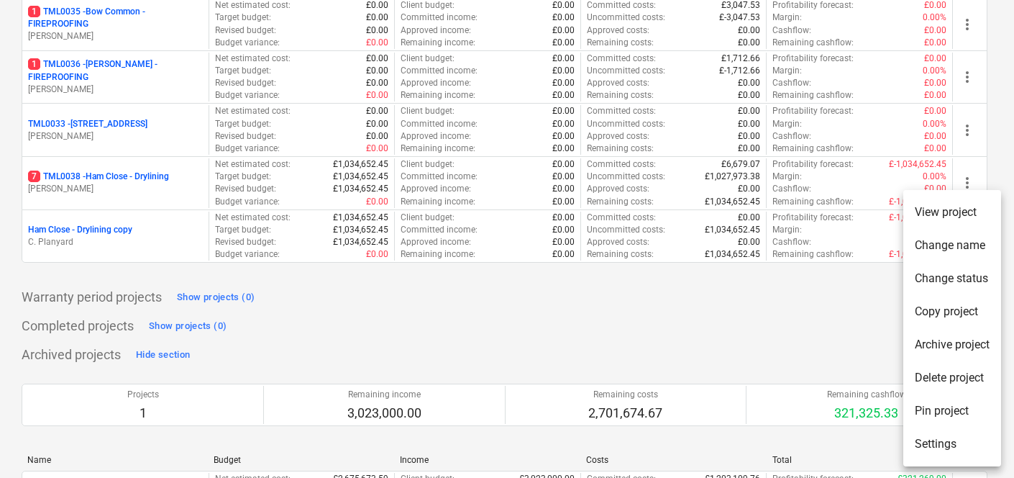
click at [939, 378] on li "Delete project" at bounding box center [952, 377] width 98 height 33
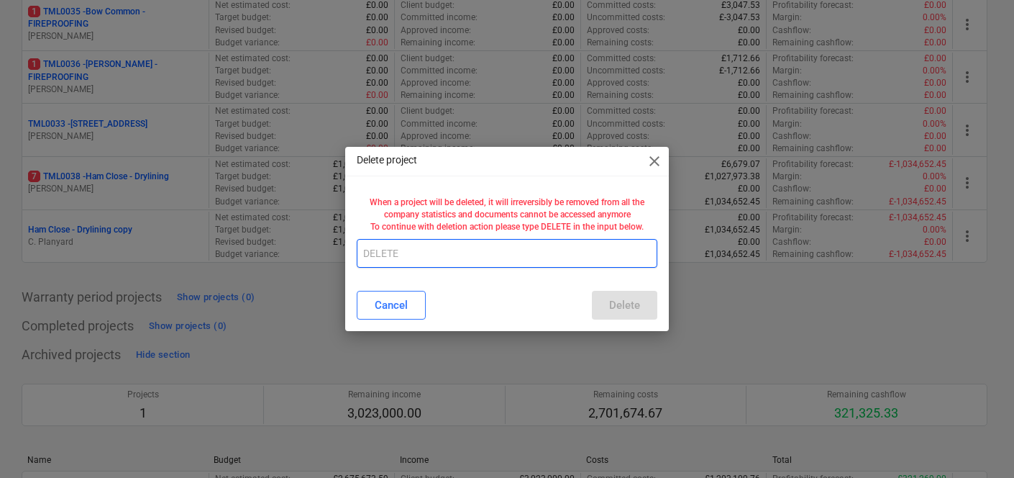
click at [570, 239] on input "text" at bounding box center [507, 253] width 301 height 29
type input "DELETE"
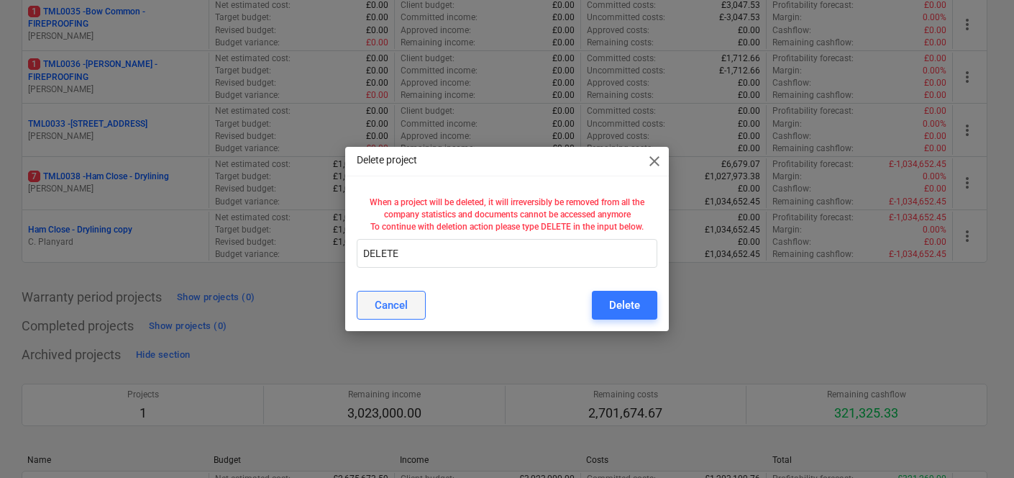
click at [394, 295] on button "Cancel" at bounding box center [391, 305] width 69 height 29
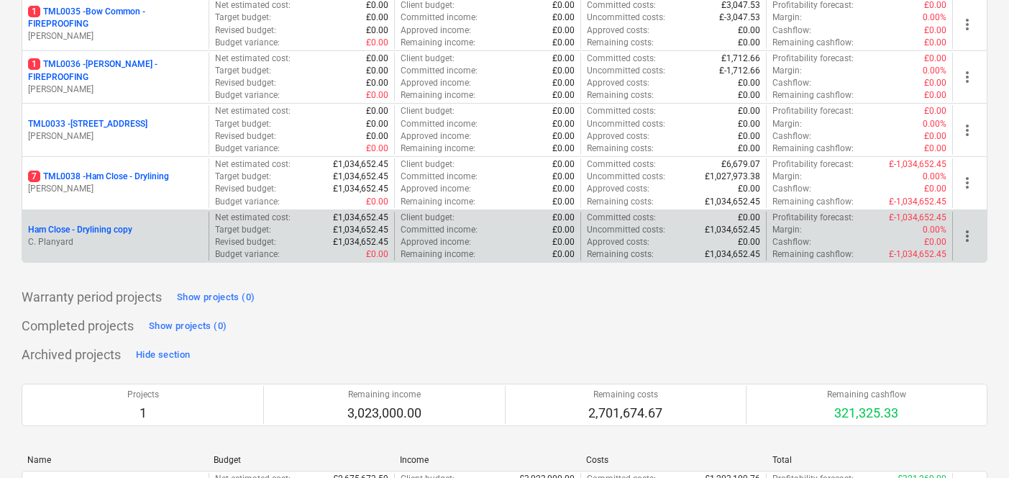
click at [963, 238] on span "more_vert" at bounding box center [967, 235] width 17 height 17
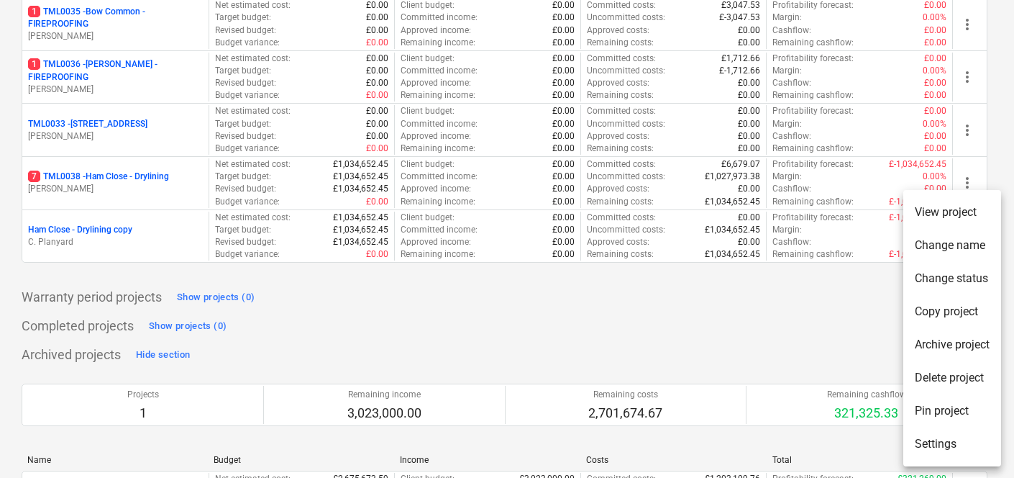
click at [956, 382] on li "Delete project" at bounding box center [952, 377] width 98 height 33
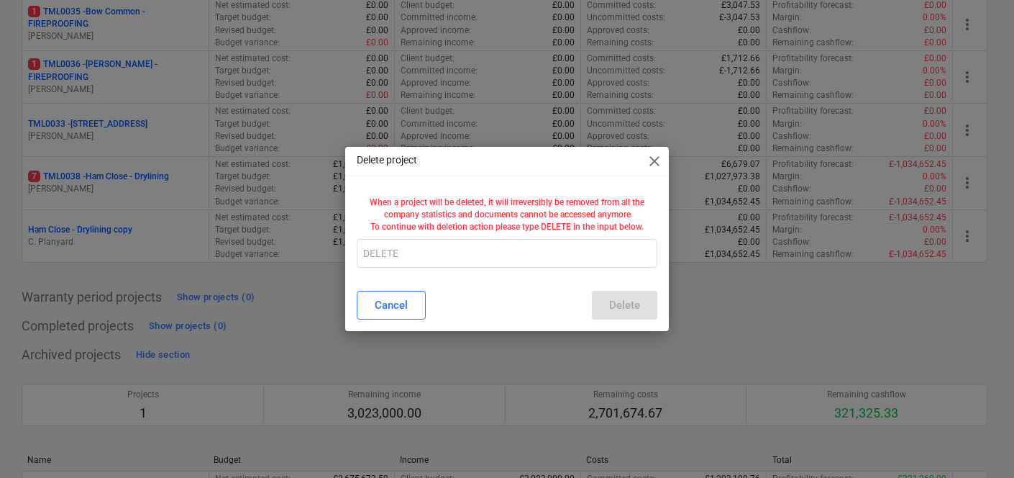
click at [614, 270] on div "When a project will be deleted, it will irreversibly be removed from all the co…" at bounding box center [507, 235] width 324 height 88
click at [603, 258] on input "text" at bounding box center [507, 253] width 301 height 29
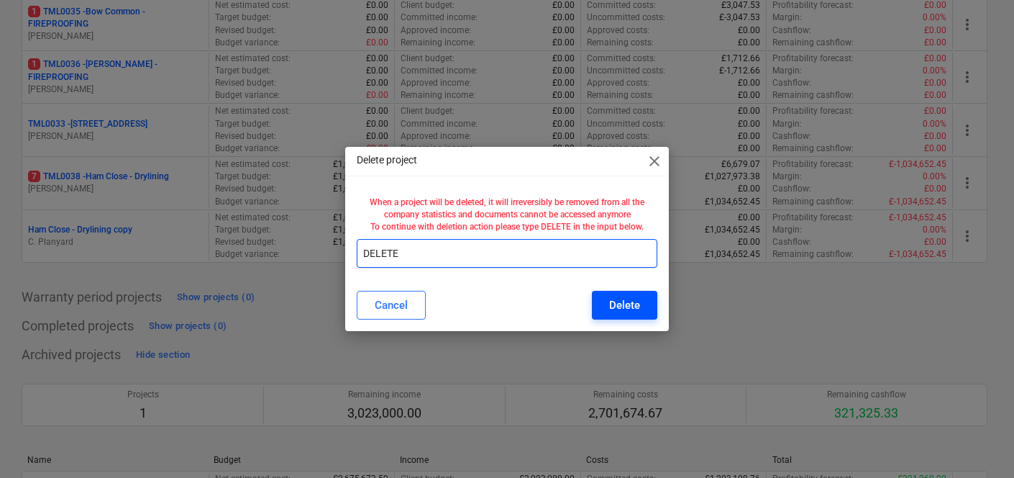
type input "DELETE"
click at [629, 298] on div "Delete" at bounding box center [624, 305] width 31 height 19
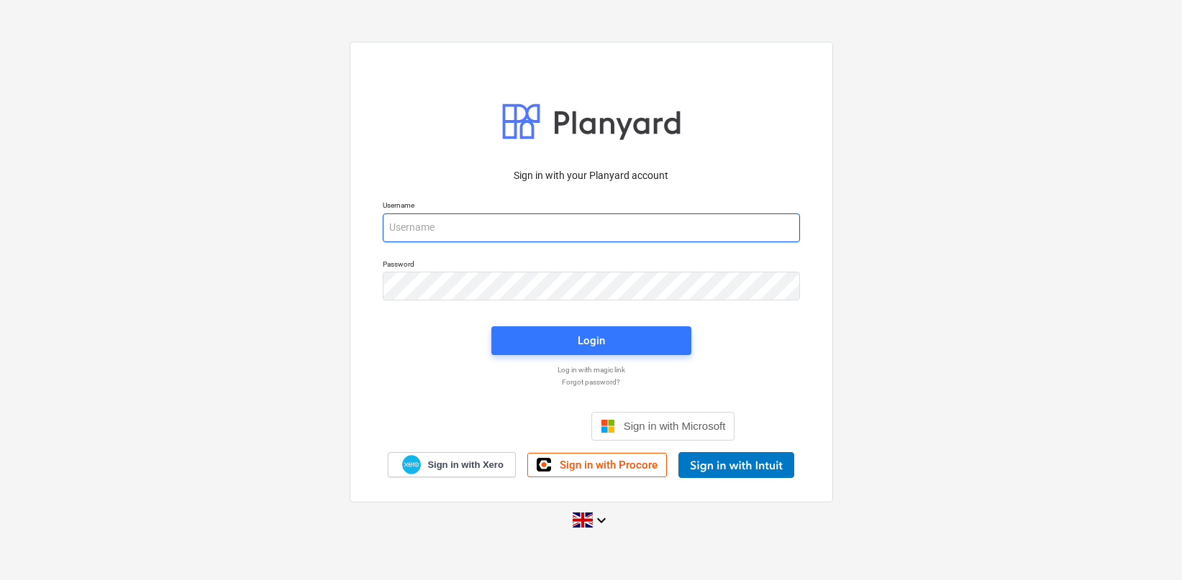
click at [509, 229] on input "email" at bounding box center [591, 228] width 417 height 29
type input "car"
